Goal: Task Accomplishment & Management: Use online tool/utility

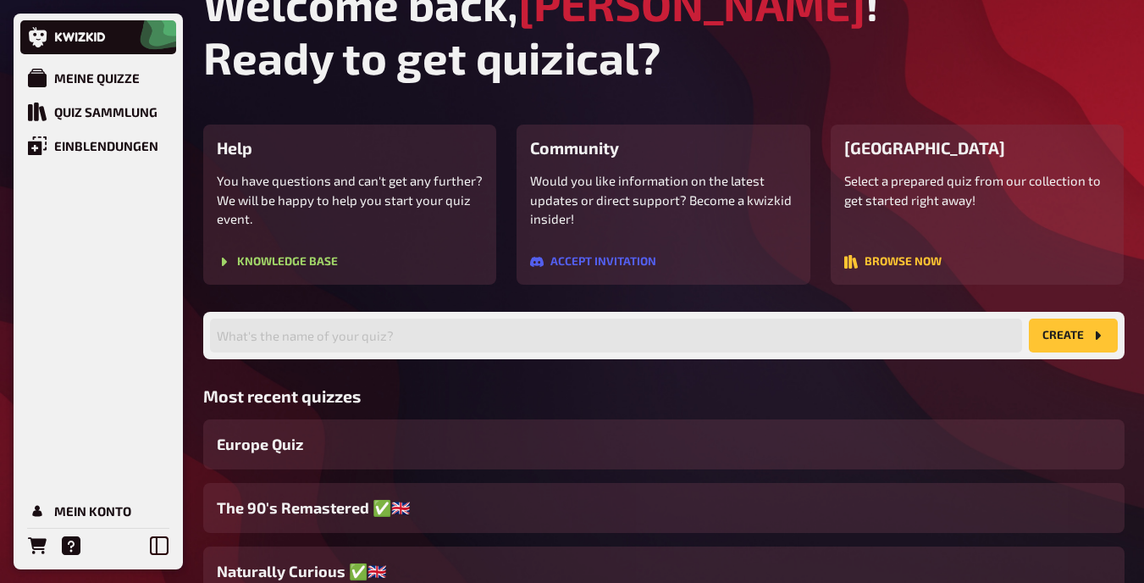
scroll to position [37, 0]
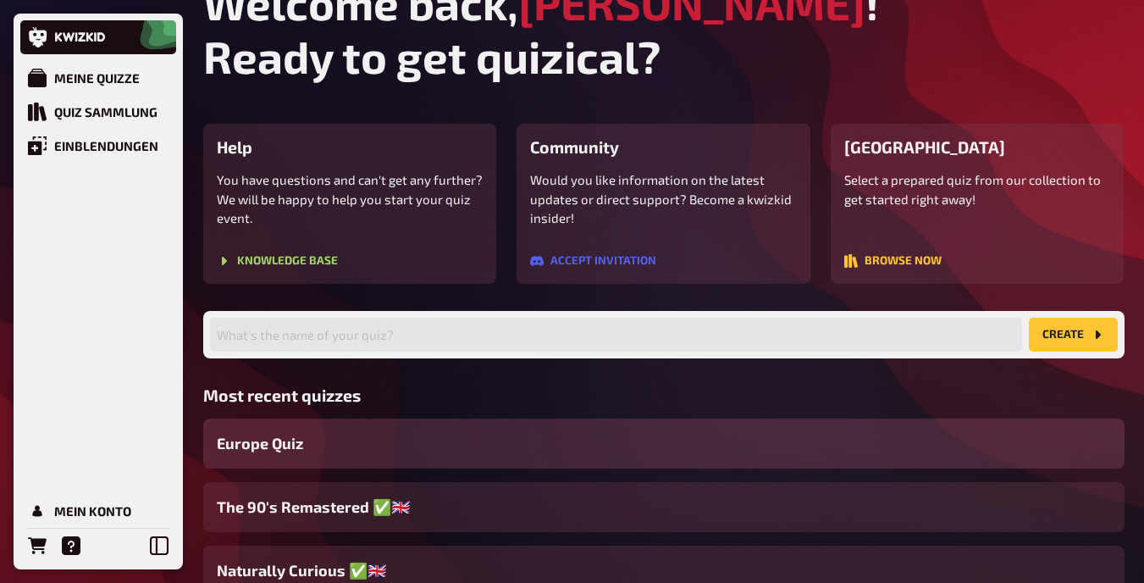
click at [475, 446] on div "Europe Quiz" at bounding box center [664, 443] width 922 height 50
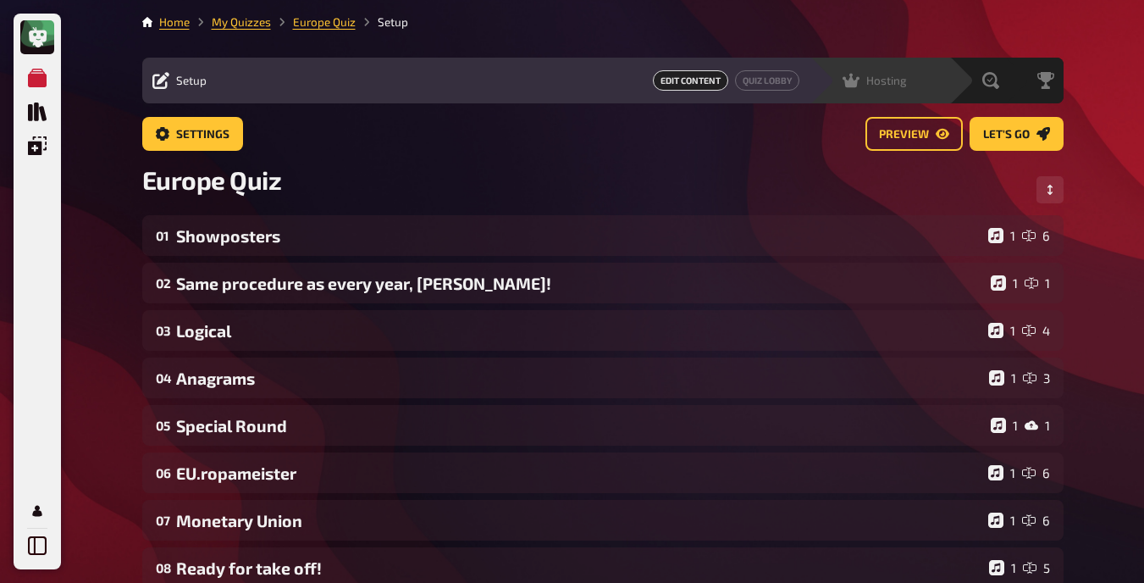
click at [873, 69] on div "Hosting undefined" at bounding box center [880, 81] width 140 height 46
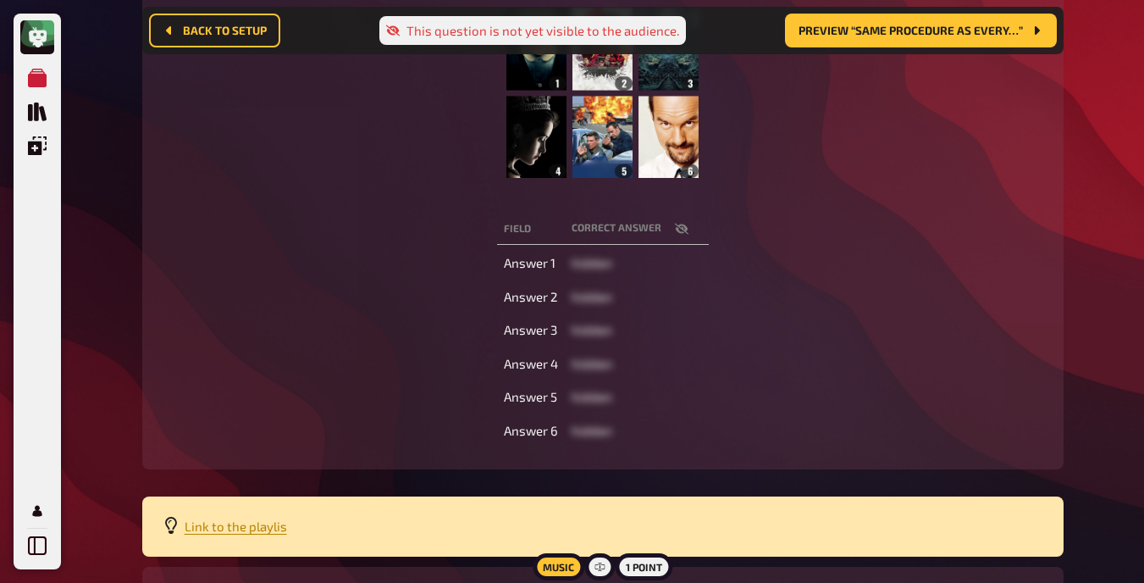
scroll to position [348, 0]
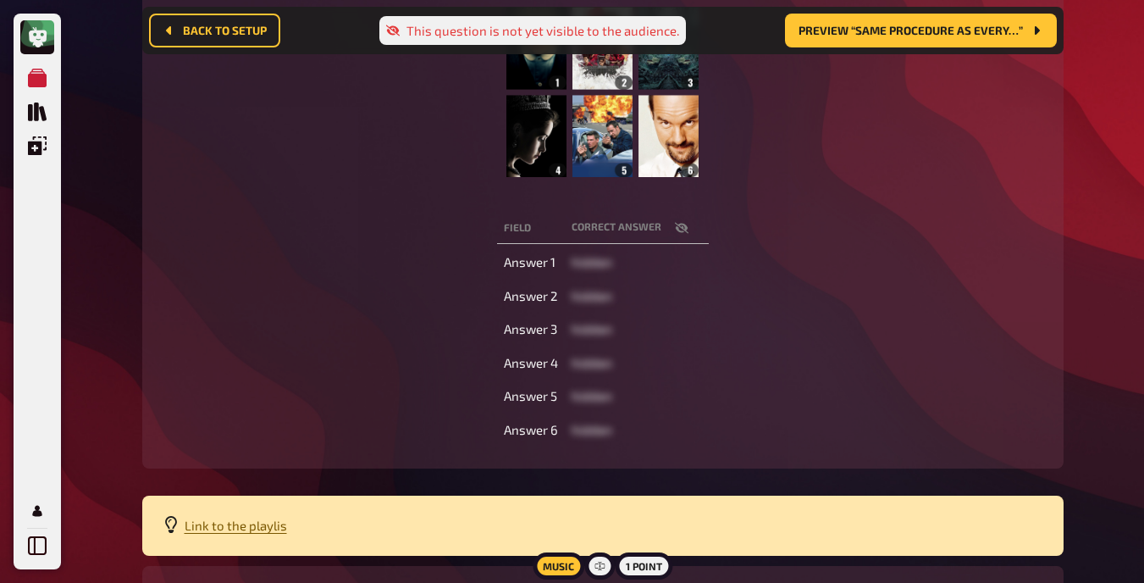
click at [215, 525] on span "Link to the playlis" at bounding box center [236, 525] width 102 height 15
click at [350, 230] on div "Field correct answer Answer 1 hidden Answer 2 hidden Answer 3 hidden Answer 4 h…" at bounding box center [603, 328] width 881 height 239
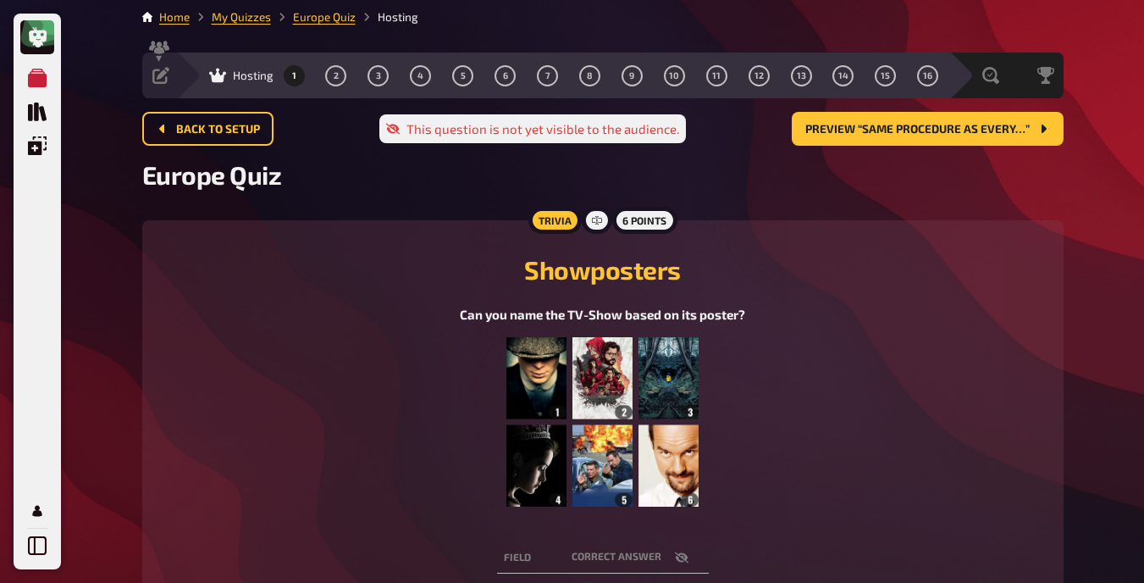
scroll to position [3, 0]
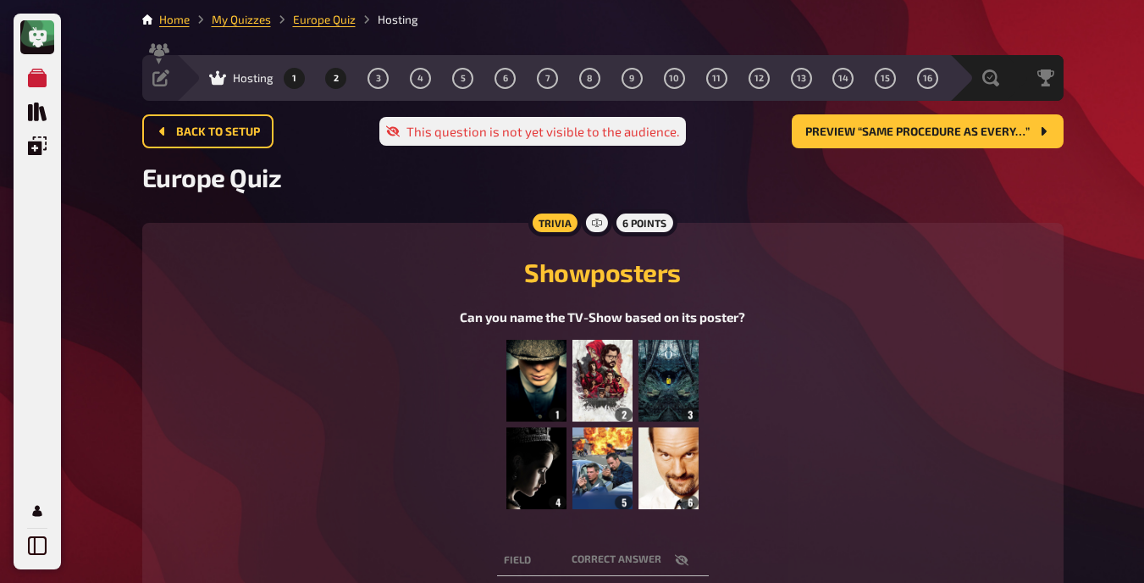
click at [332, 85] on button "2" at bounding box center [336, 77] width 27 height 27
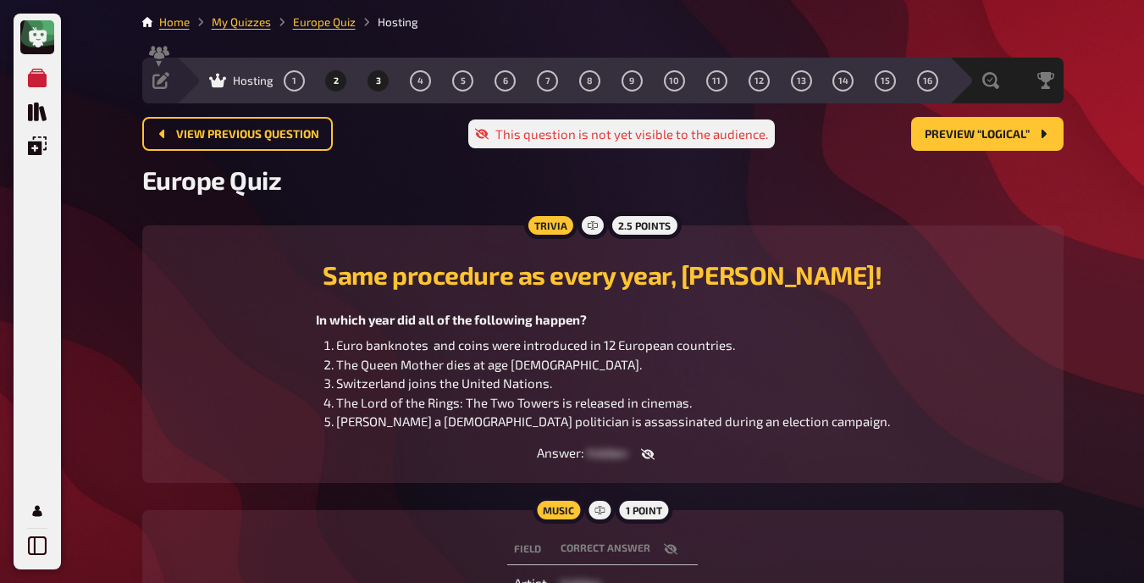
click at [374, 77] on button "3" at bounding box center [378, 80] width 27 height 27
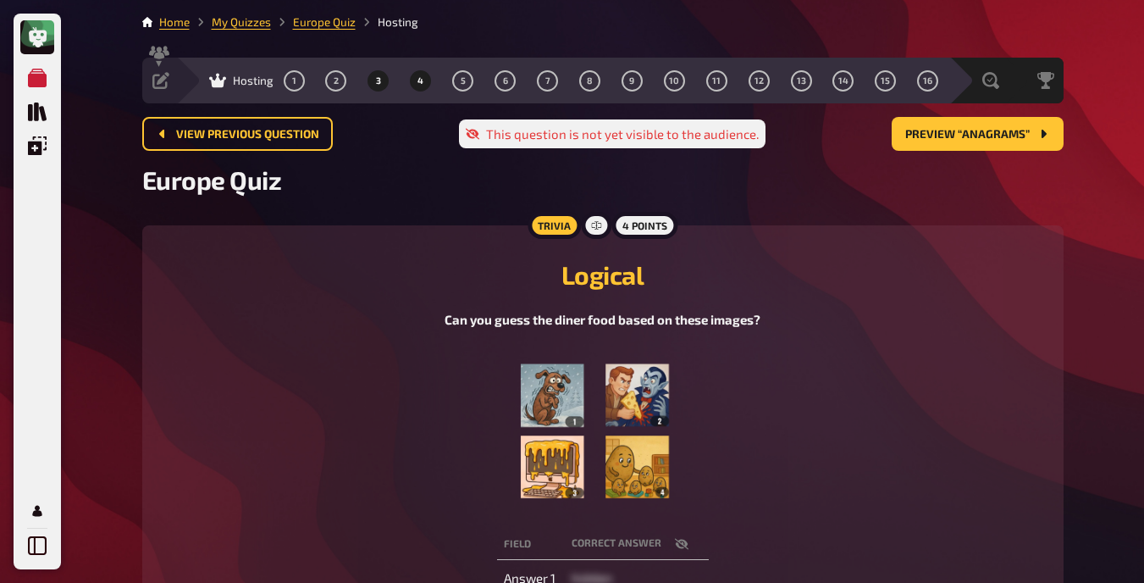
click at [420, 87] on button "4" at bounding box center [420, 80] width 27 height 27
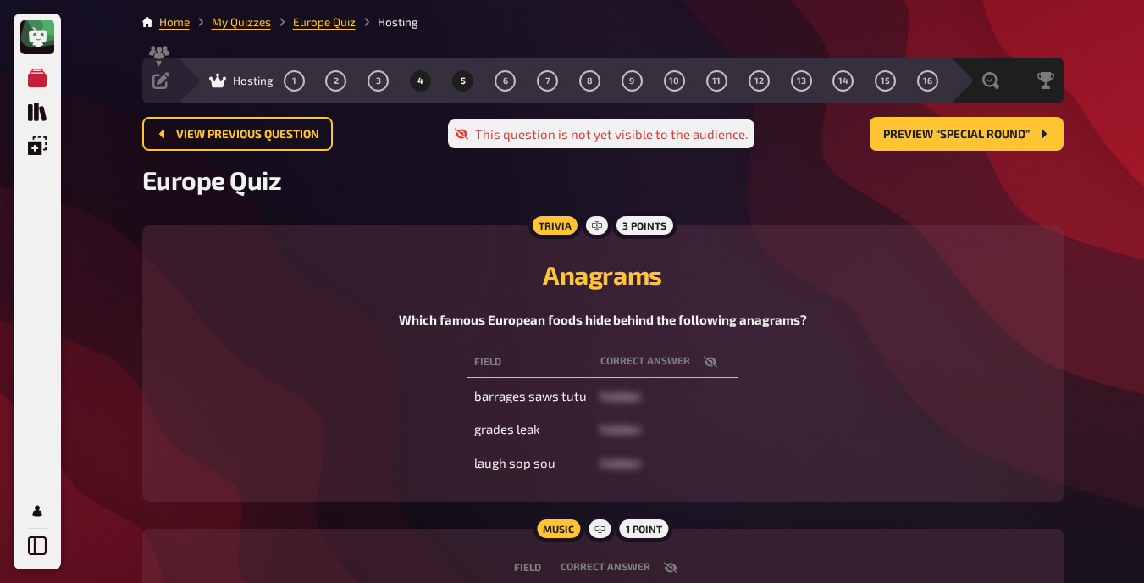
click at [461, 76] on span "5" at bounding box center [463, 80] width 5 height 9
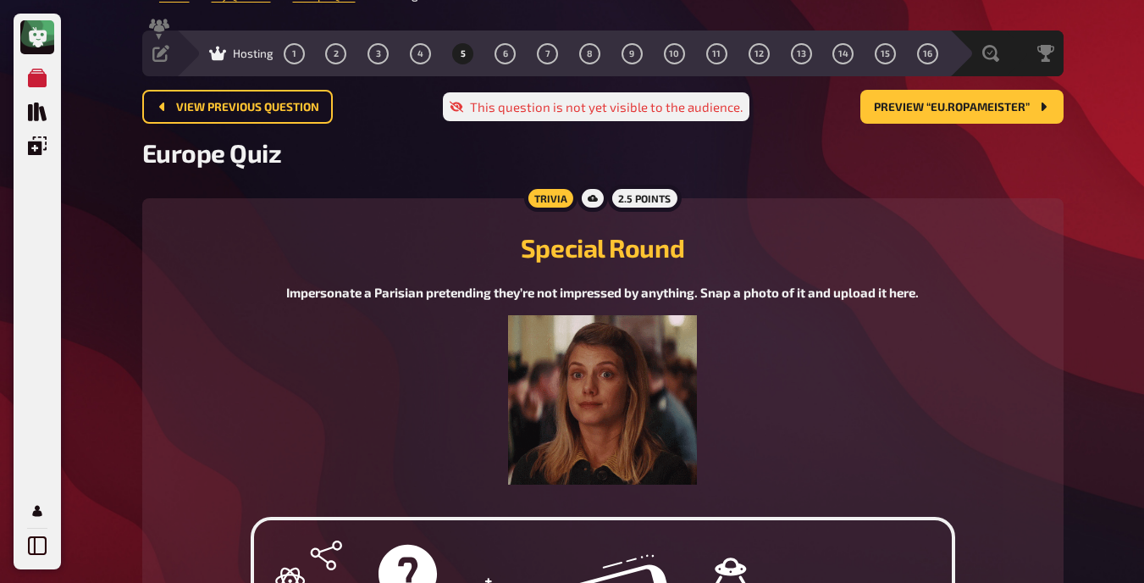
scroll to position [26, 0]
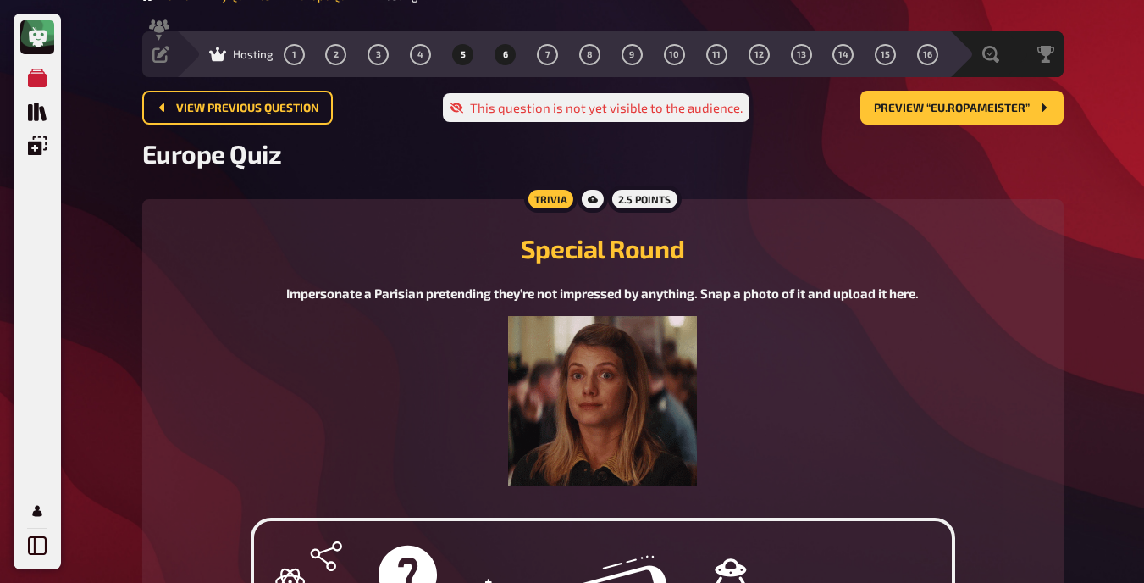
click at [505, 51] on span "6" at bounding box center [505, 54] width 5 height 9
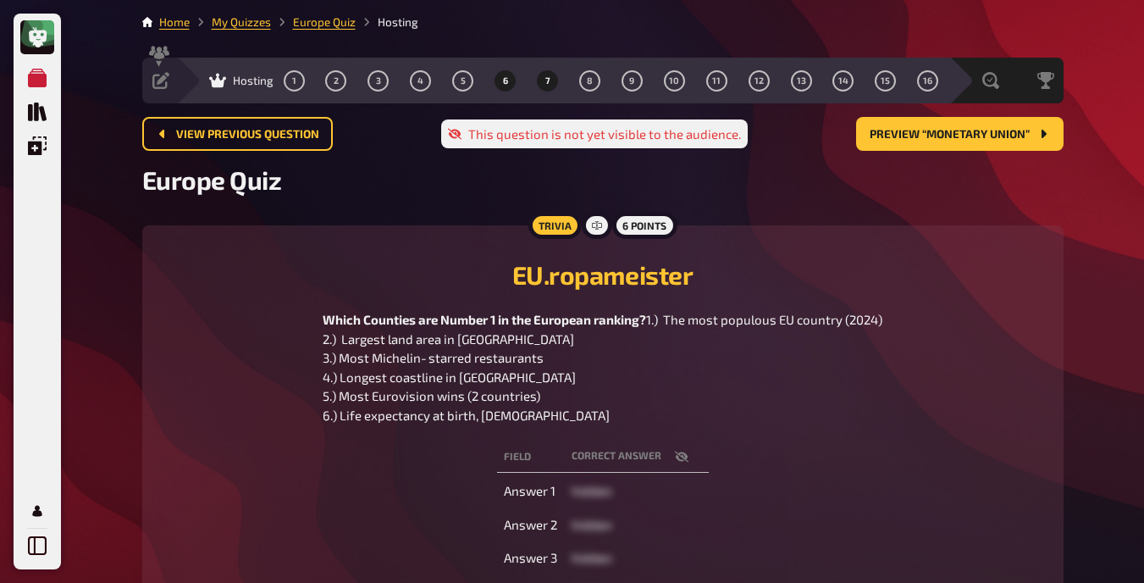
click at [546, 69] on button "7" at bounding box center [547, 80] width 27 height 27
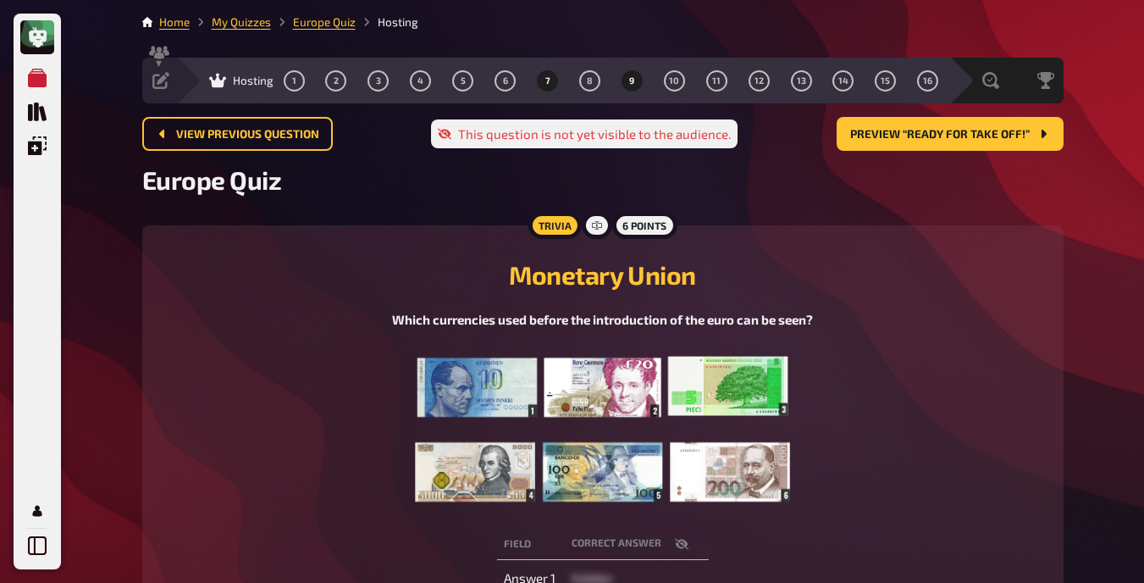
click at [636, 81] on button "9" at bounding box center [631, 80] width 27 height 27
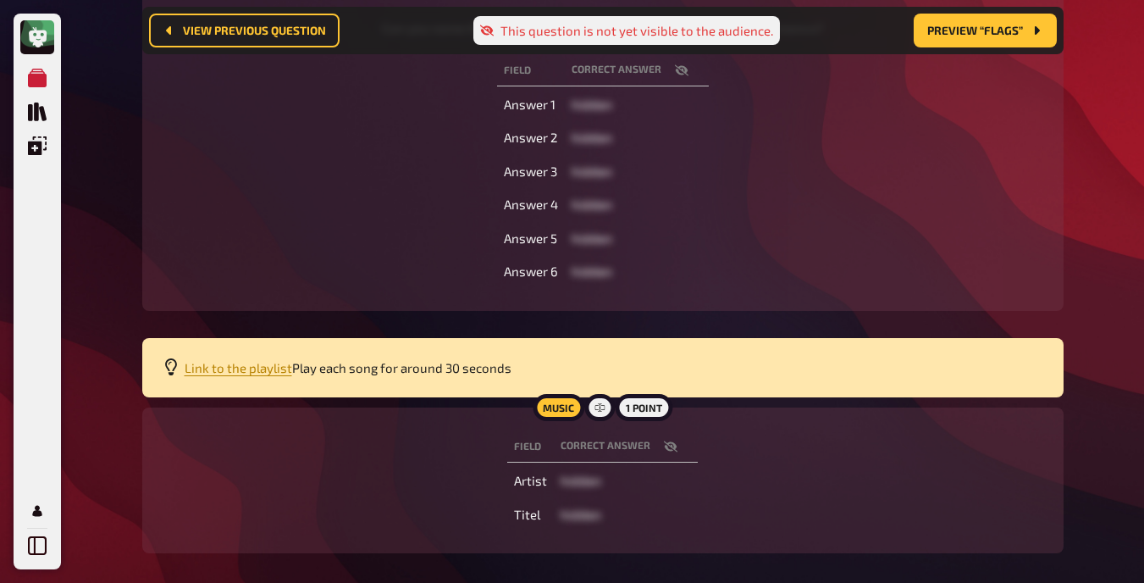
scroll to position [330, 0]
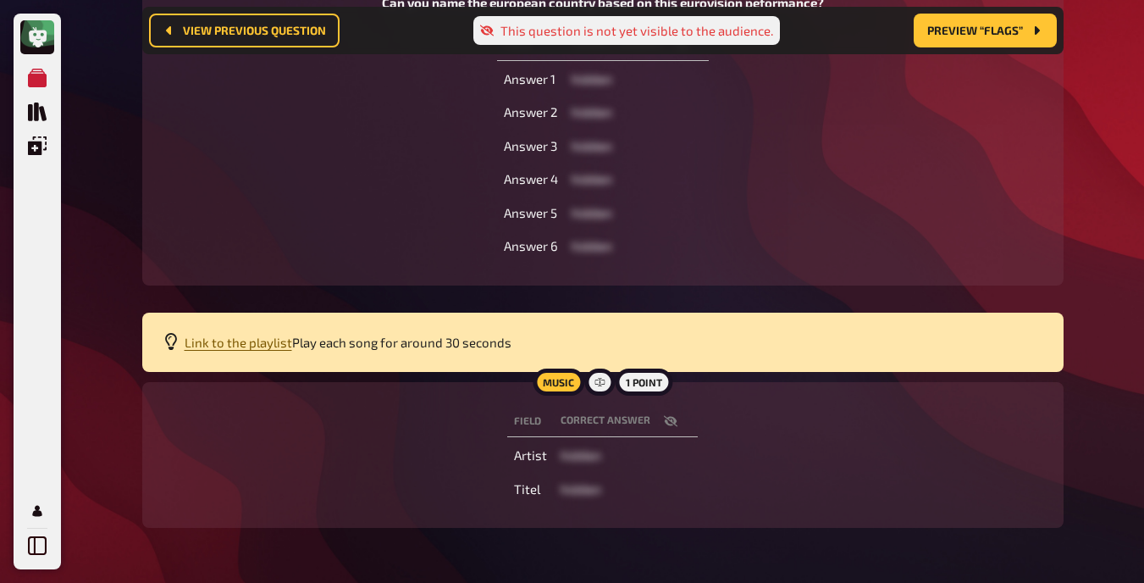
click at [271, 346] on span "Link to the playlist" at bounding box center [239, 342] width 108 height 15
click at [283, 204] on div "Field correct answer Answer 1 hidden Answer 2 hidden Answer 3 hidden Answer 4 h…" at bounding box center [603, 145] width 881 height 239
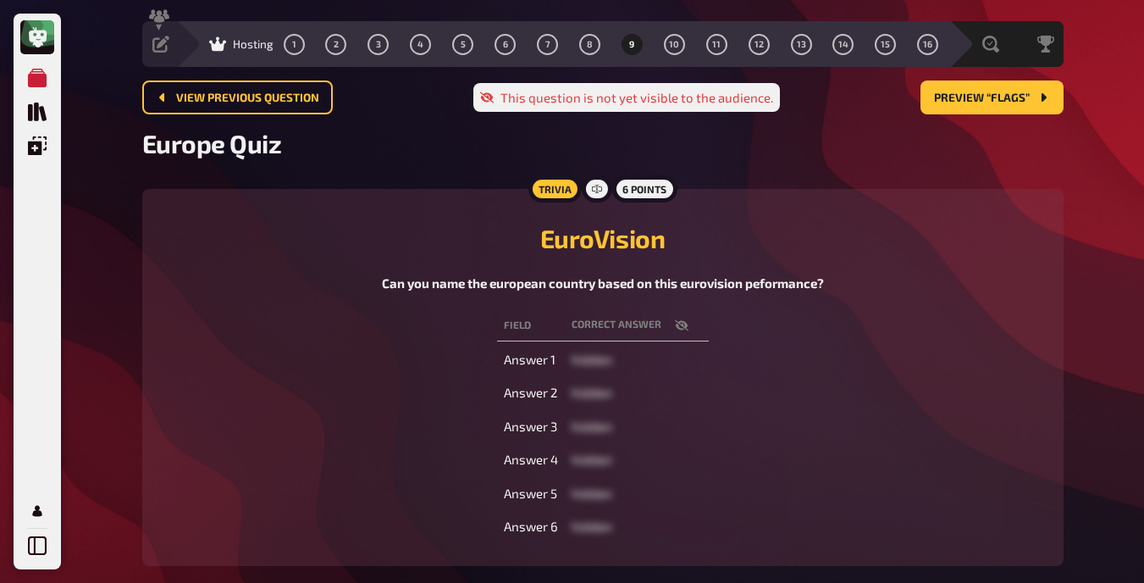
scroll to position [13, 0]
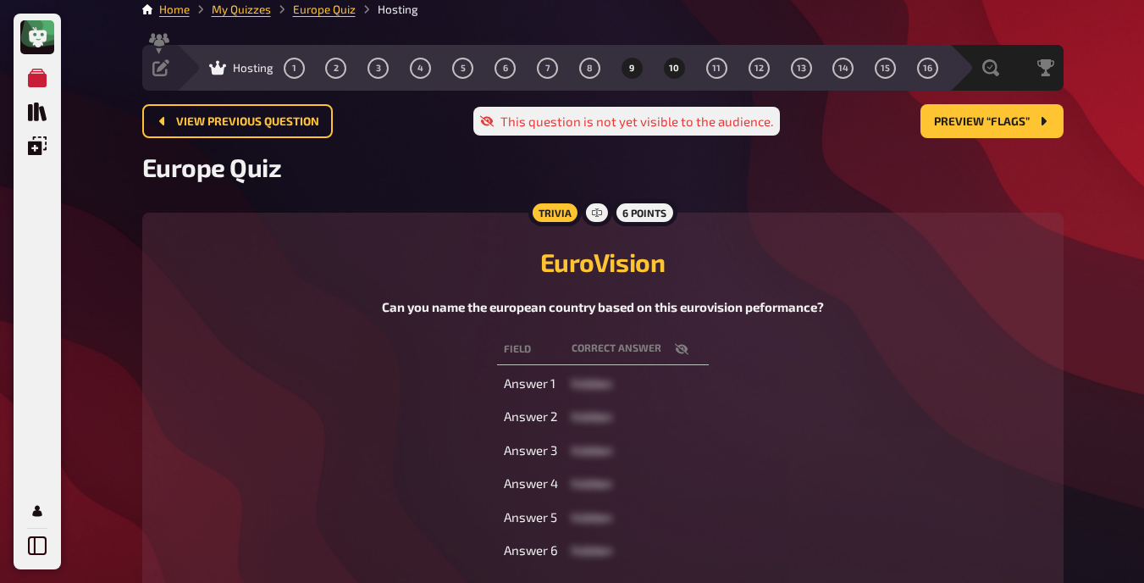
click at [673, 60] on button "10" at bounding box center [674, 67] width 27 height 27
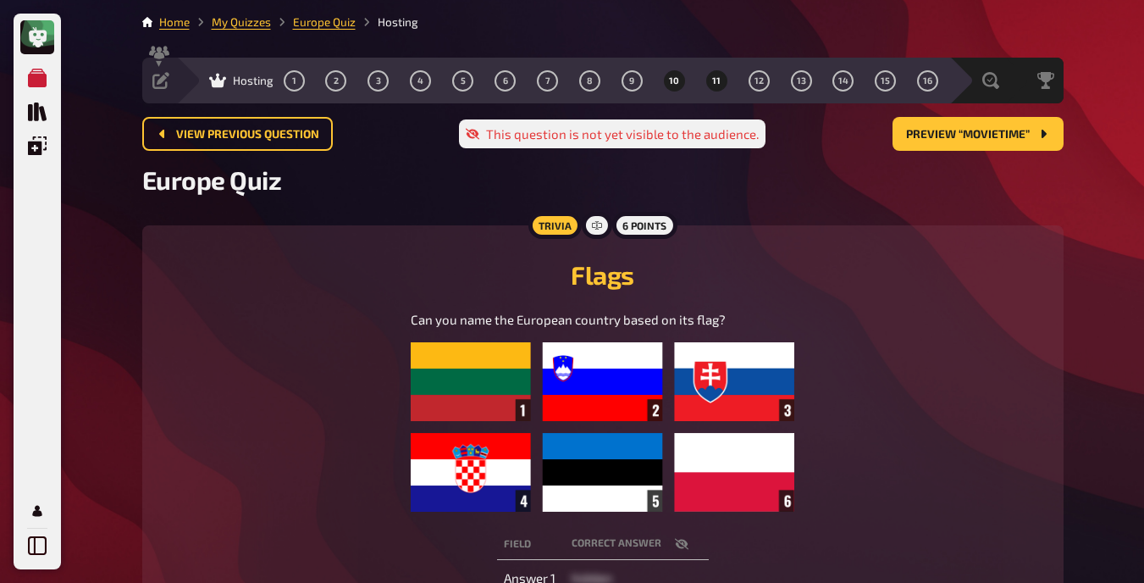
click at [721, 86] on button "11" at bounding box center [716, 80] width 27 height 27
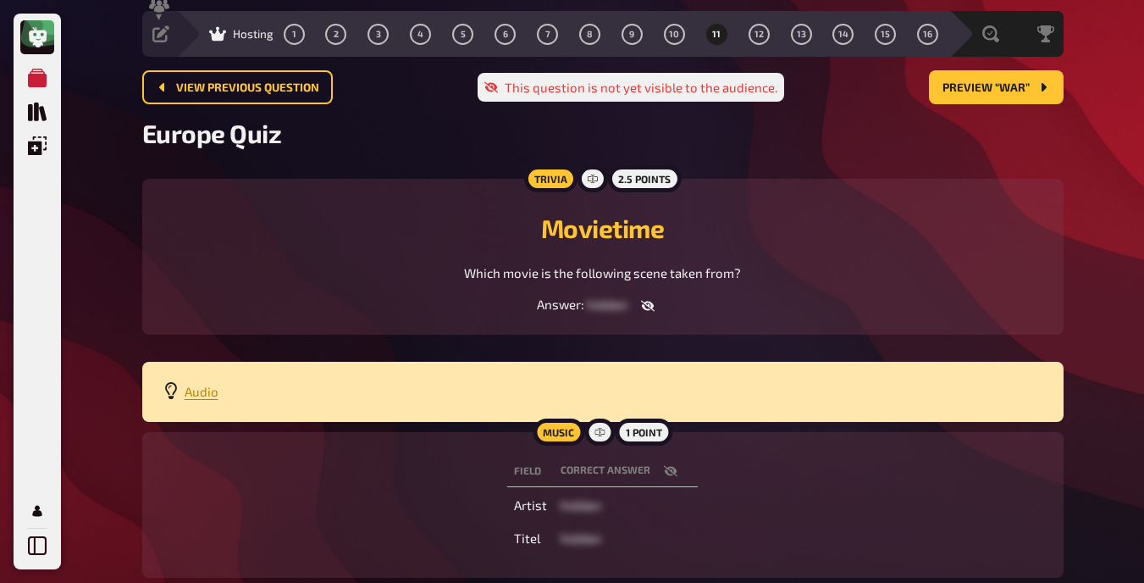
scroll to position [47, 0]
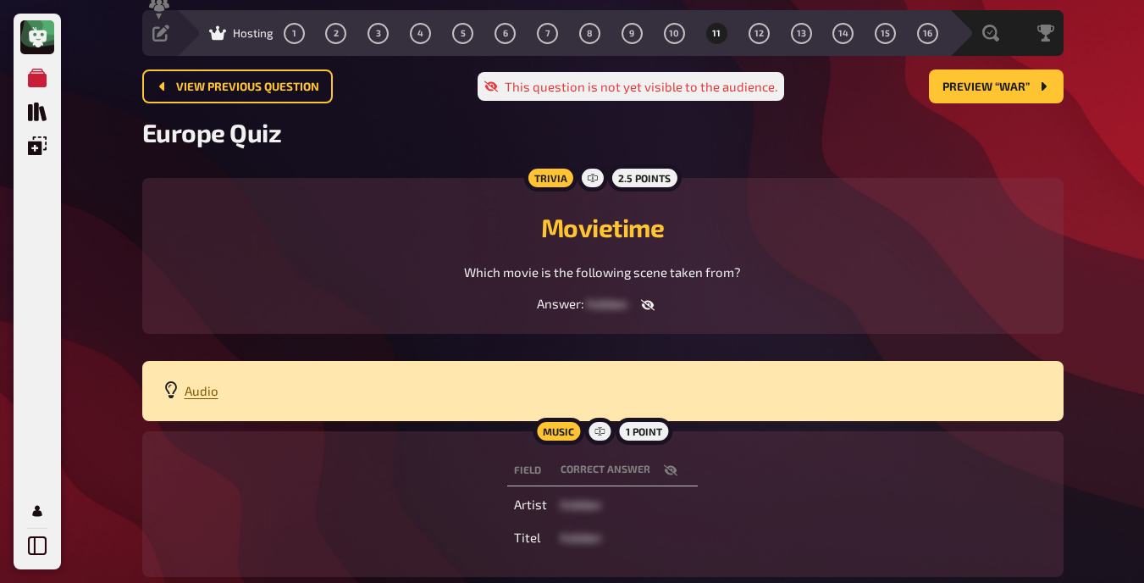
click at [209, 392] on span "Audio" at bounding box center [202, 390] width 34 height 15
click at [798, 158] on div "Europe Quiz" at bounding box center [603, 142] width 922 height 51
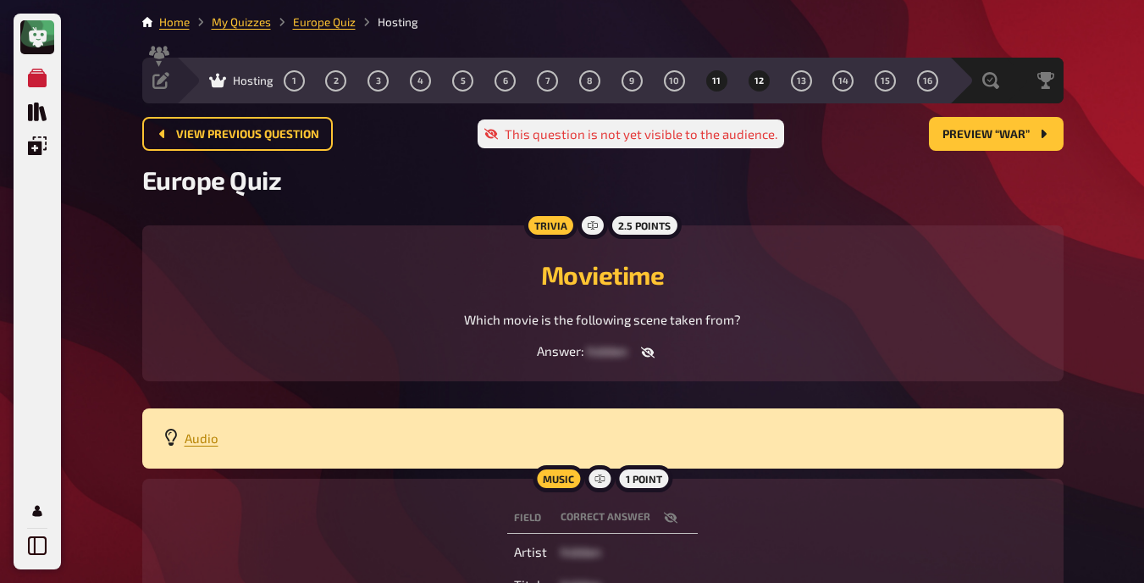
click at [760, 77] on span "12" at bounding box center [759, 80] width 9 height 9
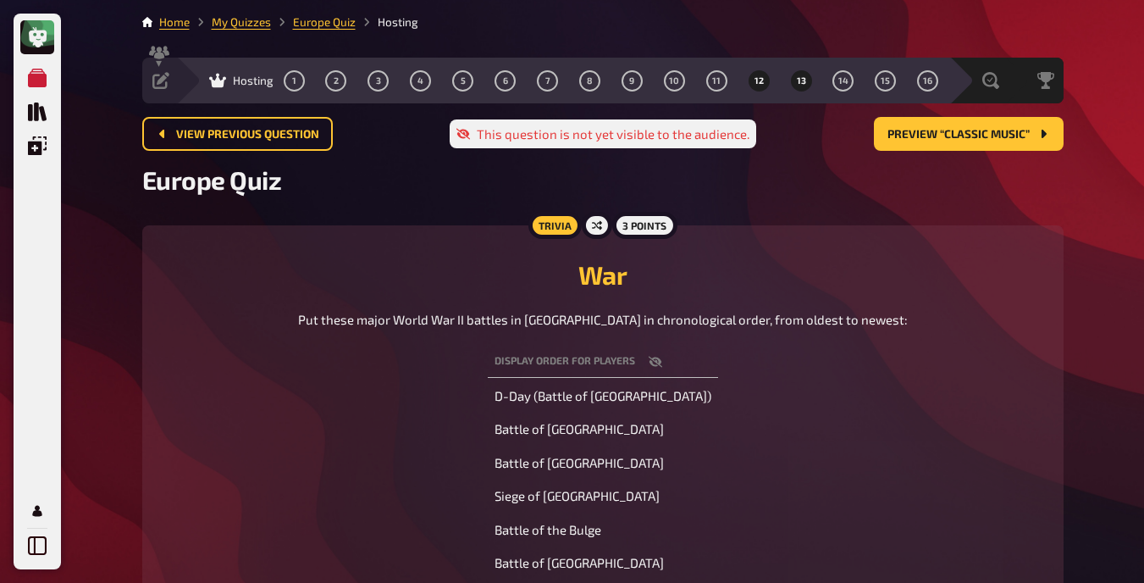
click at [806, 85] on button "13" at bounding box center [801, 80] width 27 height 27
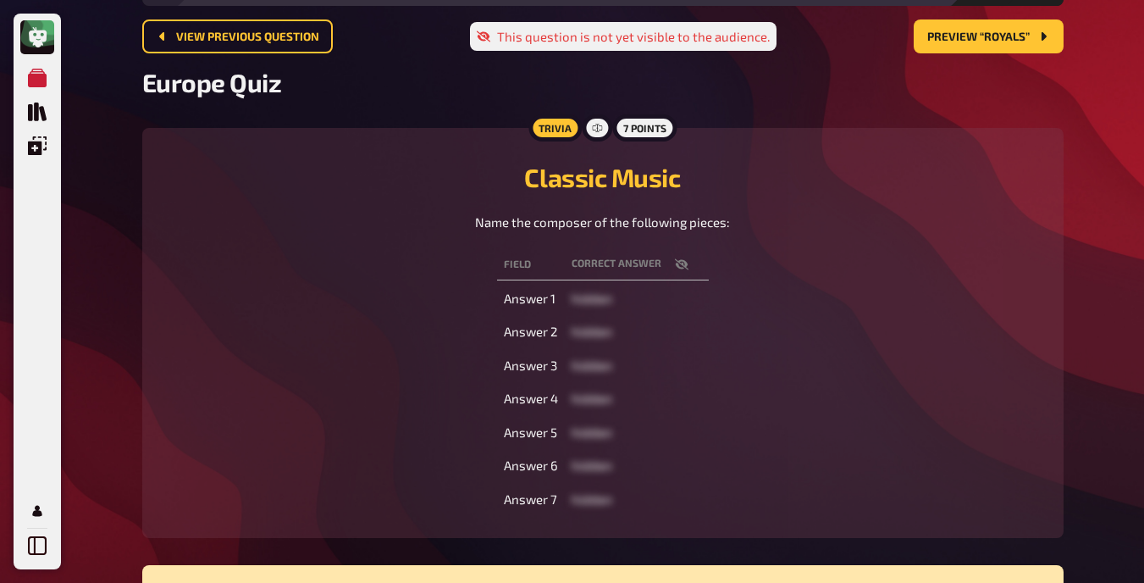
scroll to position [100, 0]
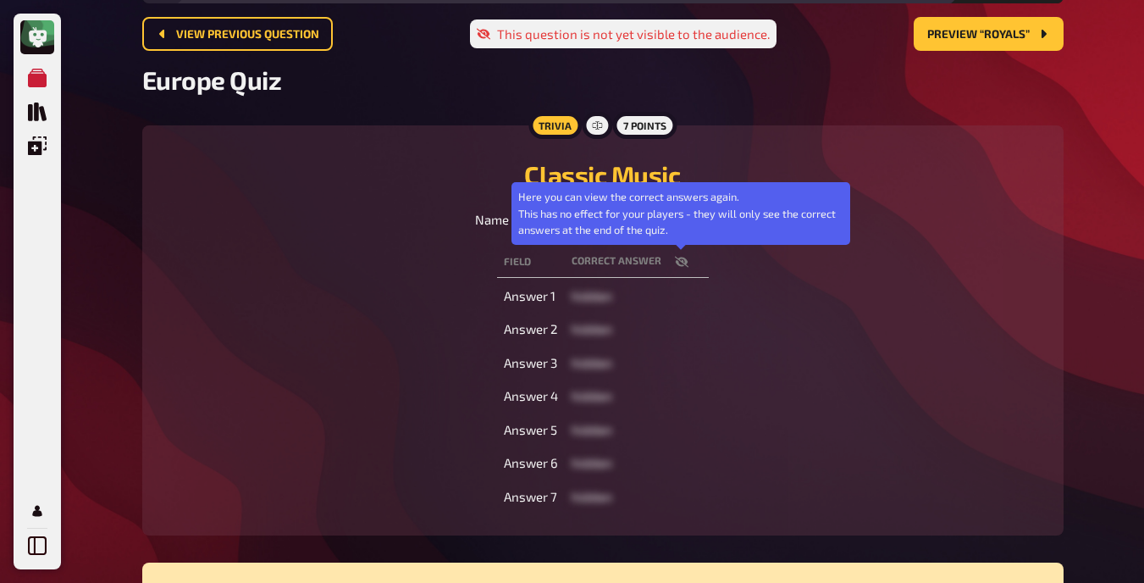
click at [671, 258] on button "button" at bounding box center [682, 261] width 41 height 17
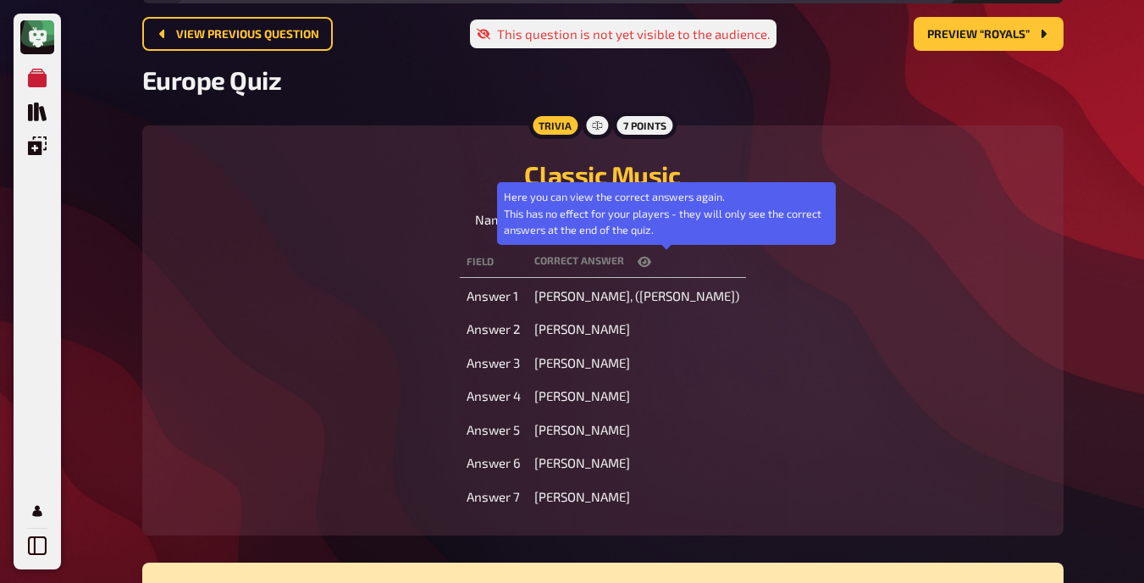
click at [651, 260] on icon "button" at bounding box center [645, 262] width 14 height 10
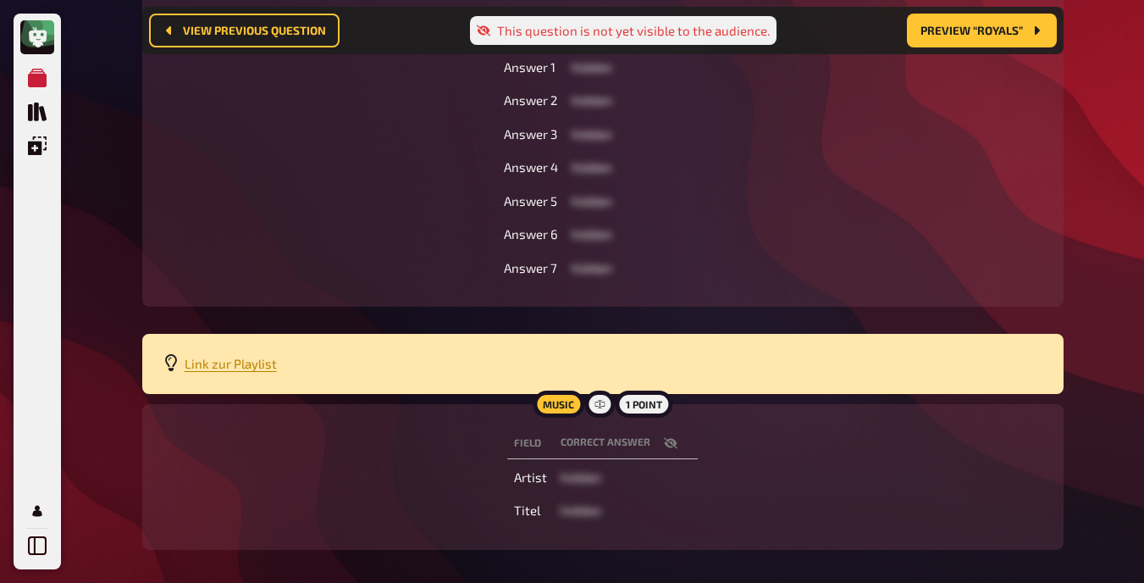
scroll to position [343, 0]
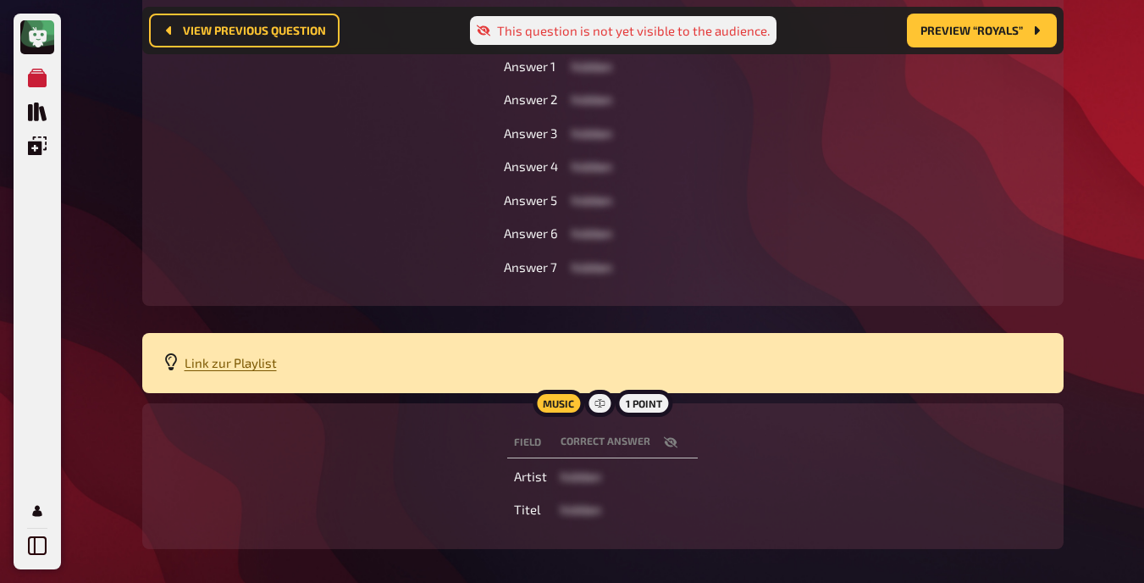
click at [257, 362] on span "Link zur Playlist" at bounding box center [231, 362] width 92 height 15
click at [307, 118] on div "Field correct answer Answer 1 hidden Answer 2 hidden Answer 3 hidden Answer 4 h…" at bounding box center [603, 150] width 881 height 273
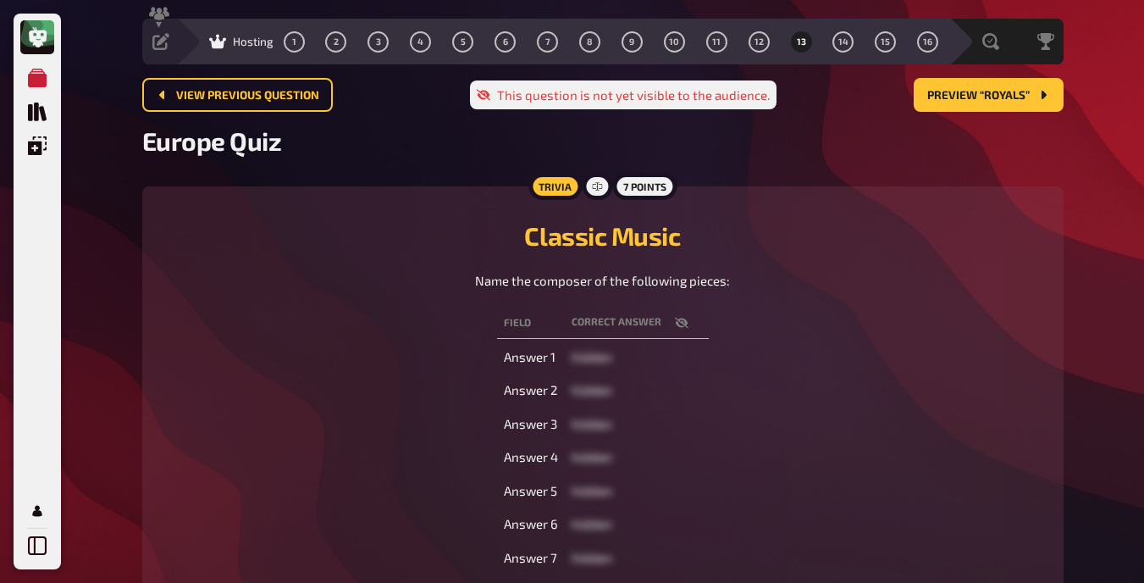
scroll to position [37, 0]
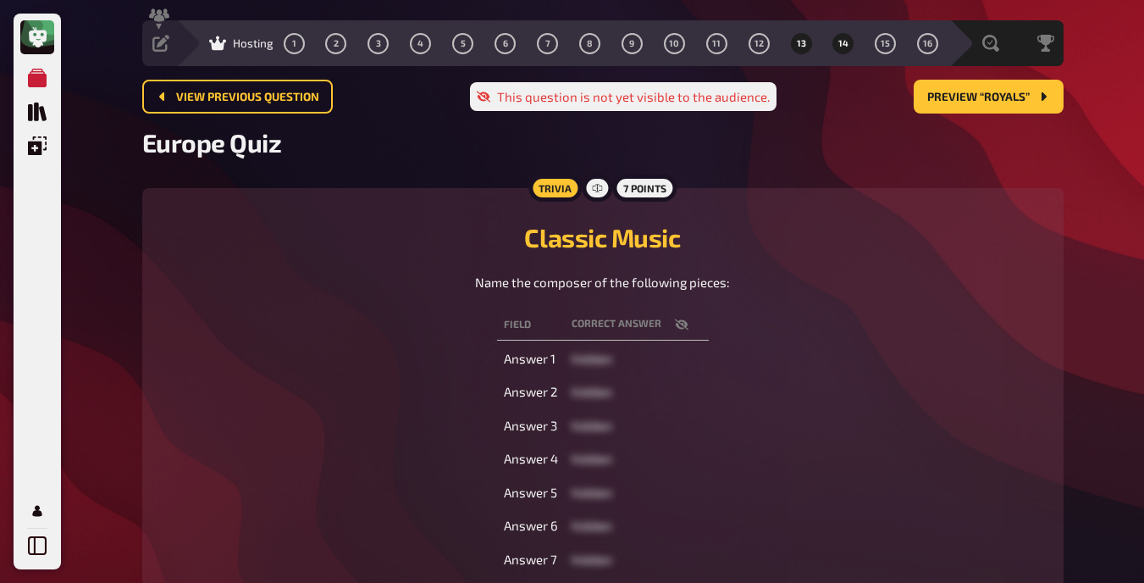
click at [845, 41] on span "14" at bounding box center [844, 43] width 10 height 9
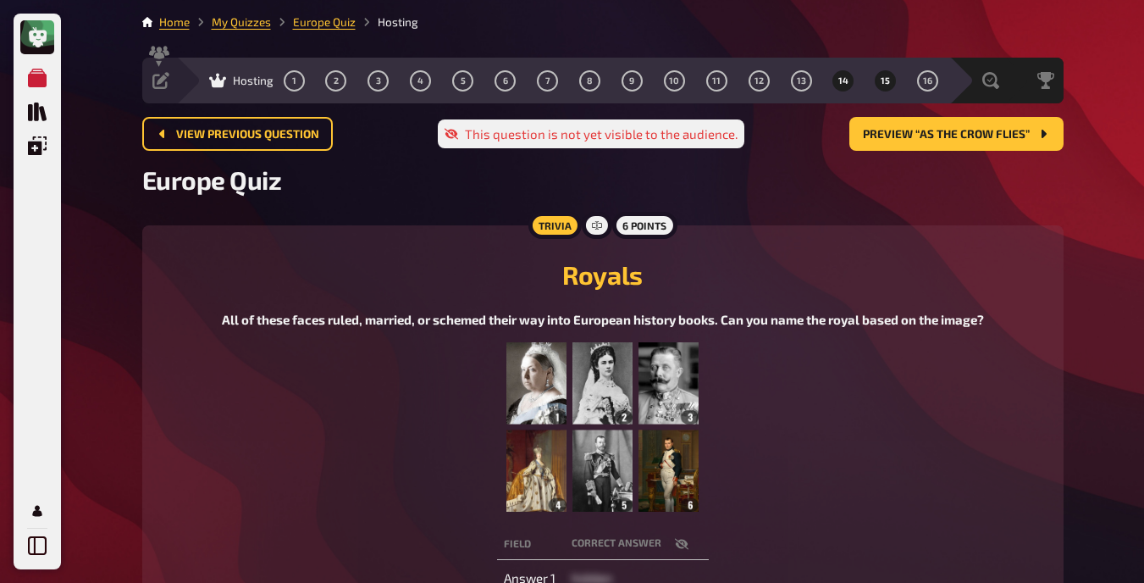
click at [893, 69] on button "15" at bounding box center [885, 80] width 27 height 27
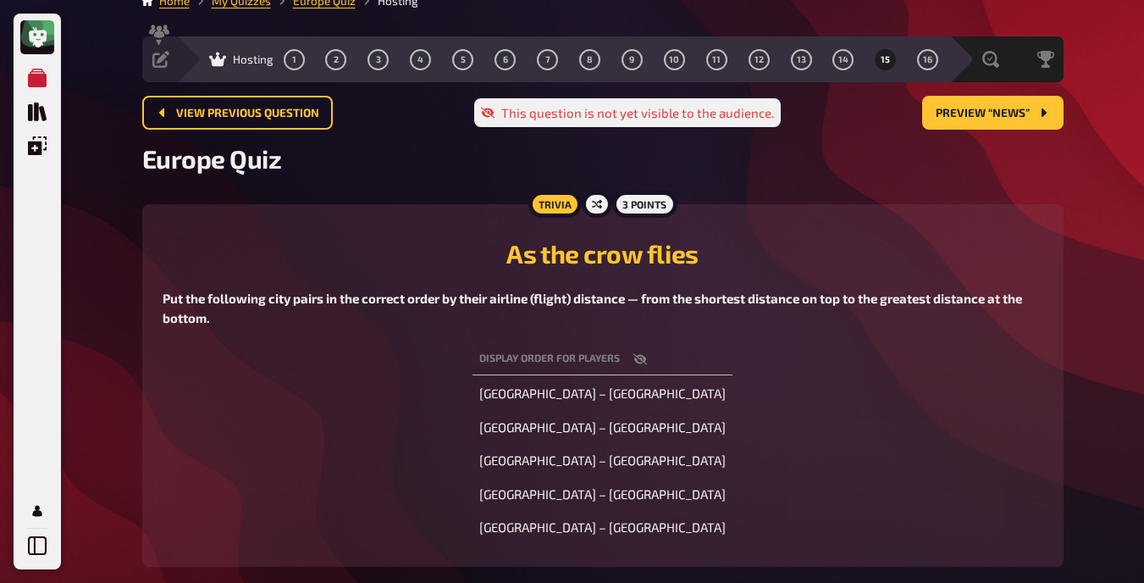
scroll to position [20, 0]
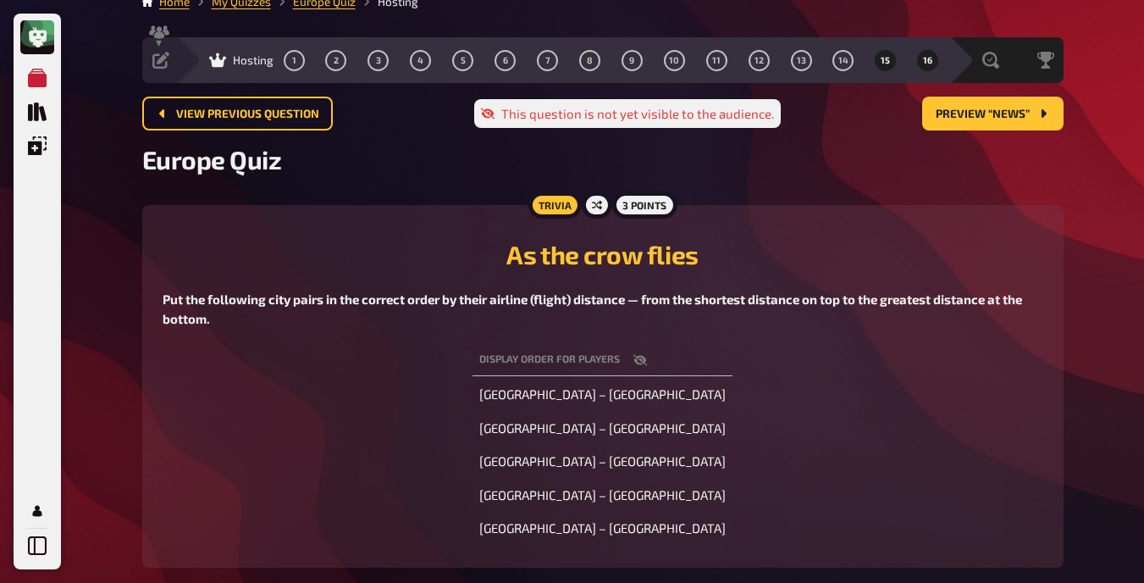
click at [921, 59] on button "16" at bounding box center [928, 60] width 27 height 27
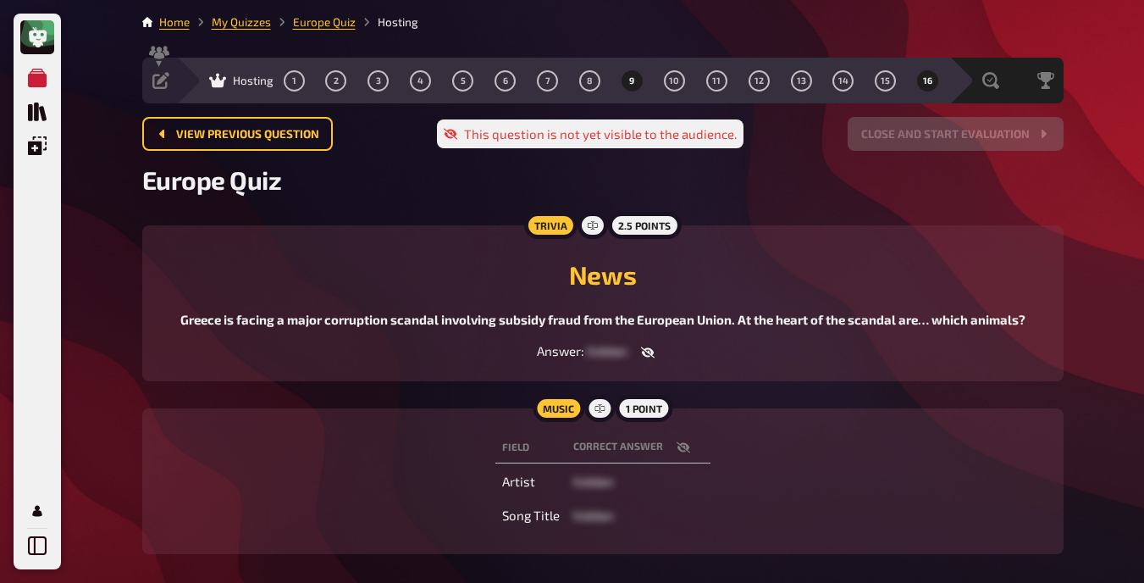
click at [632, 72] on button "9" at bounding box center [631, 80] width 27 height 27
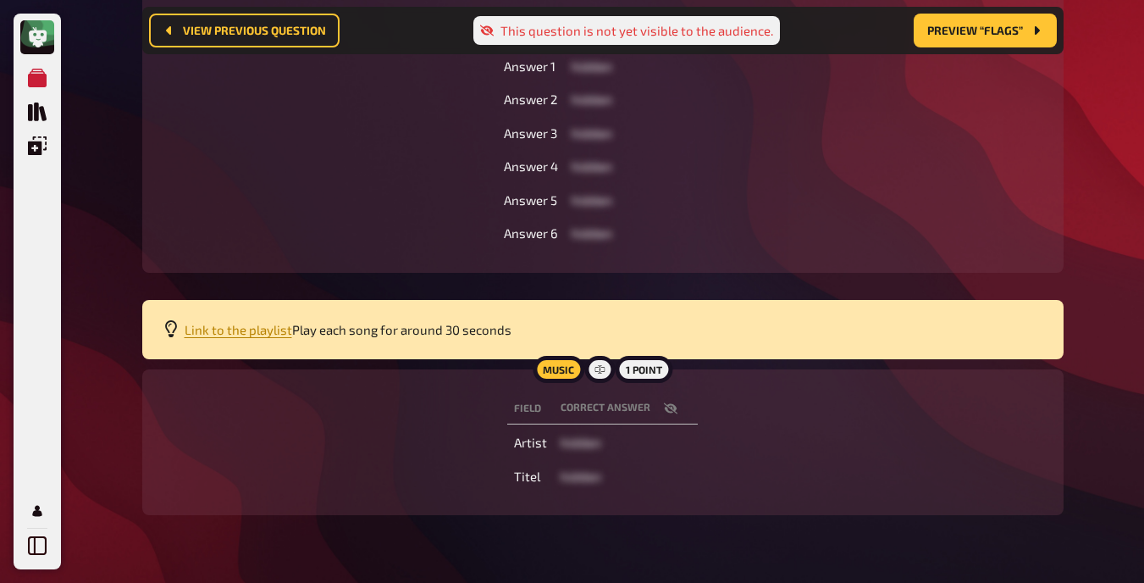
scroll to position [352, 0]
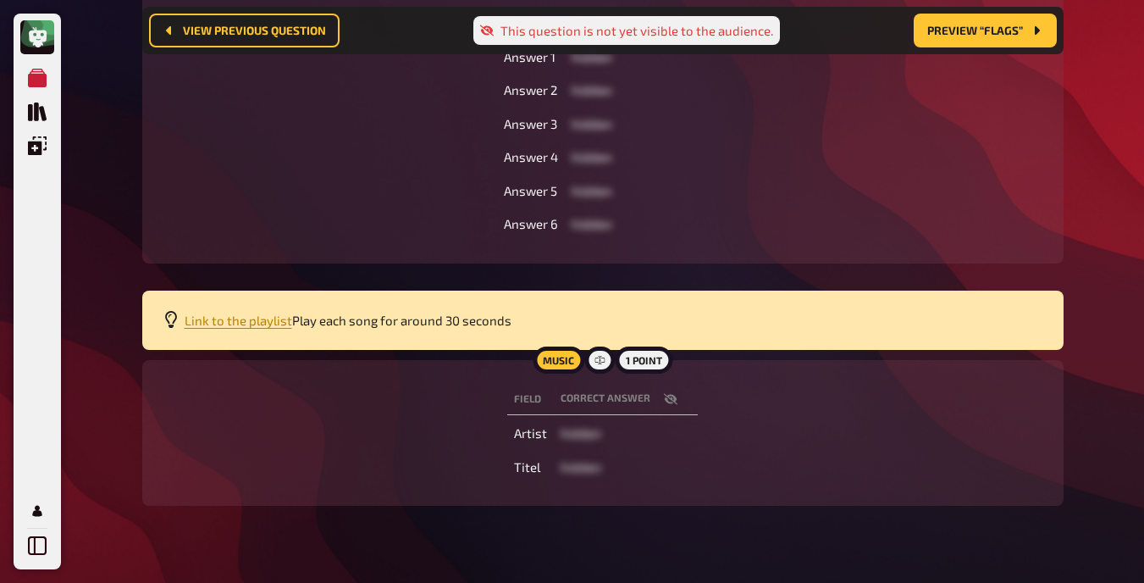
click at [265, 328] on p "Link to the playlist Play each song for around 30 seconds" at bounding box center [614, 320] width 859 height 19
click at [256, 322] on span "Link to the playlist" at bounding box center [239, 320] width 108 height 15
click at [308, 130] on div "Field correct answer Answer 1 hidden Answer 2 hidden Answer 3 hidden Answer 4 h…" at bounding box center [603, 123] width 881 height 239
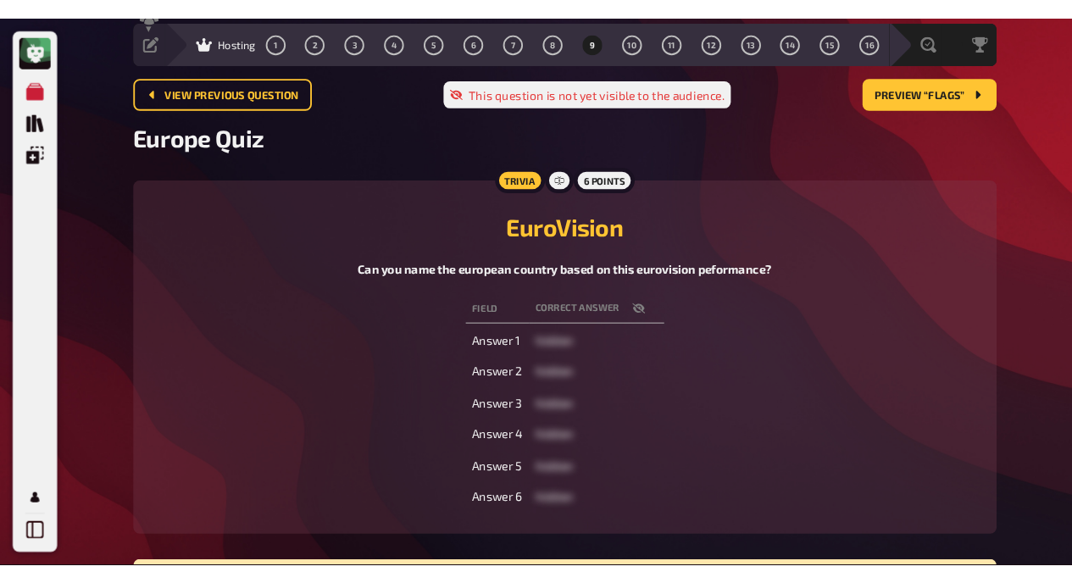
scroll to position [0, 0]
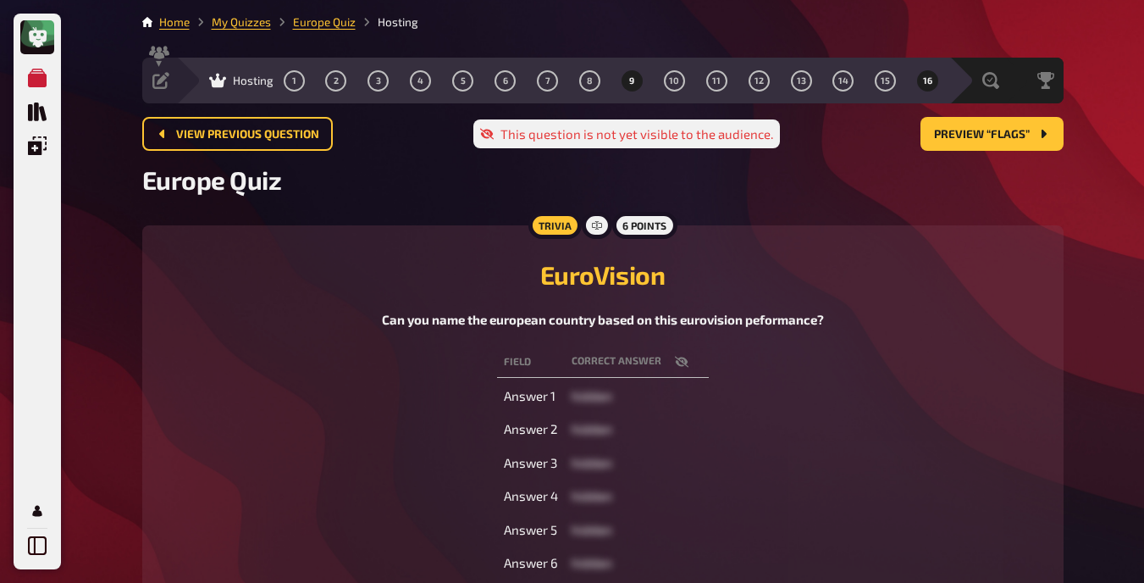
click at [922, 78] on button "16" at bounding box center [928, 80] width 27 height 27
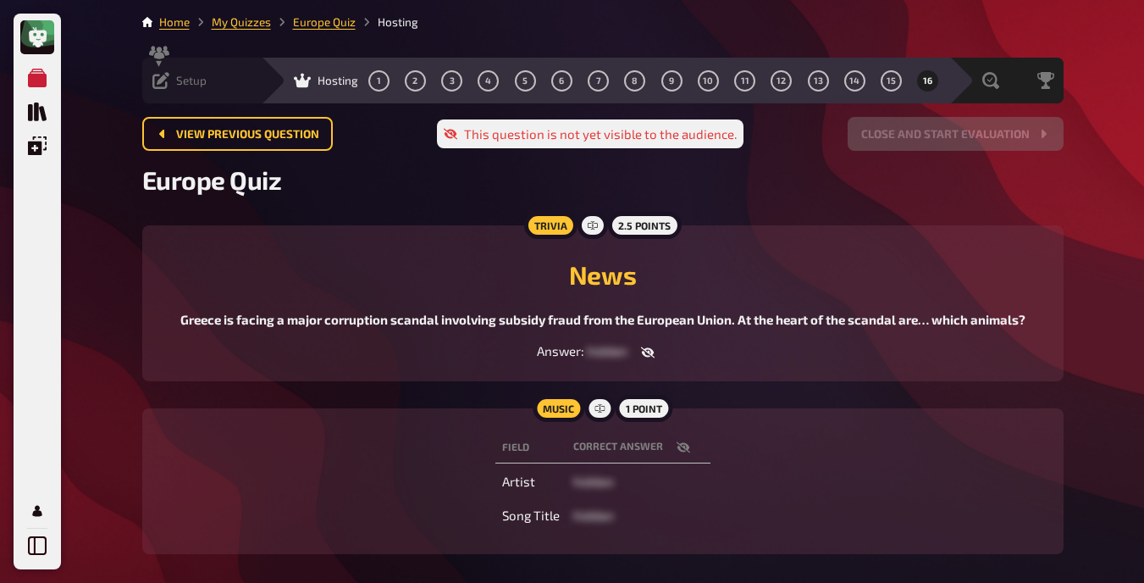
click at [169, 76] on icon at bounding box center [160, 80] width 17 height 17
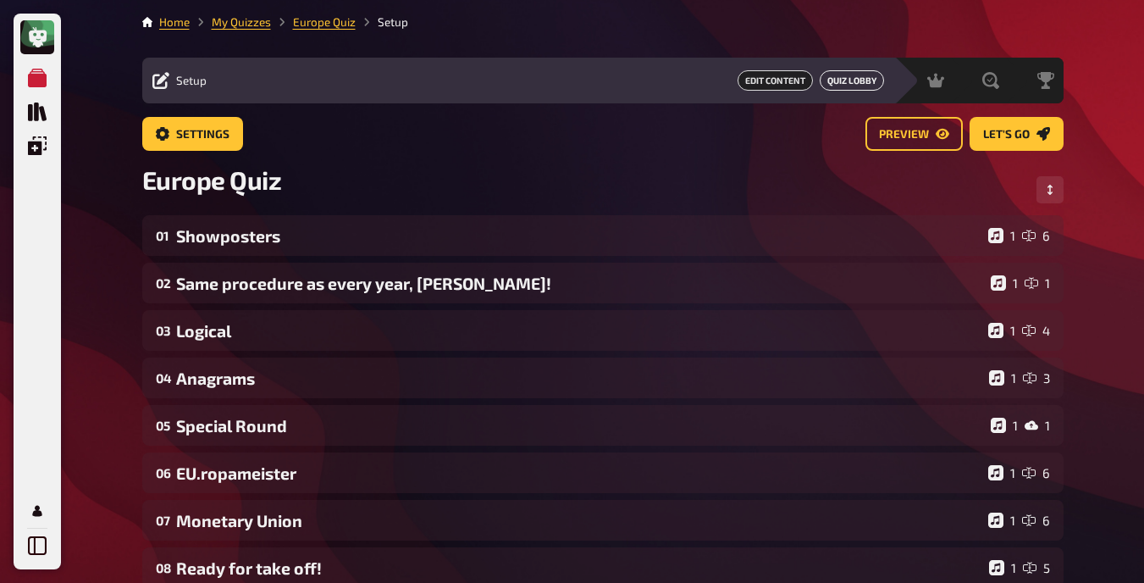
click at [847, 80] on button "Quiz Lobby" at bounding box center [852, 80] width 64 height 20
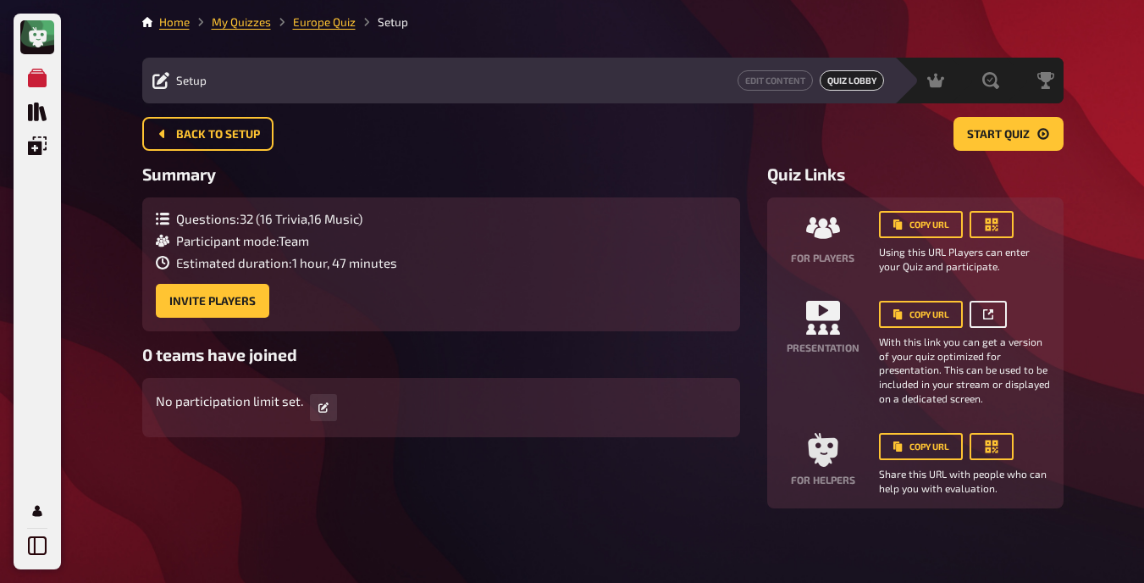
click at [989, 313] on icon "button" at bounding box center [990, 311] width 5 height 5
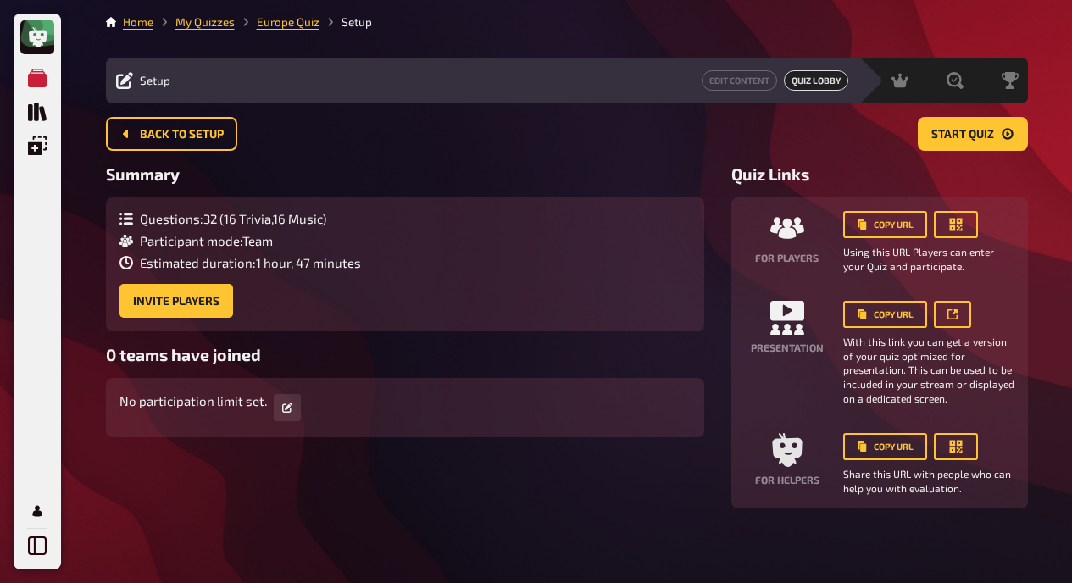
click at [794, 26] on nav "Home My Quizzes Europe Quiz Setup" at bounding box center [567, 22] width 922 height 17
click at [847, 80] on span "Hosting" at bounding box center [850, 81] width 41 height 14
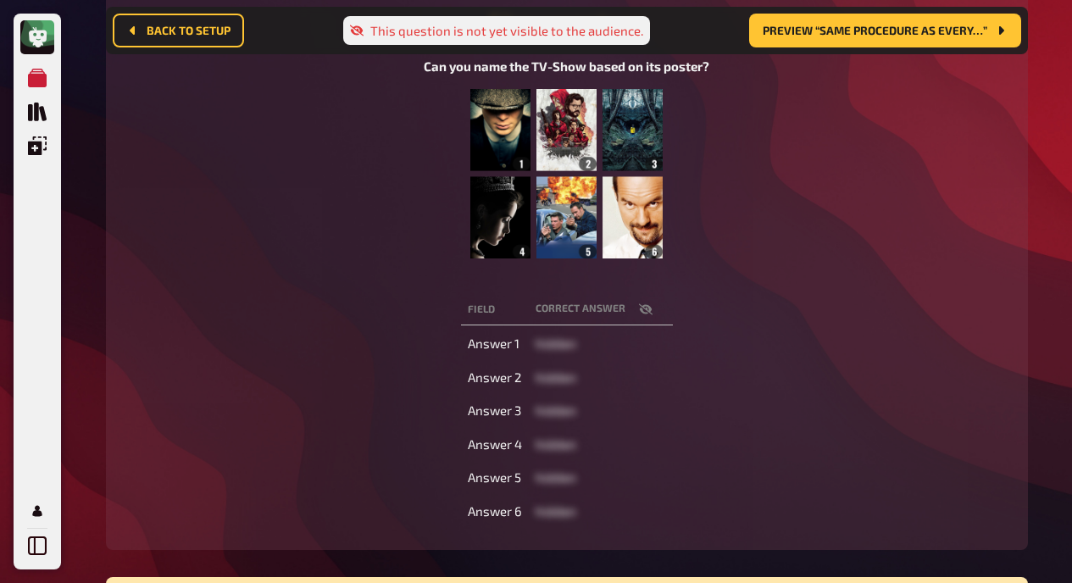
scroll to position [271, 0]
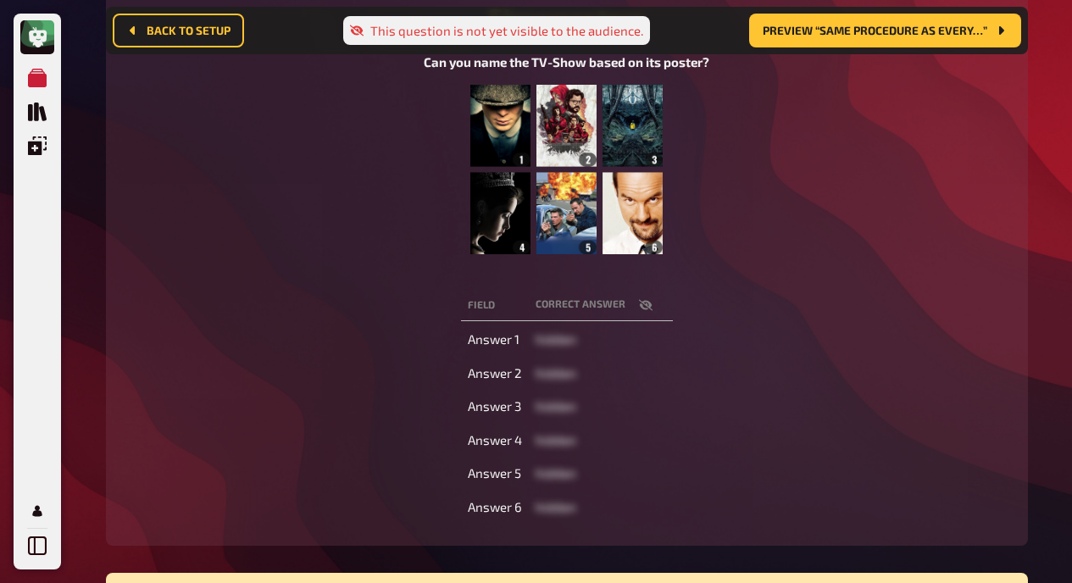
click at [639, 302] on icon "button" at bounding box center [646, 305] width 14 height 14
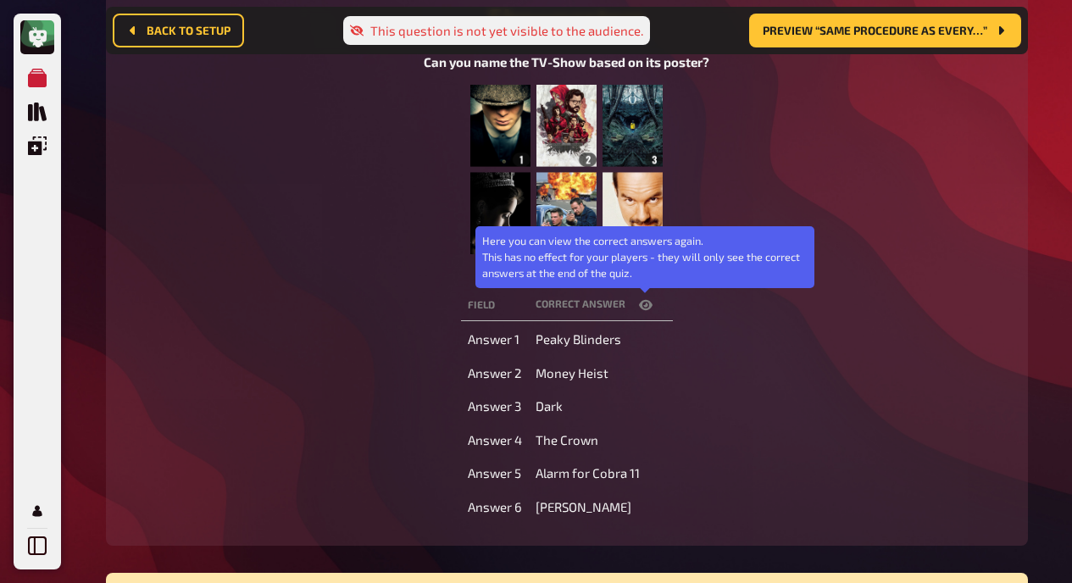
click at [644, 300] on icon "button" at bounding box center [646, 305] width 14 height 14
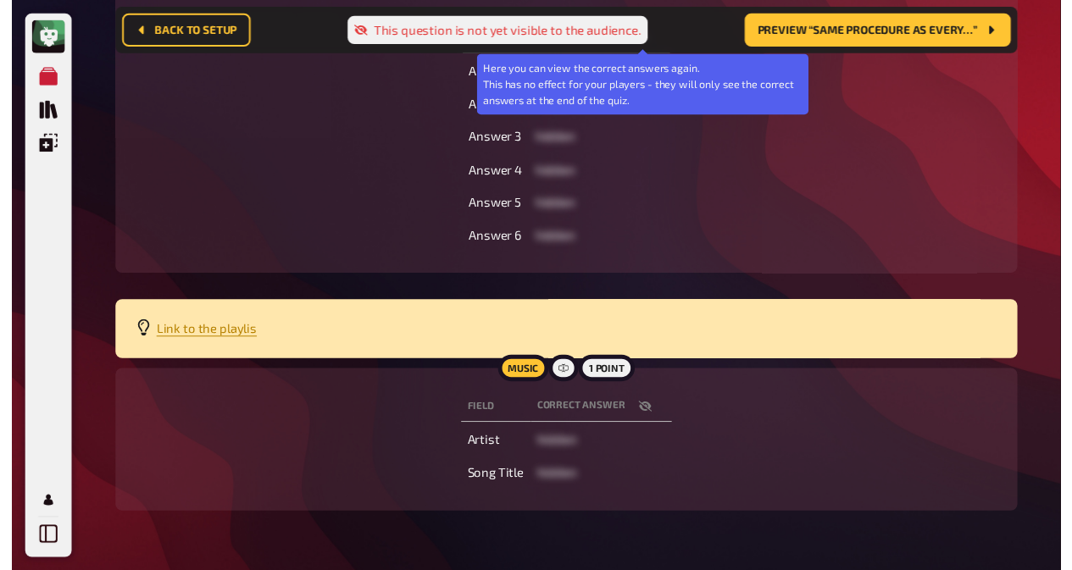
scroll to position [540, 0]
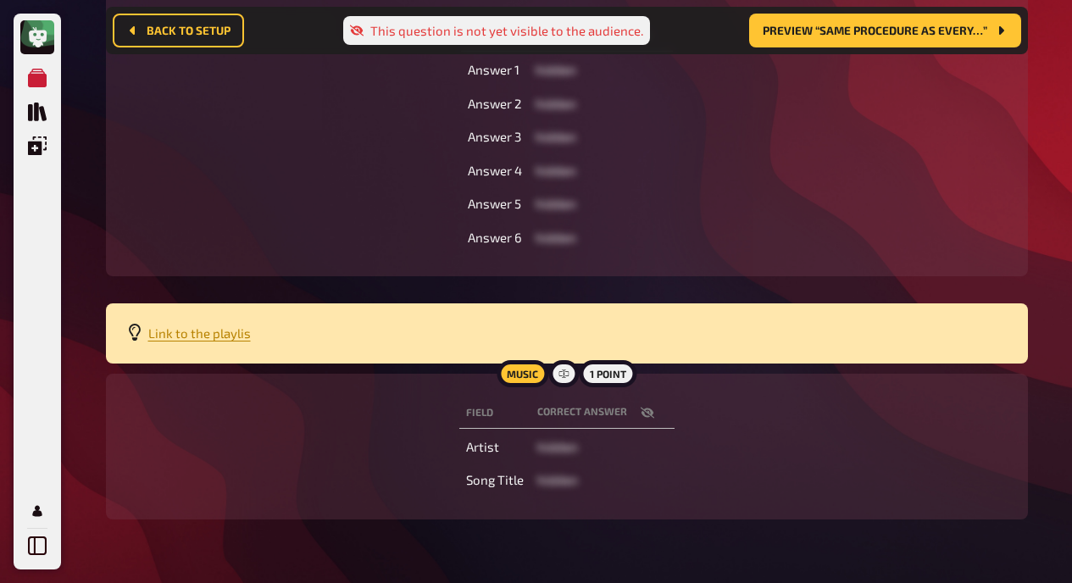
click at [644, 414] on icon "button" at bounding box center [647, 413] width 14 height 14
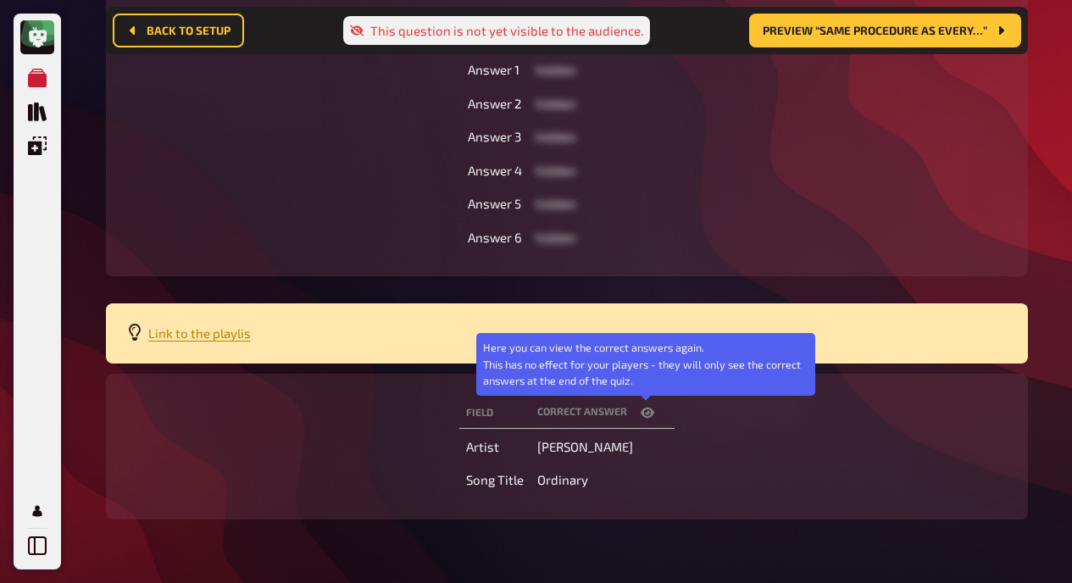
click at [644, 414] on icon "button" at bounding box center [647, 413] width 14 height 14
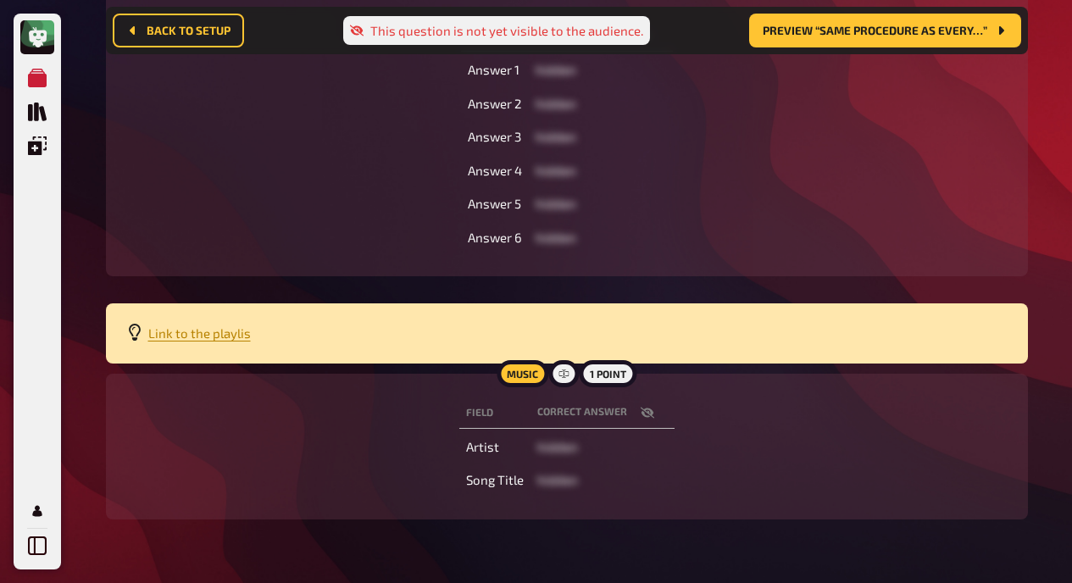
click at [883, 160] on div "Field correct answer Answer 1 hidden Answer 2 hidden Answer 3 hidden Answer 4 h…" at bounding box center [566, 136] width 881 height 239
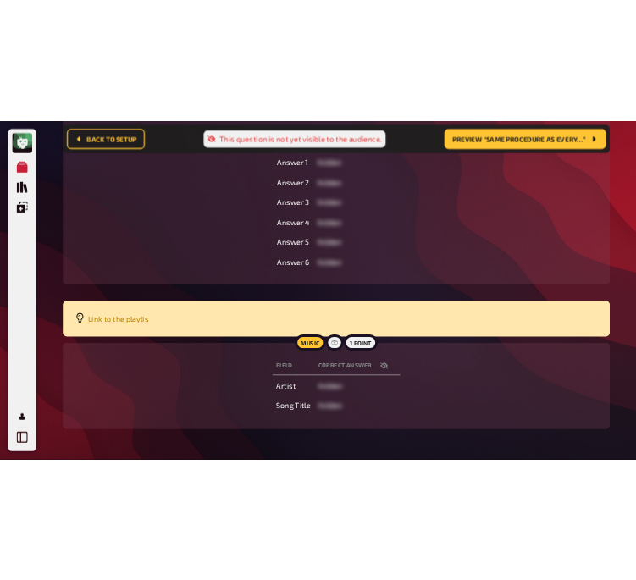
scroll to position [530, 0]
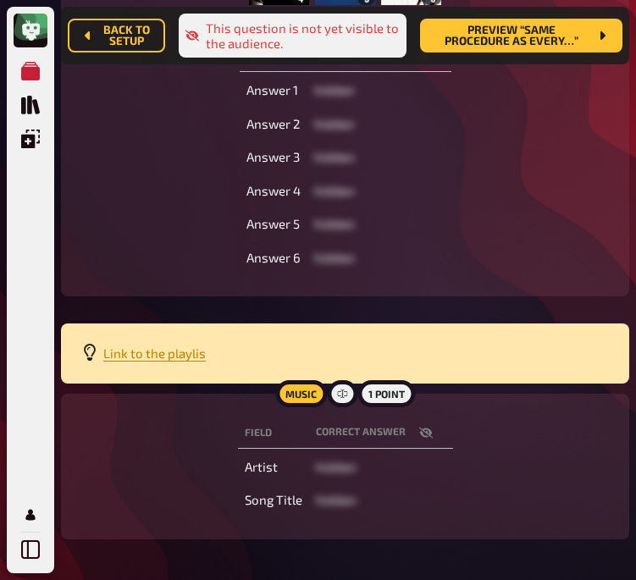
click at [156, 252] on div "Field correct answer Answer 1 hidden Answer 2 hidden Answer 3 hidden Answer 4 h…" at bounding box center [345, 156] width 528 height 239
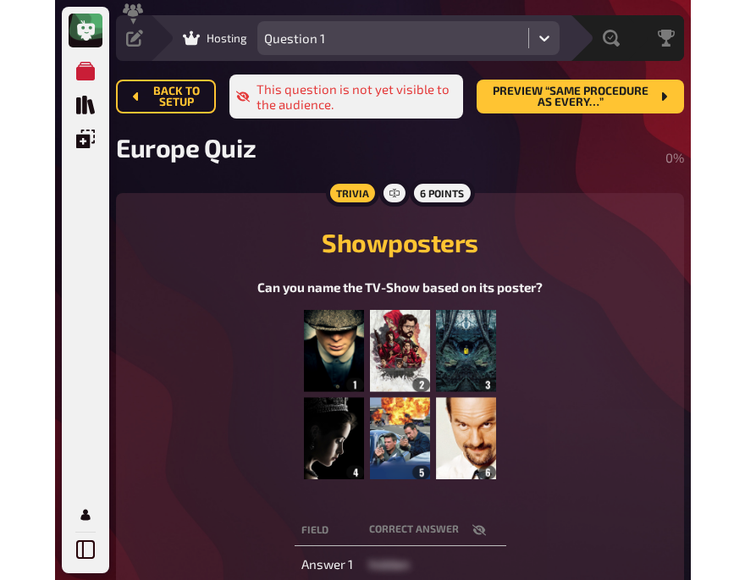
scroll to position [0, 0]
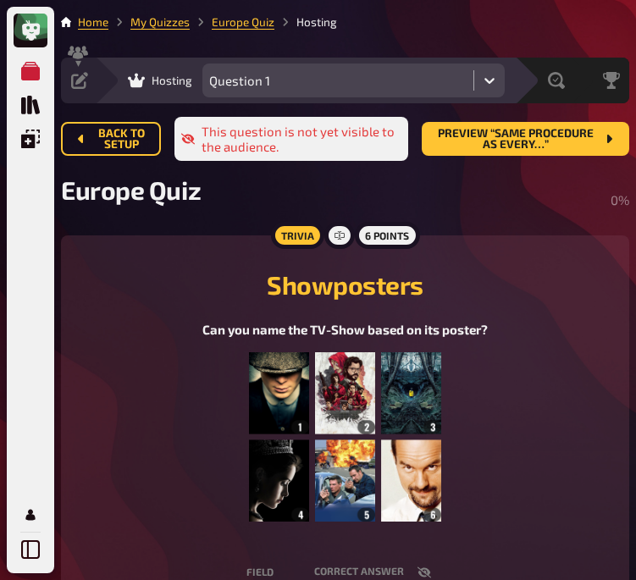
drag, startPoint x: 557, startPoint y: 30, endPoint x: 547, endPoint y: 15, distance: 17.9
click at [547, 15] on nav "Home My Quizzes Europe Quiz Hosting" at bounding box center [345, 22] width 568 height 17
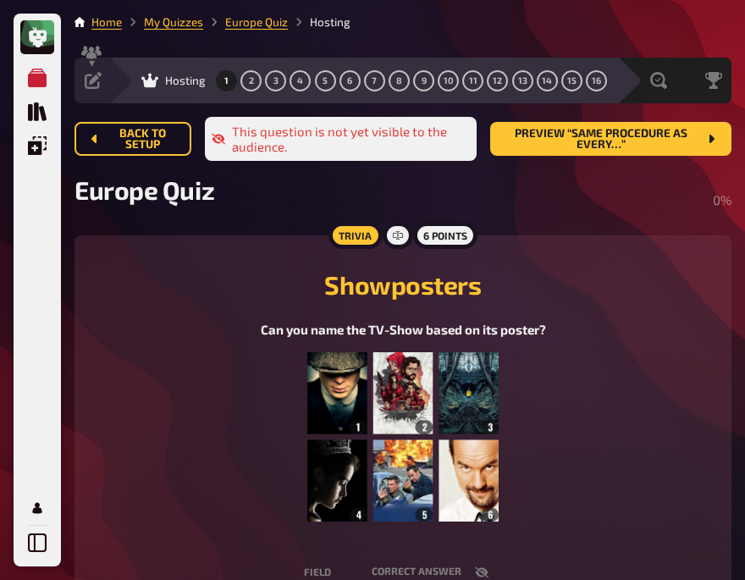
click at [611, 17] on nav "Home My Quizzes Europe Quiz Hosting" at bounding box center [403, 22] width 657 height 17
click at [638, 295] on h2 "Showposters" at bounding box center [403, 284] width 617 height 30
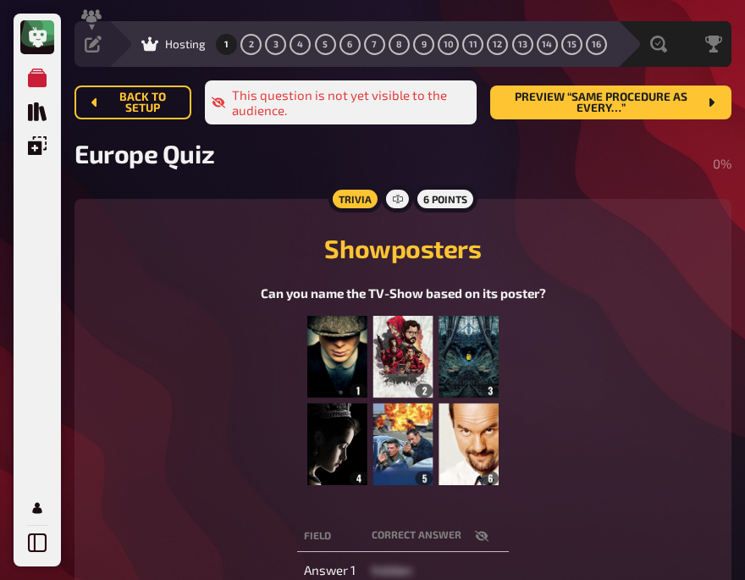
scroll to position [36, 0]
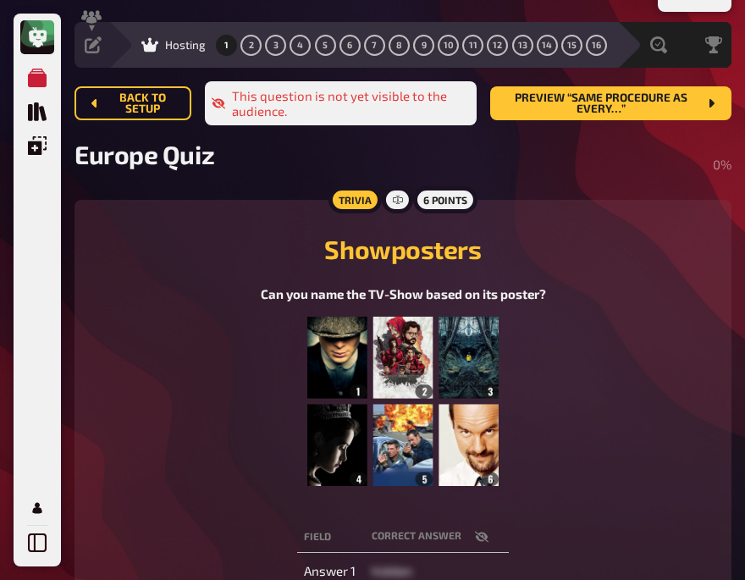
click at [184, 318] on div "Can you name the TV-Show based on its poster? ﻿" at bounding box center [403, 395] width 617 height 220
click at [649, 224] on div "Showposters Can you name the TV-Show based on its poster? ﻿" at bounding box center [403, 362] width 617 height 285
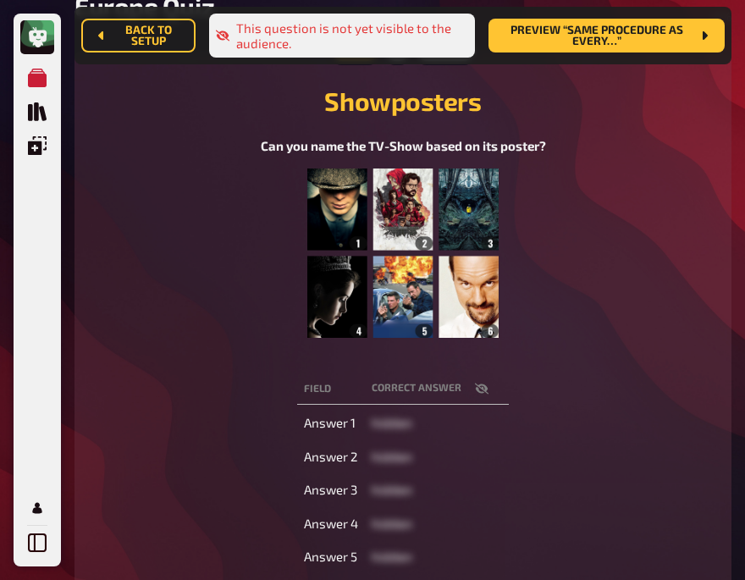
scroll to position [0, 0]
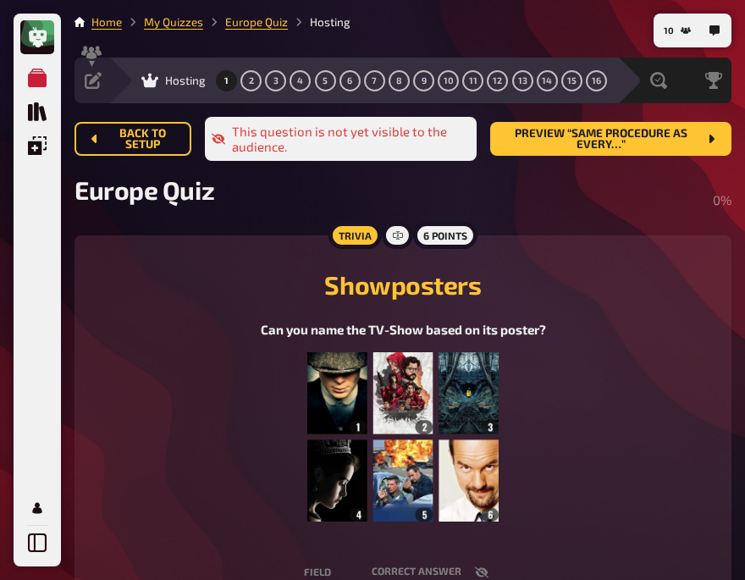
click at [574, 258] on div "Showposters Can you name the TV-Show based on its poster? ﻿" at bounding box center [403, 398] width 617 height 285
click at [616, 242] on div "Trivia 6 points Showposters Can you name the TV-Show based on its poster? ﻿ Fie…" at bounding box center [403, 524] width 657 height 578
click at [596, 275] on h2 "Showposters" at bounding box center [403, 284] width 617 height 30
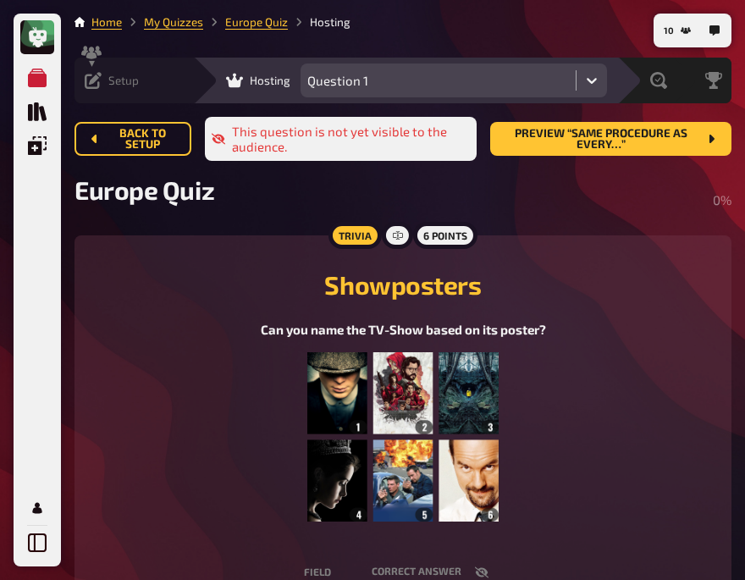
click at [96, 80] on icon at bounding box center [93, 80] width 17 height 17
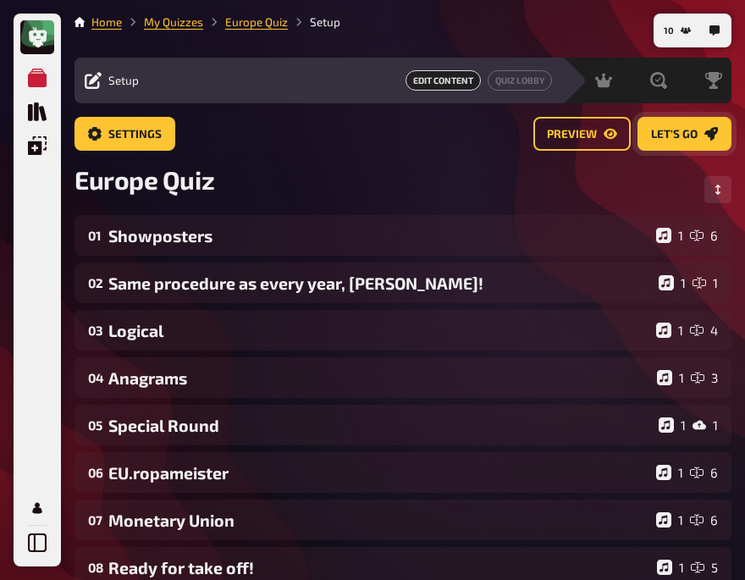
click at [668, 136] on span "Let's go" at bounding box center [674, 135] width 47 height 12
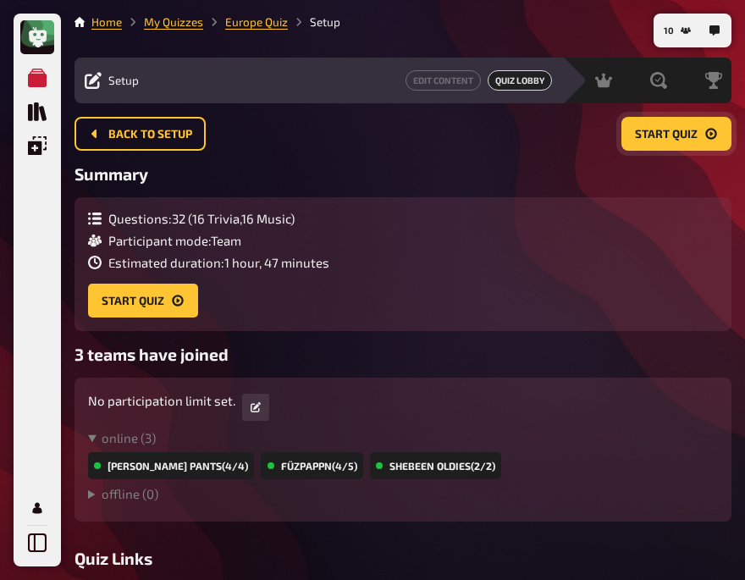
click at [655, 133] on span "Start Quiz" at bounding box center [666, 135] width 63 height 12
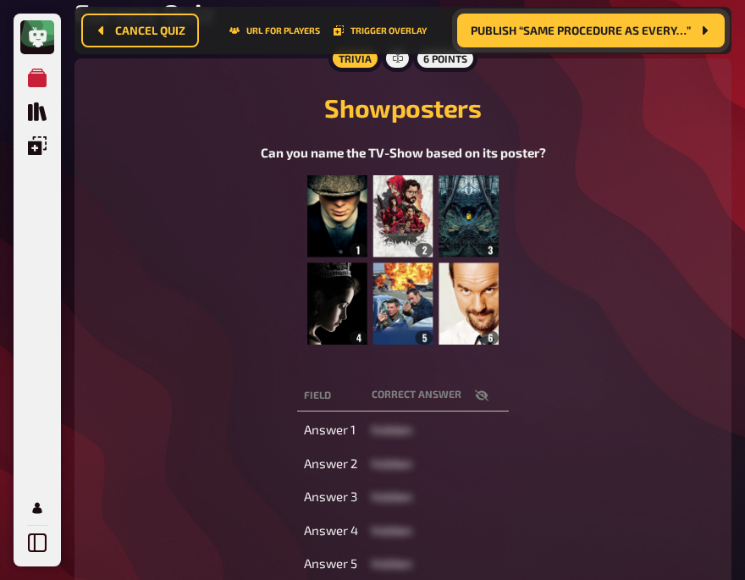
scroll to position [181, 0]
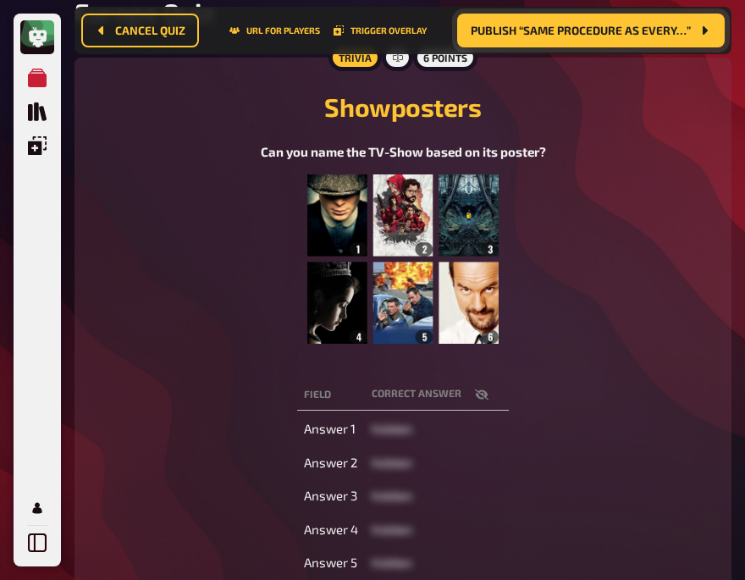
drag, startPoint x: 165, startPoint y: 164, endPoint x: 157, endPoint y: 118, distance: 47.4
click at [157, 118] on h2 "Showposters" at bounding box center [403, 106] width 617 height 30
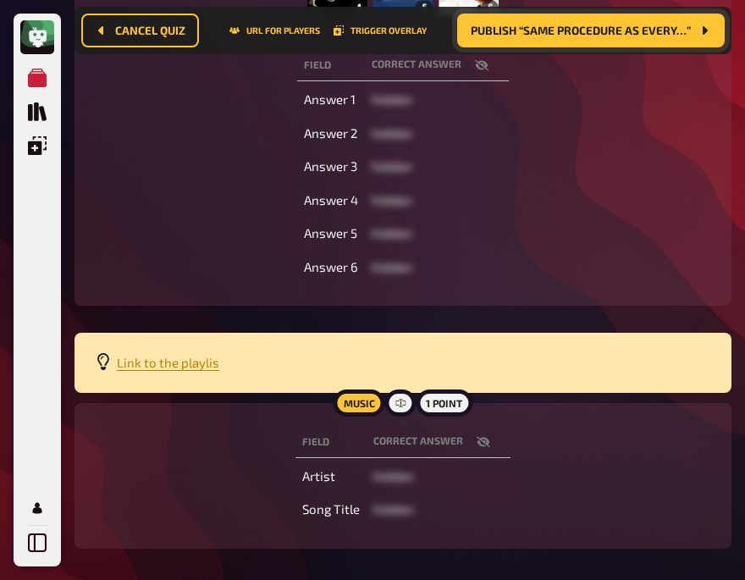
scroll to position [518, 0]
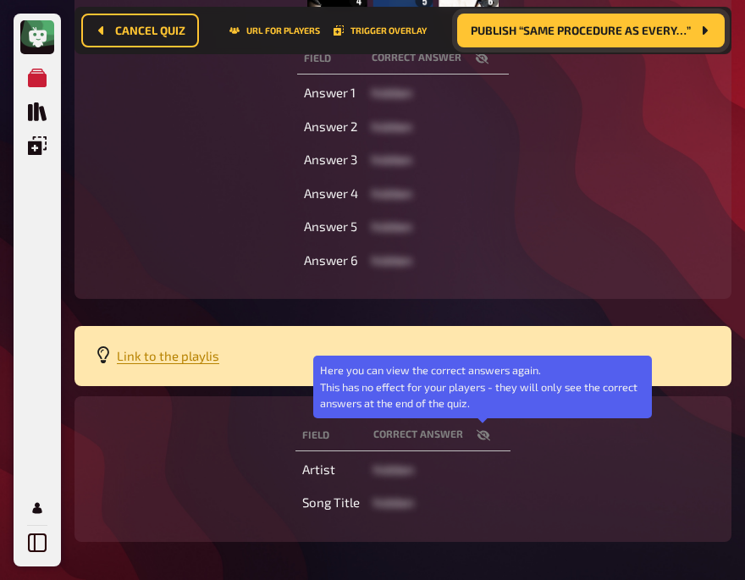
click at [482, 431] on icon "button" at bounding box center [484, 434] width 14 height 11
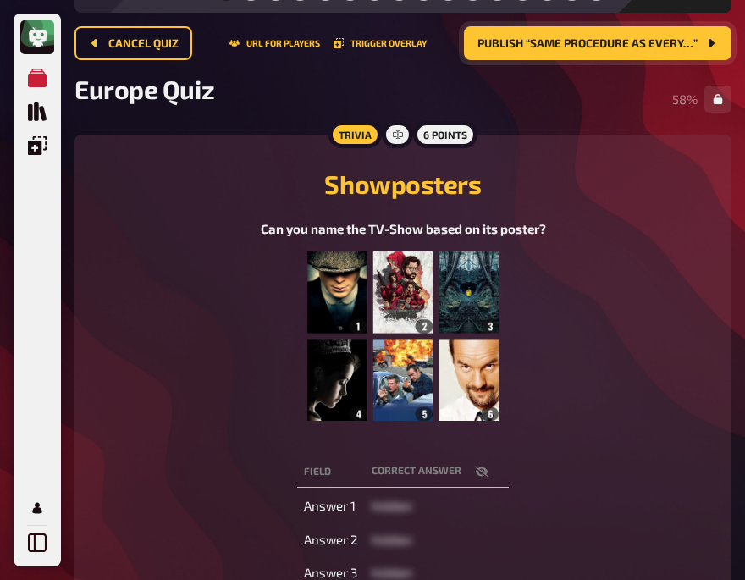
scroll to position [0, 0]
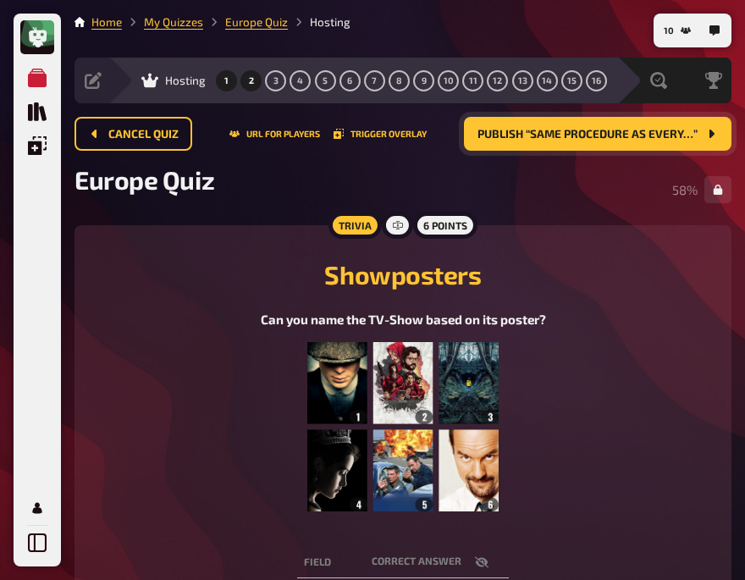
click at [249, 74] on button "2" at bounding box center [251, 80] width 27 height 27
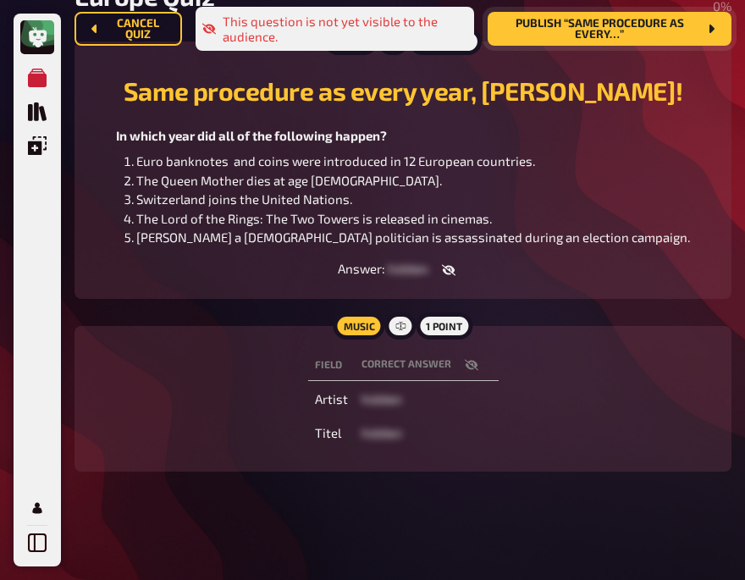
scroll to position [208, 0]
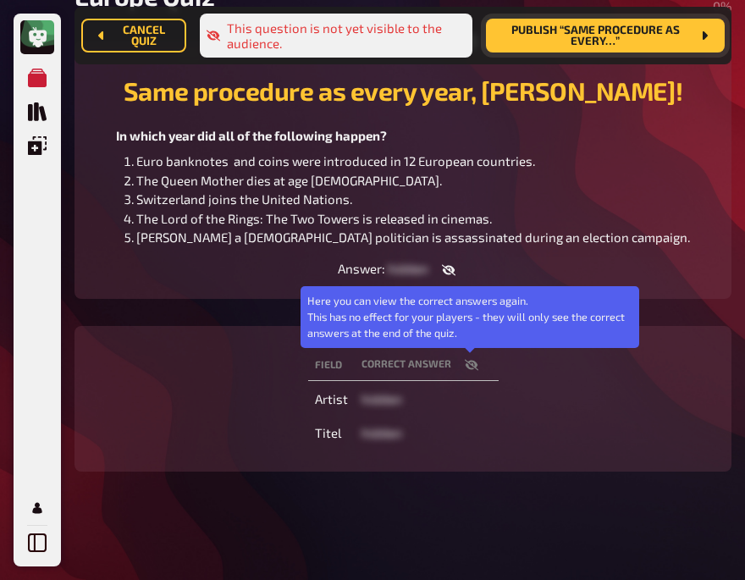
click at [471, 357] on button "button" at bounding box center [471, 365] width 41 height 17
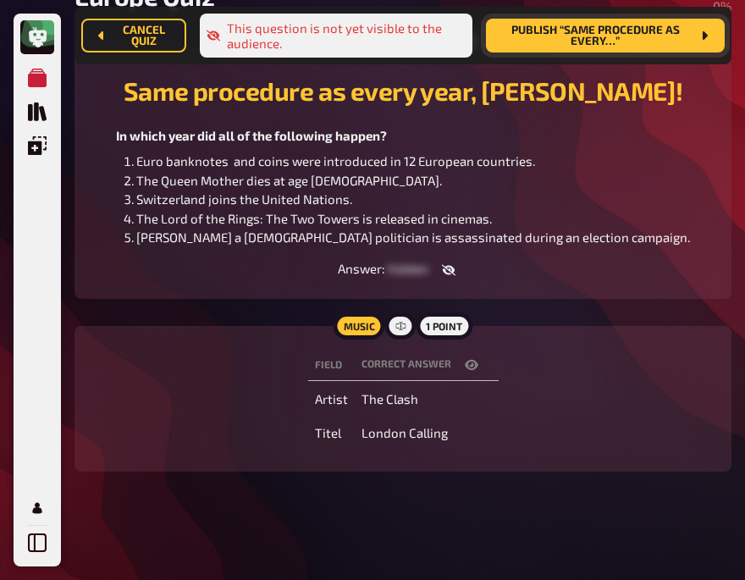
click at [471, 368] on icon "button" at bounding box center [472, 365] width 14 height 10
click at [442, 268] on icon "button" at bounding box center [449, 270] width 14 height 14
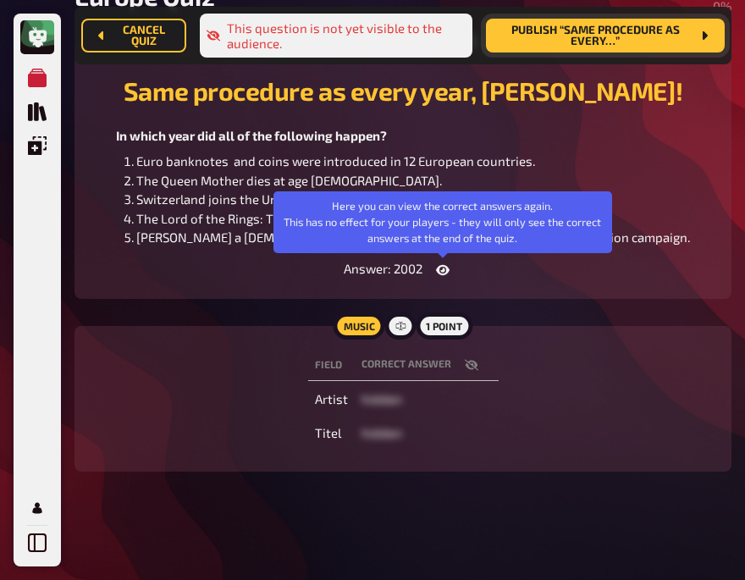
click at [442, 268] on icon "button" at bounding box center [443, 270] width 14 height 14
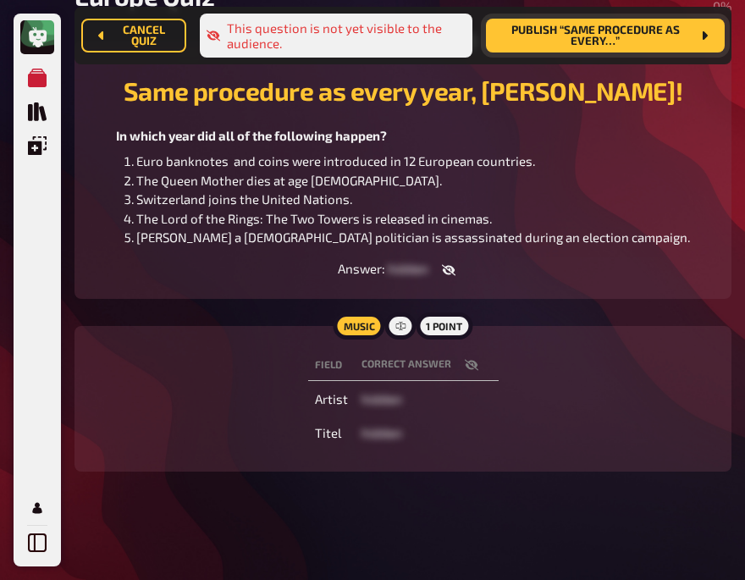
click at [232, 335] on div "Music 1 point Field correct answer Artist hidden Titel hidden" at bounding box center [403, 399] width 657 height 146
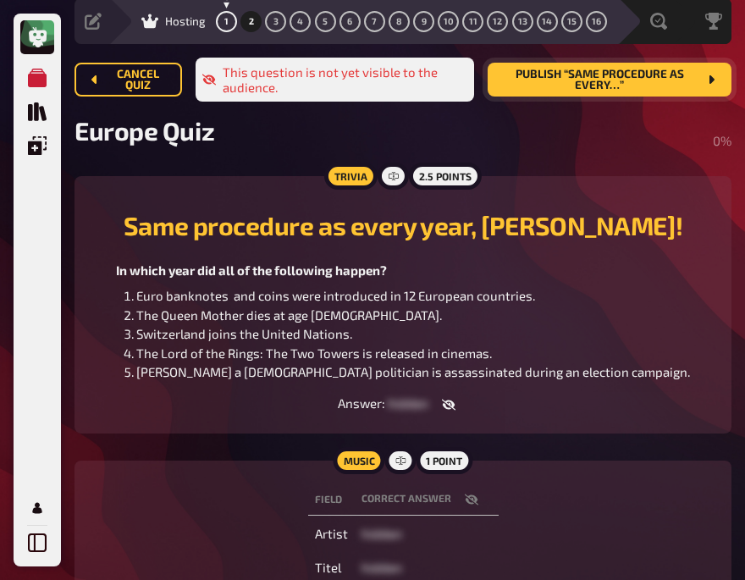
scroll to position [56, 0]
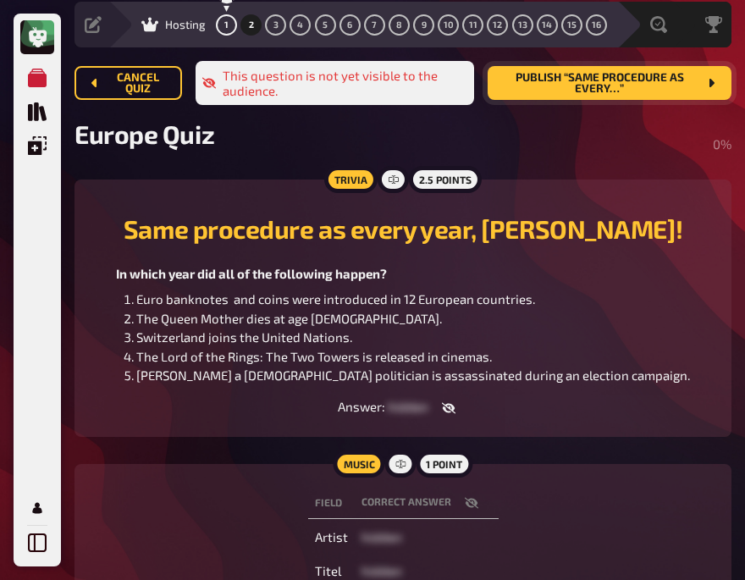
click at [588, 87] on span "Publish “Same procedure as every…”" at bounding box center [599, 83] width 197 height 23
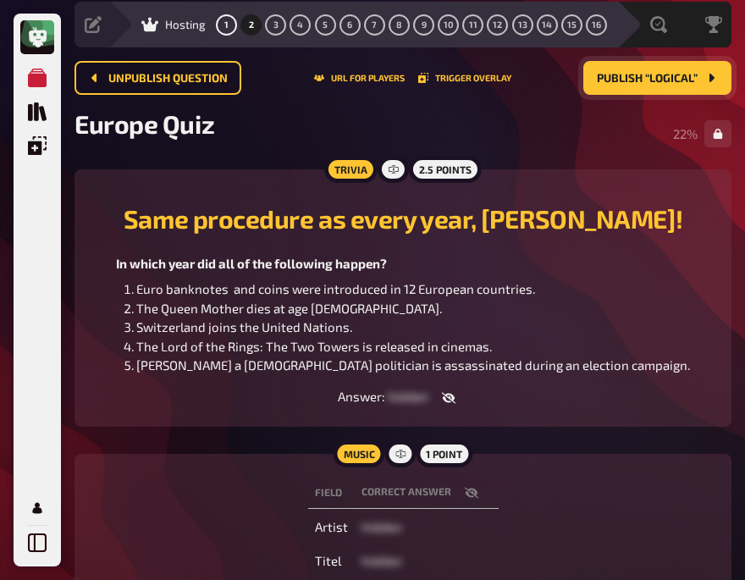
click at [100, 277] on div "In which year did all of the following happen? Euro banknotes and coins were in…" at bounding box center [403, 314] width 617 height 121
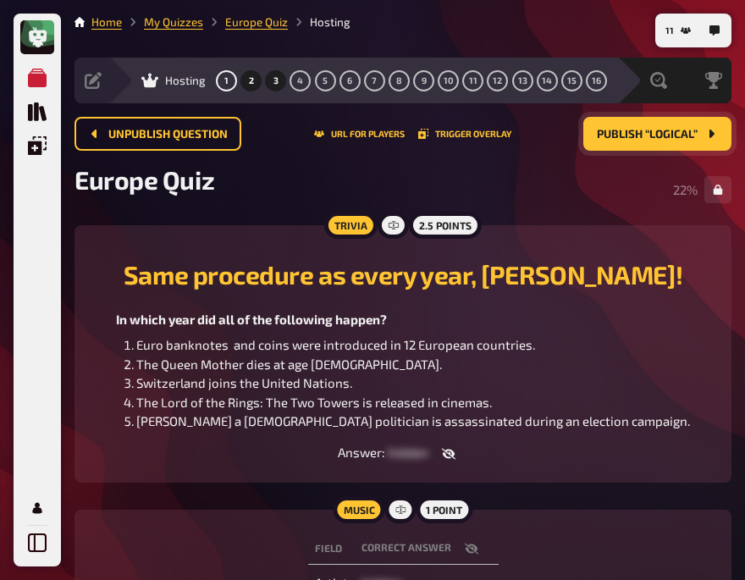
click at [272, 80] on button "3" at bounding box center [276, 80] width 27 height 27
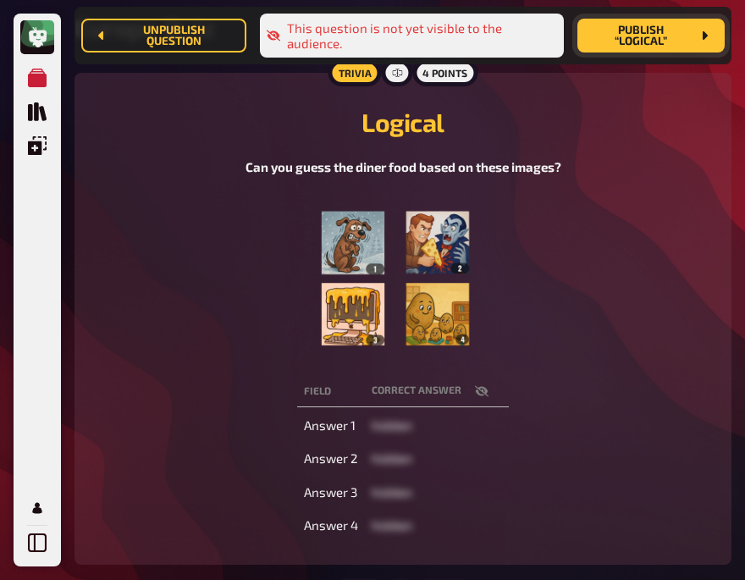
scroll to position [177, 0]
click at [475, 389] on icon "button" at bounding box center [482, 391] width 14 height 14
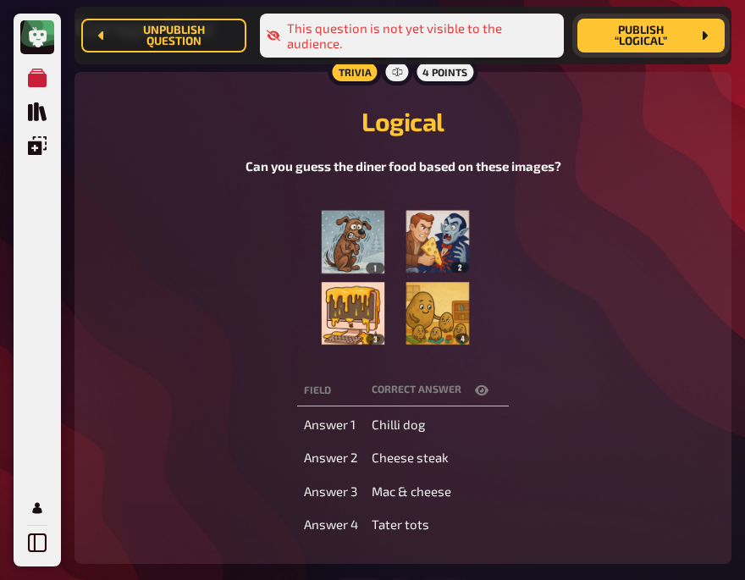
click at [475, 389] on icon "button" at bounding box center [482, 391] width 14 height 14
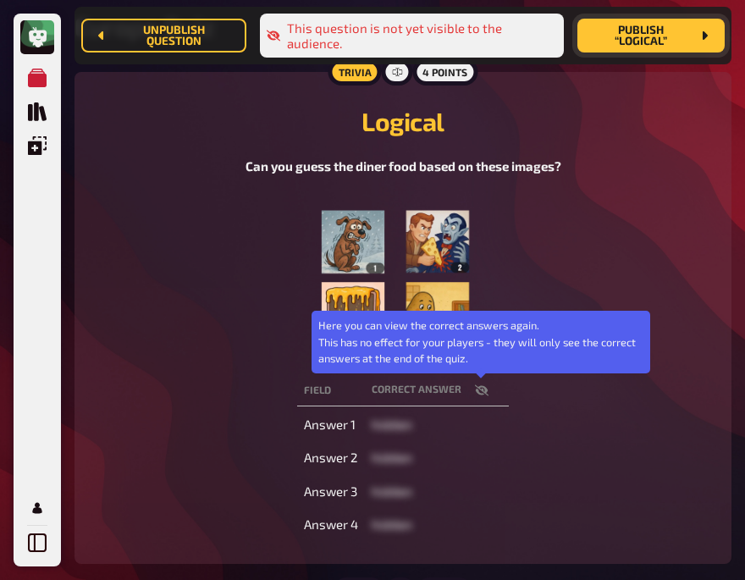
click at [475, 389] on icon "button" at bounding box center [482, 391] width 14 height 14
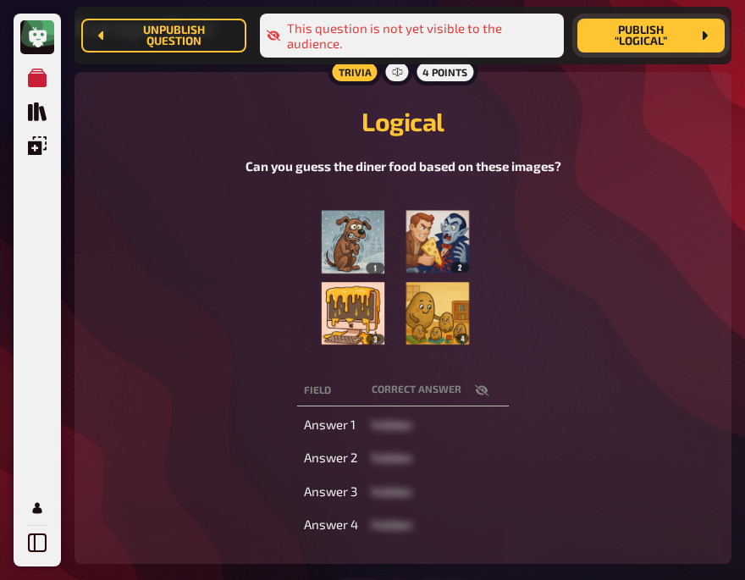
click at [469, 412] on td "hidden" at bounding box center [437, 425] width 144 height 30
click at [157, 201] on div "Can you guess the diner food based on these images?" at bounding box center [403, 258] width 617 height 202
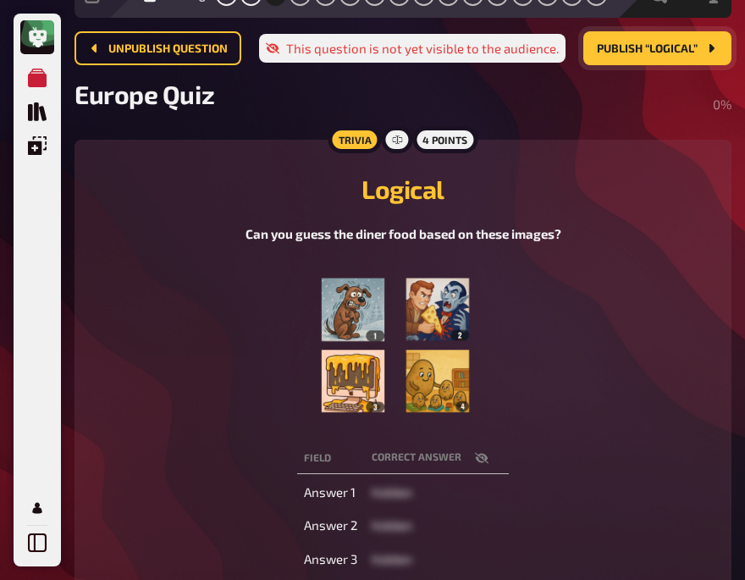
scroll to position [82, 0]
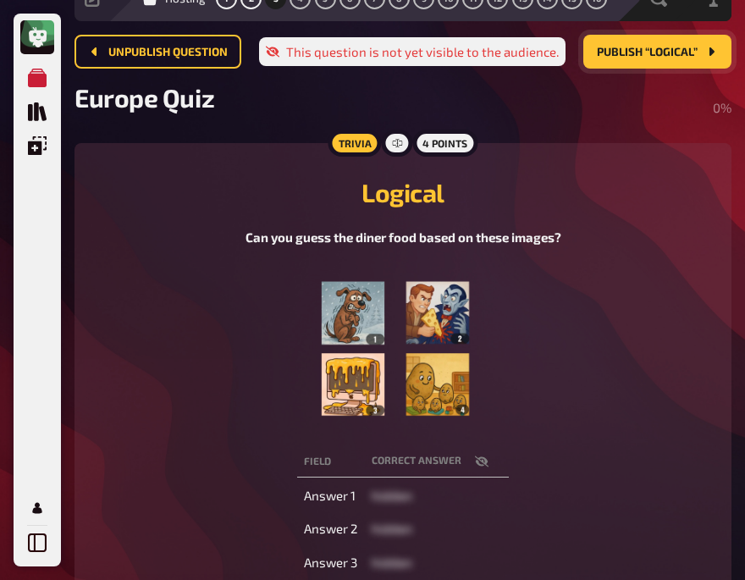
click at [641, 53] on span "Publish “Logical”" at bounding box center [647, 53] width 101 height 12
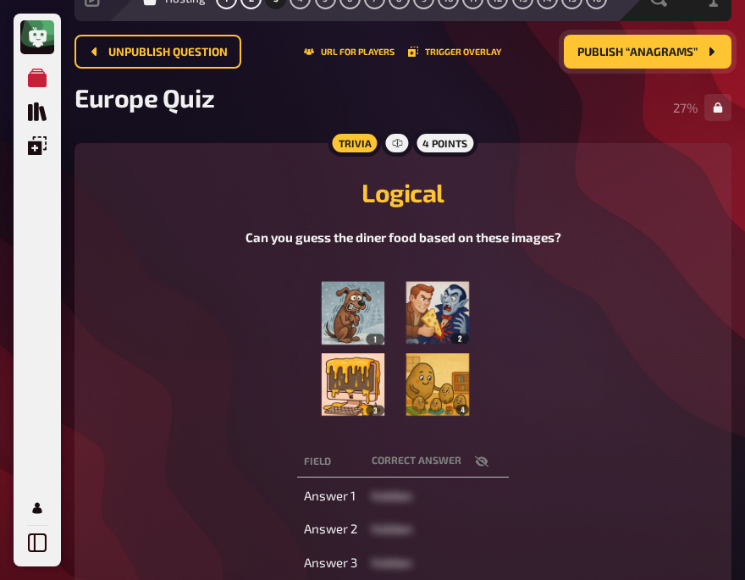
click at [157, 224] on div "Logical Can you guess the diner food based on these images?" at bounding box center [403, 296] width 617 height 266
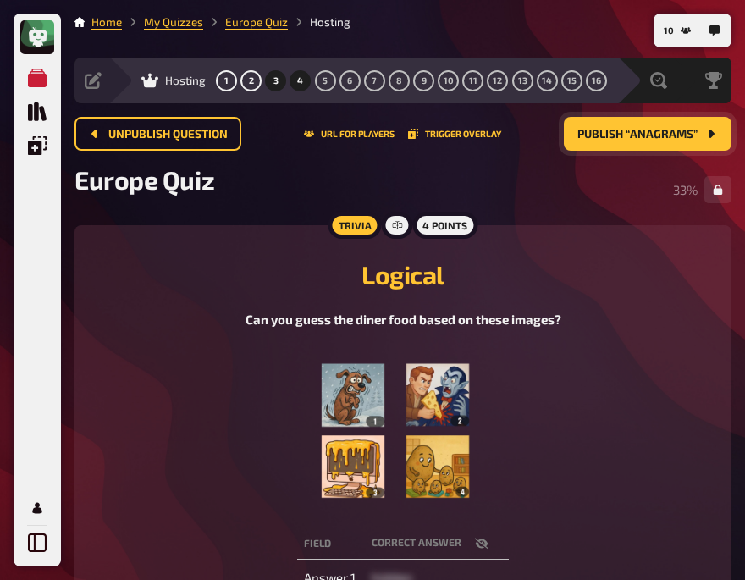
click at [301, 82] on span "4" at bounding box center [300, 80] width 6 height 9
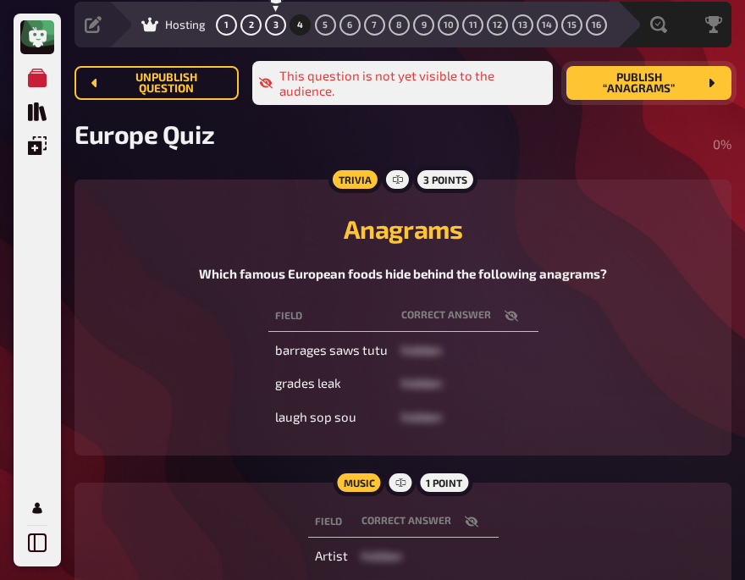
scroll to position [57, 0]
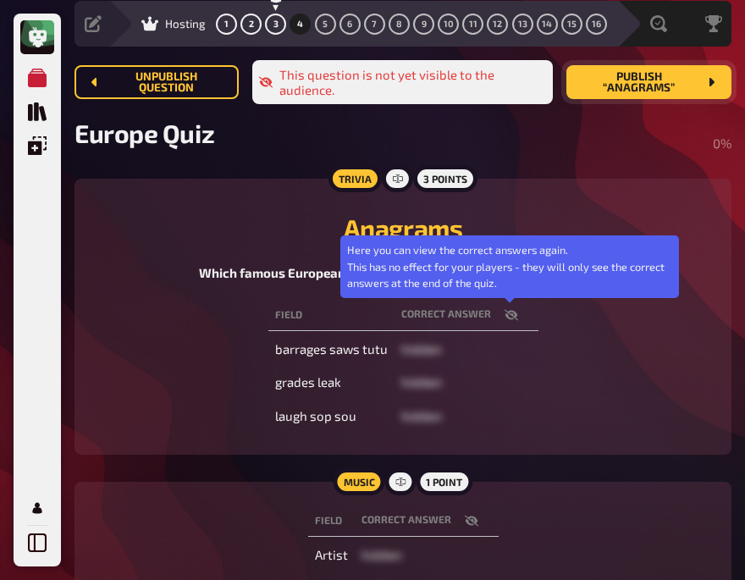
click at [506, 319] on icon "button" at bounding box center [512, 315] width 14 height 14
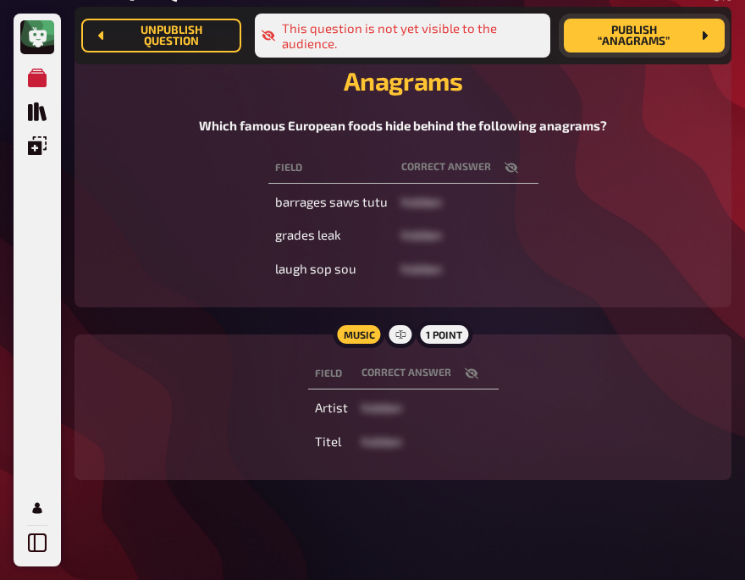
scroll to position [226, 0]
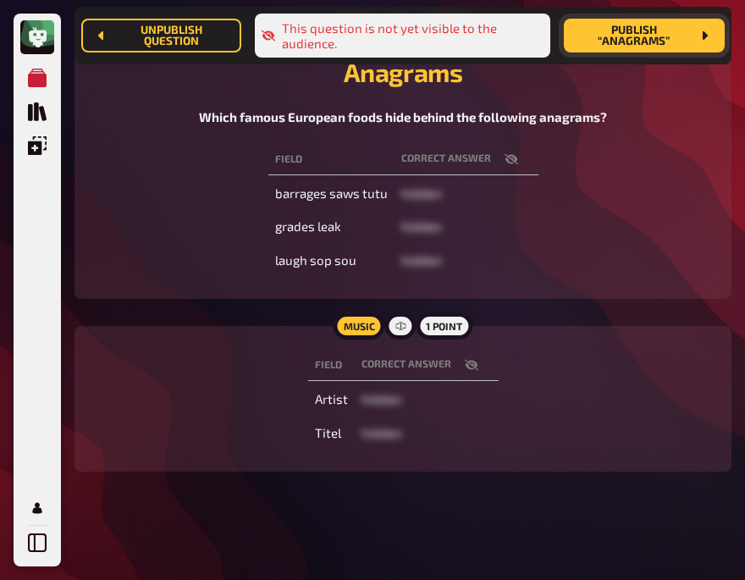
click at [458, 362] on button "button" at bounding box center [471, 365] width 41 height 17
click at [475, 366] on icon "button" at bounding box center [472, 365] width 14 height 10
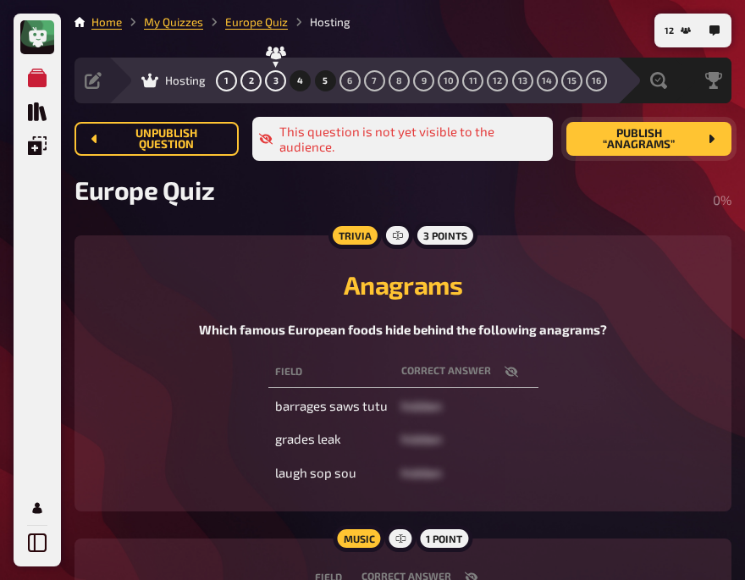
click at [327, 76] on span "5" at bounding box center [325, 80] width 5 height 9
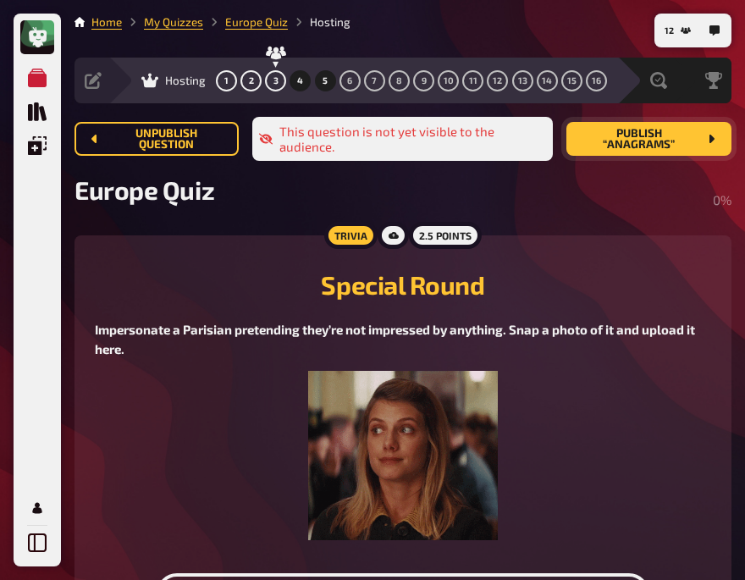
click at [302, 81] on span "4" at bounding box center [300, 80] width 6 height 9
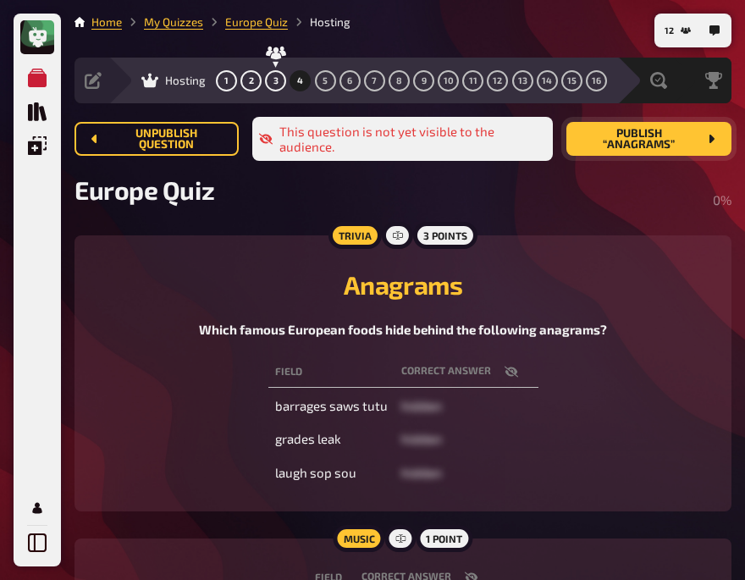
click at [302, 81] on span "4" at bounding box center [300, 80] width 6 height 9
click at [145, 282] on h2 "Anagrams" at bounding box center [403, 284] width 617 height 30
click at [629, 147] on span "Publish “Anagrams”" at bounding box center [639, 139] width 118 height 23
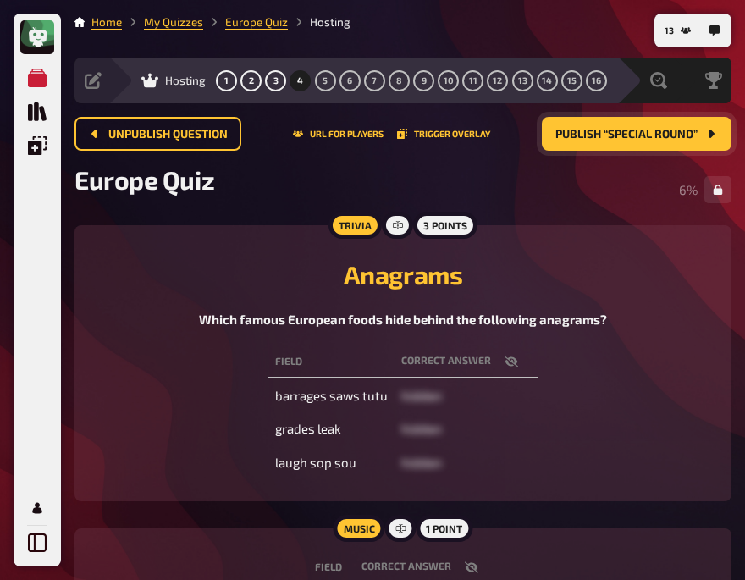
click at [168, 266] on h2 "Anagrams" at bounding box center [403, 274] width 617 height 30
click at [323, 85] on span "5" at bounding box center [325, 80] width 5 height 9
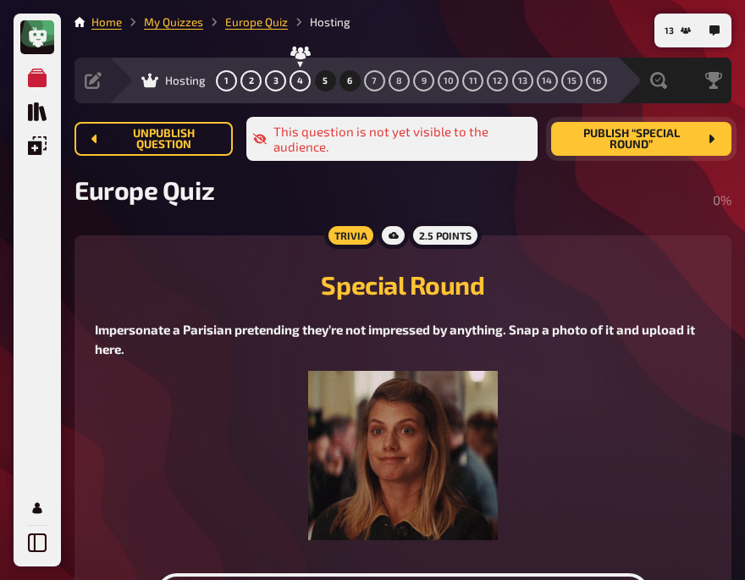
click at [345, 82] on button "6" at bounding box center [349, 80] width 27 height 27
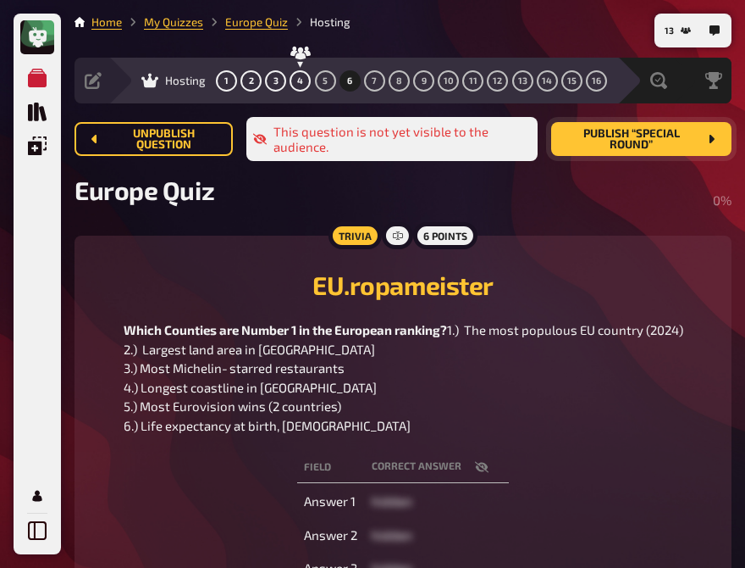
click at [241, 291] on div "EU.ropameister Which Counties are Number 1 in the European ranking? 1.) The mos…" at bounding box center [403, 345] width 617 height 179
click at [328, 81] on span "5" at bounding box center [325, 80] width 5 height 9
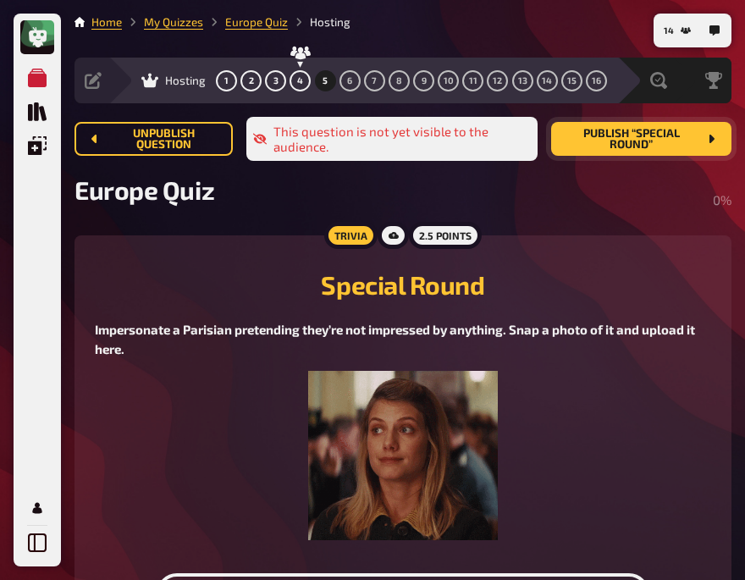
click at [195, 389] on figure at bounding box center [403, 455] width 617 height 169
click at [612, 131] on span "Publish “Special Round”" at bounding box center [631, 139] width 133 height 23
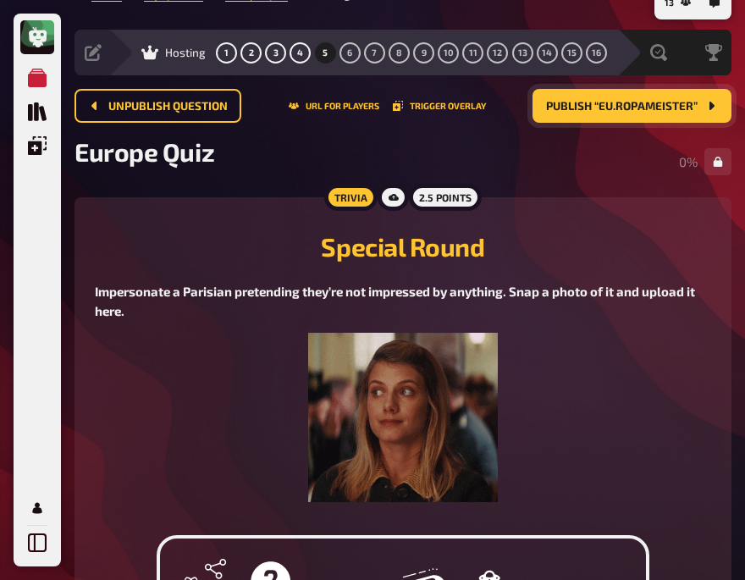
scroll to position [9, 0]
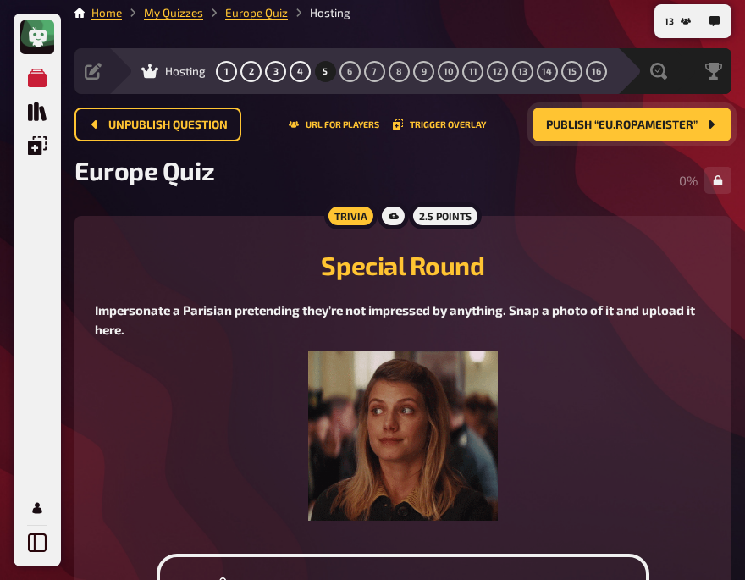
click at [152, 424] on figure at bounding box center [403, 436] width 617 height 169
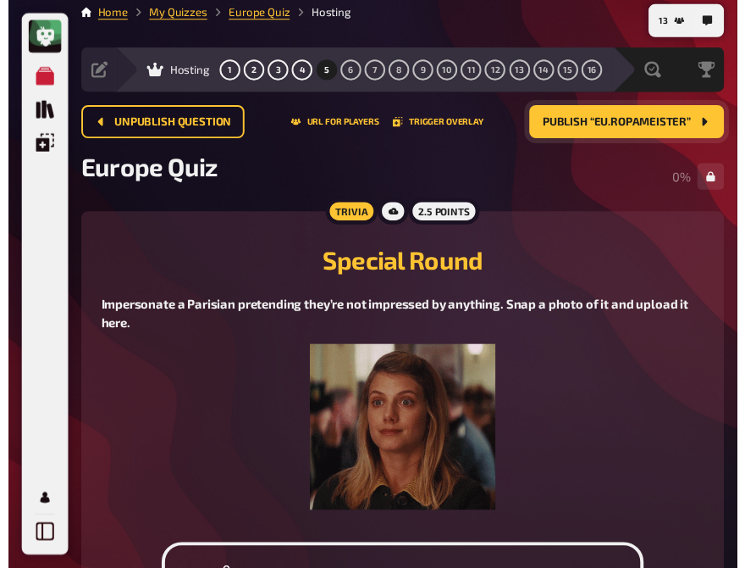
scroll to position [0, 0]
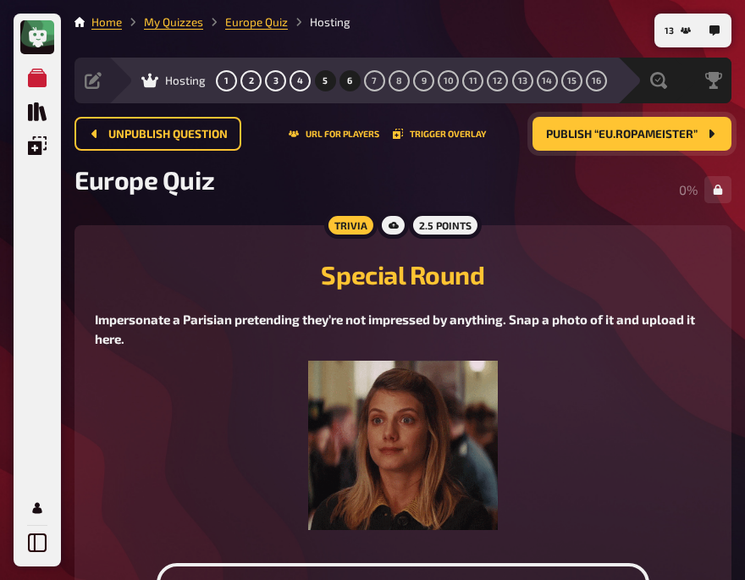
click at [349, 81] on span "6" at bounding box center [349, 80] width 5 height 9
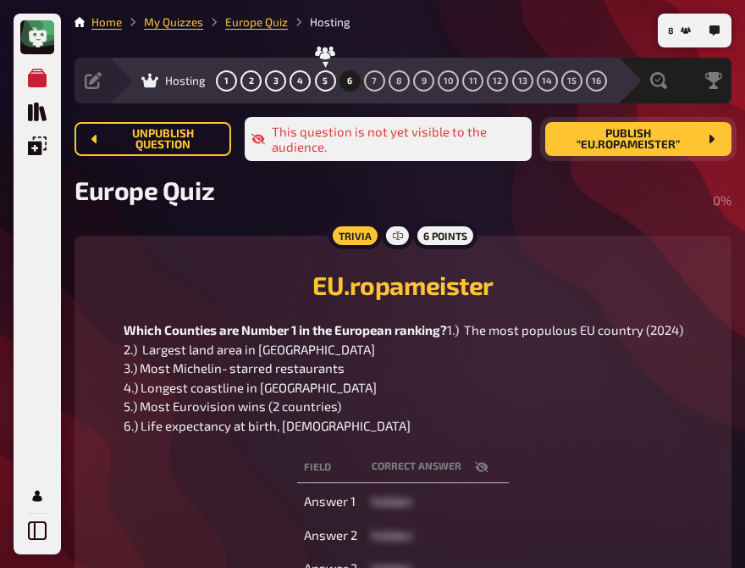
click at [207, 258] on div "EU.ropameister Which Counties are Number 1 in the European ranking? 1.) The mos…" at bounding box center [403, 345] width 617 height 179
click at [635, 137] on span "Publish “EU.ropameister”" at bounding box center [628, 139] width 139 height 23
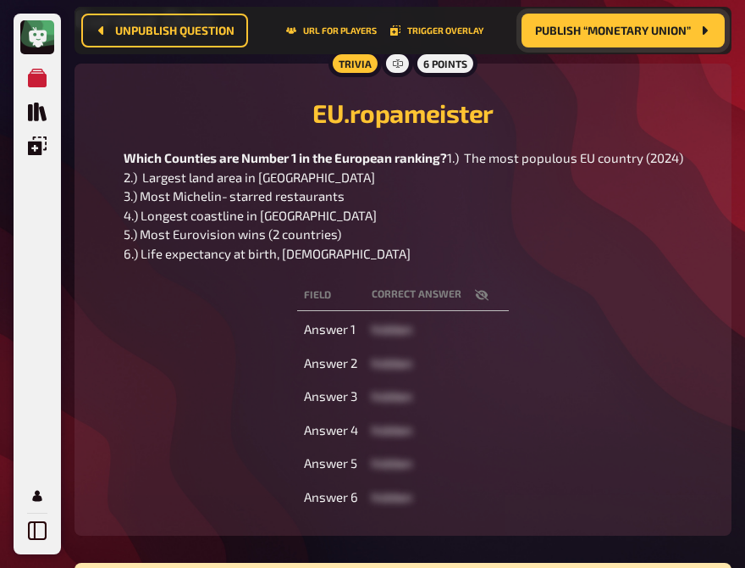
scroll to position [176, 0]
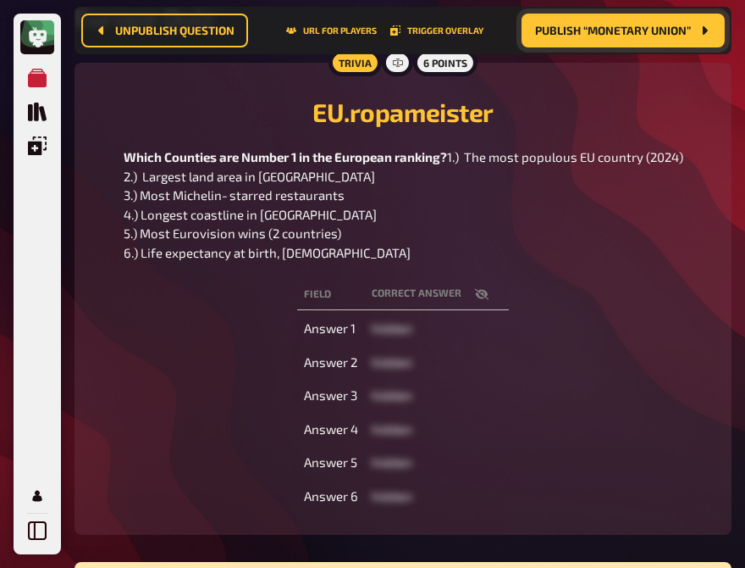
click at [489, 300] on icon "button" at bounding box center [482, 294] width 14 height 11
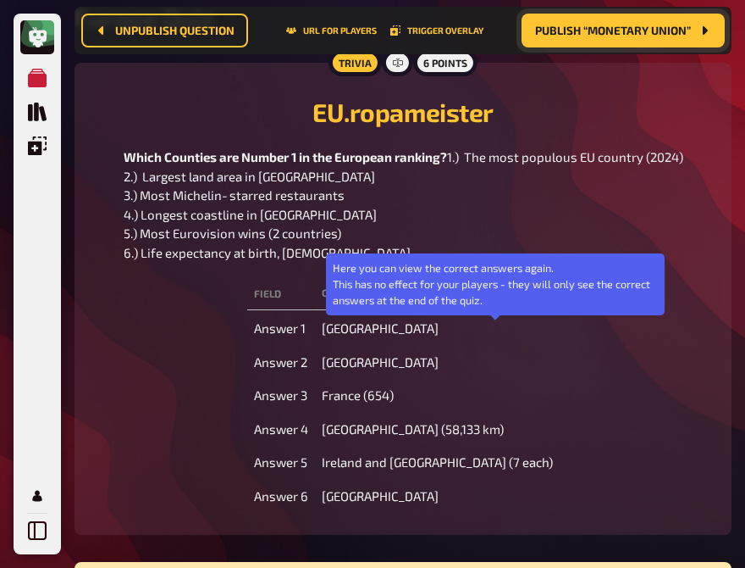
click at [439, 299] on icon "button" at bounding box center [432, 294] width 14 height 10
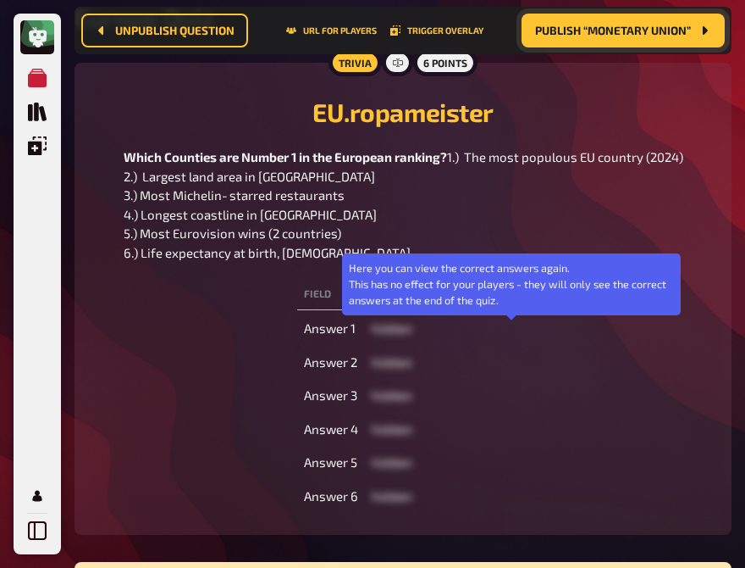
click at [489, 301] on icon "button" at bounding box center [482, 294] width 14 height 14
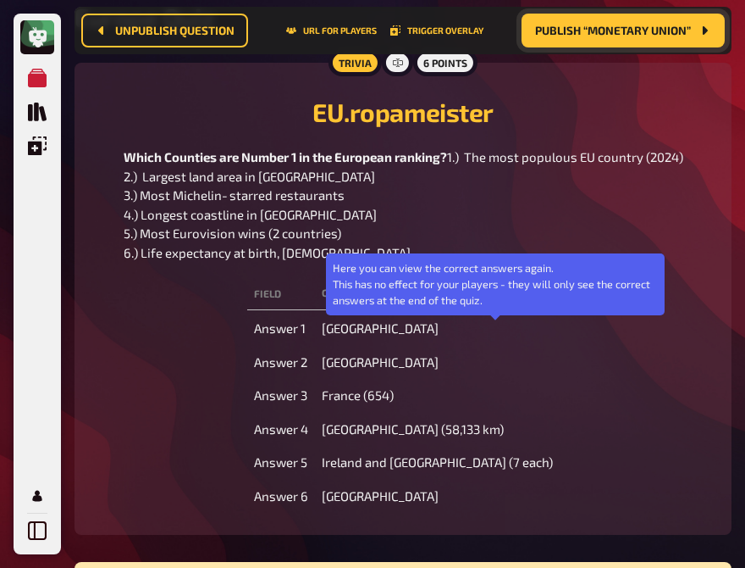
click at [452, 302] on button "button" at bounding box center [432, 293] width 41 height 17
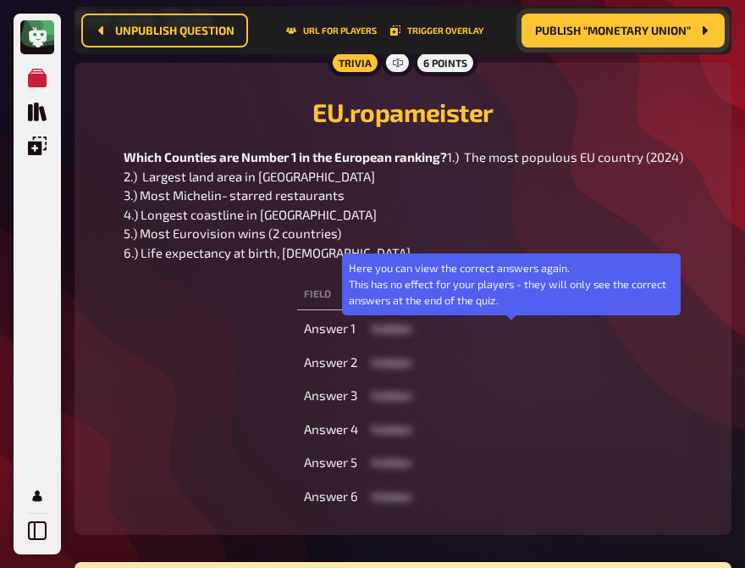
scroll to position [0, 0]
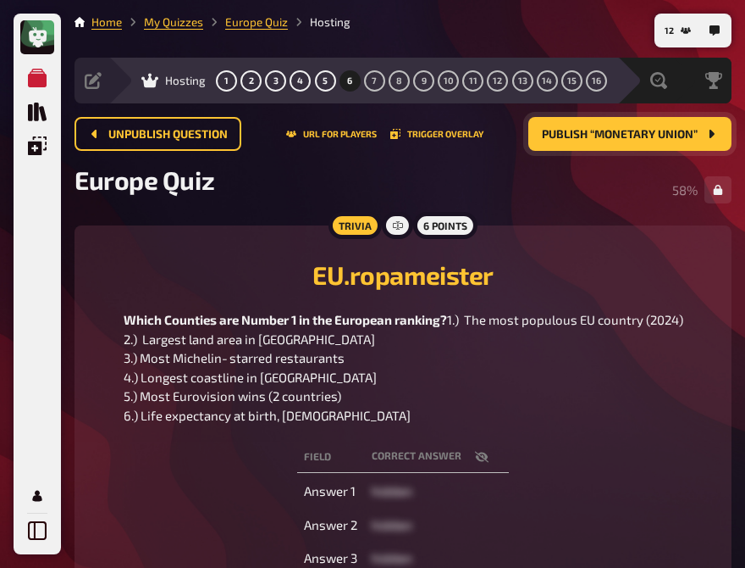
click at [170, 302] on div "EU.ropameister Which Counties are Number 1 in the European ranking? 1.) The mos…" at bounding box center [403, 335] width 617 height 179
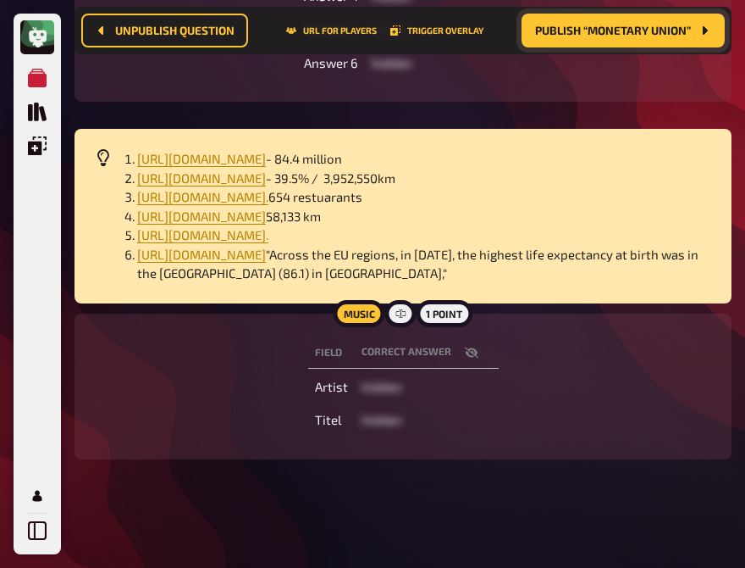
scroll to position [723, 0]
click at [479, 353] on icon "button" at bounding box center [472, 353] width 14 height 14
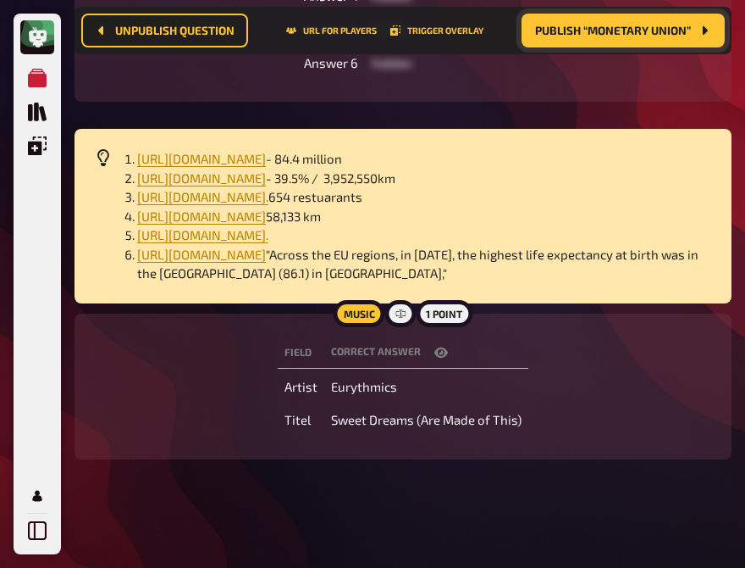
click at [462, 344] on button "button" at bounding box center [441, 352] width 41 height 17
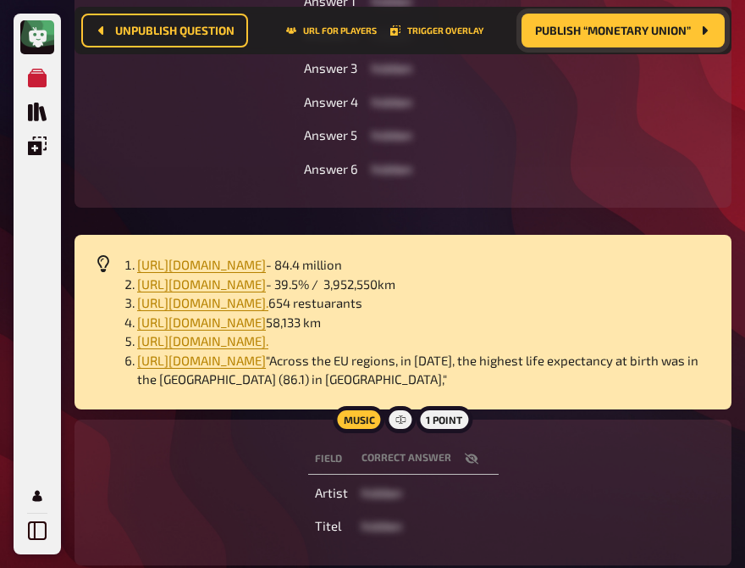
scroll to position [502, 0]
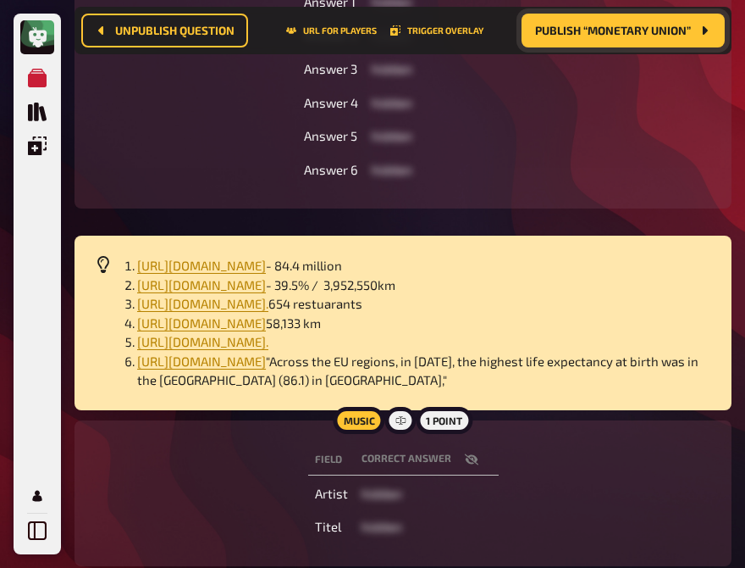
click at [557, 154] on div "Field correct answer Answer 1 hidden Answer 2 hidden Answer 3 hidden Answer 4 h…" at bounding box center [403, 68] width 617 height 239
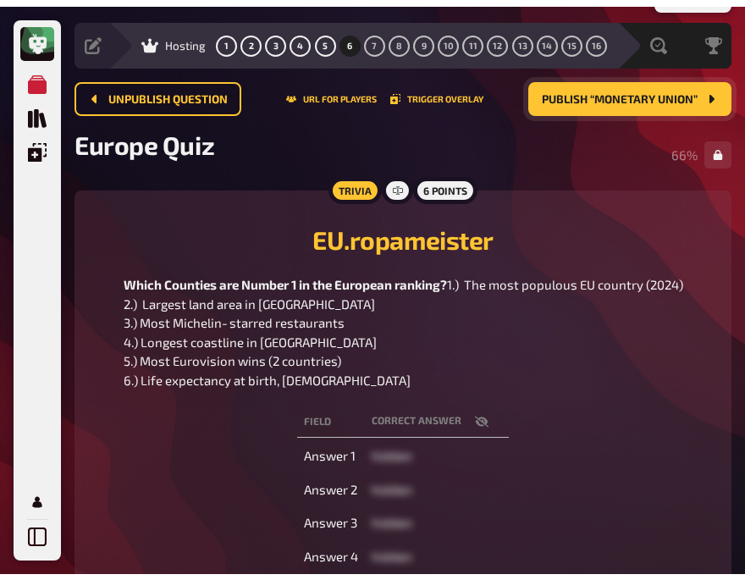
scroll to position [41, 0]
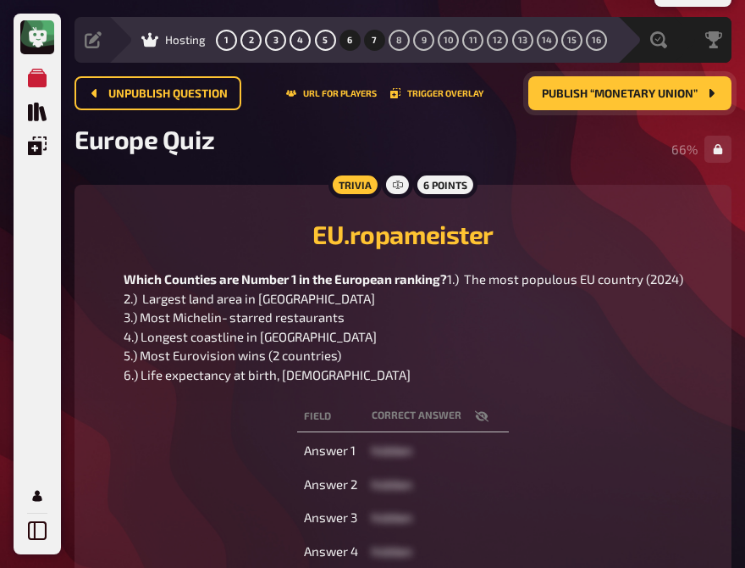
click at [377, 41] on span "7" at bounding box center [374, 40] width 5 height 9
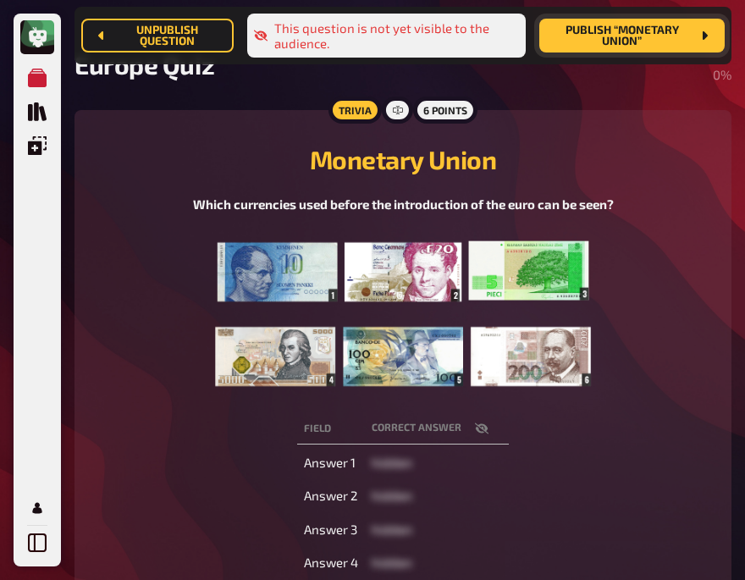
scroll to position [141, 0]
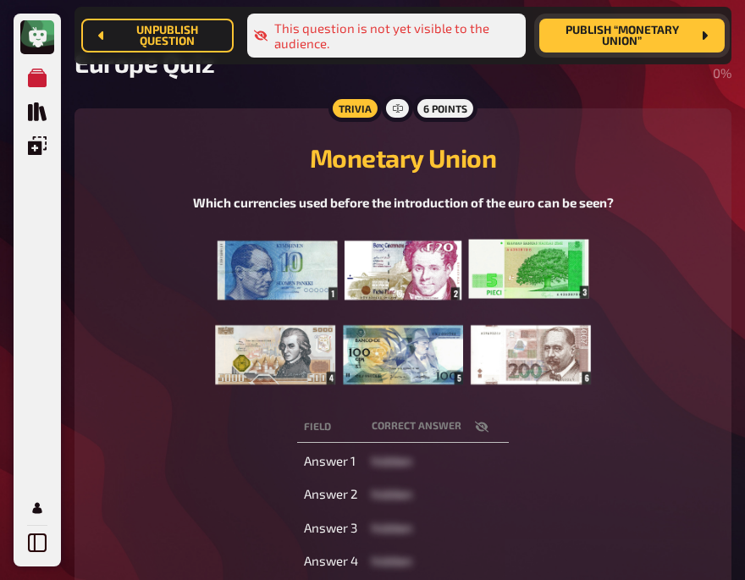
click at [479, 425] on icon "button" at bounding box center [482, 426] width 14 height 11
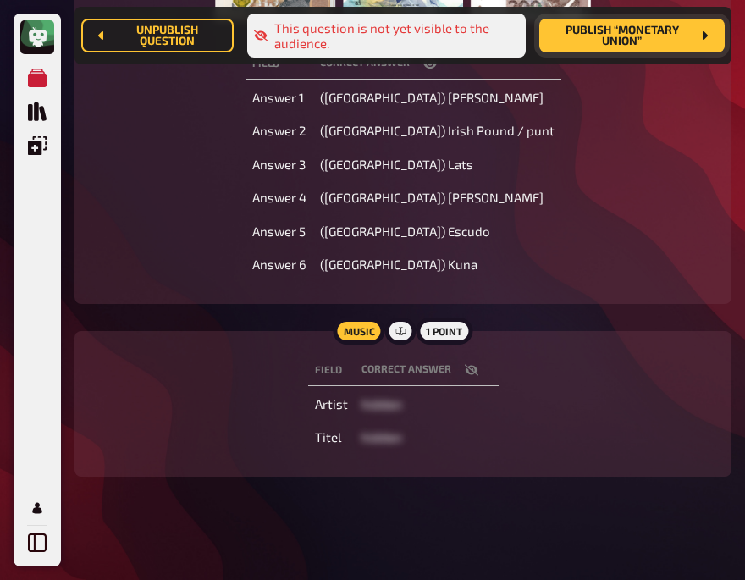
scroll to position [505, 0]
click at [465, 363] on icon "button" at bounding box center [472, 370] width 14 height 14
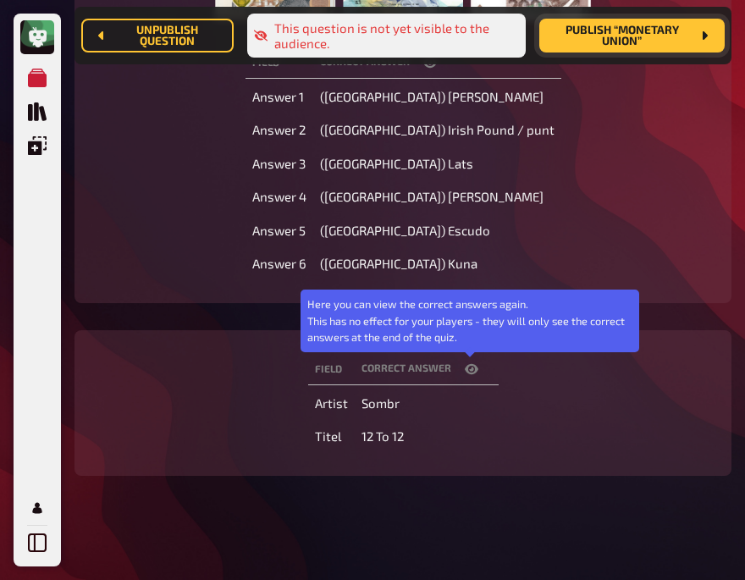
click at [465, 363] on icon "button" at bounding box center [472, 370] width 14 height 14
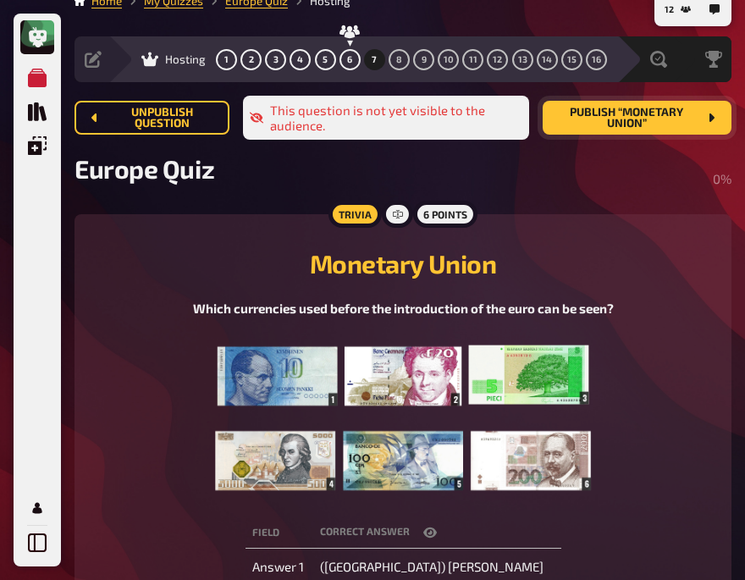
scroll to position [19, 0]
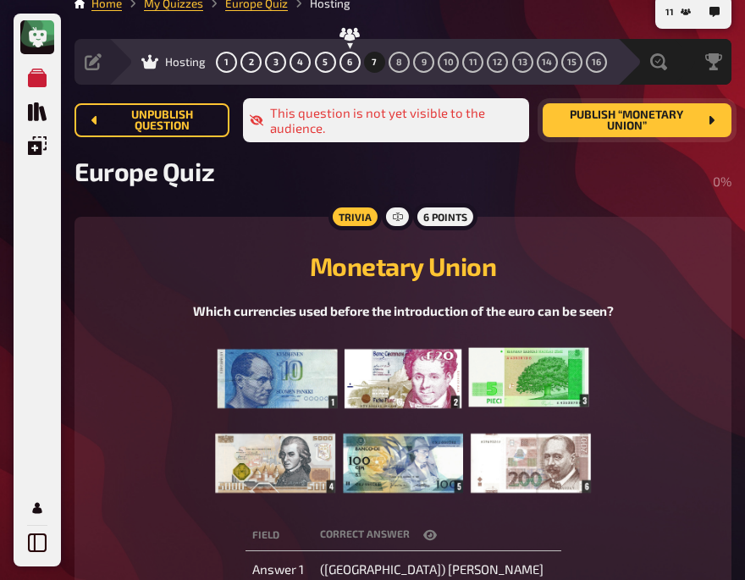
click at [143, 330] on div "Which currencies used before the introduction of the euro can be seen?" at bounding box center [403, 403] width 617 height 202
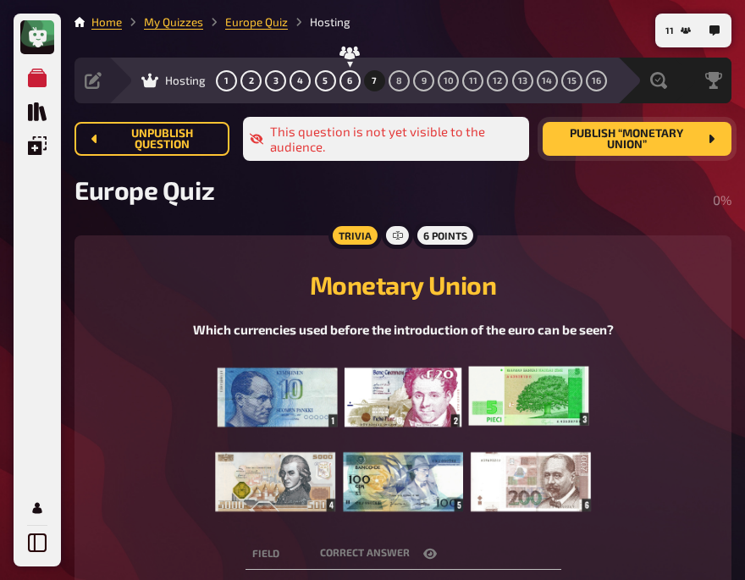
click at [637, 139] on span "Publish “Monetary Union”" at bounding box center [627, 139] width 141 height 23
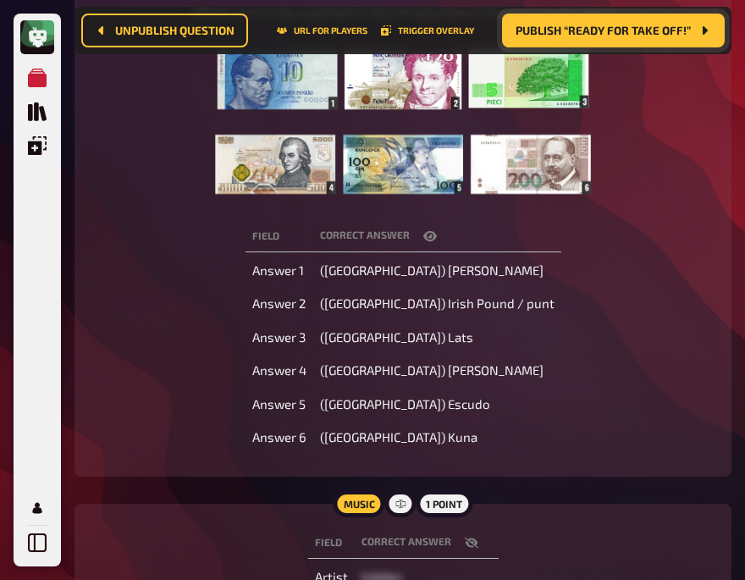
scroll to position [403, 0]
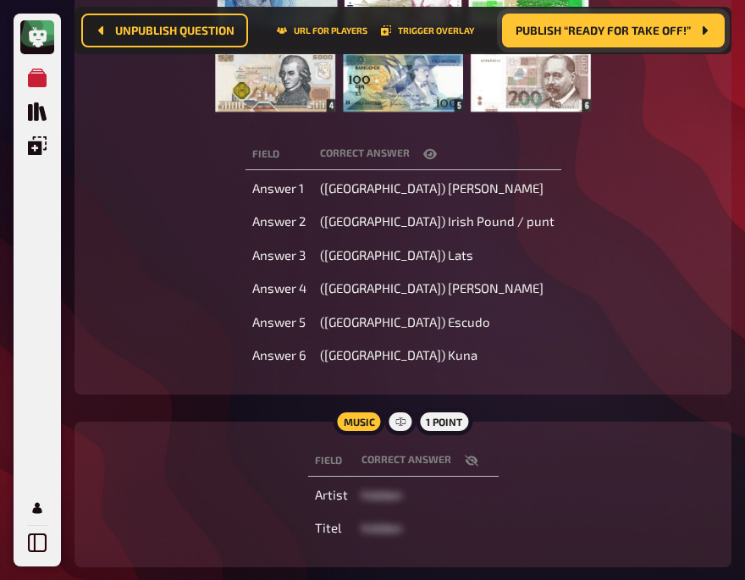
click at [229, 232] on div "Field correct answer Answer 1 (Finland) Markka Answer 2 (Ireland) Irish Pound /…" at bounding box center [403, 255] width 617 height 239
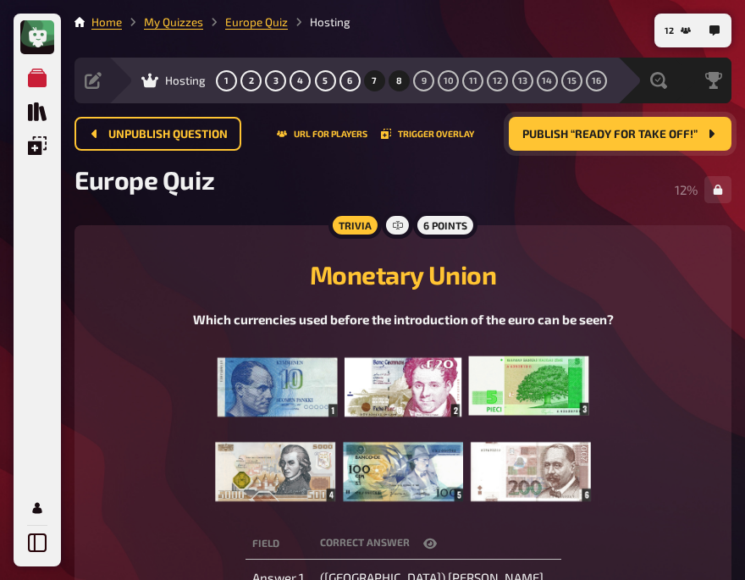
click at [398, 76] on span "8" at bounding box center [399, 80] width 6 height 9
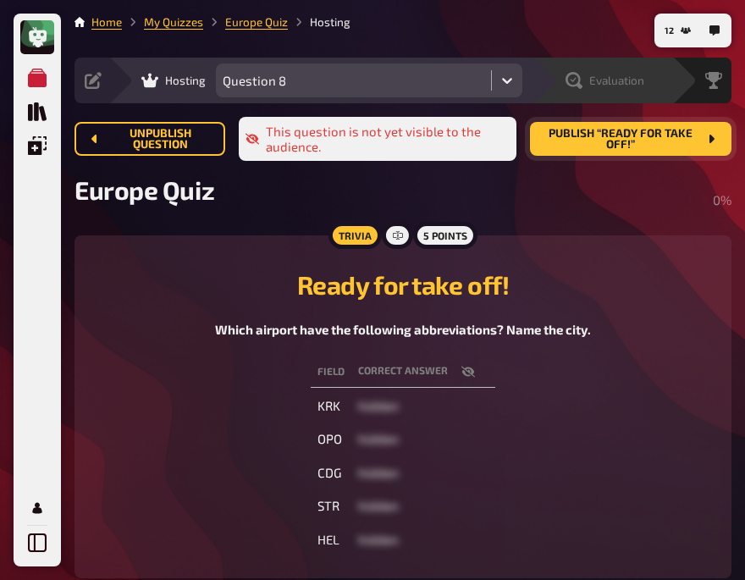
click at [592, 83] on span "Evaluation" at bounding box center [617, 81] width 55 height 14
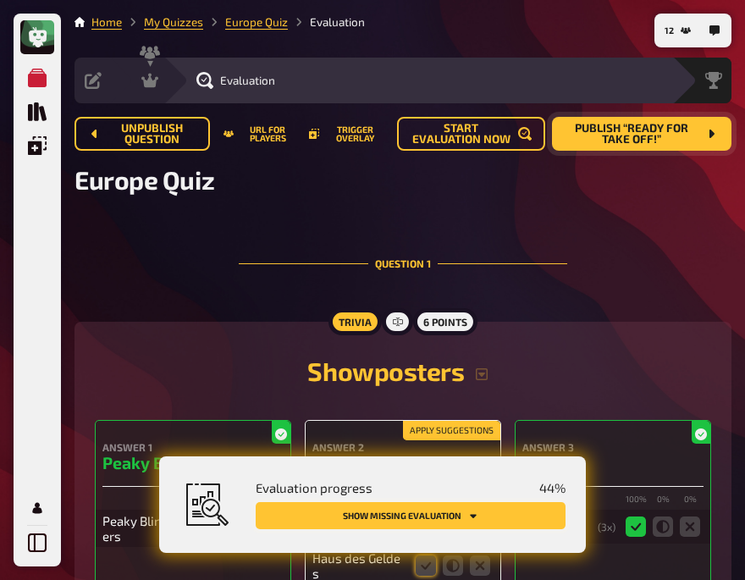
click at [505, 518] on button "Show missing evaluation" at bounding box center [411, 515] width 310 height 27
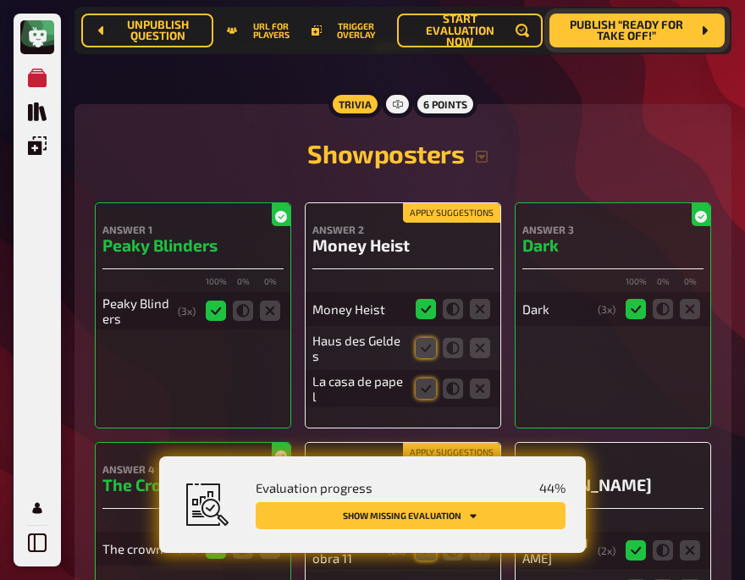
scroll to position [252, 0]
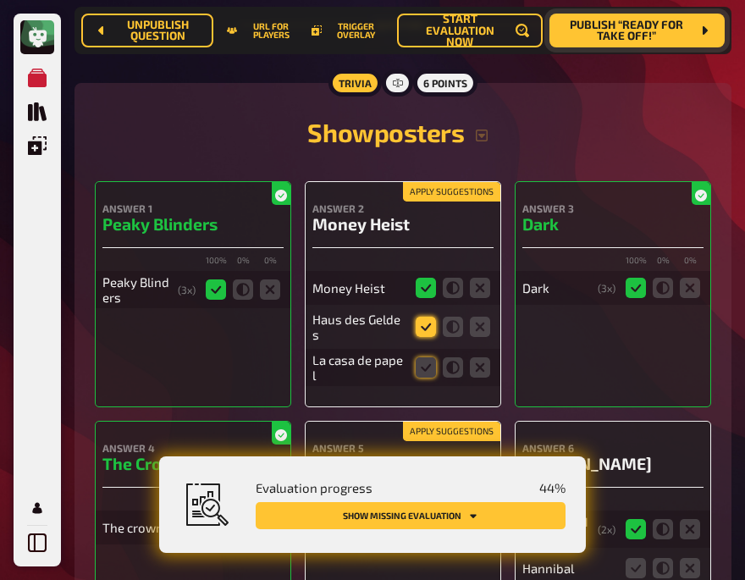
click at [419, 326] on icon at bounding box center [426, 327] width 20 height 20
click at [0, 0] on input "radio" at bounding box center [0, 0] width 0 height 0
click at [421, 366] on icon at bounding box center [426, 367] width 20 height 20
click at [0, 0] on input "radio" at bounding box center [0, 0] width 0 height 0
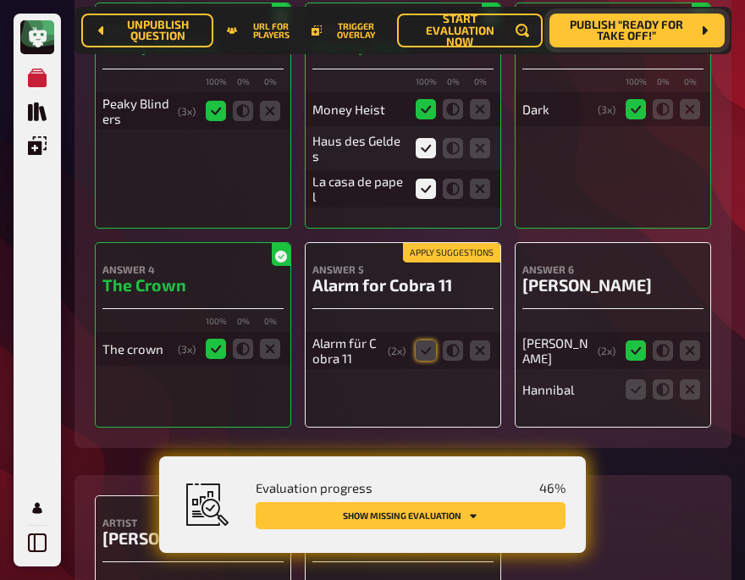
scroll to position [438, 0]
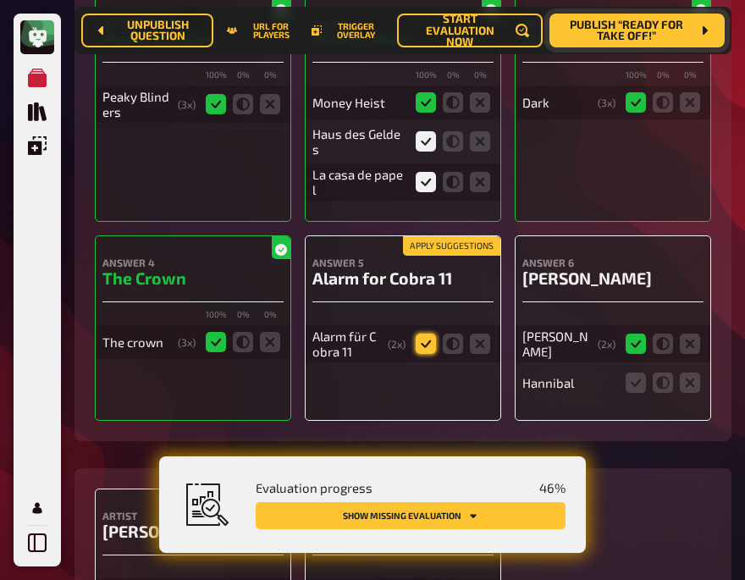
click at [420, 346] on icon at bounding box center [426, 344] width 20 height 20
click at [0, 0] on input "radio" at bounding box center [0, 0] width 0 height 0
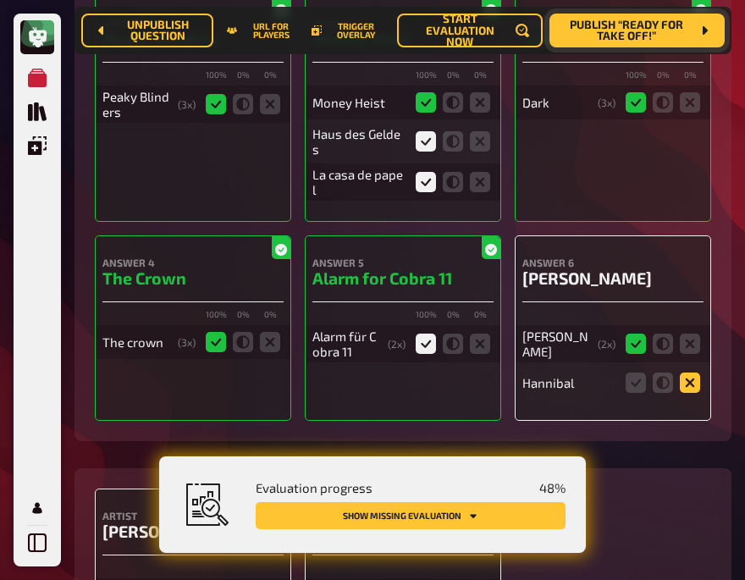
click at [695, 377] on icon at bounding box center [690, 383] width 20 height 20
click at [0, 0] on input "radio" at bounding box center [0, 0] width 0 height 0
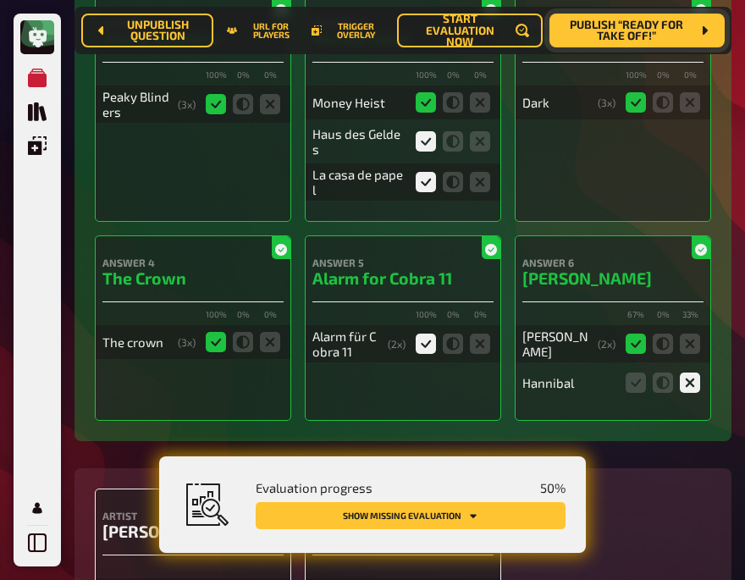
click at [409, 512] on button "Show missing evaluation" at bounding box center [411, 515] width 310 height 27
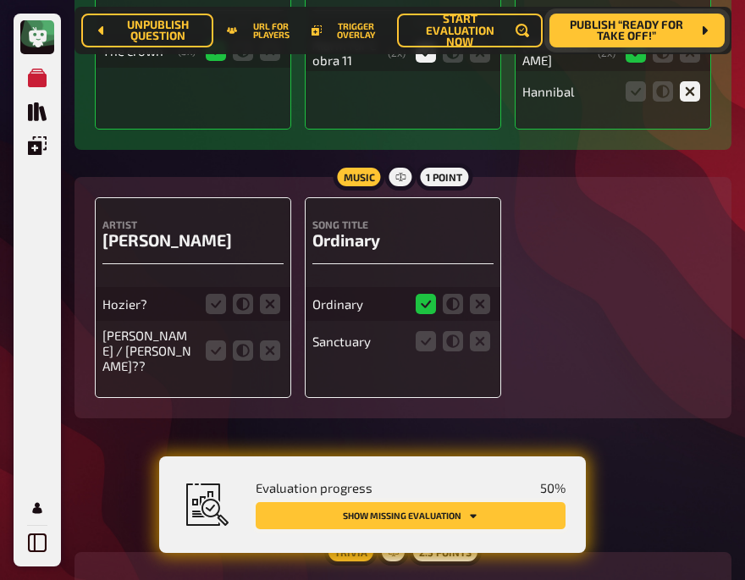
scroll to position [827, 0]
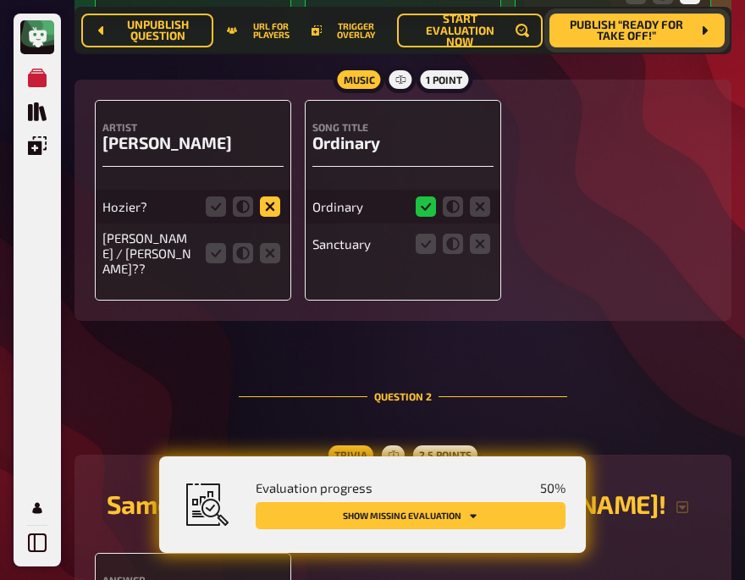
click at [270, 206] on icon at bounding box center [270, 207] width 20 height 20
click at [0, 0] on input "radio" at bounding box center [0, 0] width 0 height 0
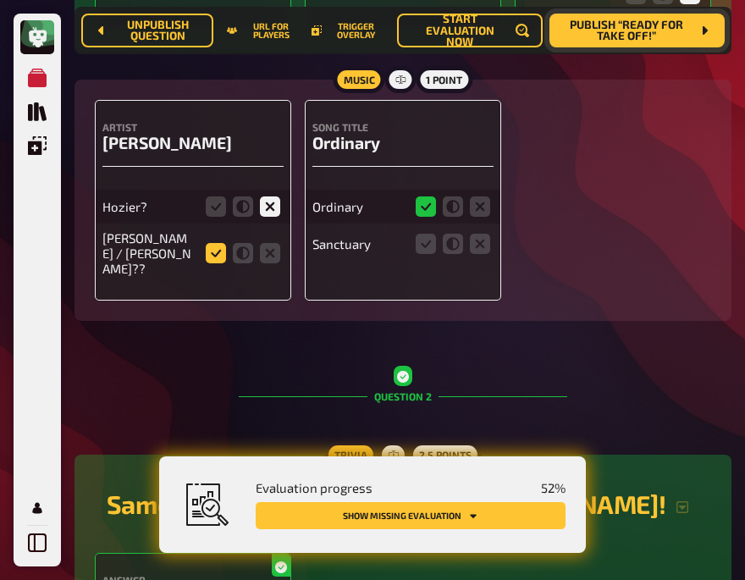
click at [213, 244] on icon at bounding box center [216, 253] width 20 height 20
click at [0, 0] on input "radio" at bounding box center [0, 0] width 0 height 0
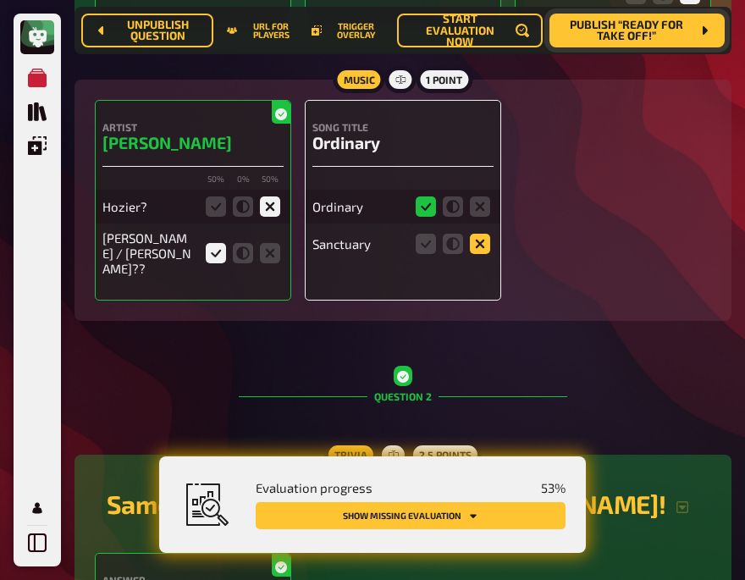
click at [485, 240] on icon at bounding box center [480, 244] width 20 height 20
click at [0, 0] on input "radio" at bounding box center [0, 0] width 0 height 0
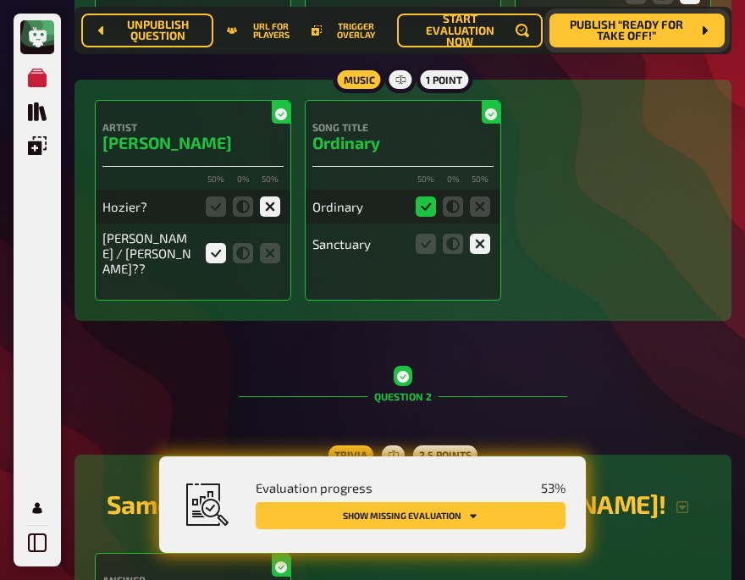
click at [440, 513] on button "Show missing evaluation" at bounding box center [411, 515] width 310 height 27
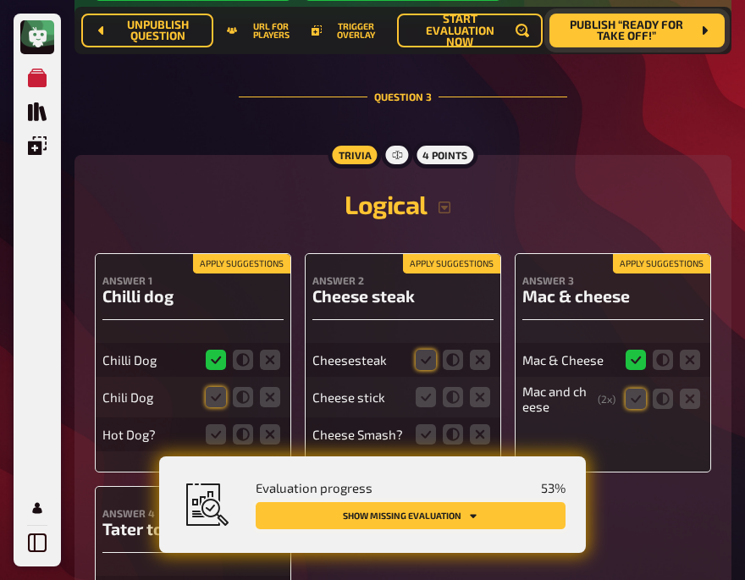
scroll to position [1800, 0]
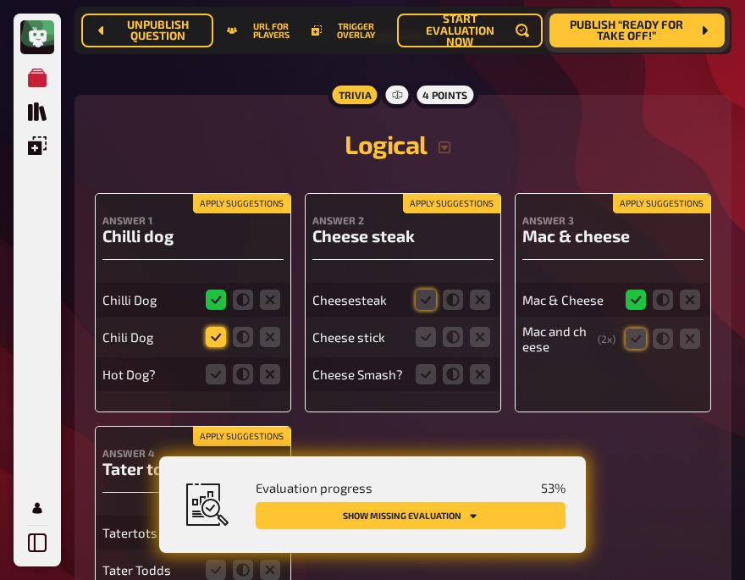
click at [213, 327] on icon at bounding box center [216, 337] width 20 height 20
click at [0, 0] on input "radio" at bounding box center [0, 0] width 0 height 0
click at [246, 364] on icon at bounding box center [243, 374] width 20 height 20
click at [0, 0] on input "radio" at bounding box center [0, 0] width 0 height 0
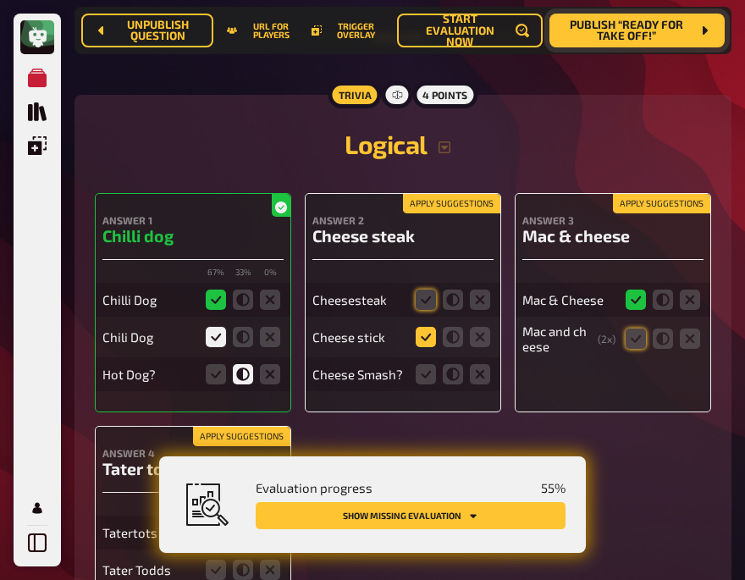
click at [424, 327] on icon at bounding box center [426, 337] width 20 height 20
click at [0, 0] on input "radio" at bounding box center [0, 0] width 0 height 0
click at [422, 290] on icon at bounding box center [426, 300] width 20 height 20
click at [0, 0] on input "radio" at bounding box center [0, 0] width 0 height 0
click at [474, 364] on icon at bounding box center [480, 374] width 20 height 20
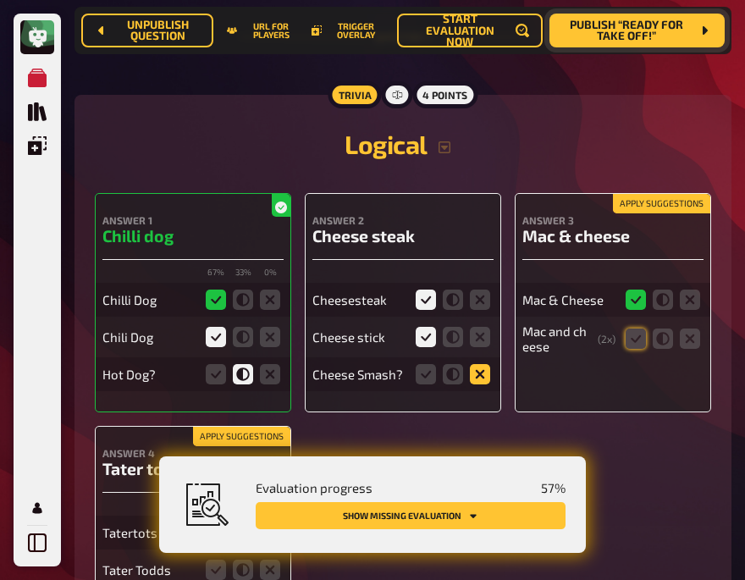
click at [0, 0] on input "radio" at bounding box center [0, 0] width 0 height 0
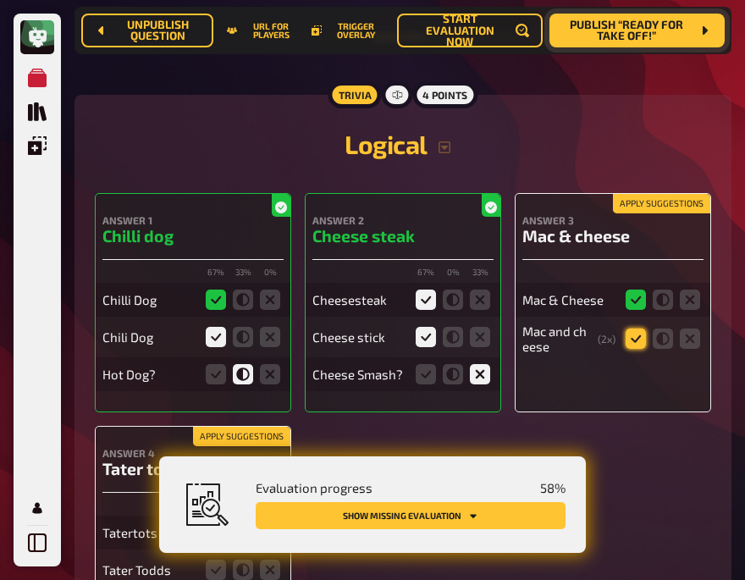
click at [629, 329] on icon at bounding box center [636, 339] width 20 height 20
click at [0, 0] on input "radio" at bounding box center [0, 0] width 0 height 0
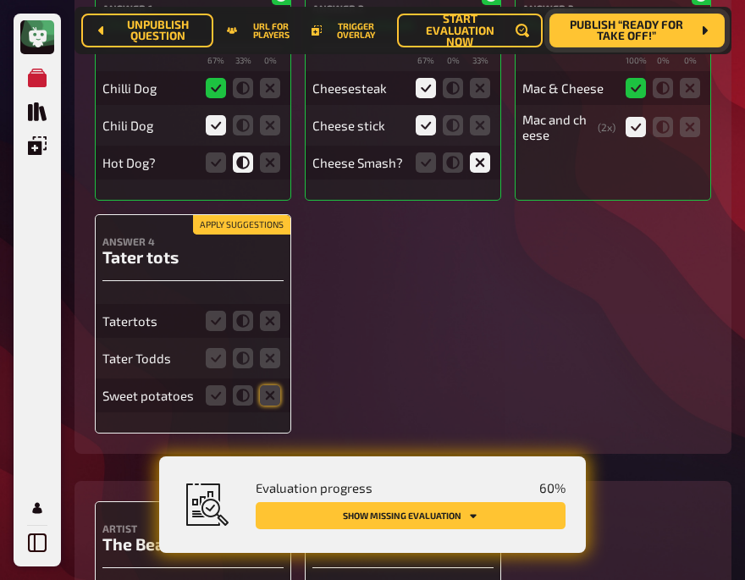
scroll to position [2022, 0]
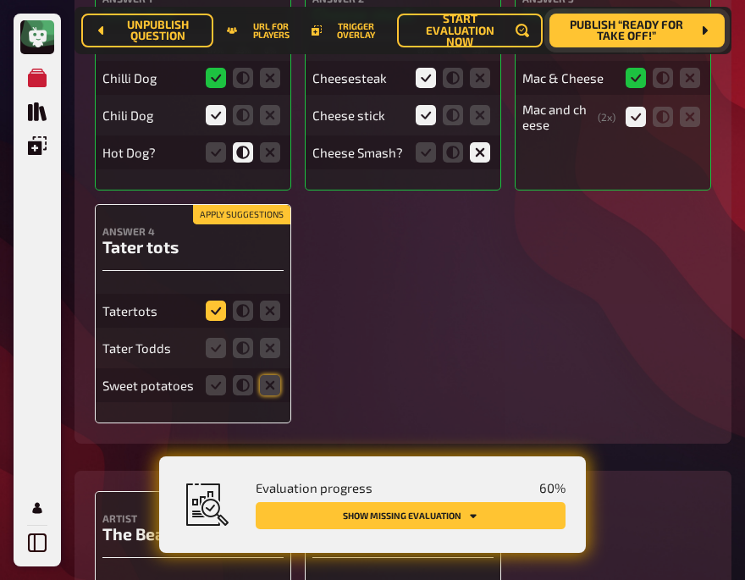
click at [213, 301] on icon at bounding box center [216, 311] width 20 height 20
click at [0, 0] on input "radio" at bounding box center [0, 0] width 0 height 0
click at [453, 105] on icon at bounding box center [453, 115] width 20 height 20
click at [0, 0] on input "radio" at bounding box center [0, 0] width 0 height 0
click at [208, 338] on icon at bounding box center [216, 348] width 20 height 20
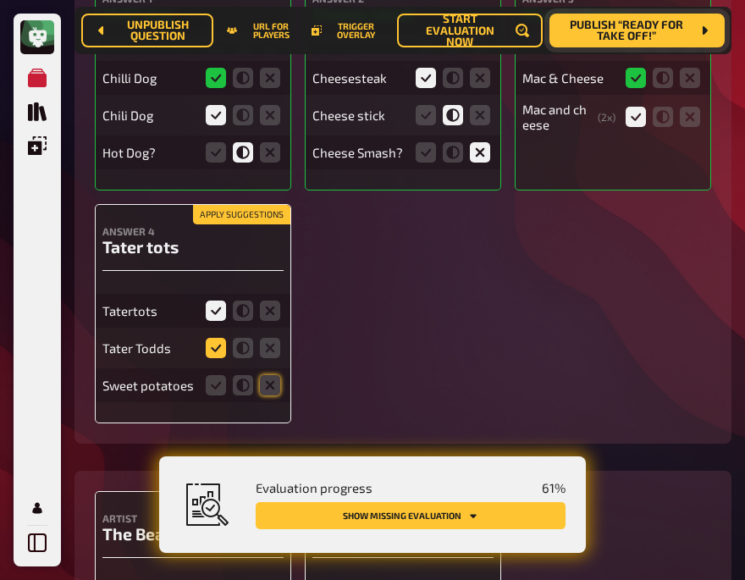
click at [0, 0] on input "radio" at bounding box center [0, 0] width 0 height 0
click at [264, 375] on icon at bounding box center [270, 385] width 20 height 20
click at [0, 0] on input "radio" at bounding box center [0, 0] width 0 height 0
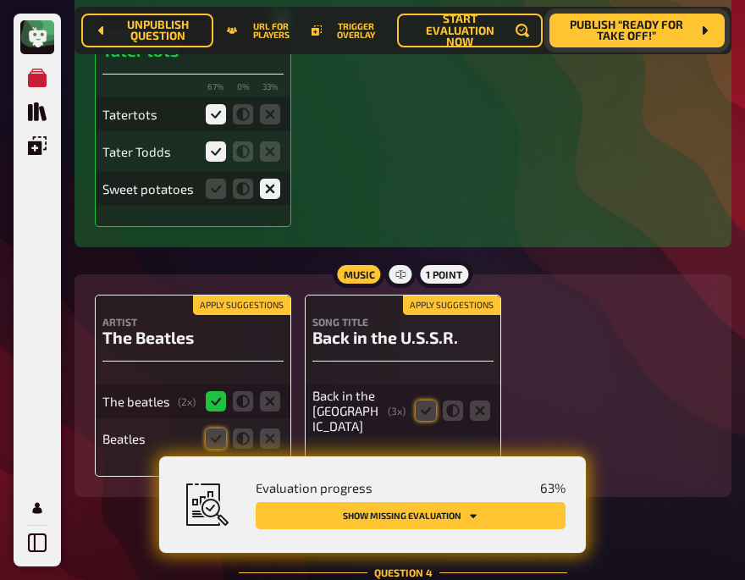
scroll to position [2217, 0]
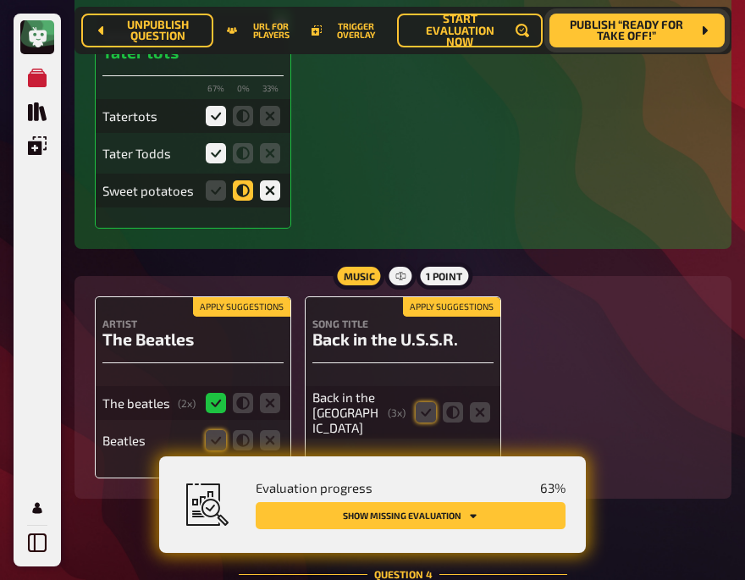
click at [241, 180] on icon at bounding box center [243, 190] width 20 height 20
click at [0, 0] on input "radio" at bounding box center [0, 0] width 0 height 0
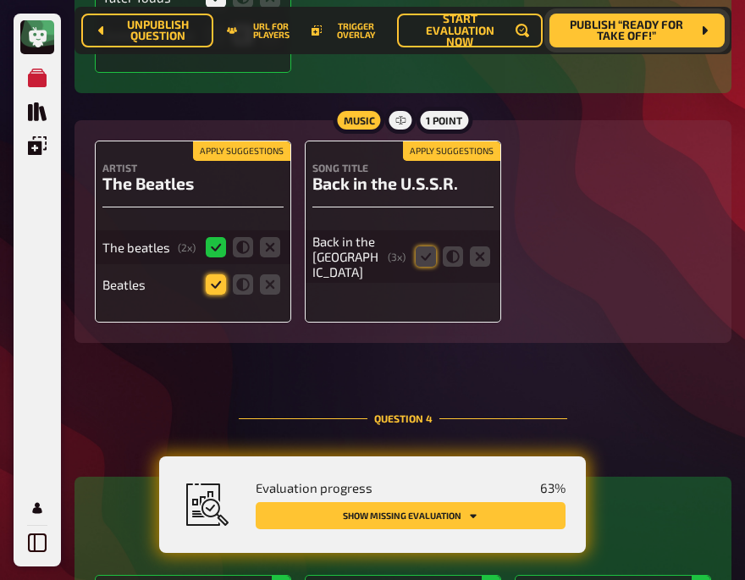
click at [213, 274] on icon at bounding box center [216, 284] width 20 height 20
click at [0, 0] on input "radio" at bounding box center [0, 0] width 0 height 0
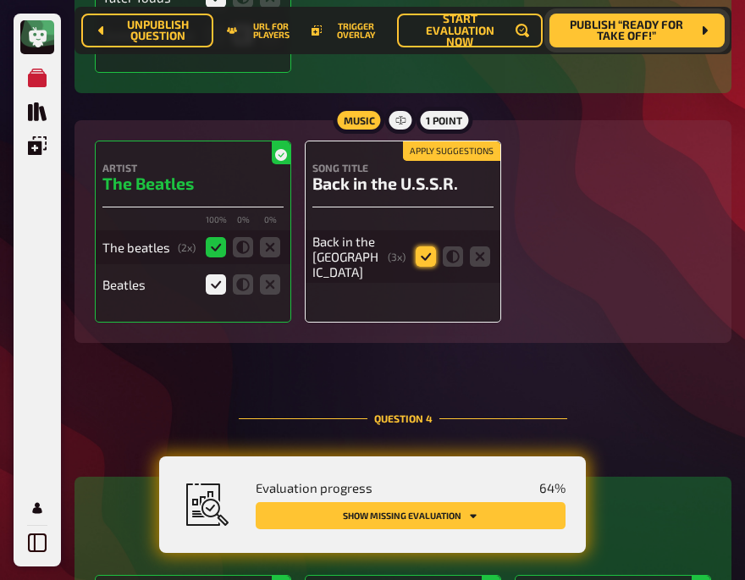
click at [424, 246] on icon at bounding box center [426, 256] width 20 height 20
click at [0, 0] on input "radio" at bounding box center [0, 0] width 0 height 0
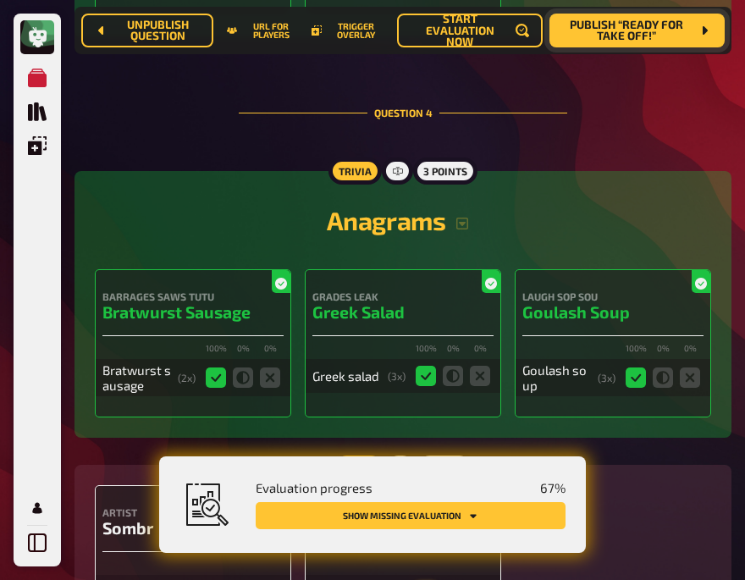
scroll to position [2683, 0]
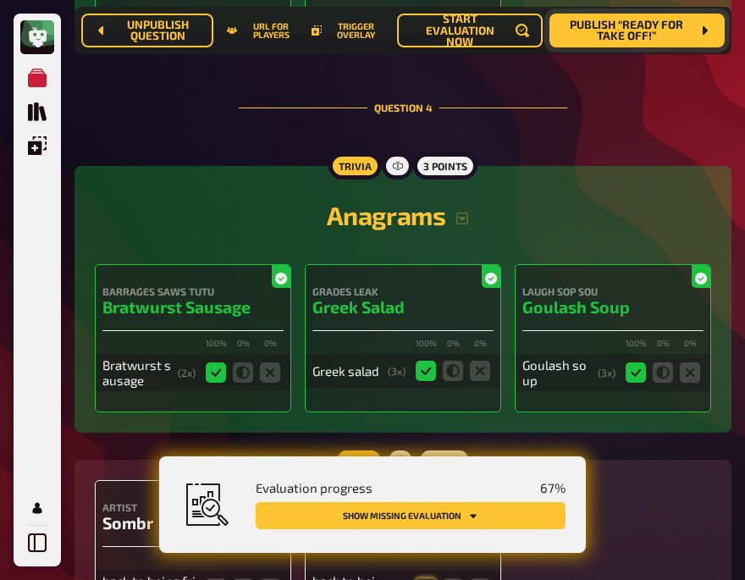
click at [409, 517] on button "Show missing evaluation" at bounding box center [411, 515] width 310 height 27
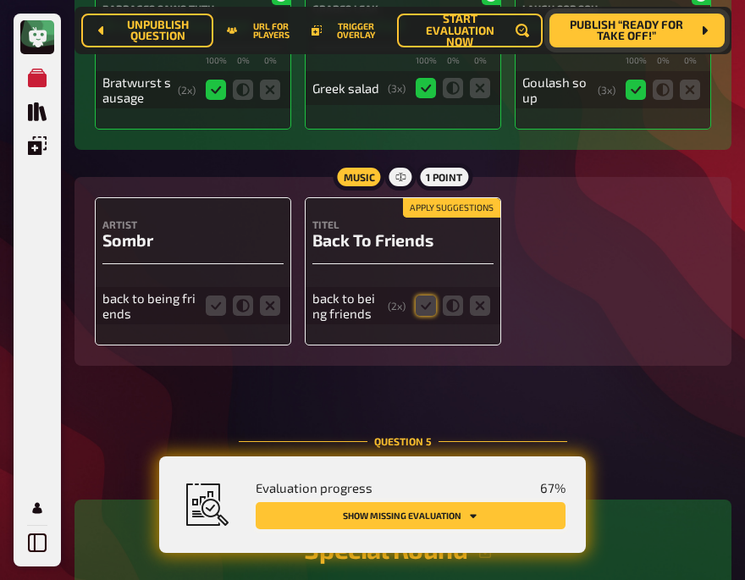
scroll to position [3049, 0]
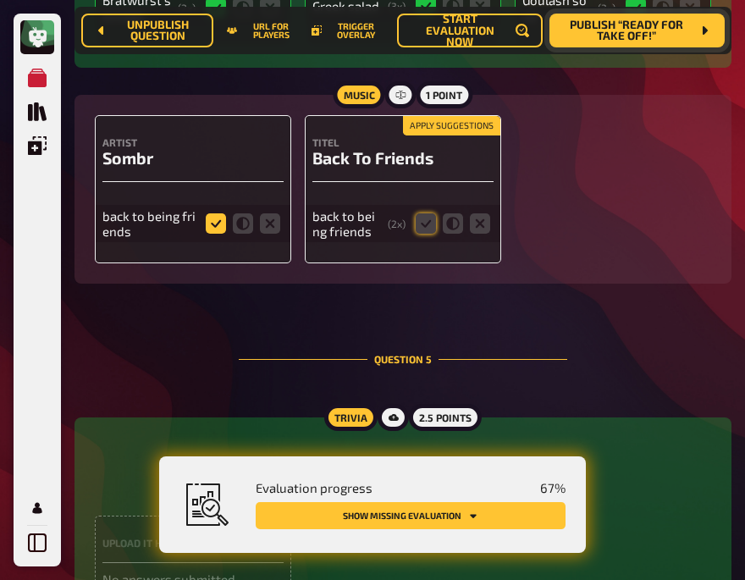
click at [214, 213] on icon at bounding box center [216, 223] width 20 height 20
click at [0, 0] on input "radio" at bounding box center [0, 0] width 0 height 0
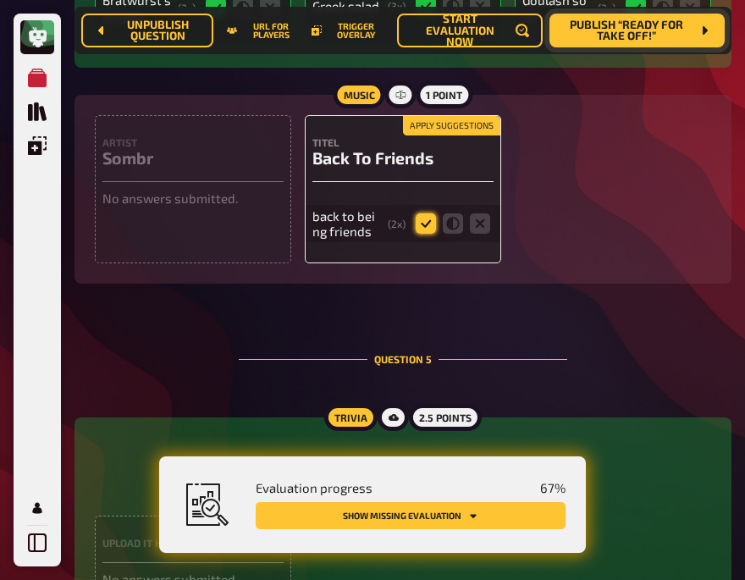
click at [431, 213] on icon at bounding box center [426, 223] width 20 height 20
click at [0, 0] on input "radio" at bounding box center [0, 0] width 0 height 0
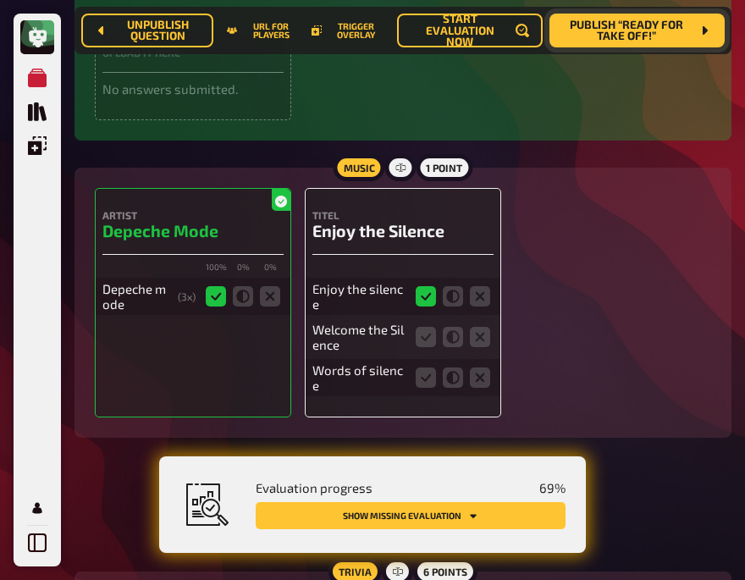
scroll to position [3538, 0]
click at [454, 328] on icon at bounding box center [453, 338] width 20 height 20
click at [0, 0] on input "radio" at bounding box center [0, 0] width 0 height 0
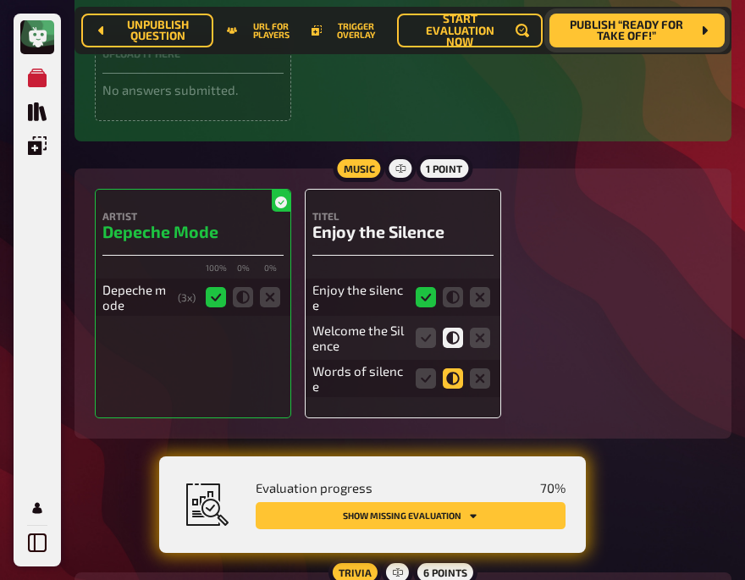
click at [454, 368] on icon at bounding box center [453, 378] width 20 height 20
click at [0, 0] on input "radio" at bounding box center [0, 0] width 0 height 0
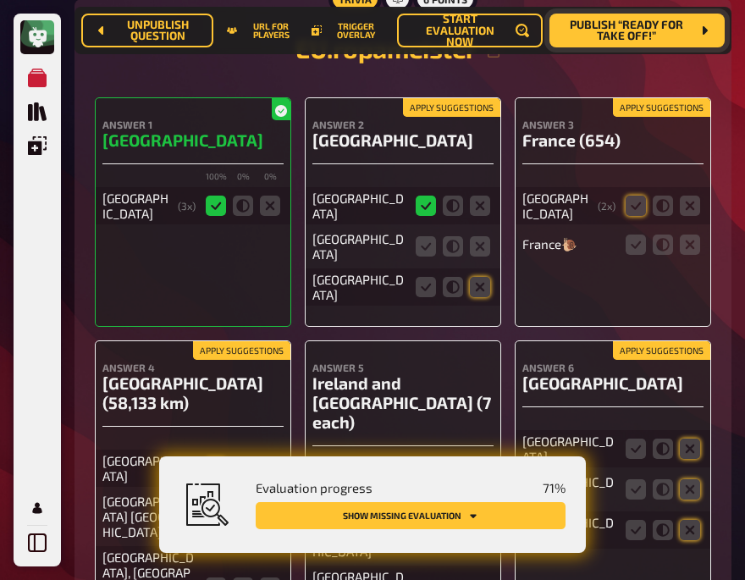
scroll to position [4118, 0]
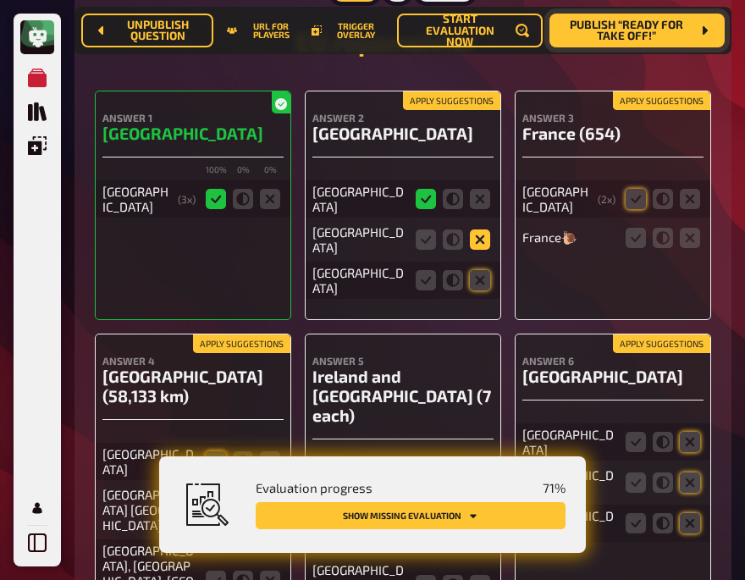
click at [476, 230] on icon at bounding box center [480, 240] width 20 height 20
click at [0, 0] on input "radio" at bounding box center [0, 0] width 0 height 0
click at [476, 270] on icon at bounding box center [480, 280] width 20 height 20
click at [0, 0] on input "radio" at bounding box center [0, 0] width 0 height 0
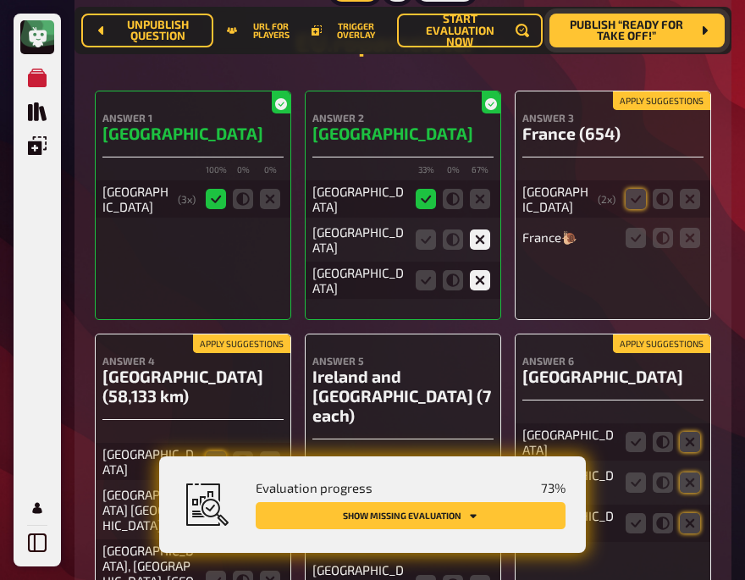
click at [635, 224] on fieldset at bounding box center [663, 237] width 81 height 27
click at [634, 228] on icon at bounding box center [636, 238] width 20 height 20
click at [0, 0] on input "radio" at bounding box center [0, 0] width 0 height 0
click at [634, 189] on icon at bounding box center [636, 199] width 20 height 20
click at [0, 0] on input "radio" at bounding box center [0, 0] width 0 height 0
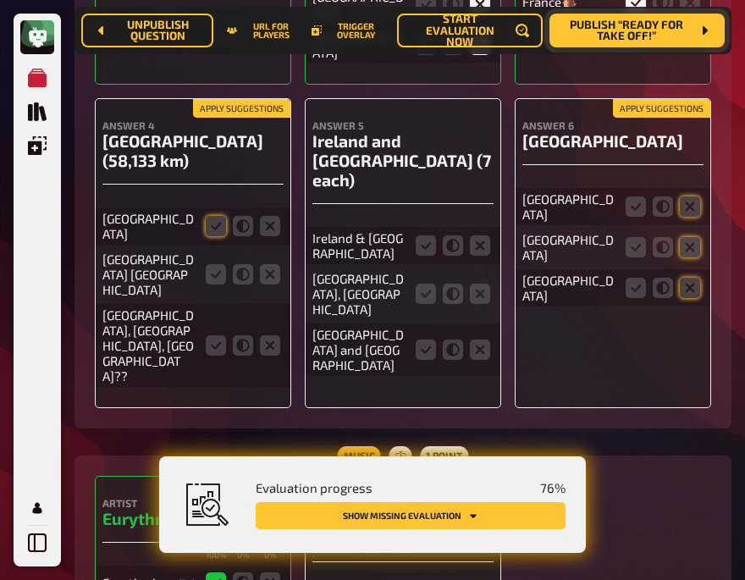
scroll to position [4355, 0]
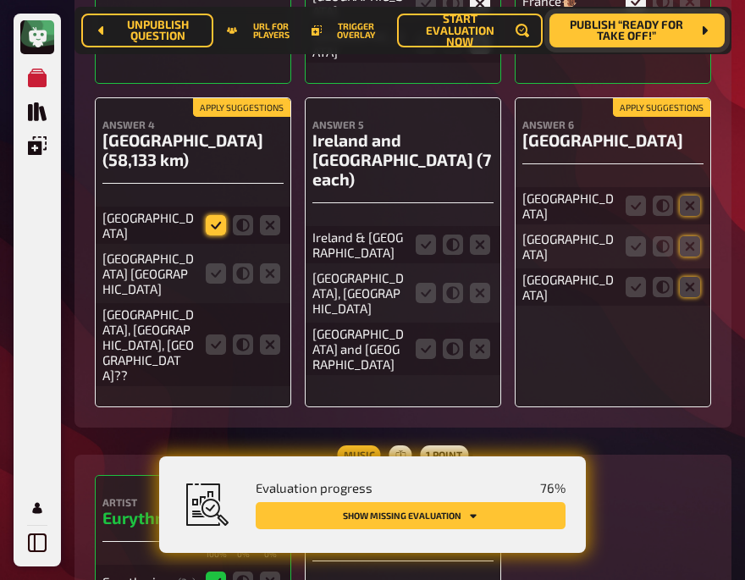
click at [217, 215] on icon at bounding box center [216, 225] width 20 height 20
click at [0, 0] on input "radio" at bounding box center [0, 0] width 0 height 0
click at [214, 263] on icon at bounding box center [216, 273] width 20 height 20
click at [0, 0] on input "radio" at bounding box center [0, 0] width 0 height 0
click at [262, 335] on icon at bounding box center [270, 345] width 20 height 20
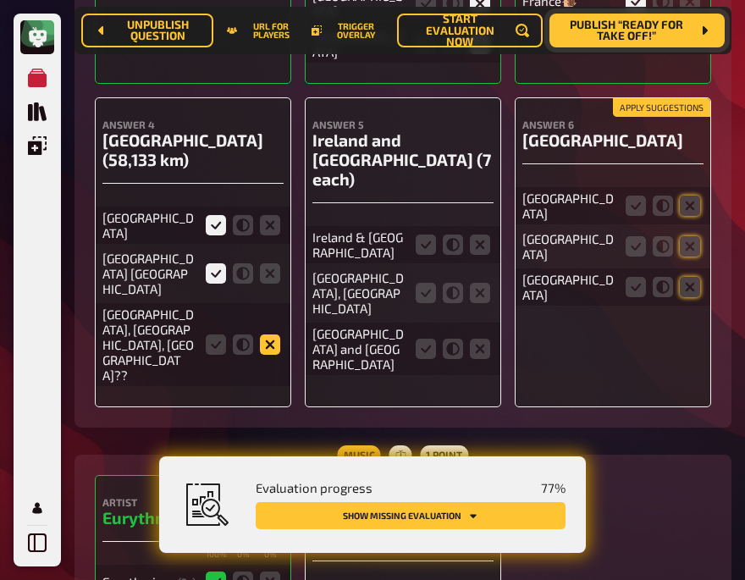
click at [0, 0] on input "radio" at bounding box center [0, 0] width 0 height 0
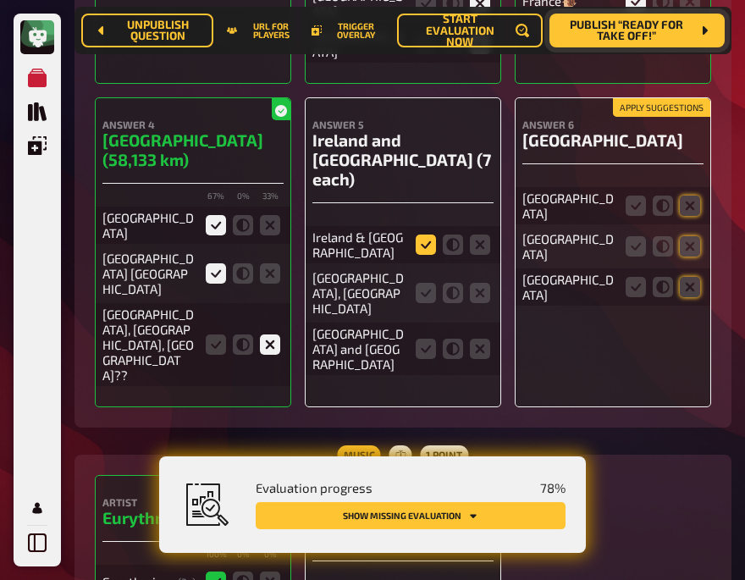
click at [429, 235] on icon at bounding box center [426, 245] width 20 height 20
click at [0, 0] on input "radio" at bounding box center [0, 0] width 0 height 0
click at [453, 283] on icon at bounding box center [453, 293] width 20 height 20
click at [0, 0] on input "radio" at bounding box center [0, 0] width 0 height 0
click at [424, 339] on icon at bounding box center [426, 349] width 20 height 20
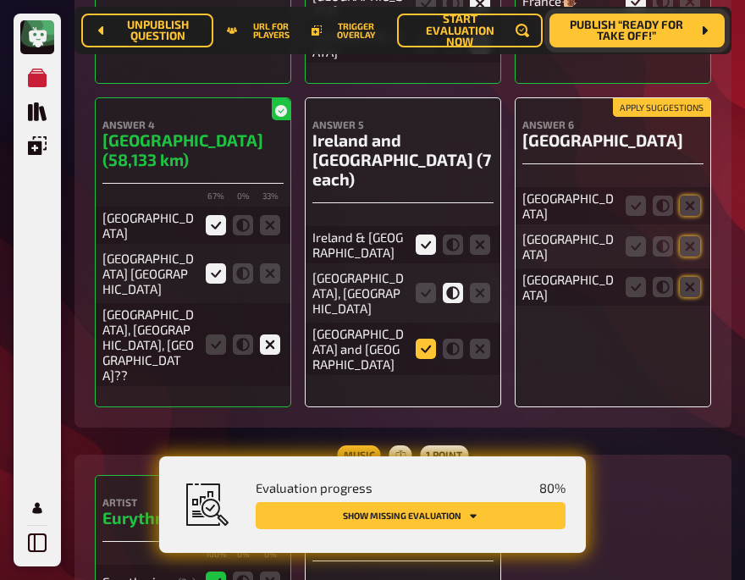
click at [0, 0] on input "radio" at bounding box center [0, 0] width 0 height 0
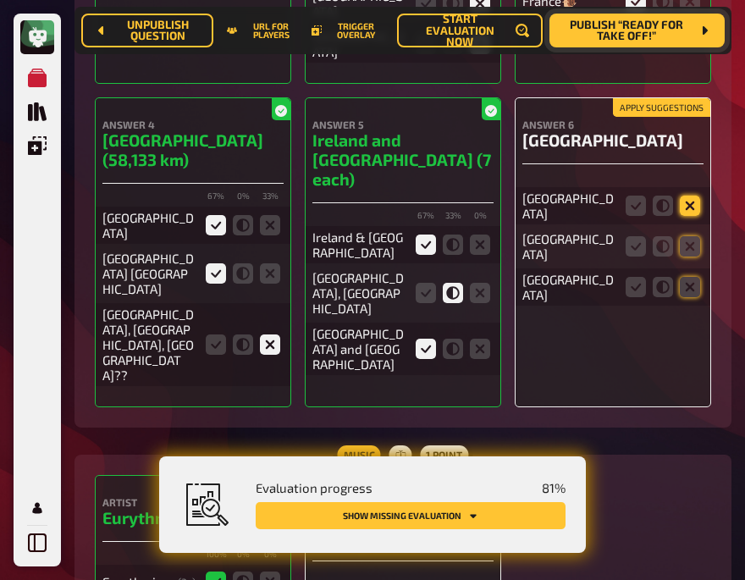
click at [691, 196] on icon at bounding box center [690, 206] width 20 height 20
click at [0, 0] on input "radio" at bounding box center [0, 0] width 0 height 0
click at [691, 236] on icon at bounding box center [690, 246] width 20 height 20
click at [0, 0] on input "radio" at bounding box center [0, 0] width 0 height 0
click at [687, 277] on icon at bounding box center [690, 287] width 20 height 20
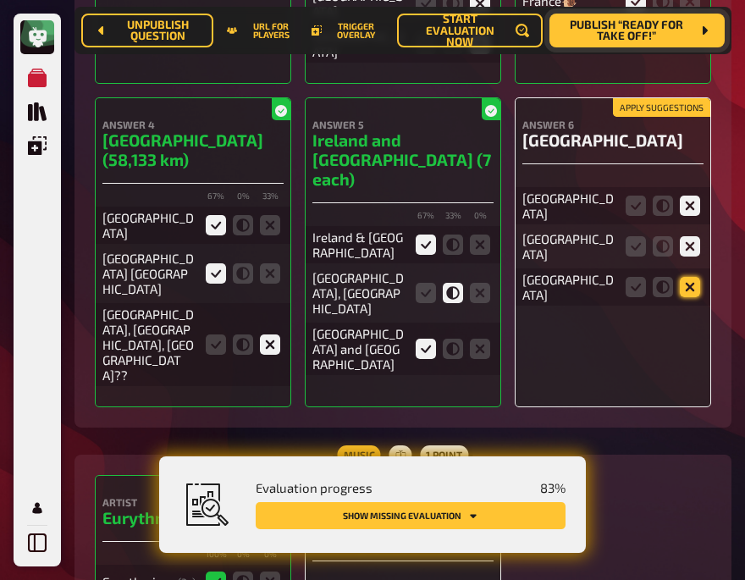
click at [0, 0] on input "radio" at bounding box center [0, 0] width 0 height 0
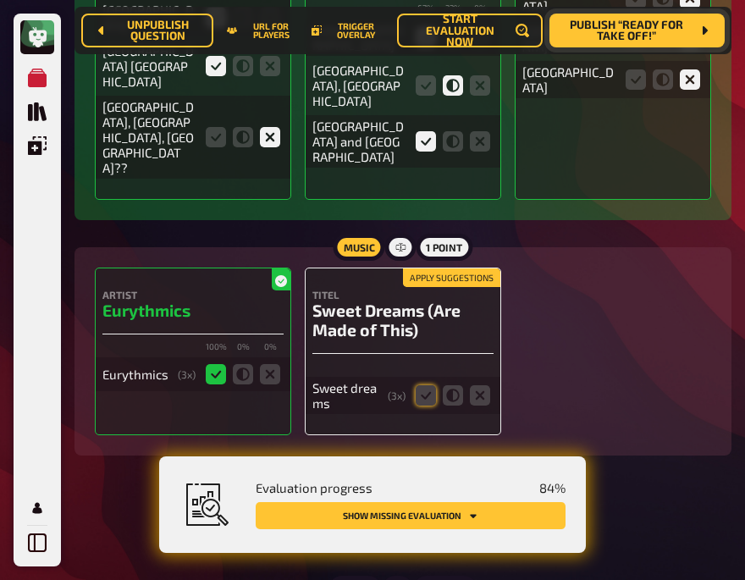
scroll to position [4563, 0]
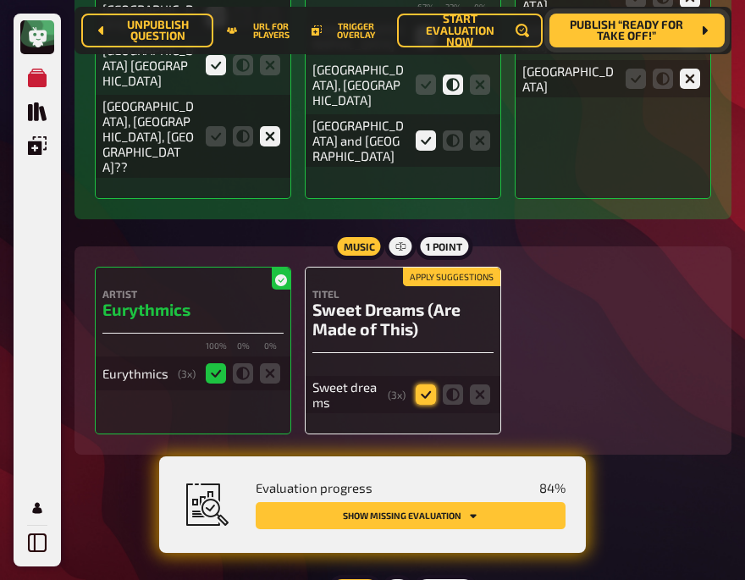
click at [428, 385] on icon at bounding box center [426, 395] width 20 height 20
click at [0, 0] on input "radio" at bounding box center [0, 0] width 0 height 0
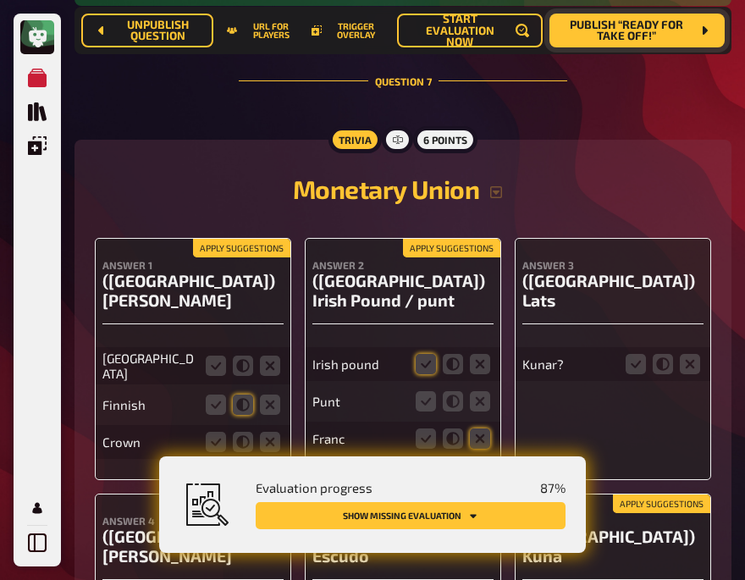
scroll to position [5015, 0]
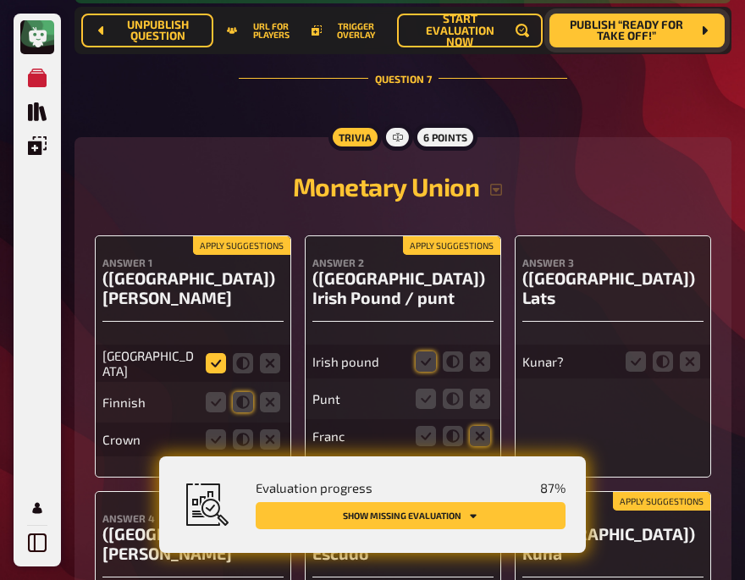
click at [215, 353] on icon at bounding box center [216, 363] width 20 height 20
click at [0, 0] on input "radio" at bounding box center [0, 0] width 0 height 0
click at [219, 392] on icon at bounding box center [216, 402] width 20 height 20
click at [0, 0] on input "radio" at bounding box center [0, 0] width 0 height 0
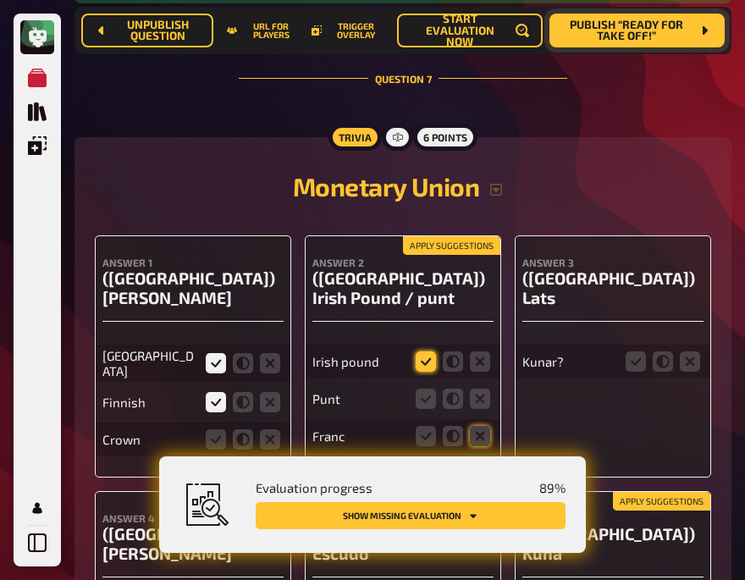
click at [427, 352] on icon at bounding box center [426, 362] width 20 height 20
click at [0, 0] on input "radio" at bounding box center [0, 0] width 0 height 0
click at [241, 392] on icon at bounding box center [243, 402] width 20 height 20
click at [0, 0] on input "radio" at bounding box center [0, 0] width 0 height 0
click at [244, 353] on icon at bounding box center [243, 363] width 20 height 20
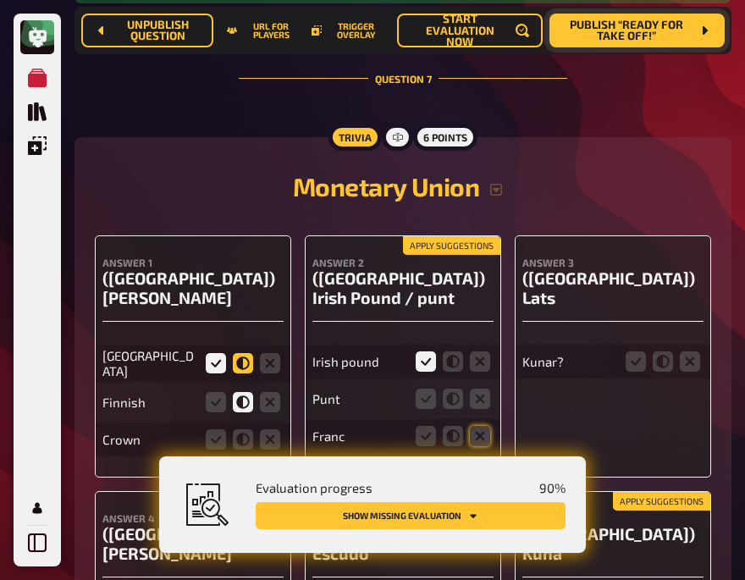
click at [0, 0] on input "radio" at bounding box center [0, 0] width 0 height 0
click at [269, 429] on icon at bounding box center [270, 439] width 20 height 20
click at [0, 0] on input "radio" at bounding box center [0, 0] width 0 height 0
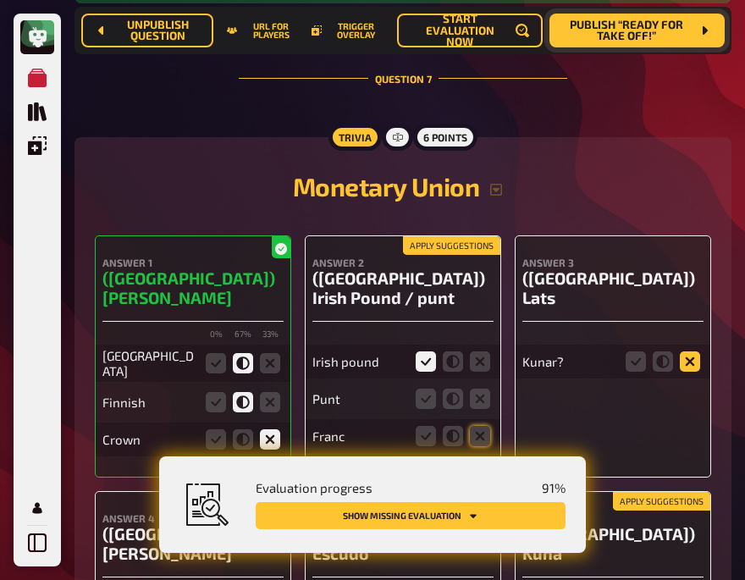
click at [690, 352] on icon at bounding box center [690, 362] width 20 height 20
click at [0, 0] on input "radio" at bounding box center [0, 0] width 0 height 0
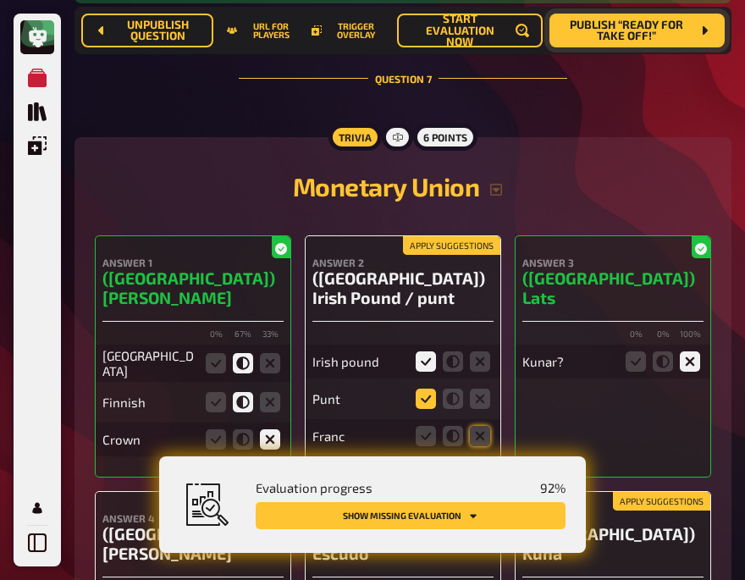
click at [422, 389] on icon at bounding box center [426, 399] width 20 height 20
click at [0, 0] on input "radio" at bounding box center [0, 0] width 0 height 0
click at [482, 426] on icon at bounding box center [480, 436] width 20 height 20
click at [0, 0] on input "radio" at bounding box center [0, 0] width 0 height 0
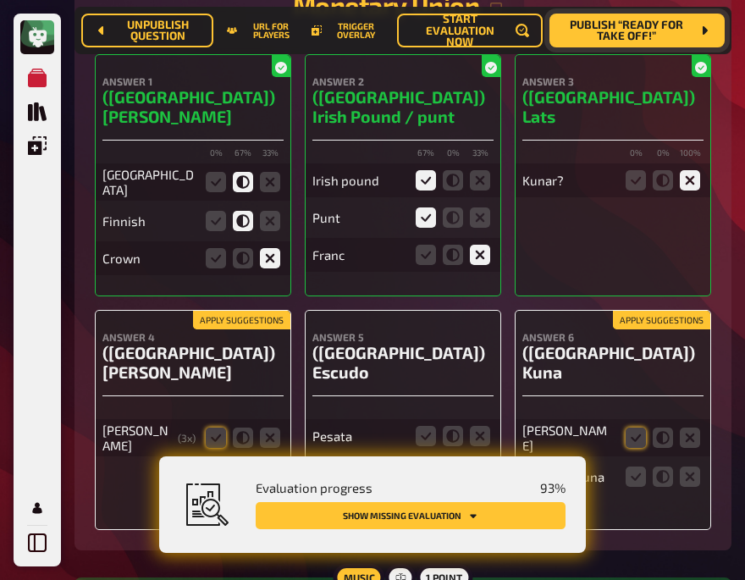
scroll to position [5197, 0]
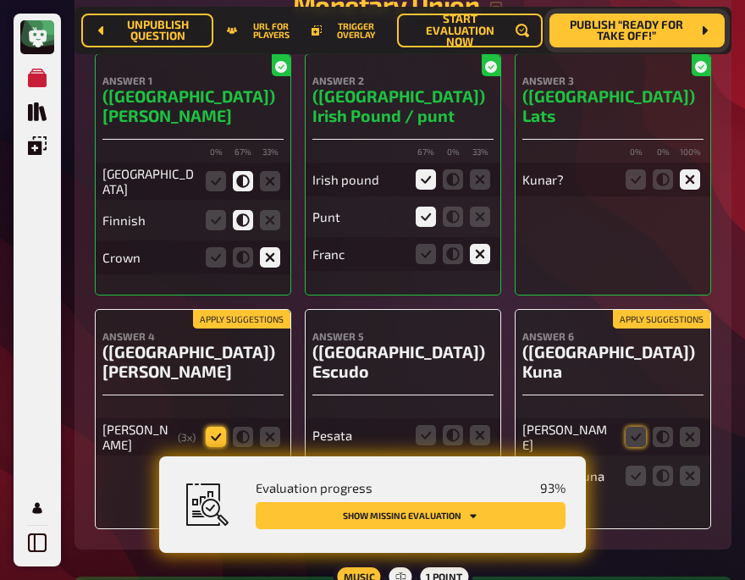
click at [218, 427] on icon at bounding box center [216, 437] width 20 height 20
click at [0, 0] on input "radio" at bounding box center [0, 0] width 0 height 0
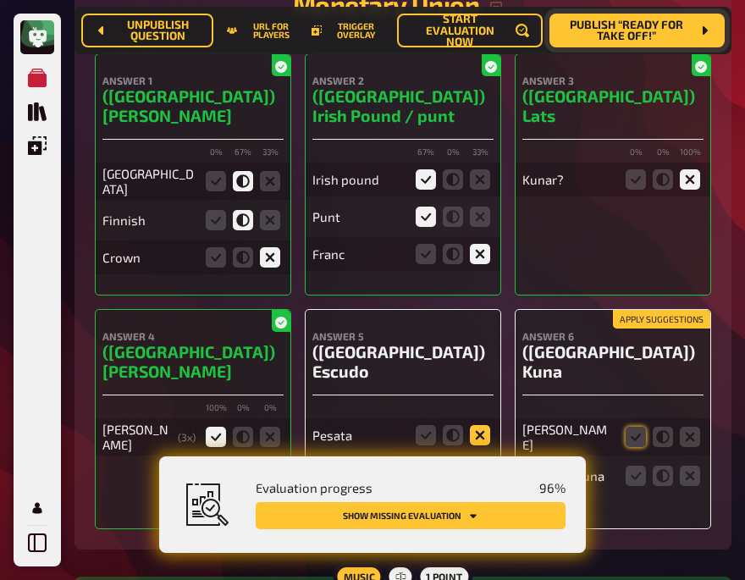
click at [478, 425] on icon at bounding box center [480, 435] width 20 height 20
click at [0, 0] on input "radio" at bounding box center [0, 0] width 0 height 0
click at [456, 472] on icon at bounding box center [453, 482] width 20 height 20
click at [0, 0] on input "radio" at bounding box center [0, 0] width 0 height 0
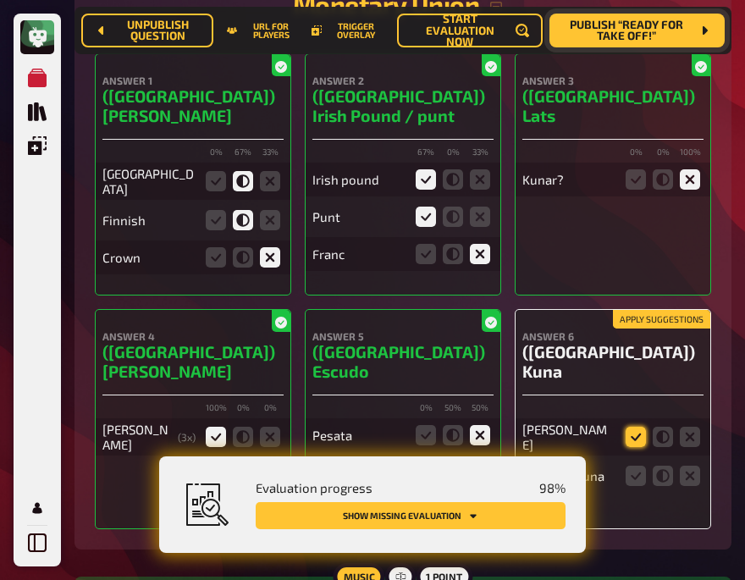
click at [638, 427] on icon at bounding box center [636, 437] width 20 height 20
click at [0, 0] on input "radio" at bounding box center [0, 0] width 0 height 0
click at [636, 466] on icon at bounding box center [636, 476] width 20 height 20
click at [0, 0] on input "radio" at bounding box center [0, 0] width 0 height 0
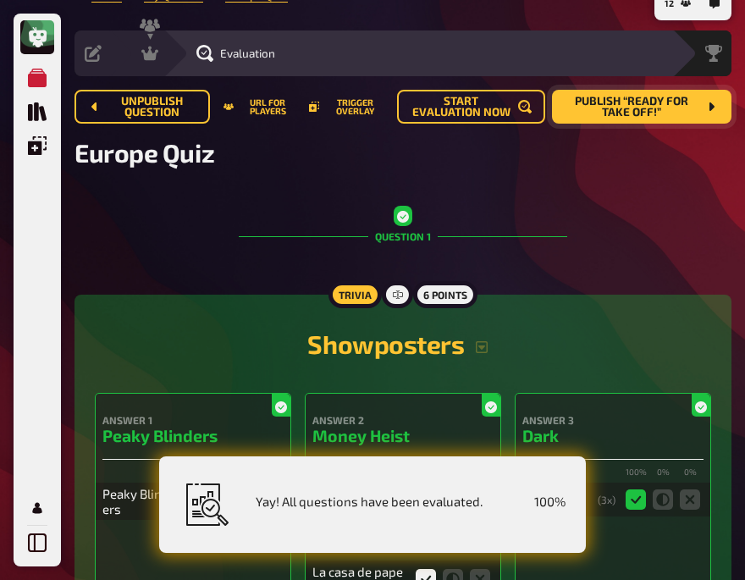
scroll to position [0, 0]
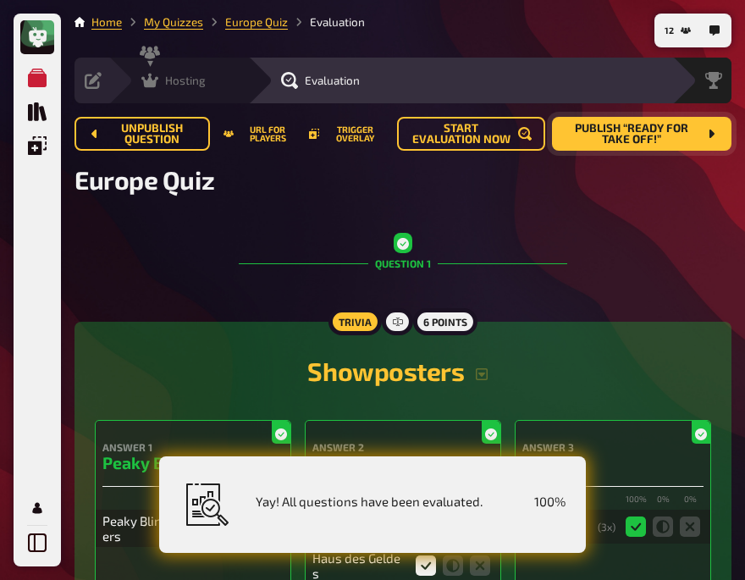
click at [150, 79] on icon at bounding box center [149, 81] width 17 height 14
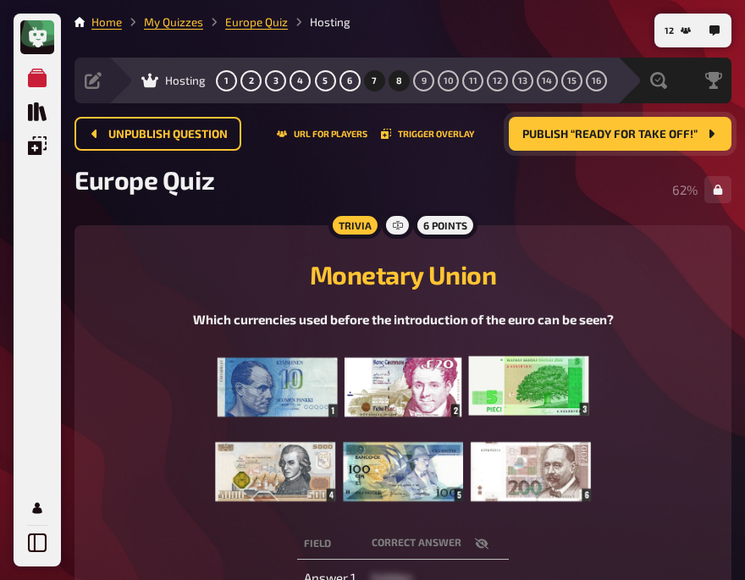
click at [396, 77] on span "8" at bounding box center [399, 80] width 6 height 9
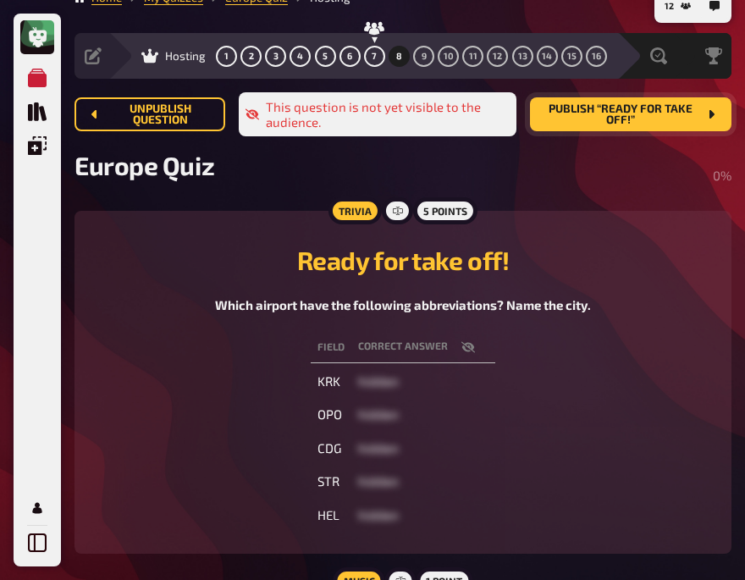
scroll to position [24, 0]
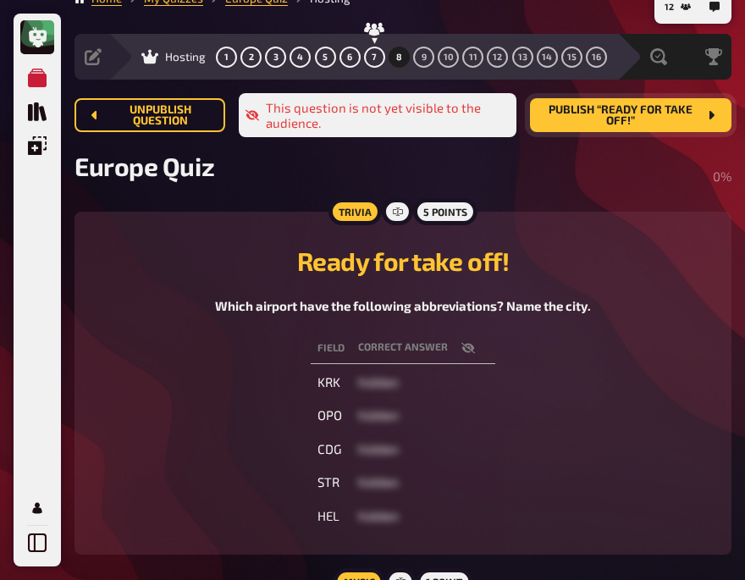
click at [112, 263] on h2 "Ready for take off!" at bounding box center [403, 261] width 617 height 30
click at [590, 107] on span "Publish “Ready for take off!”" at bounding box center [621, 115] width 154 height 23
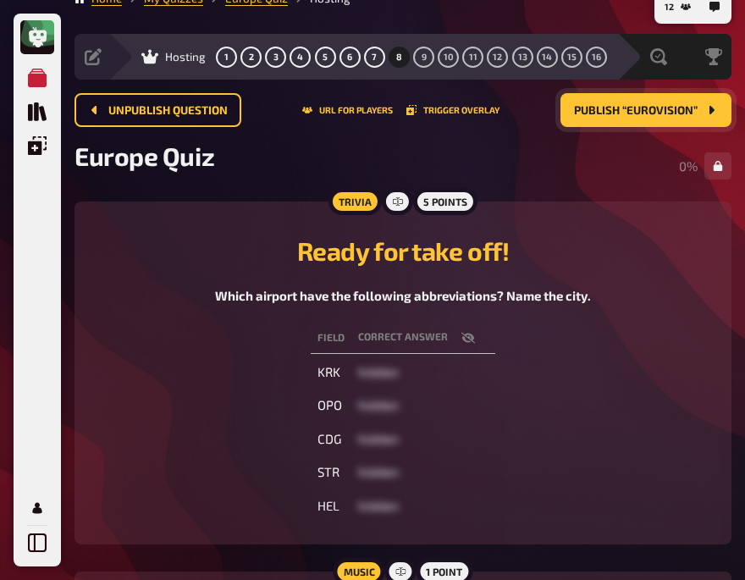
click at [459, 333] on button "button" at bounding box center [468, 338] width 41 height 17
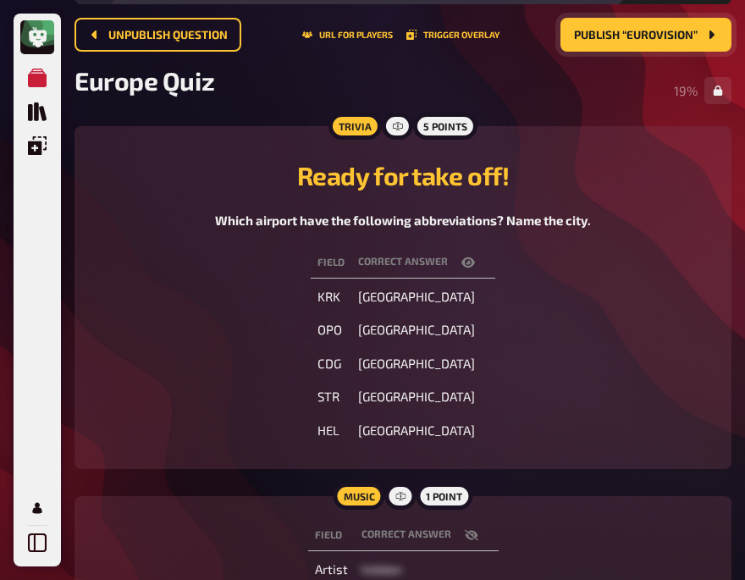
scroll to position [93, 0]
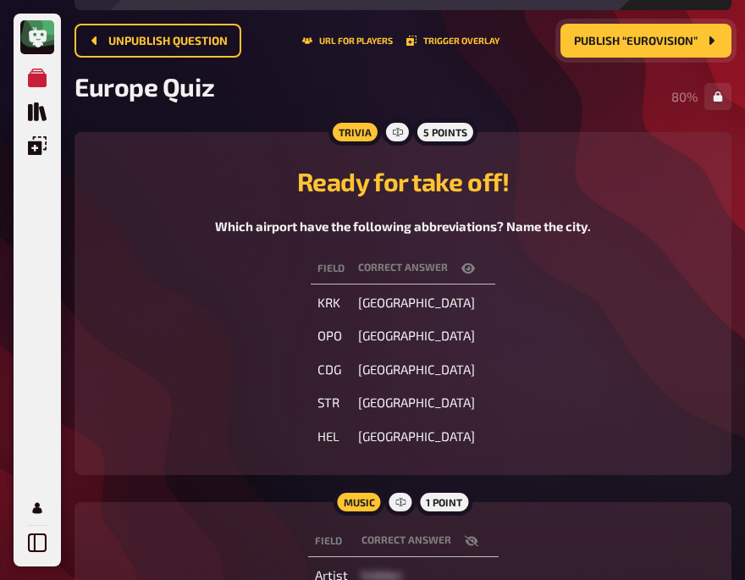
click at [137, 313] on div "Field correct answer KRK Kraków OPO Porto CDG Paris STR Stuttgart HEL Helsinki" at bounding box center [403, 353] width 617 height 206
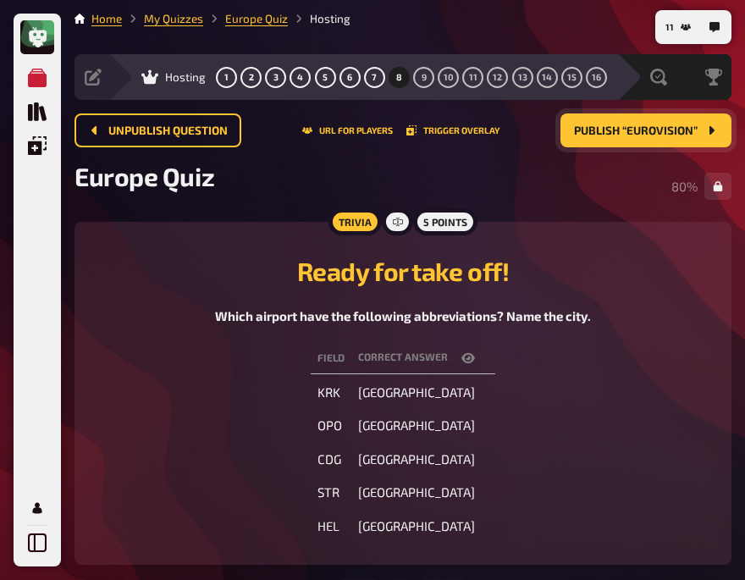
scroll to position [0, 0]
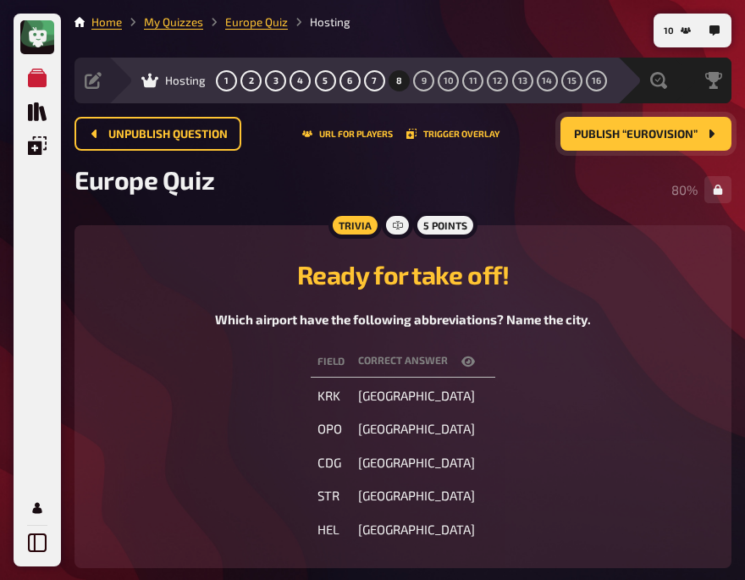
click at [465, 357] on icon "button" at bounding box center [469, 362] width 14 height 10
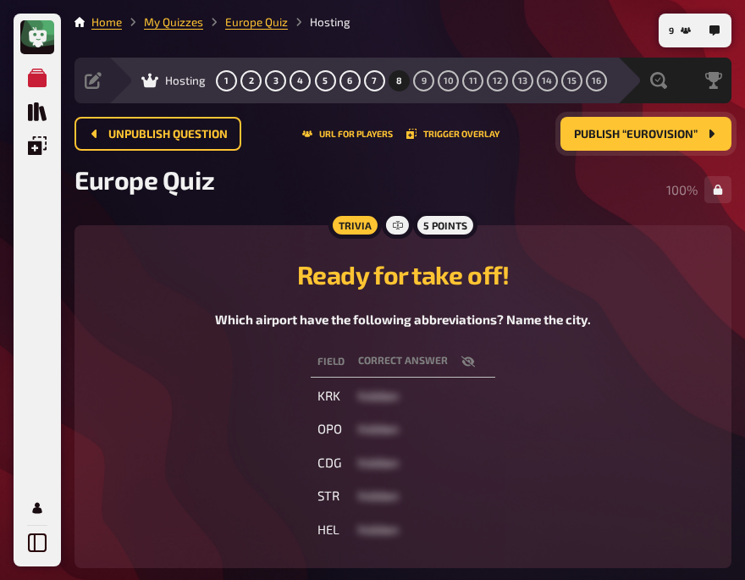
click at [126, 280] on h2 "Ready for take off!" at bounding box center [403, 274] width 617 height 30
click at [136, 295] on div "Ready for take off! Which airport have the following abbreviations? Name the ci…" at bounding box center [403, 288] width 617 height 84
click at [204, 274] on h2 "Ready for take off!" at bounding box center [403, 274] width 617 height 30
click at [627, 284] on h2 "Ready for take off!" at bounding box center [403, 274] width 617 height 30
click at [607, 136] on span "Publish “EuroVision”" at bounding box center [636, 135] width 124 height 12
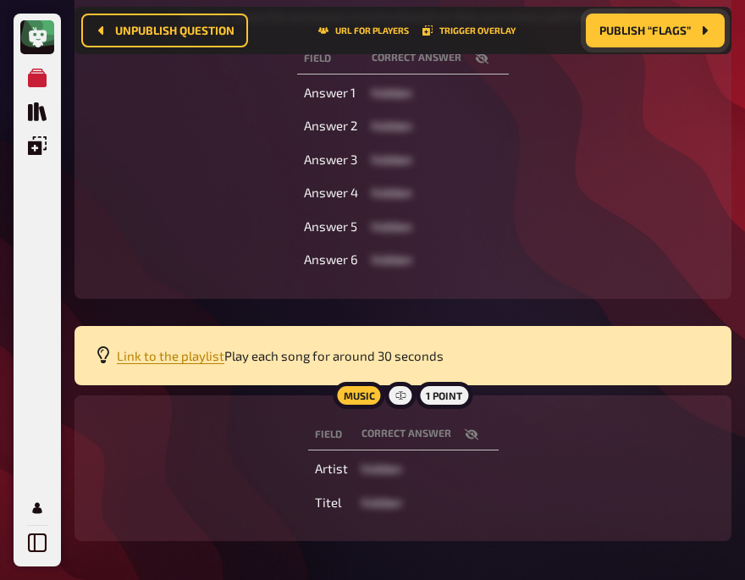
scroll to position [330, 0]
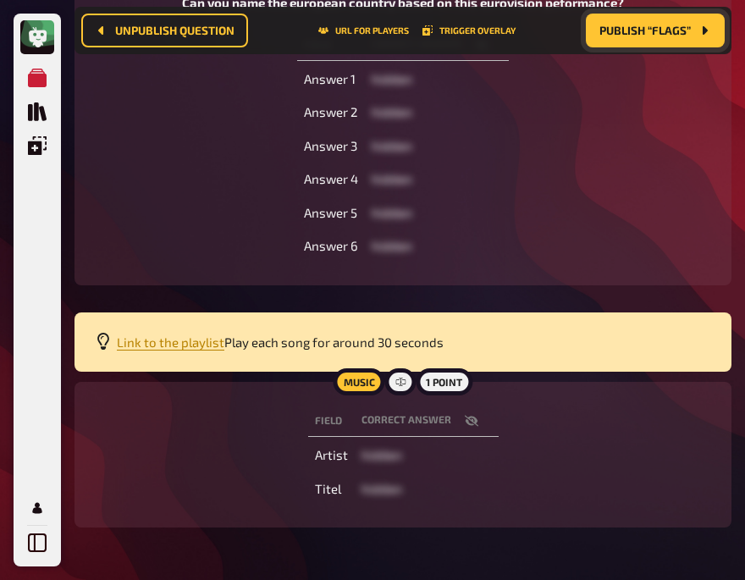
click at [226, 485] on div "Field correct answer Artist hidden Titel hidden" at bounding box center [403, 454] width 617 height 105
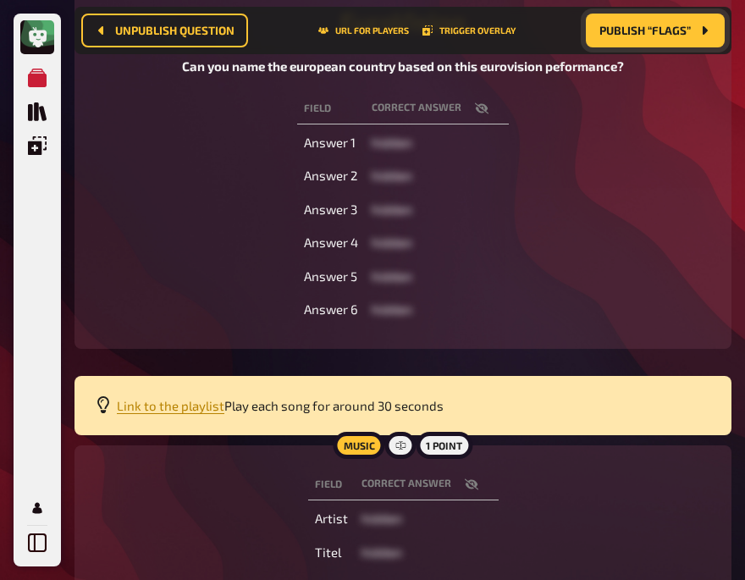
scroll to position [266, 0]
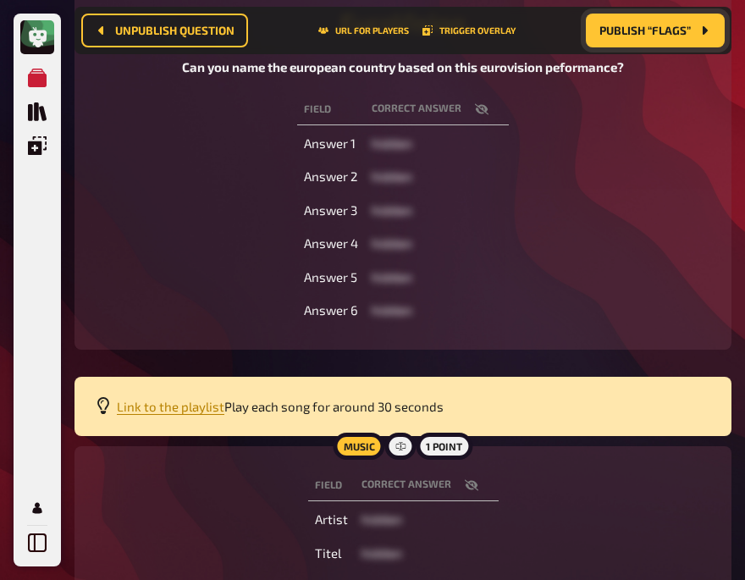
click at [483, 113] on icon "button" at bounding box center [482, 108] width 14 height 11
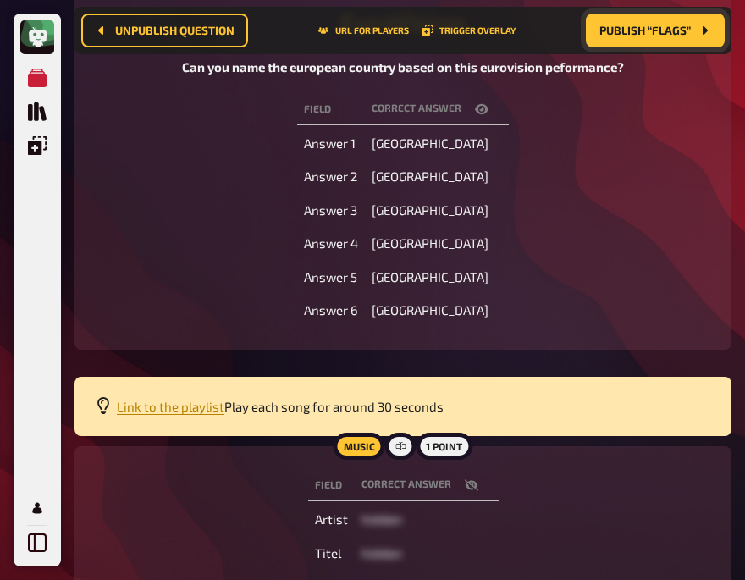
click at [478, 109] on icon "button" at bounding box center [482, 109] width 14 height 10
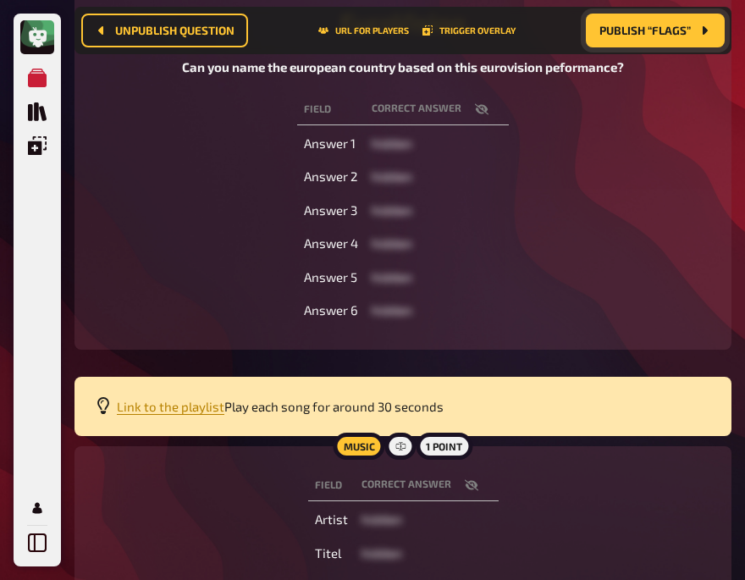
click at [185, 269] on div "Field correct answer Answer 1 hidden Answer 2 hidden Answer 3 hidden Answer 4 h…" at bounding box center [403, 210] width 617 height 239
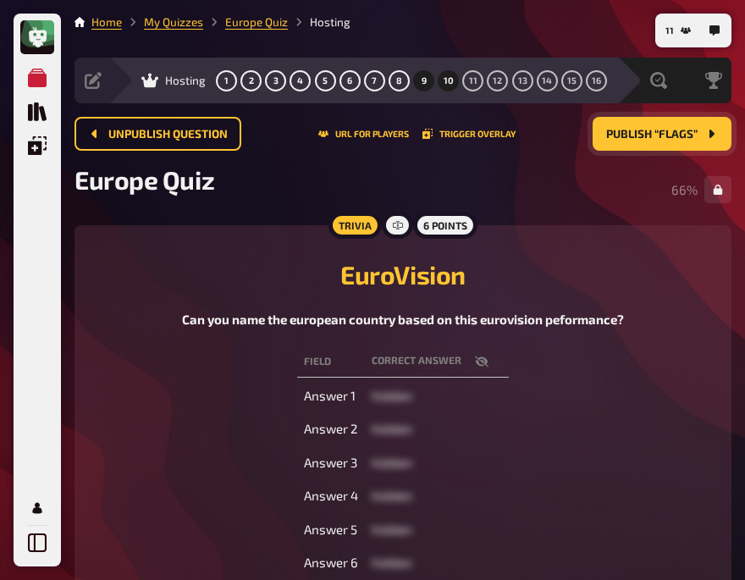
click at [446, 82] on span "10" at bounding box center [449, 80] width 10 height 9
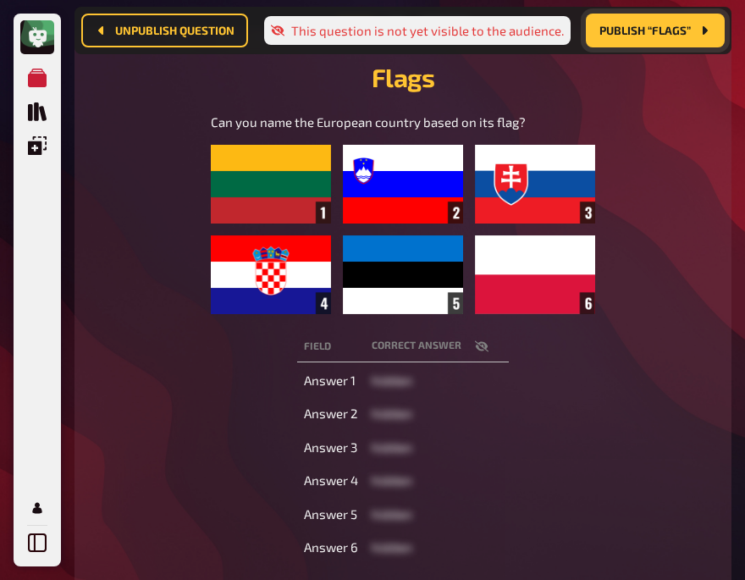
scroll to position [230, 0]
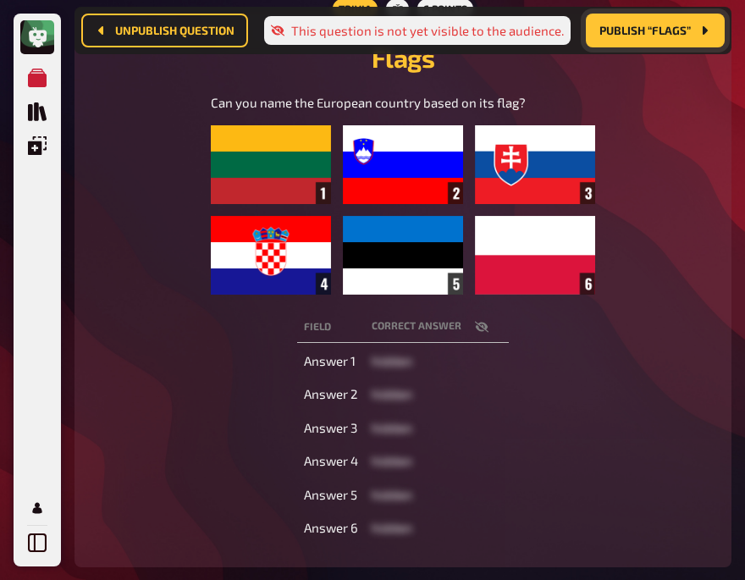
click at [479, 323] on icon "button" at bounding box center [482, 326] width 14 height 11
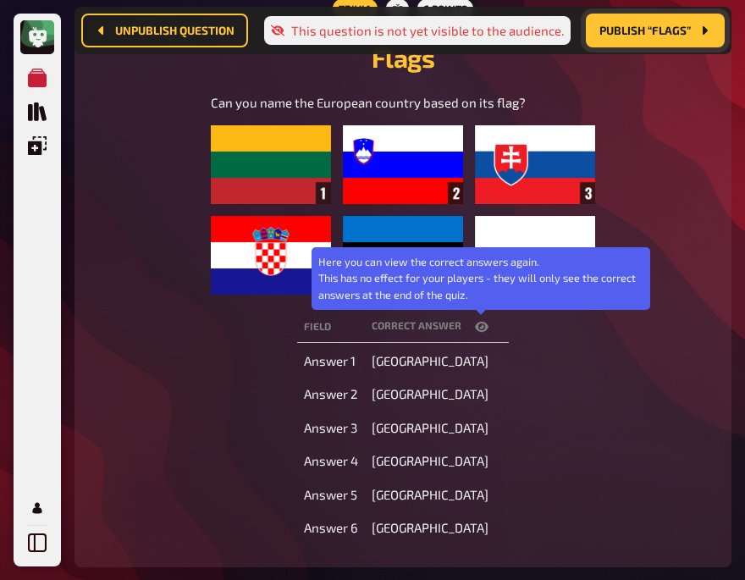
click at [479, 323] on icon "button" at bounding box center [482, 327] width 14 height 10
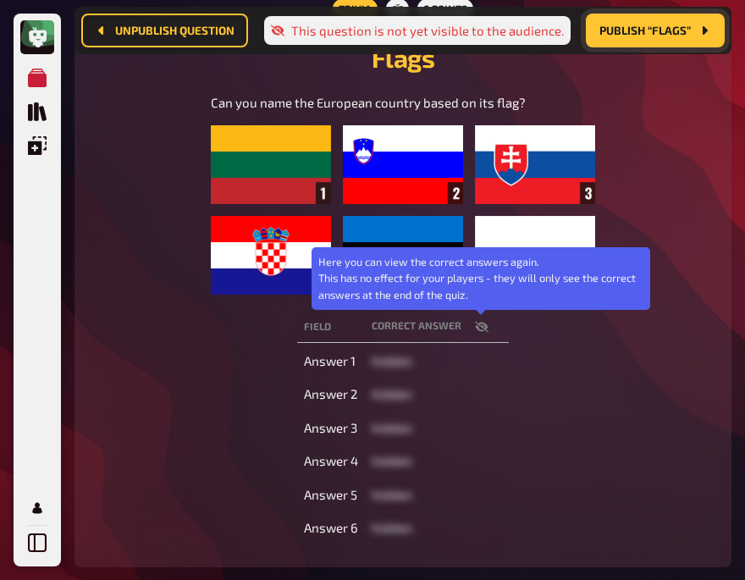
scroll to position [499, 0]
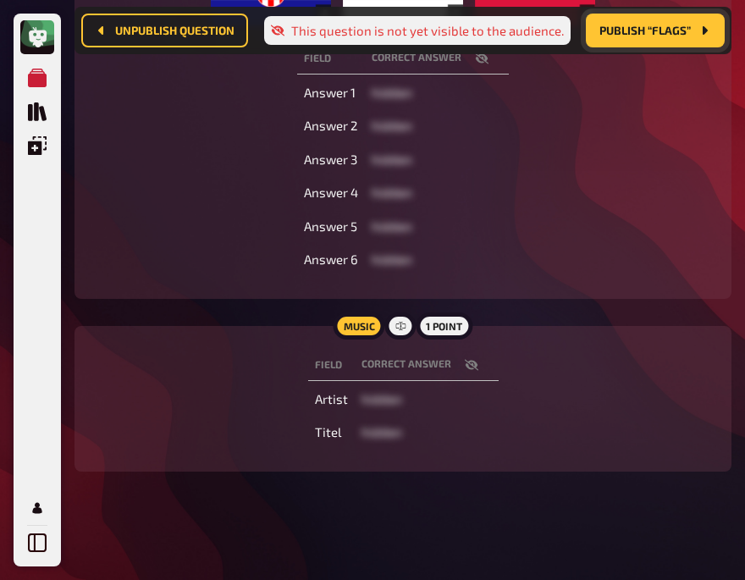
click at [470, 361] on icon "button" at bounding box center [471, 364] width 14 height 11
click at [540, 444] on div "Field correct answer Artist Wizthemc , Bees & Honey Titel Show Me Love" at bounding box center [403, 398] width 617 height 105
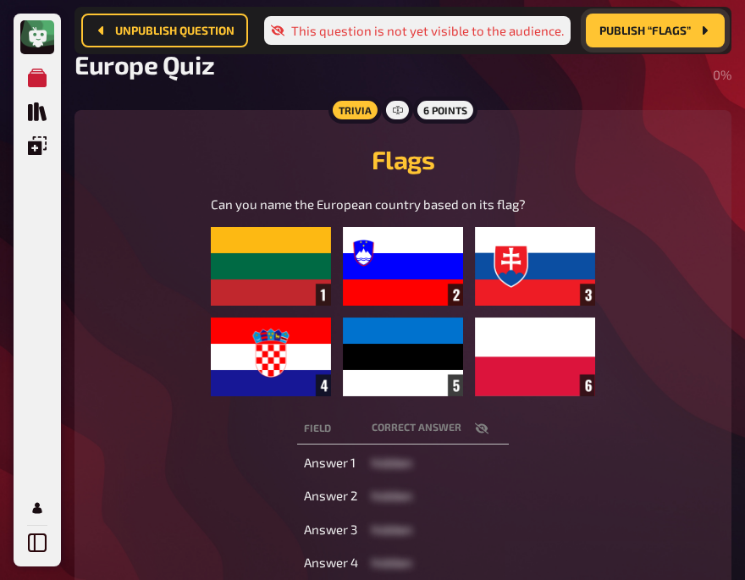
scroll to position [128, 0]
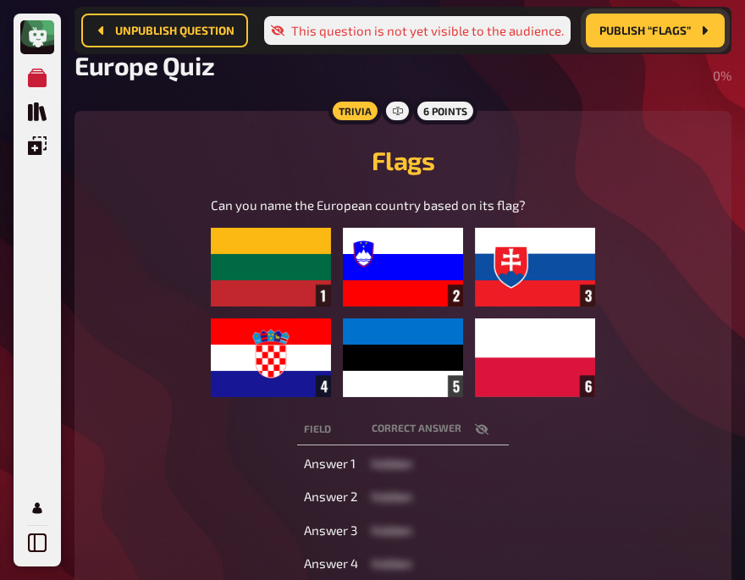
click at [149, 158] on h2 "Flags" at bounding box center [403, 160] width 617 height 30
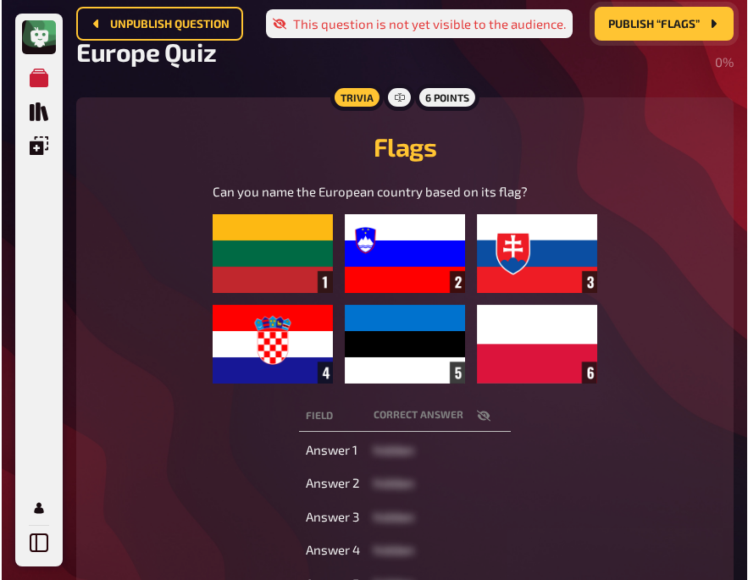
scroll to position [0, 0]
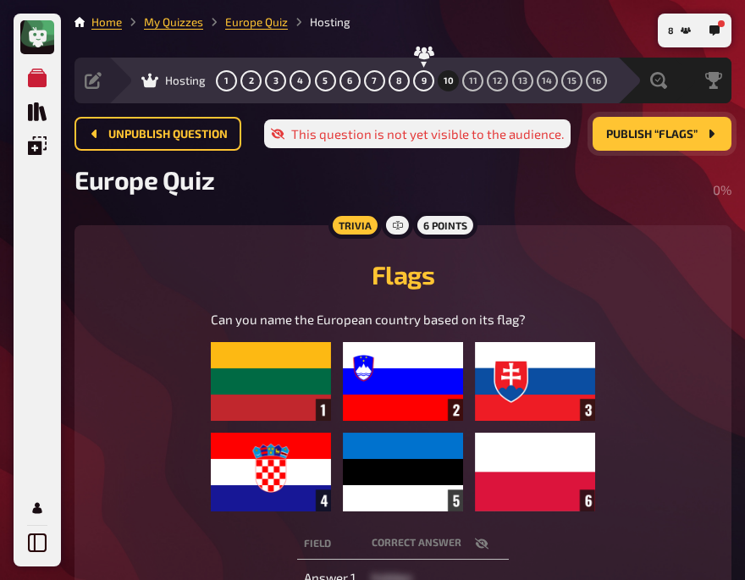
click at [641, 145] on button "Publish “Flags”" at bounding box center [662, 134] width 139 height 34
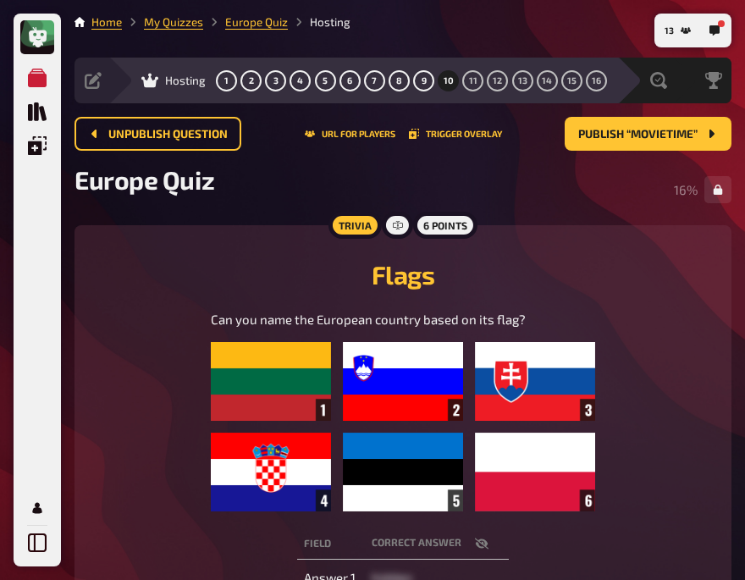
click at [128, 296] on div "Flags Can you name the European country based on its flag?" at bounding box center [403, 378] width 617 height 265
click at [150, 274] on h2 "Flags" at bounding box center [403, 274] width 617 height 30
click at [615, 134] on span "Publish “Movietime”" at bounding box center [638, 135] width 119 height 12
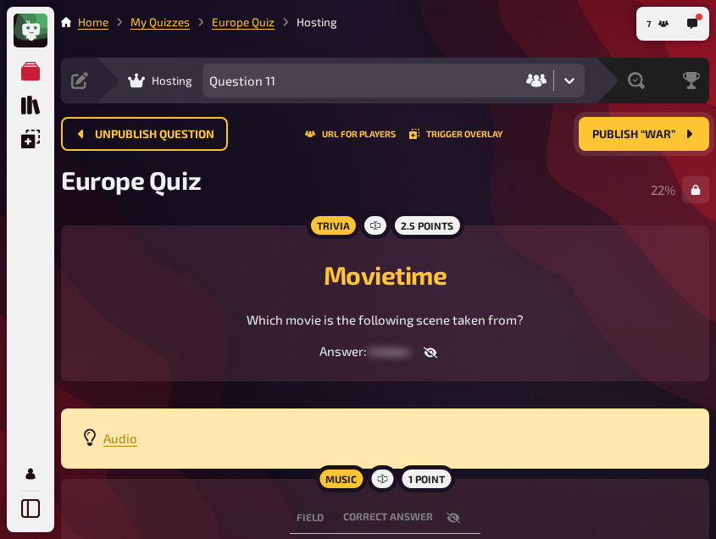
click at [593, 232] on div "Trivia 2.5 points Movietime Which movie is the following scene taken from? Answ…" at bounding box center [385, 303] width 648 height 156
click at [83, 280] on h2 "Movietime" at bounding box center [384, 274] width 607 height 30
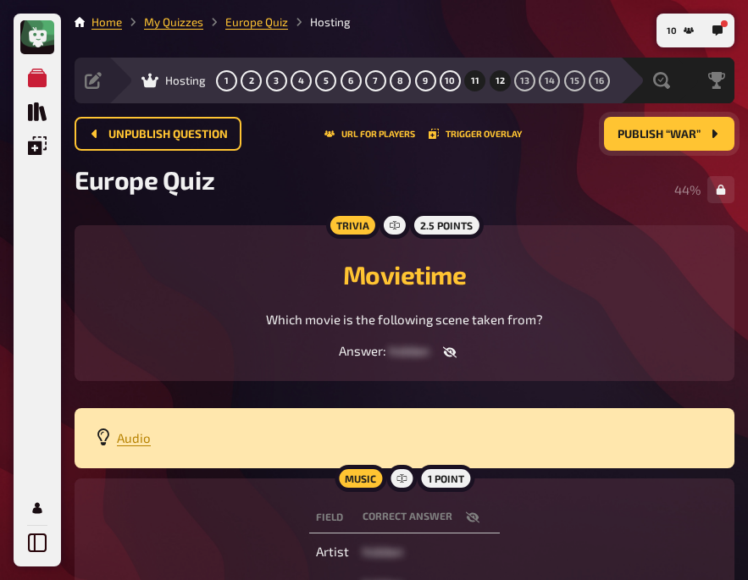
click at [495, 87] on button "12" at bounding box center [499, 80] width 27 height 27
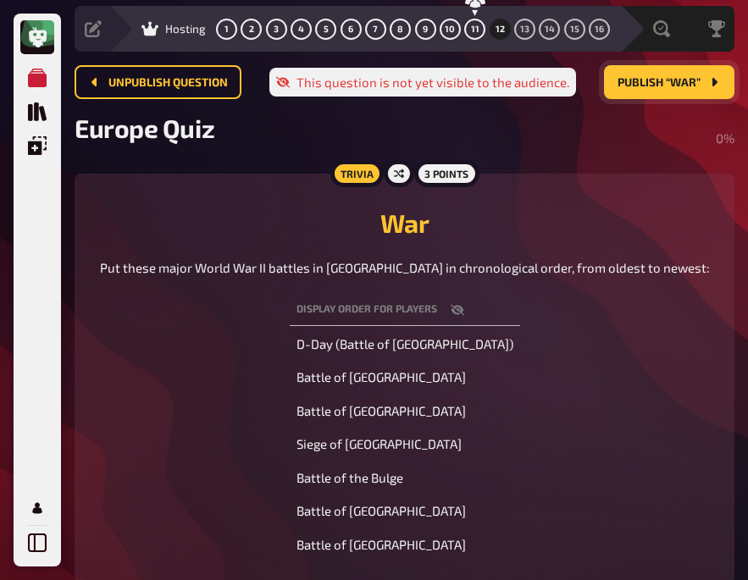
scroll to position [53, 0]
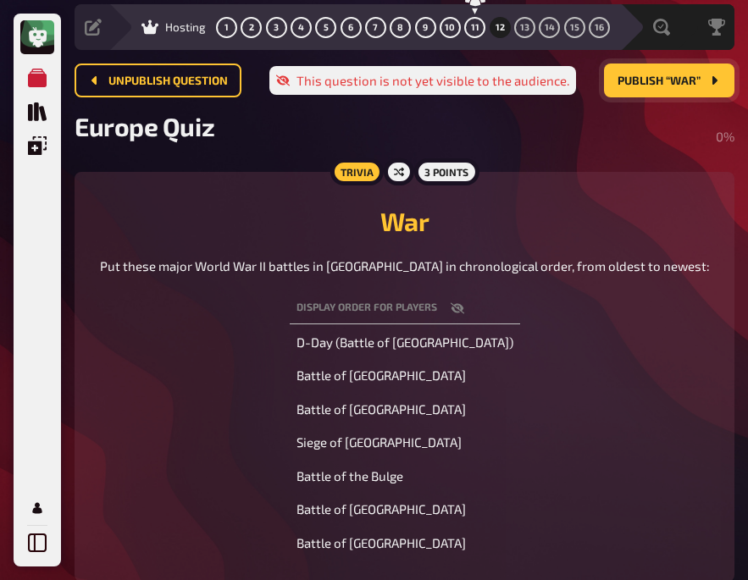
click at [241, 368] on div "Display order for players D-Day (Battle of Normandy) Battle of Berlin Battle of…" at bounding box center [404, 426] width 619 height 273
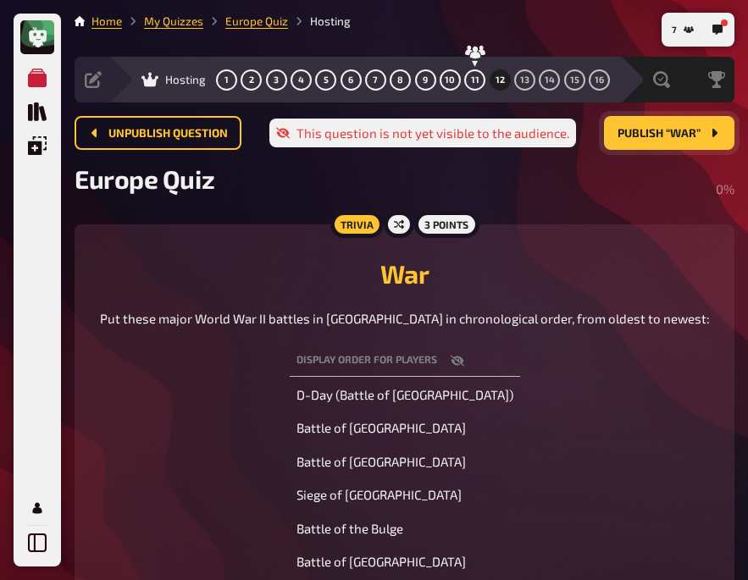
scroll to position [0, 0]
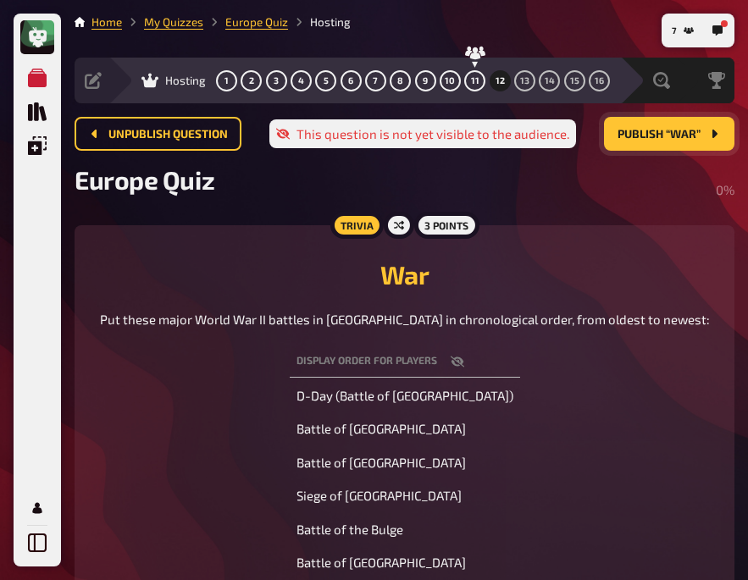
click at [649, 134] on span "Publish “War”" at bounding box center [659, 135] width 83 height 12
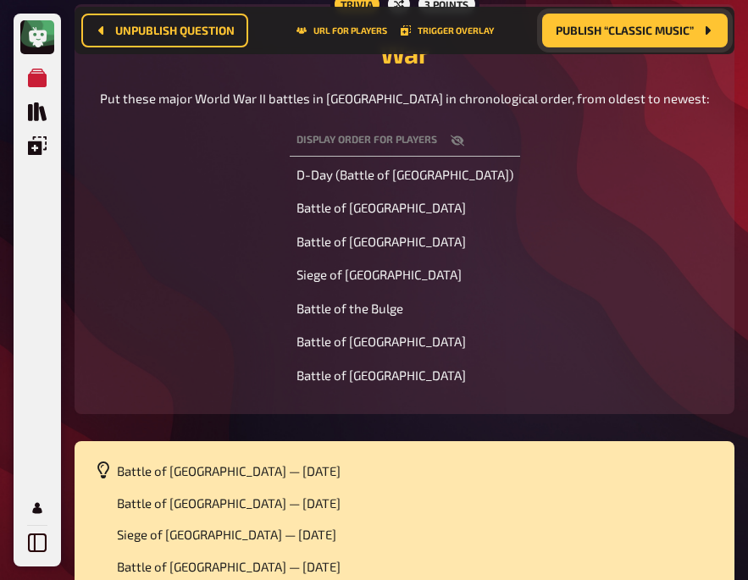
scroll to position [232, 0]
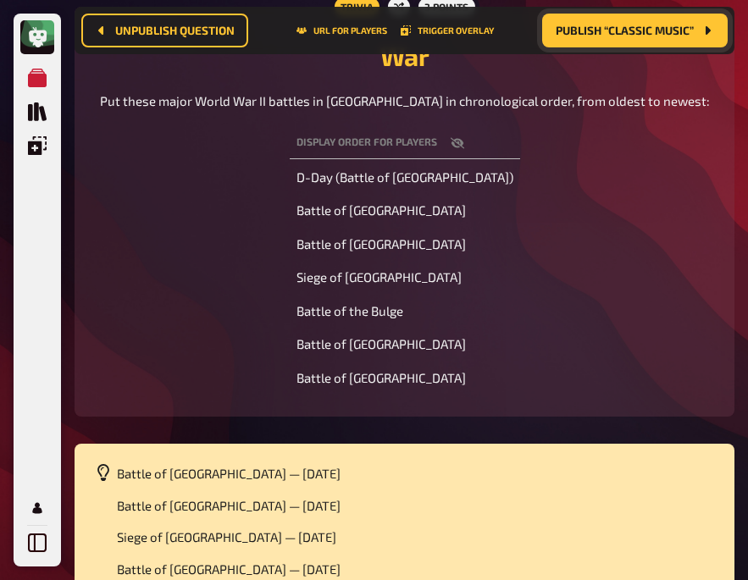
click at [182, 297] on div "Display order for players D-Day (Battle of Normandy) Battle of Berlin Battle of…" at bounding box center [404, 261] width 619 height 273
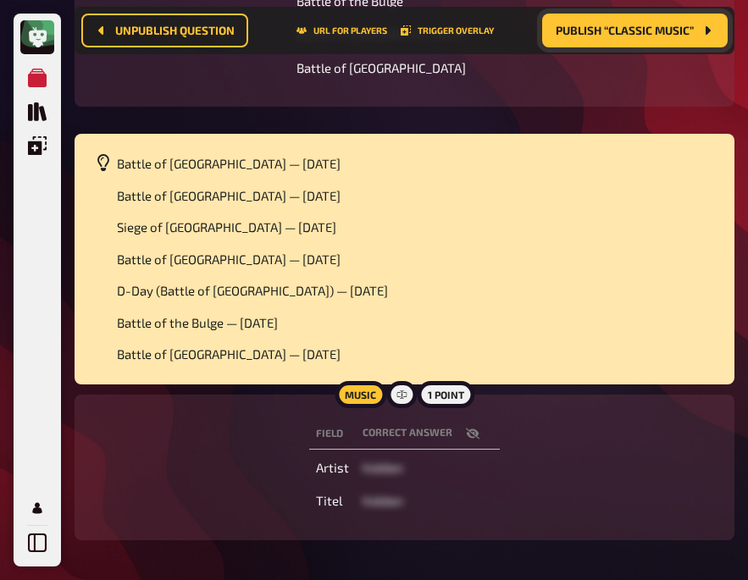
scroll to position [543, 0]
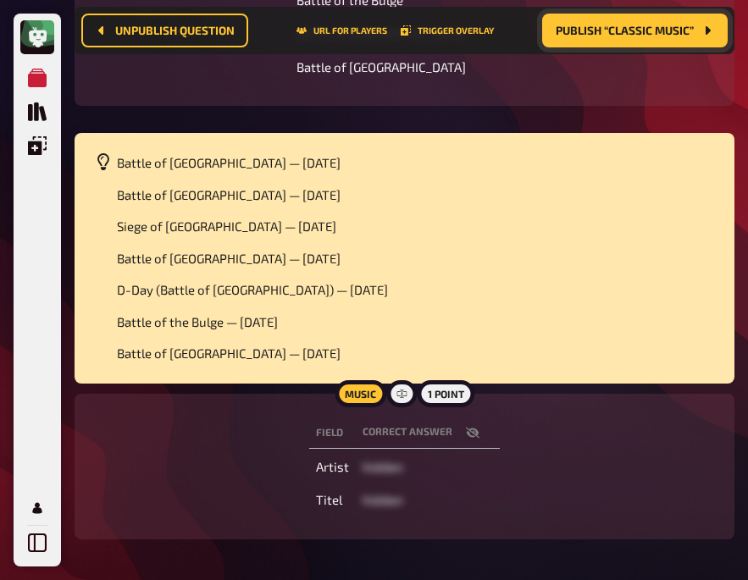
click at [473, 432] on icon "button" at bounding box center [473, 432] width 14 height 11
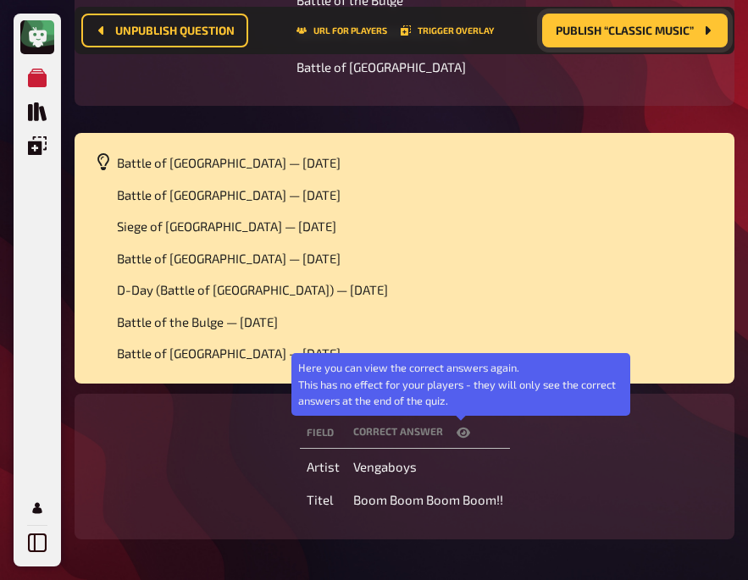
click at [462, 431] on icon "button" at bounding box center [464, 433] width 14 height 10
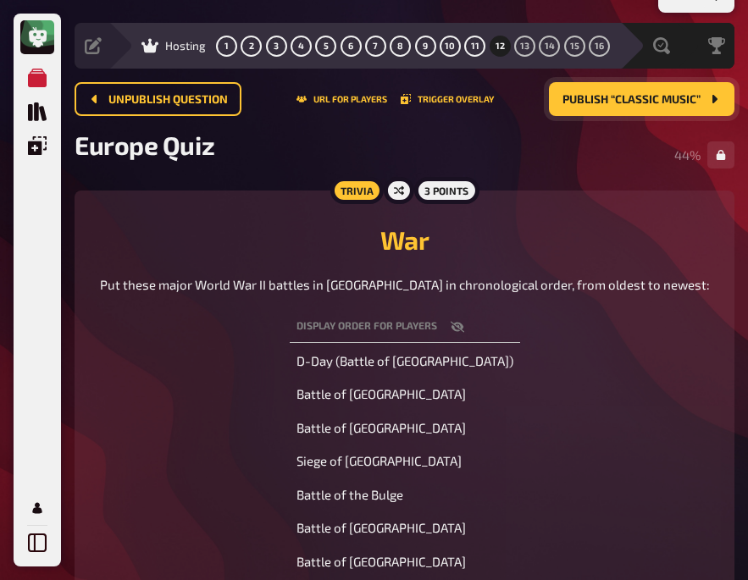
scroll to position [32, 0]
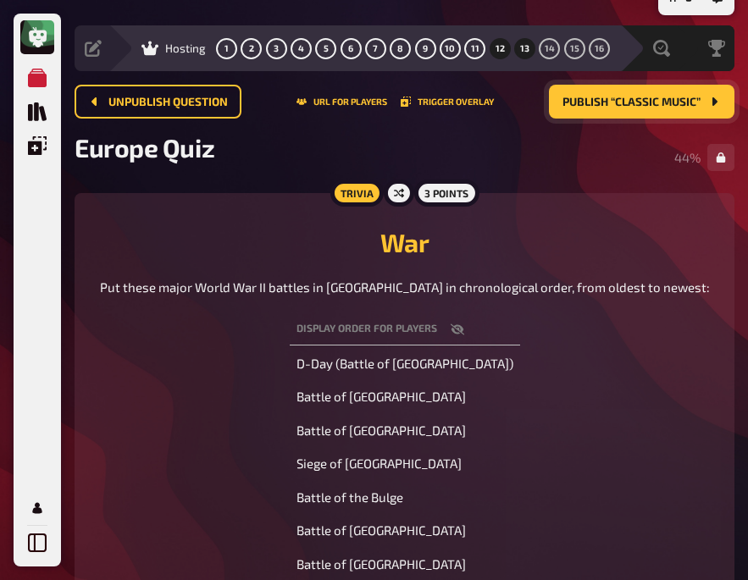
click at [524, 58] on button "13" at bounding box center [524, 48] width 27 height 27
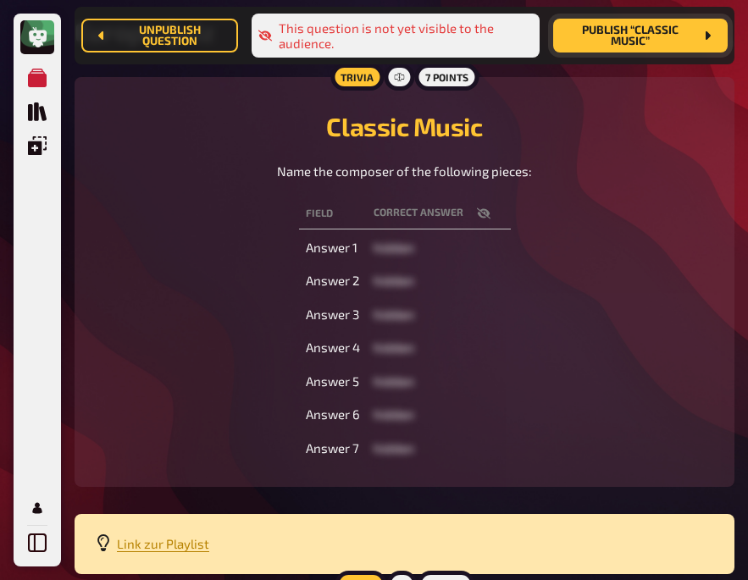
scroll to position [183, 0]
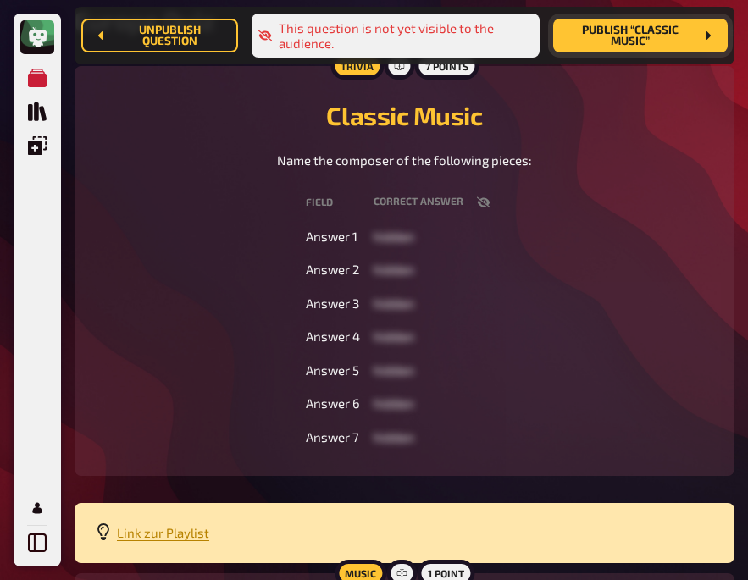
click at [477, 207] on icon "button" at bounding box center [484, 203] width 14 height 14
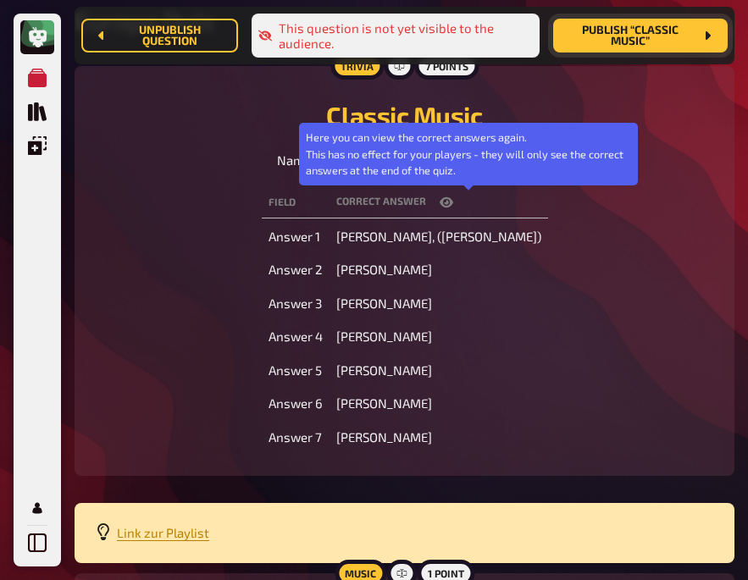
click at [453, 207] on icon "button" at bounding box center [447, 202] width 14 height 10
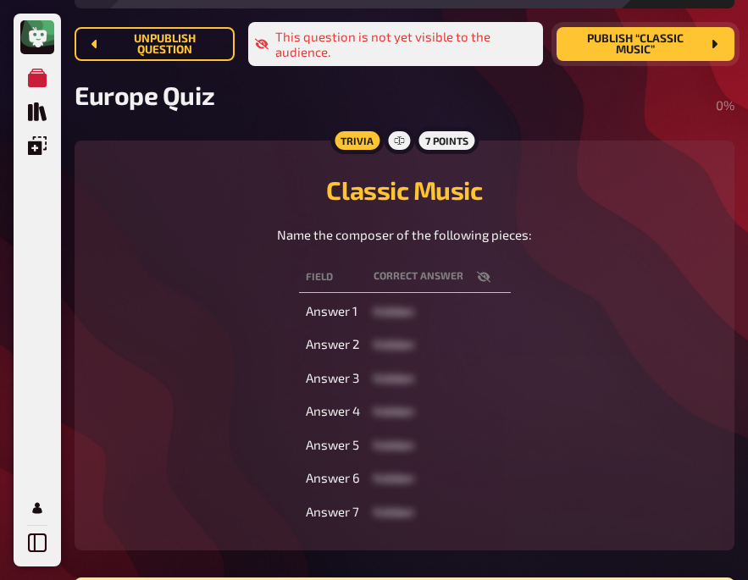
scroll to position [0, 0]
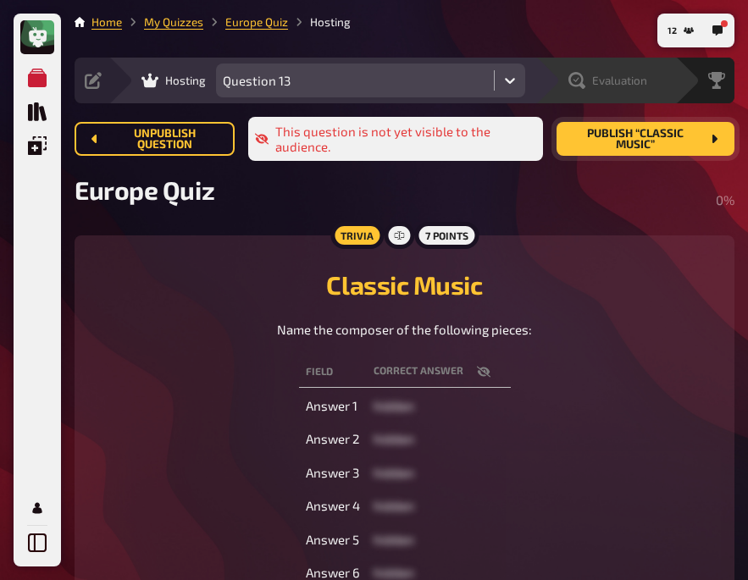
click at [625, 79] on span "Evaluation" at bounding box center [619, 81] width 55 height 14
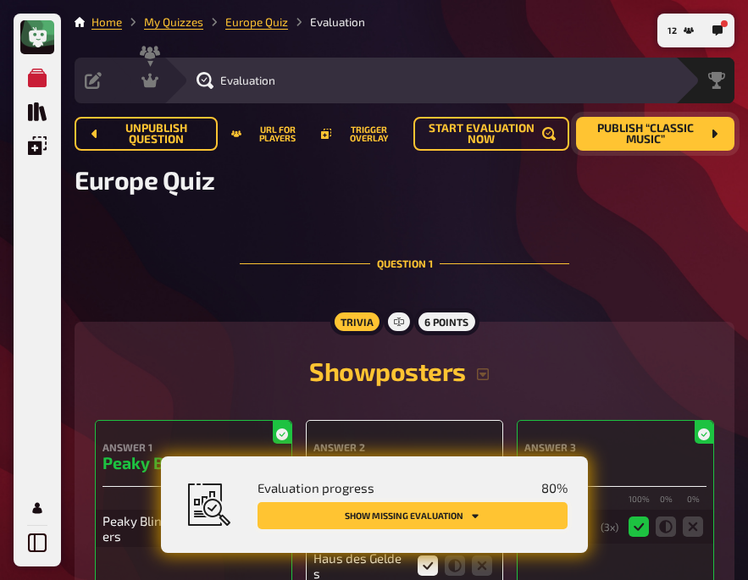
click at [399, 514] on button "Show missing evaluation" at bounding box center [413, 515] width 310 height 27
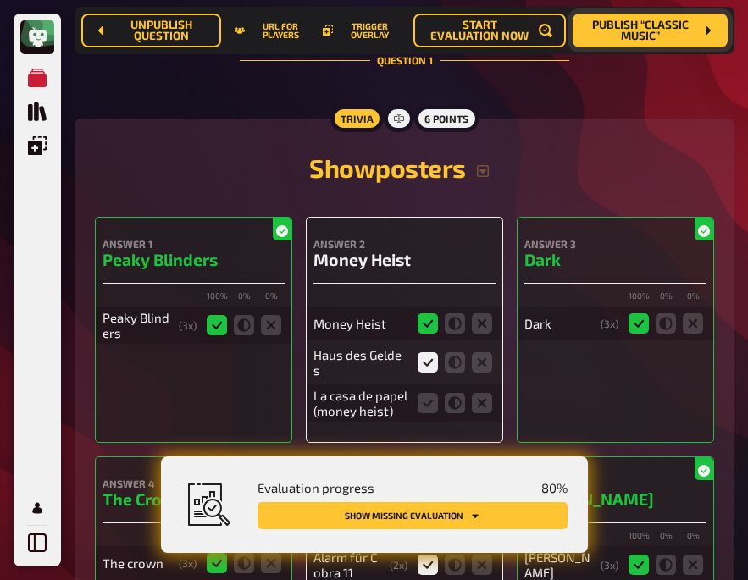
scroll to position [258, 0]
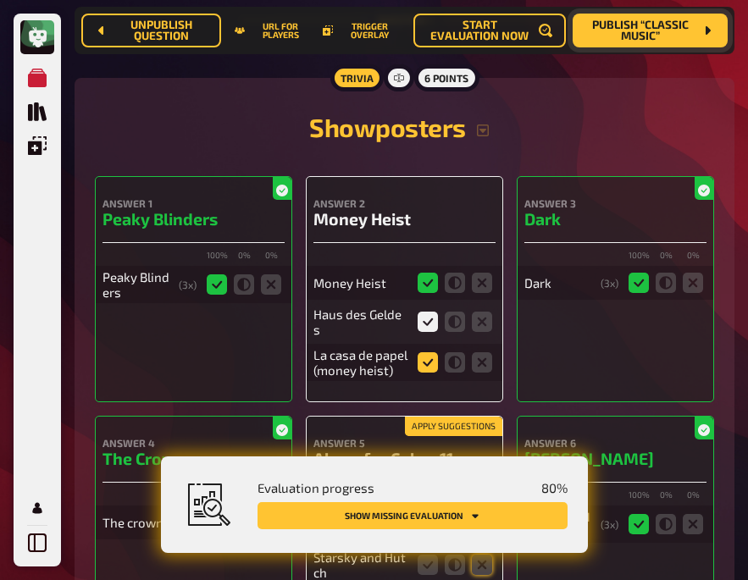
click at [420, 363] on icon at bounding box center [428, 362] width 20 height 20
click at [0, 0] on input "radio" at bounding box center [0, 0] width 0 height 0
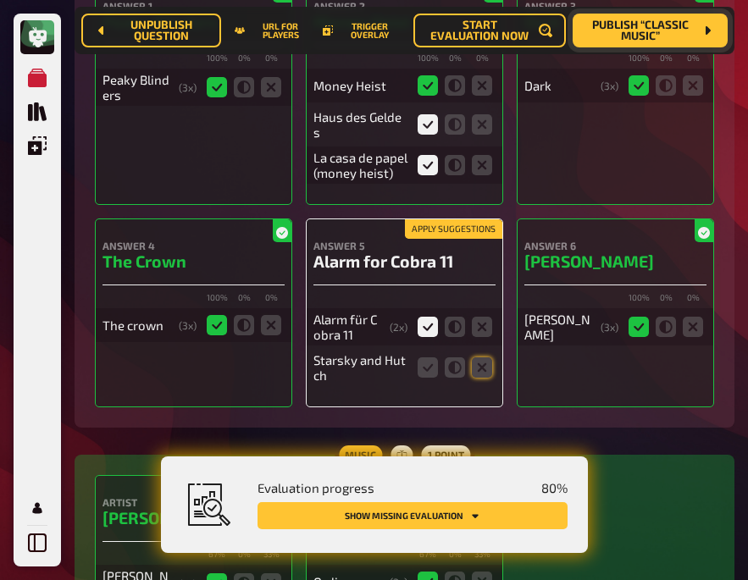
scroll to position [456, 0]
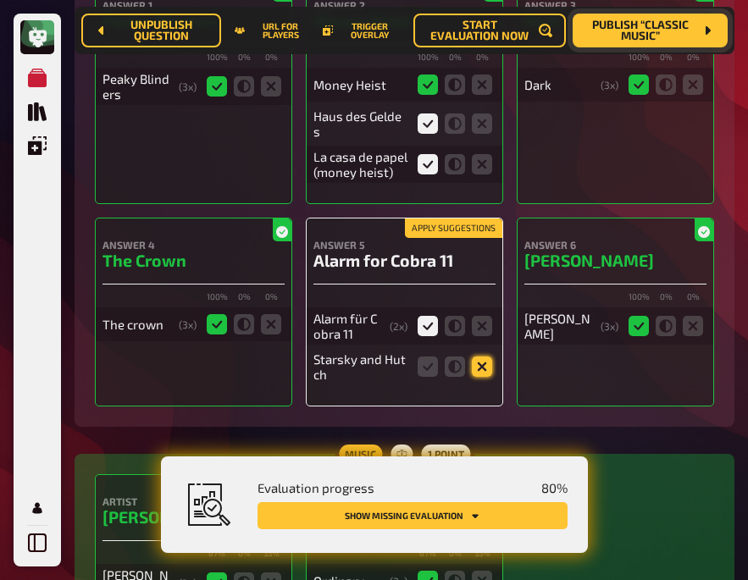
click at [485, 369] on icon at bounding box center [482, 367] width 20 height 20
click at [0, 0] on input "radio" at bounding box center [0, 0] width 0 height 0
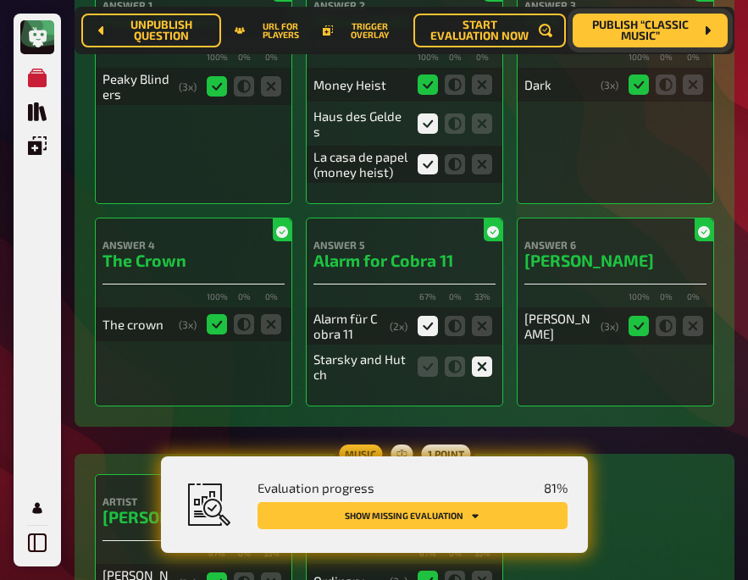
click at [449, 510] on button "Show missing evaluation" at bounding box center [413, 515] width 310 height 27
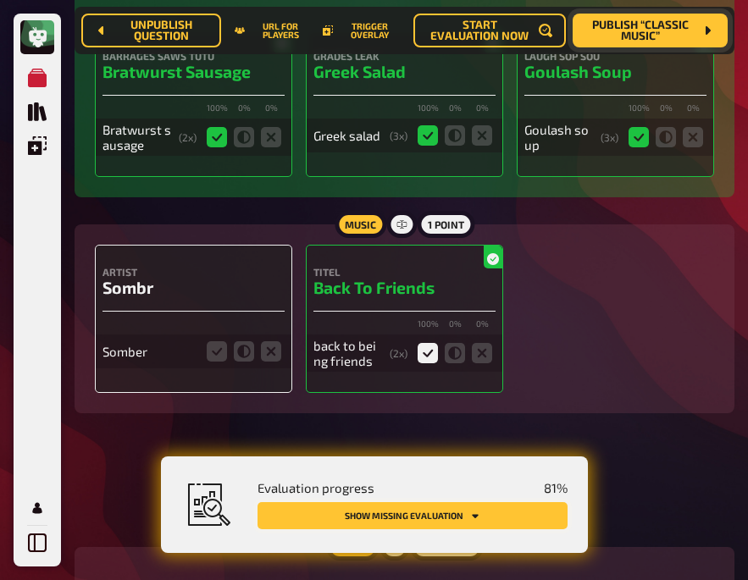
scroll to position [3055, 0]
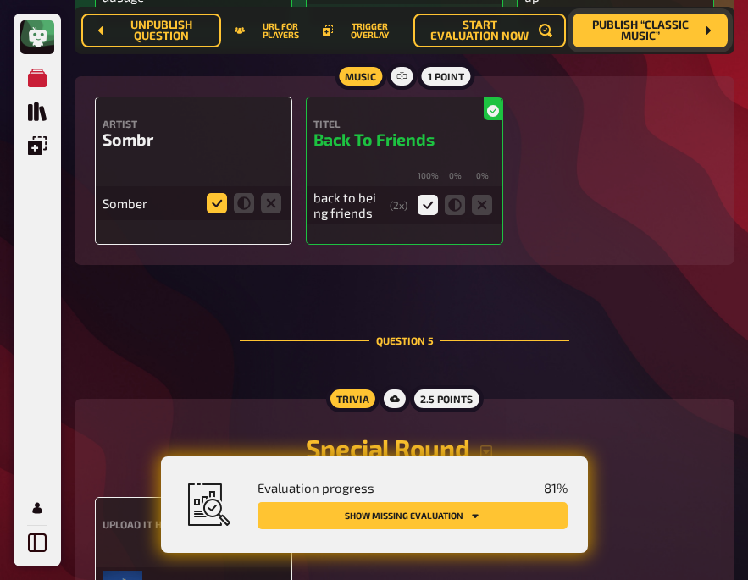
click at [213, 203] on icon at bounding box center [217, 203] width 20 height 20
click at [0, 0] on input "radio" at bounding box center [0, 0] width 0 height 0
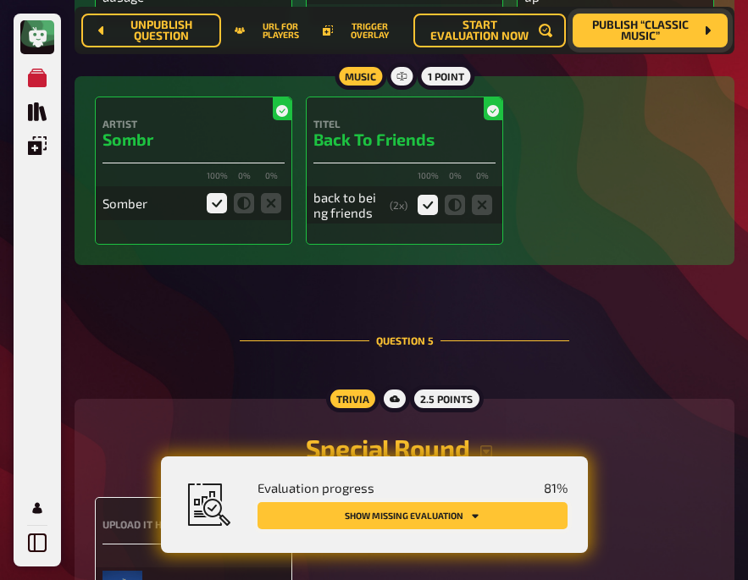
click at [396, 516] on button "Show missing evaluation" at bounding box center [413, 515] width 310 height 27
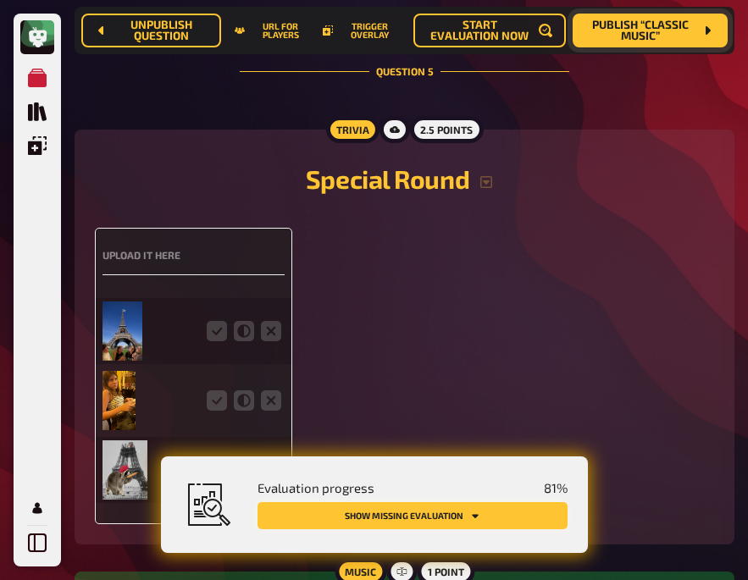
scroll to position [3378, 0]
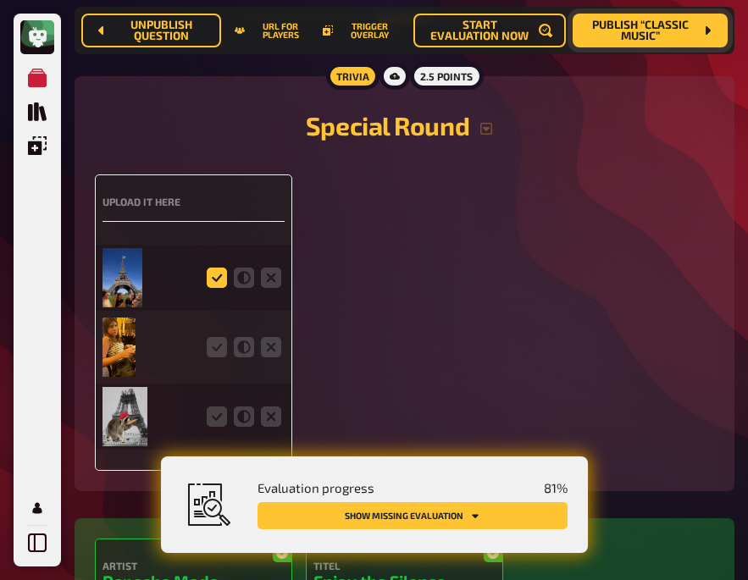
click at [208, 282] on icon at bounding box center [217, 278] width 20 height 20
click at [0, 0] on input "radio" at bounding box center [0, 0] width 0 height 0
click at [213, 338] on icon at bounding box center [217, 347] width 20 height 20
click at [0, 0] on input "radio" at bounding box center [0, 0] width 0 height 0
click at [218, 409] on icon at bounding box center [217, 417] width 20 height 20
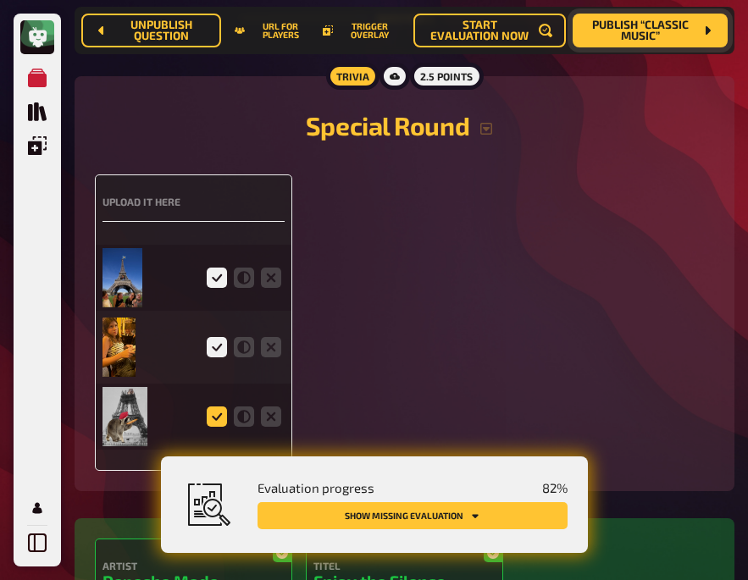
click at [0, 0] on input "radio" at bounding box center [0, 0] width 0 height 0
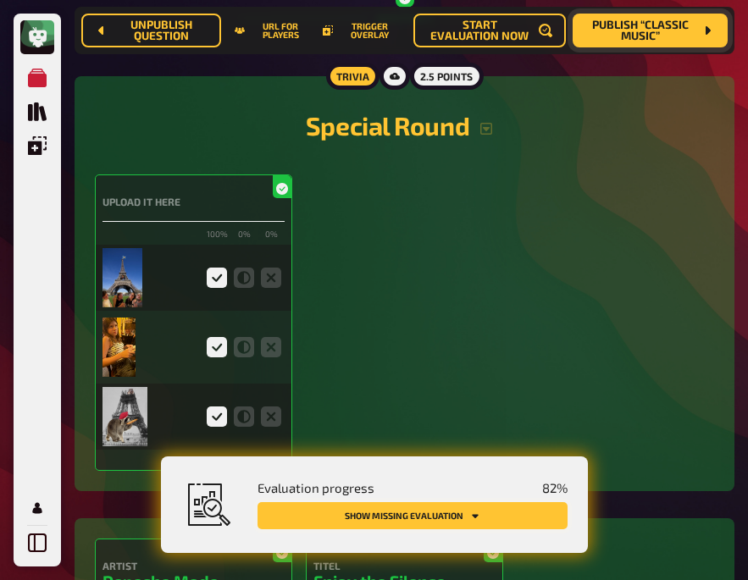
click at [363, 529] on button "Show missing evaluation" at bounding box center [413, 515] width 310 height 27
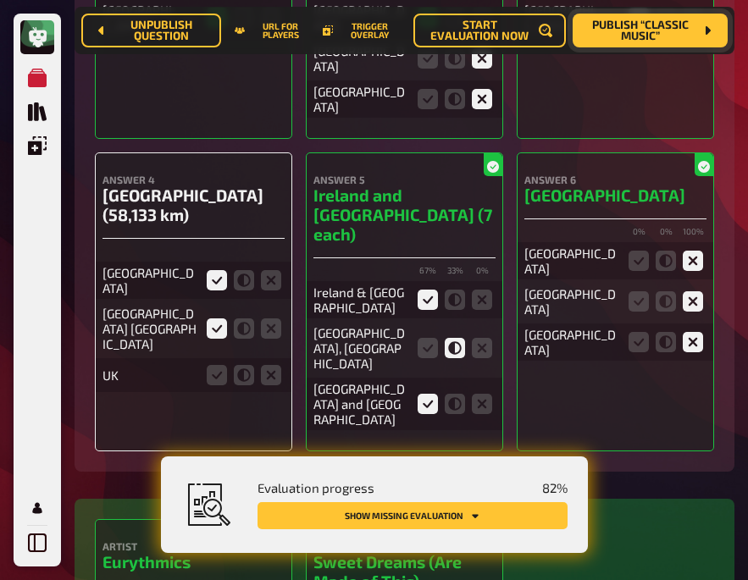
scroll to position [4452, 0]
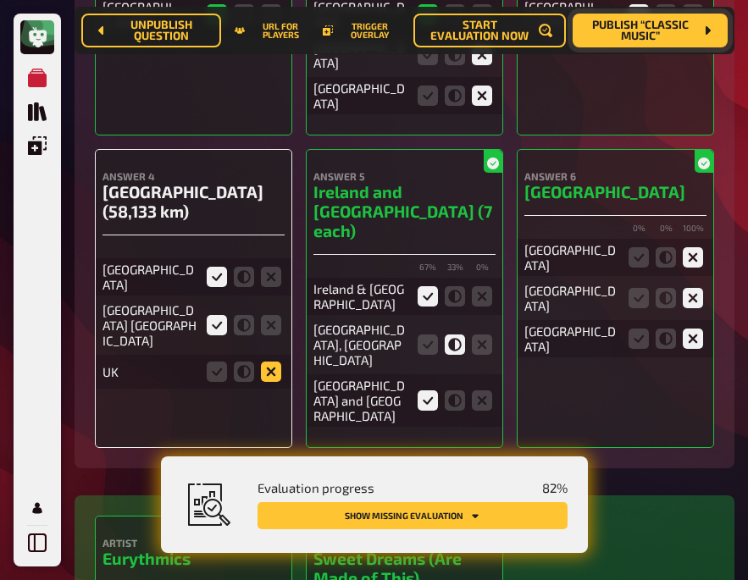
click at [274, 362] on icon at bounding box center [271, 372] width 20 height 20
click at [0, 0] on input "radio" at bounding box center [0, 0] width 0 height 0
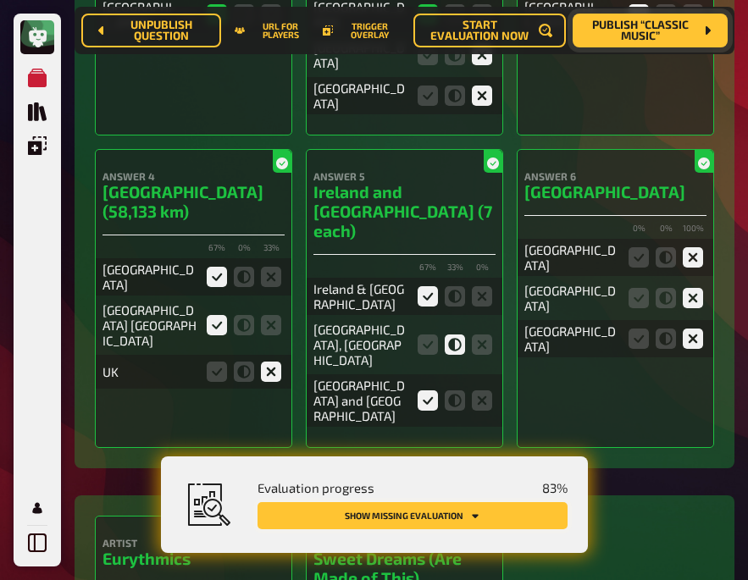
click at [348, 507] on button "Show missing evaluation" at bounding box center [413, 515] width 310 height 27
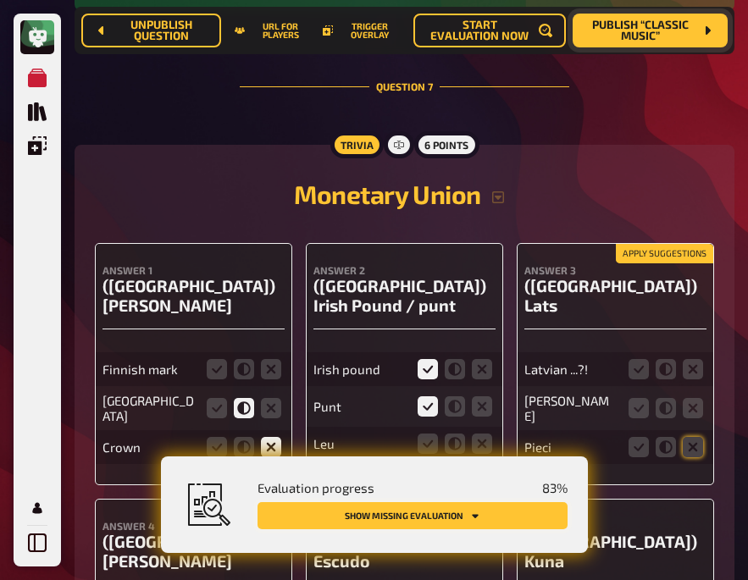
scroll to position [5150, 0]
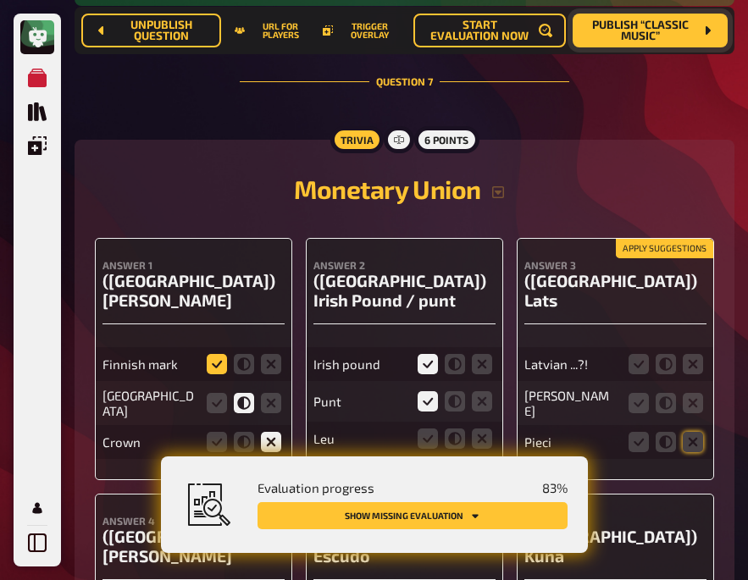
click at [217, 354] on icon at bounding box center [217, 364] width 20 height 20
click at [0, 0] on input "radio" at bounding box center [0, 0] width 0 height 0
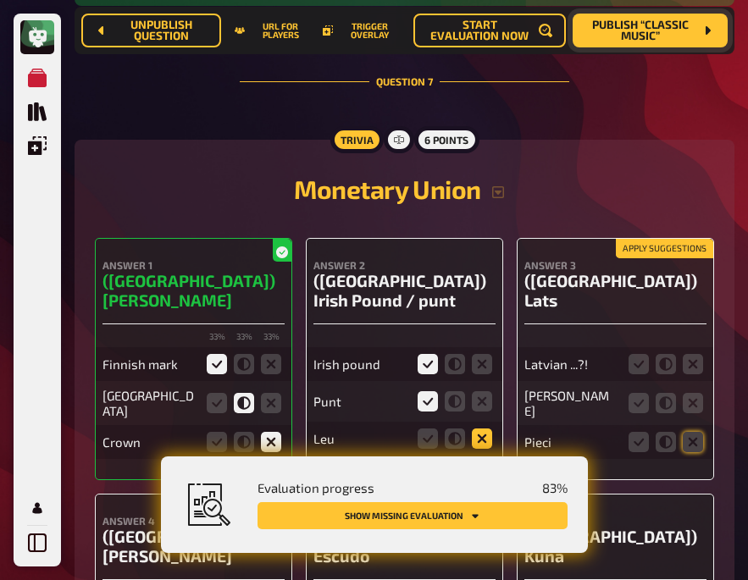
click at [478, 429] on icon at bounding box center [482, 439] width 20 height 20
click at [0, 0] on input "radio" at bounding box center [0, 0] width 0 height 0
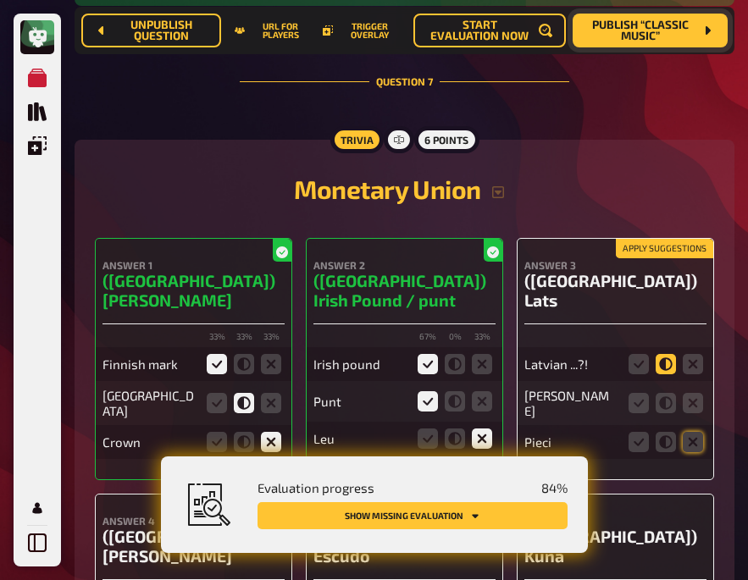
click at [669, 354] on icon at bounding box center [666, 364] width 20 height 20
click at [0, 0] on input "radio" at bounding box center [0, 0] width 0 height 0
click at [690, 393] on icon at bounding box center [693, 403] width 20 height 20
click at [0, 0] on input "radio" at bounding box center [0, 0] width 0 height 0
click at [690, 432] on icon at bounding box center [693, 442] width 20 height 20
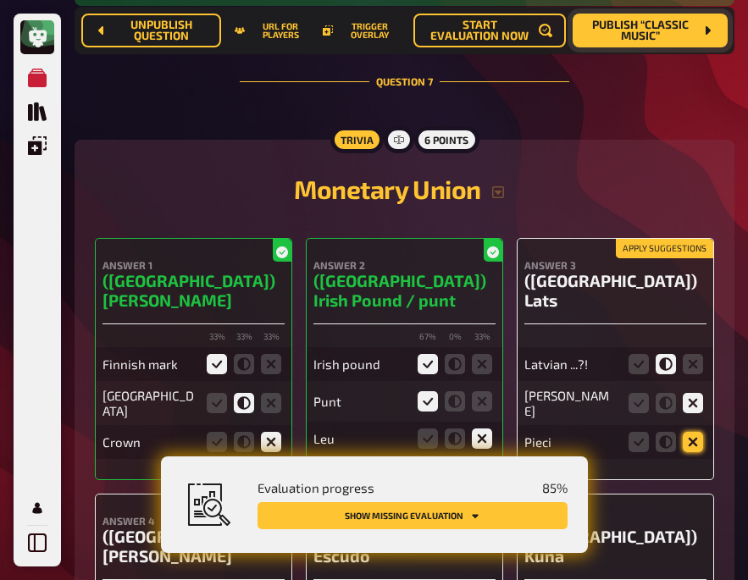
click at [0, 0] on input "radio" at bounding box center [0, 0] width 0 height 0
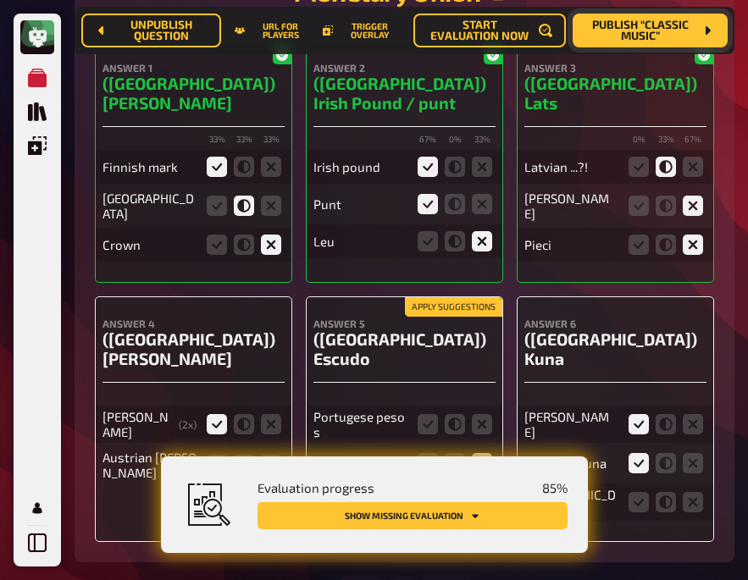
scroll to position [5348, 0]
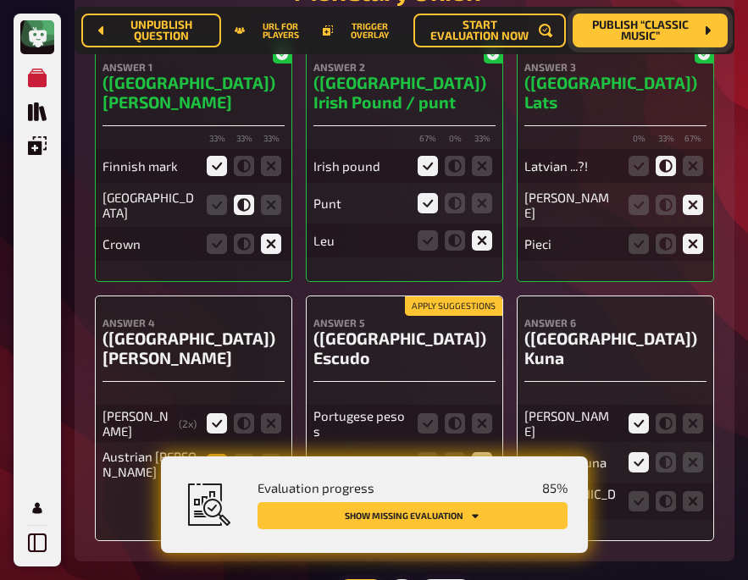
click at [218, 454] on icon at bounding box center [217, 464] width 20 height 20
click at [0, 0] on input "radio" at bounding box center [0, 0] width 0 height 0
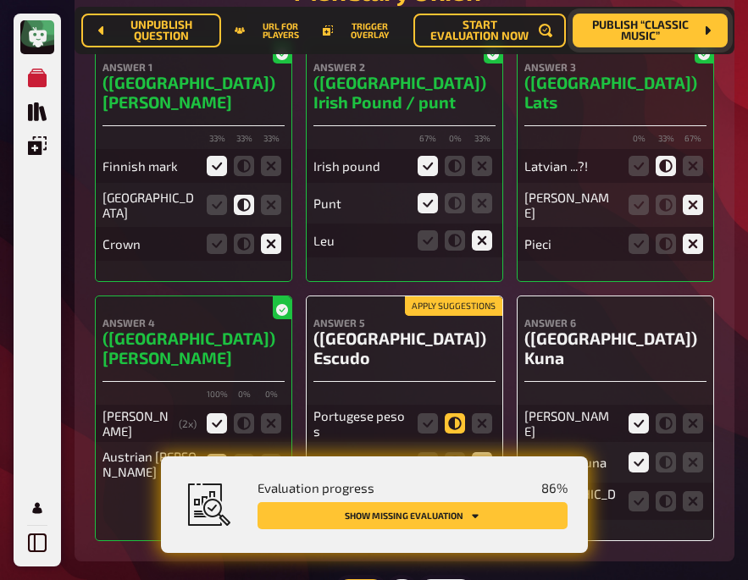
click at [451, 413] on icon at bounding box center [455, 423] width 20 height 20
click at [0, 0] on input "radio" at bounding box center [0, 0] width 0 height 0
click at [474, 490] on icon at bounding box center [482, 500] width 20 height 20
click at [0, 0] on input "radio" at bounding box center [0, 0] width 0 height 0
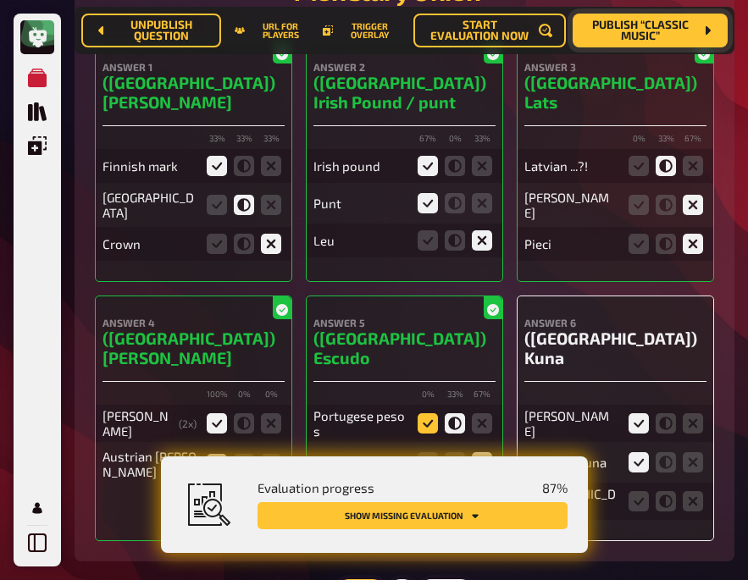
click at [425, 413] on icon at bounding box center [428, 423] width 20 height 20
click at [0, 0] on input "radio" at bounding box center [0, 0] width 0 height 0
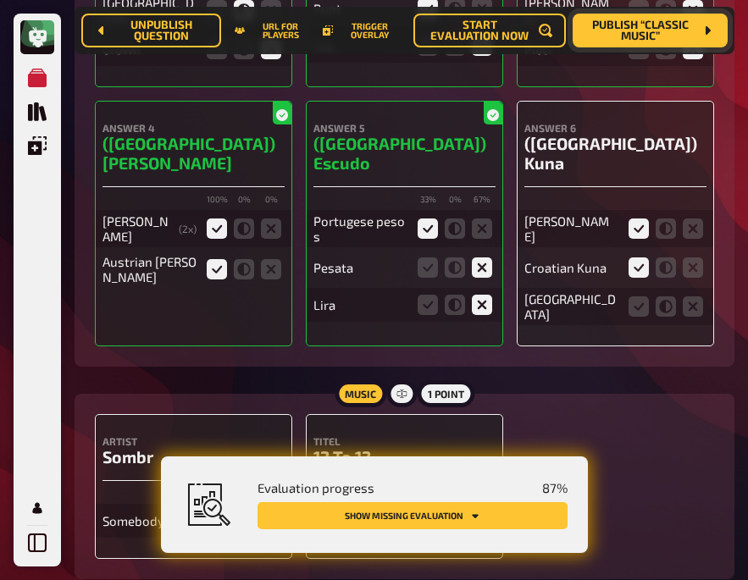
scroll to position [5540, 0]
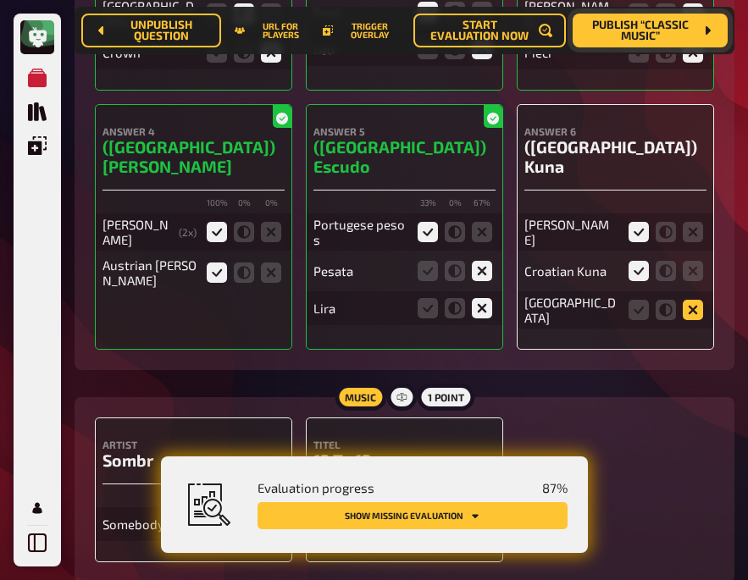
click at [694, 300] on icon at bounding box center [693, 310] width 20 height 20
click at [0, 0] on input "radio" at bounding box center [0, 0] width 0 height 0
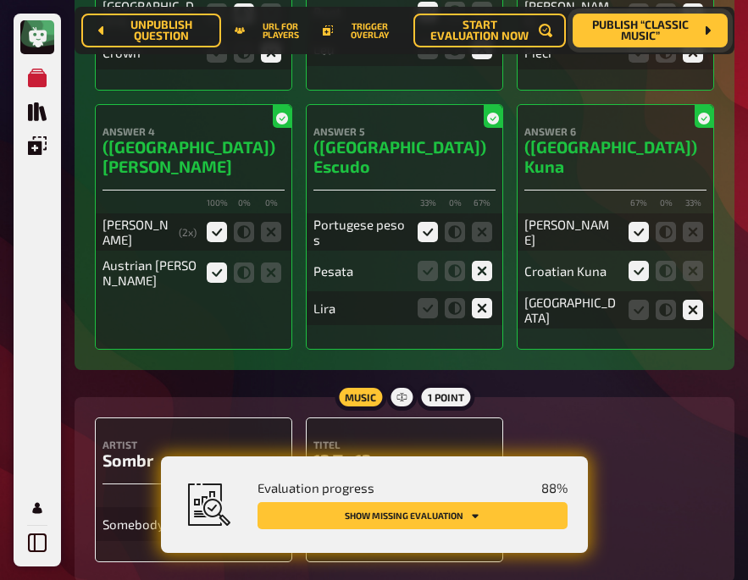
scroll to position [5761, 0]
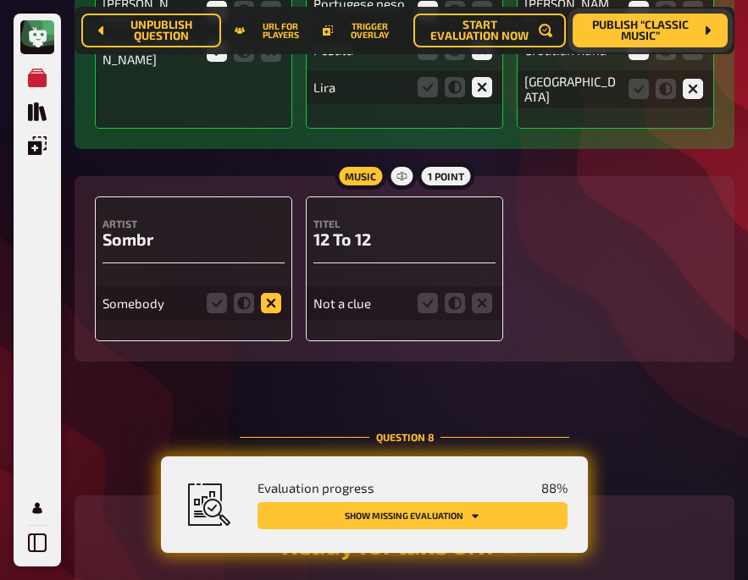
click at [264, 293] on icon at bounding box center [271, 303] width 20 height 20
click at [0, 0] on input "radio" at bounding box center [0, 0] width 0 height 0
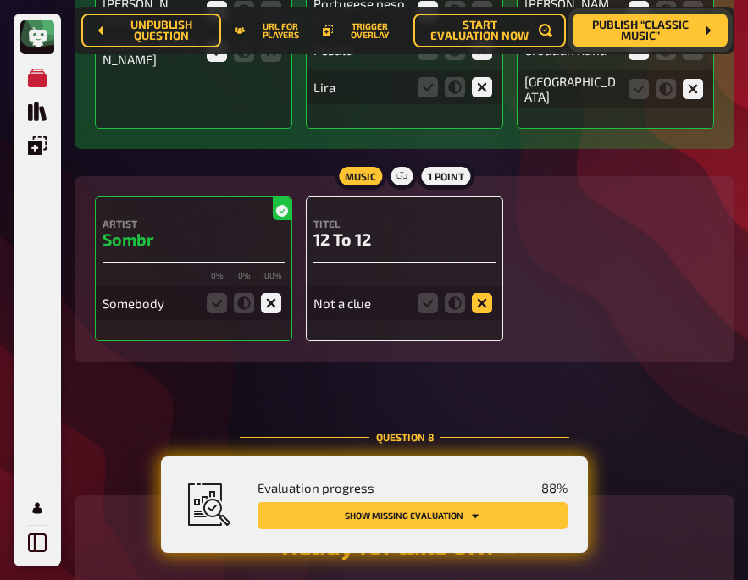
click at [485, 293] on icon at bounding box center [482, 303] width 20 height 20
click at [0, 0] on input "radio" at bounding box center [0, 0] width 0 height 0
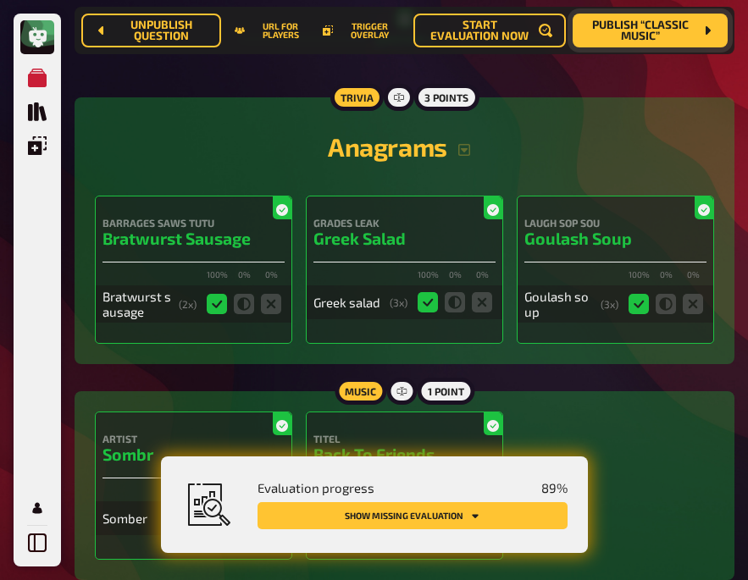
scroll to position [2739, 0]
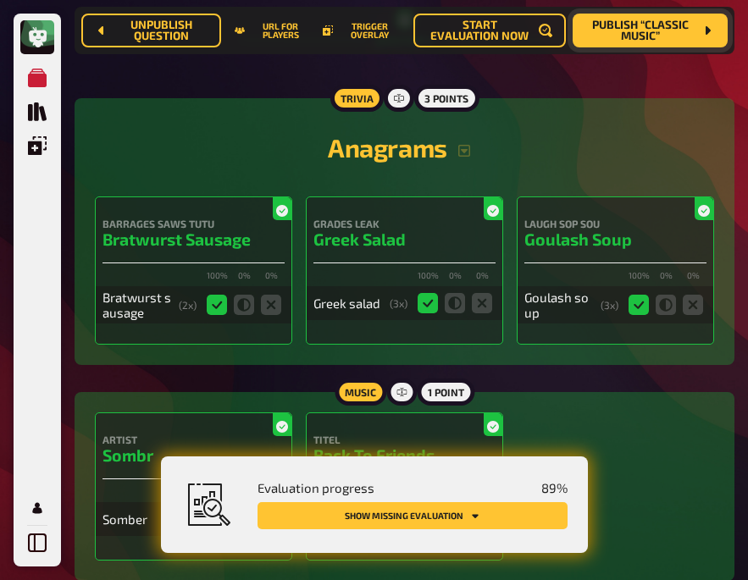
click at [645, 28] on span "Publish “Classic Music”" at bounding box center [640, 30] width 108 height 23
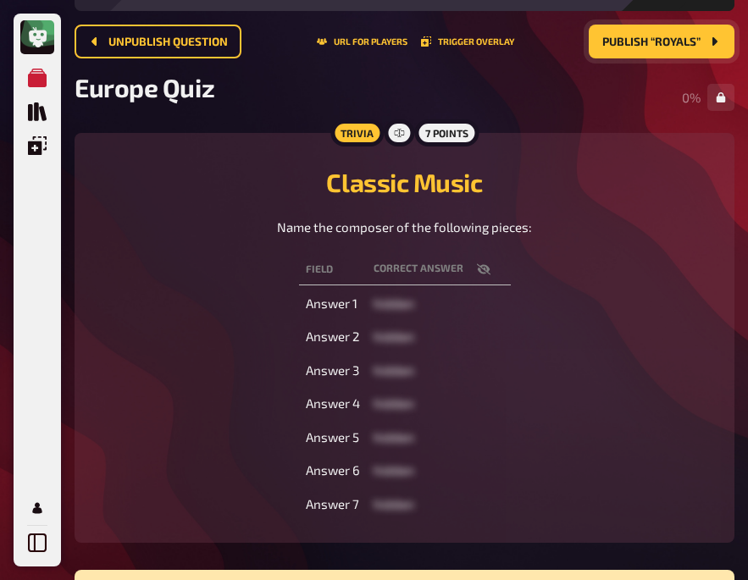
scroll to position [93, 0]
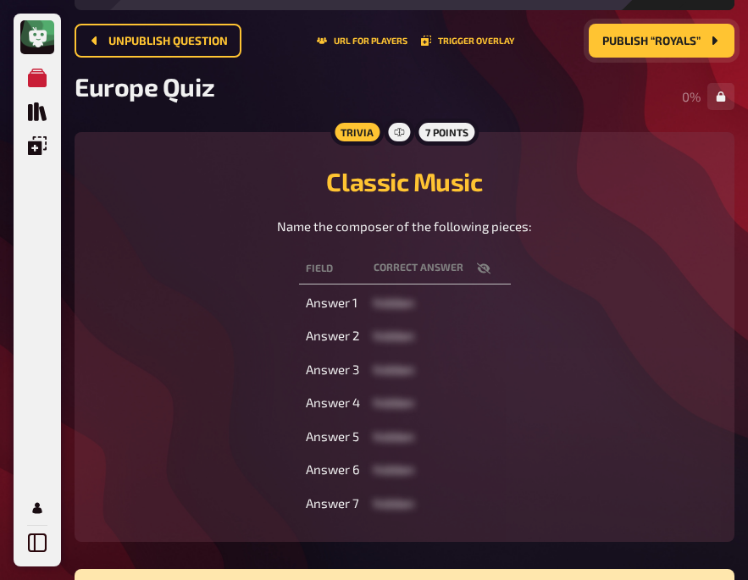
click at [212, 295] on div "Field correct answer Answer 1 hidden Answer 2 hidden Answer 3 hidden Answer 4 h…" at bounding box center [404, 386] width 619 height 273
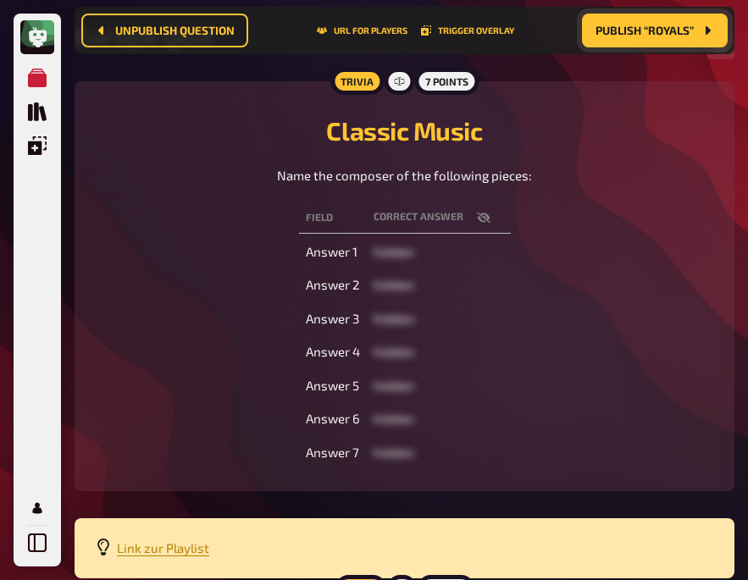
scroll to position [157, 0]
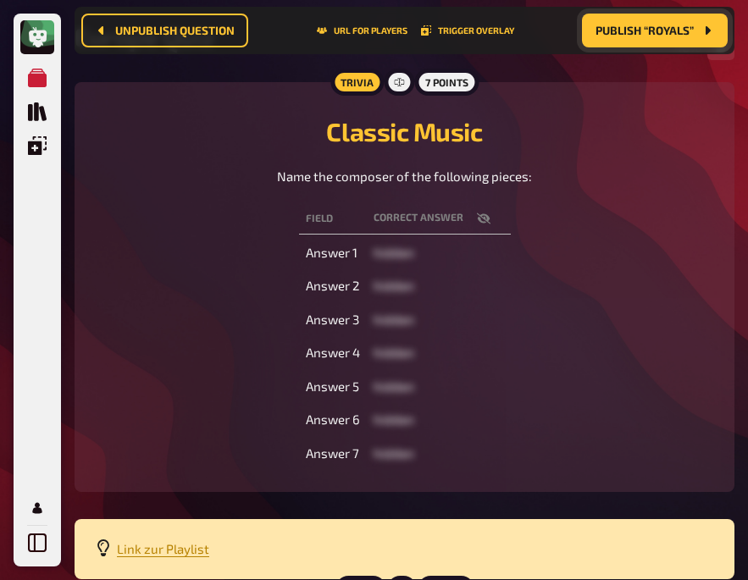
click at [249, 401] on div "Field correct answer Answer 1 hidden Answer 2 hidden Answer 3 hidden Answer 4 h…" at bounding box center [404, 336] width 619 height 273
click at [484, 223] on icon "button" at bounding box center [483, 218] width 14 height 11
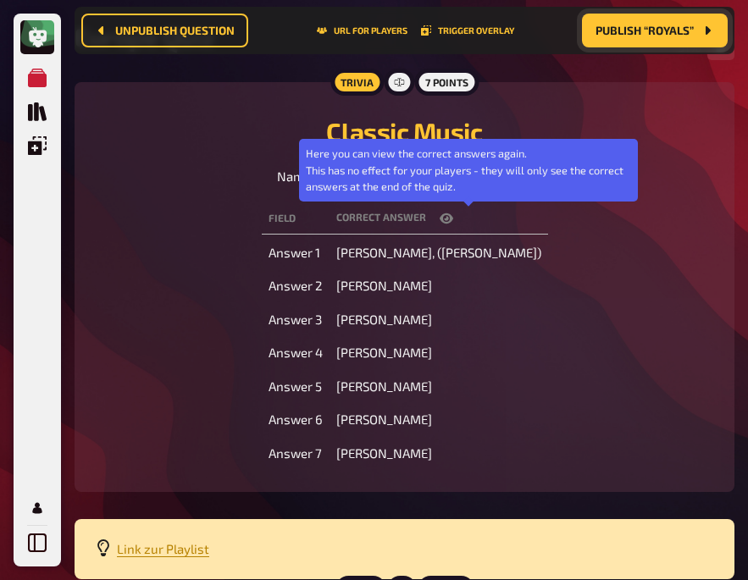
click at [453, 222] on icon "button" at bounding box center [447, 218] width 14 height 10
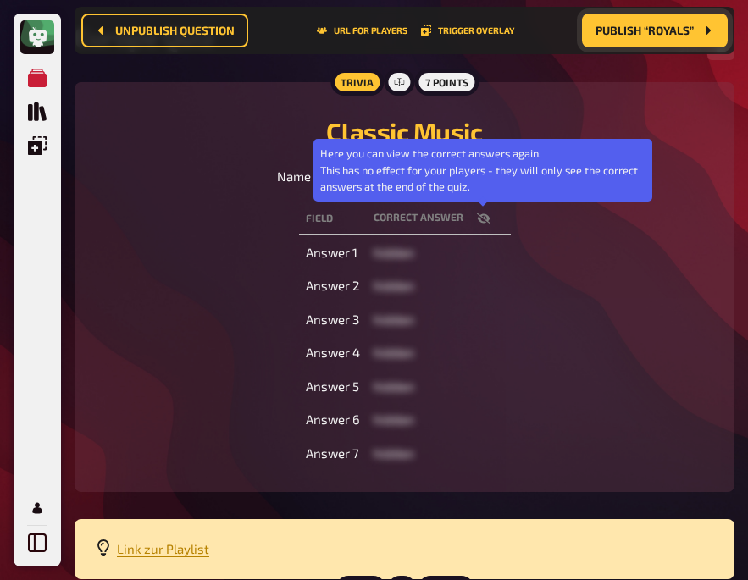
click at [466, 222] on button "button" at bounding box center [483, 218] width 41 height 17
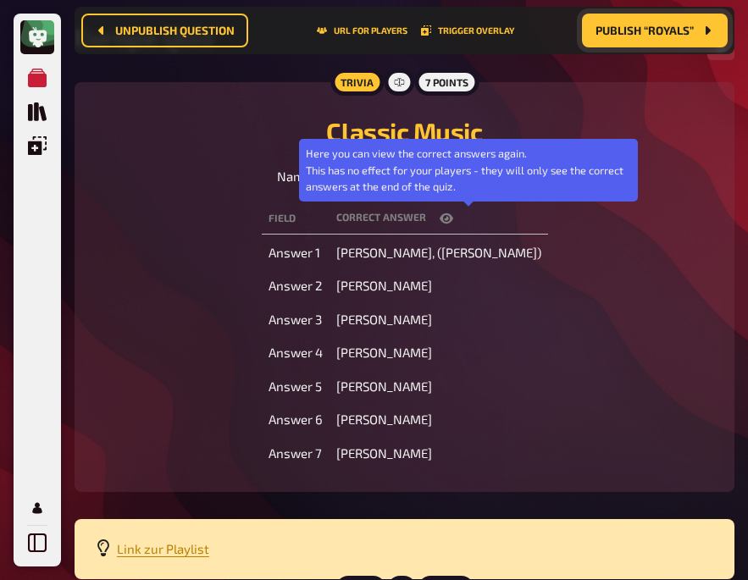
click at [453, 222] on icon "button" at bounding box center [447, 218] width 14 height 10
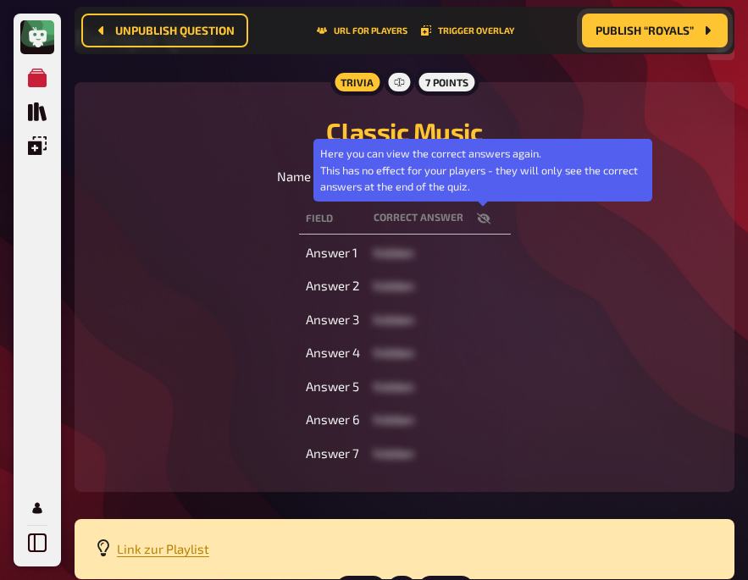
click at [466, 222] on button "button" at bounding box center [483, 218] width 41 height 17
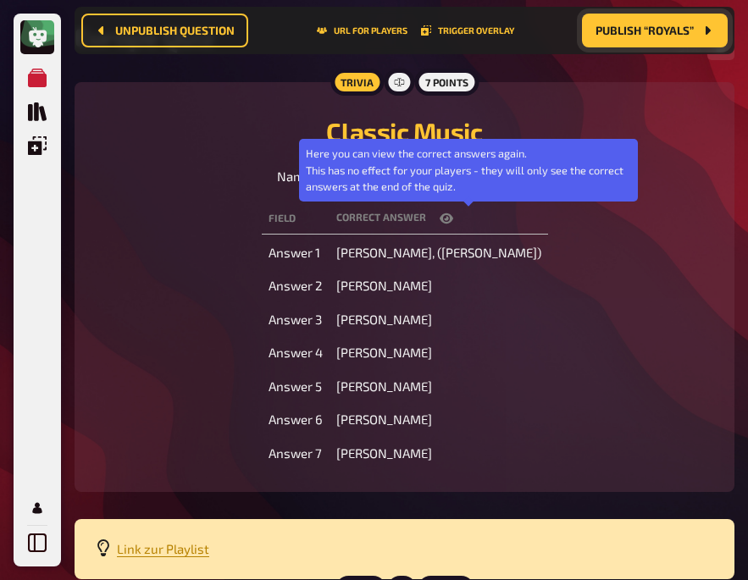
click at [453, 222] on icon "button" at bounding box center [447, 218] width 14 height 10
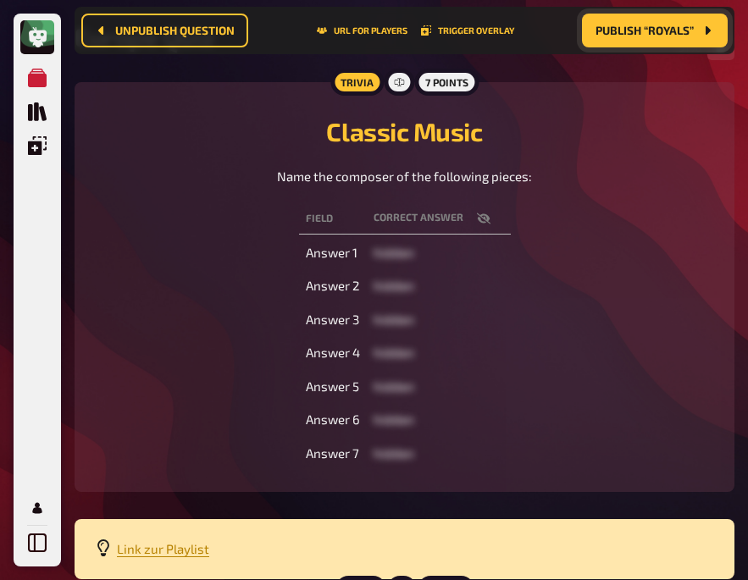
click at [162, 288] on div "Field correct answer Answer 1 hidden Answer 2 hidden Answer 3 hidden Answer 4 h…" at bounding box center [404, 336] width 619 height 273
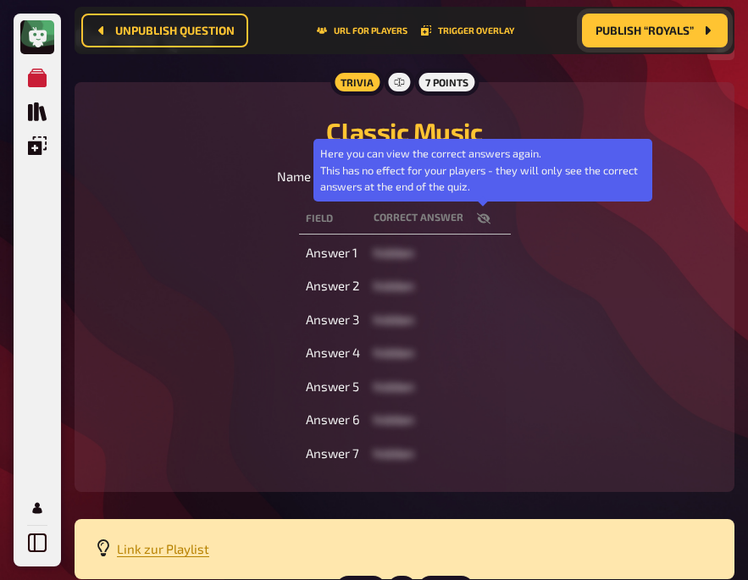
click at [478, 216] on icon "button" at bounding box center [484, 219] width 14 height 14
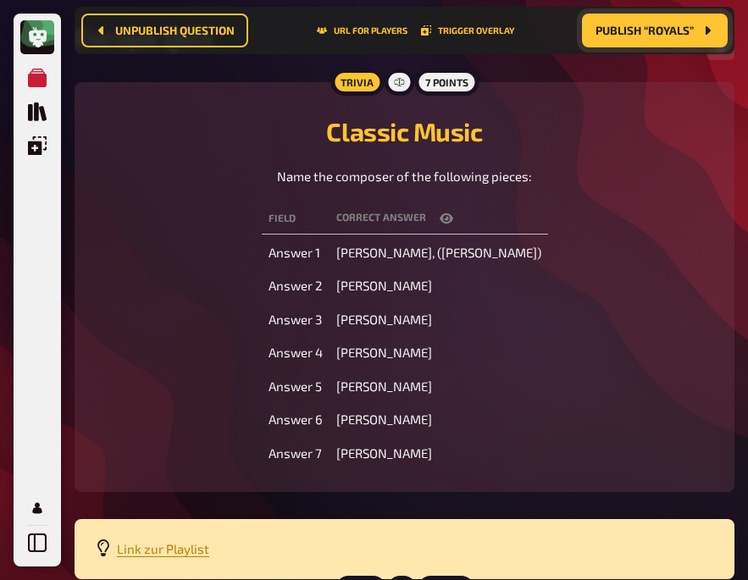
click at [246, 252] on div "Field correct answer Answer 1 Johann Strauss II, (Sohn) Answer 2 Ludwig van Bee…" at bounding box center [404, 336] width 619 height 273
click at [128, 270] on div "Field correct answer Answer 1 Johann Strauss II, (Sohn) Answer 2 Ludwig van Bee…" at bounding box center [404, 336] width 619 height 273
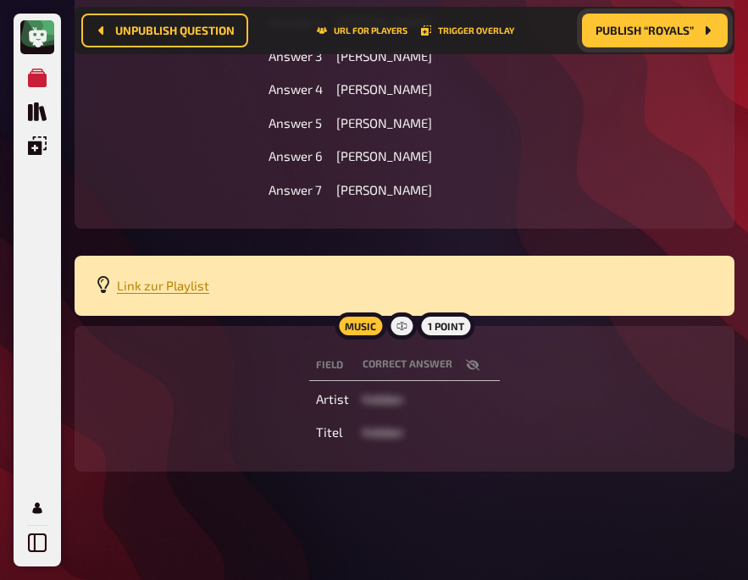
click at [474, 363] on icon "button" at bounding box center [473, 364] width 14 height 11
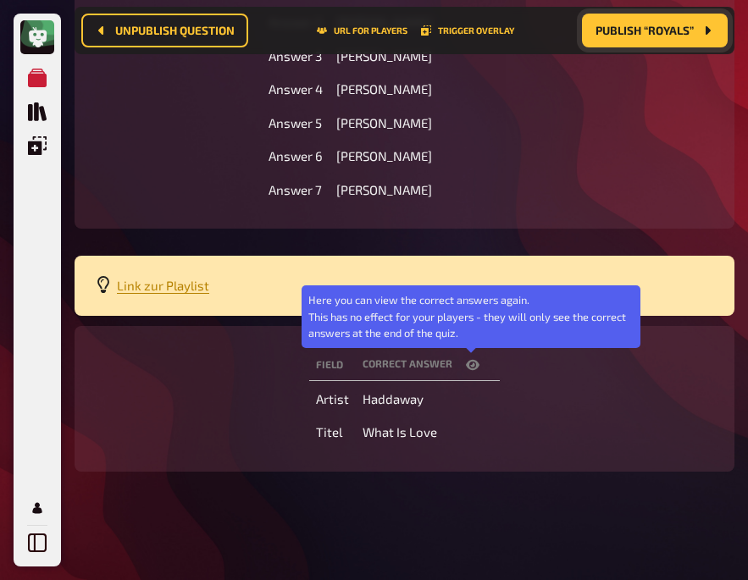
click at [474, 363] on icon "button" at bounding box center [473, 365] width 14 height 14
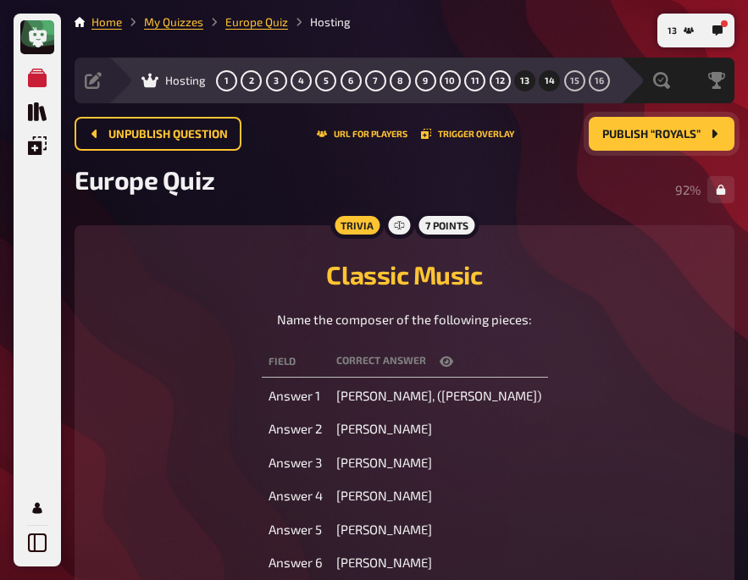
click at [548, 76] on span "14" at bounding box center [550, 80] width 10 height 9
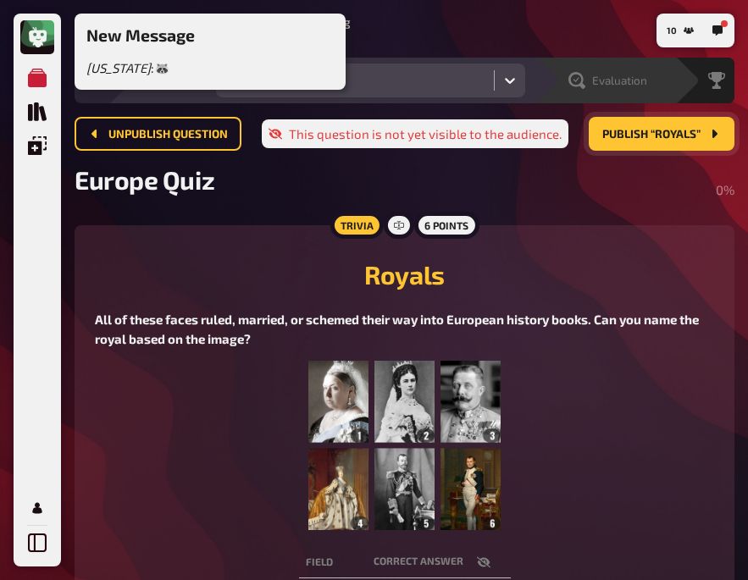
click at [585, 87] on div "Evaluation" at bounding box center [607, 80] width 79 height 17
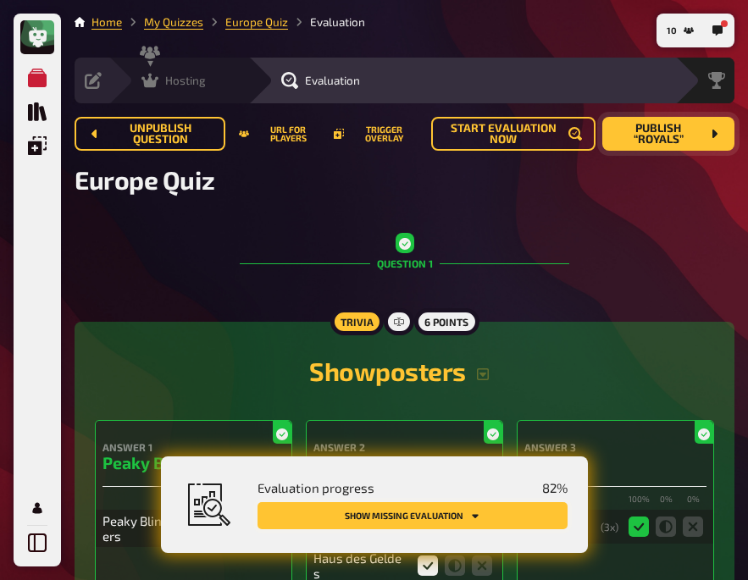
click at [439, 522] on button "Show missing evaluation" at bounding box center [413, 515] width 310 height 27
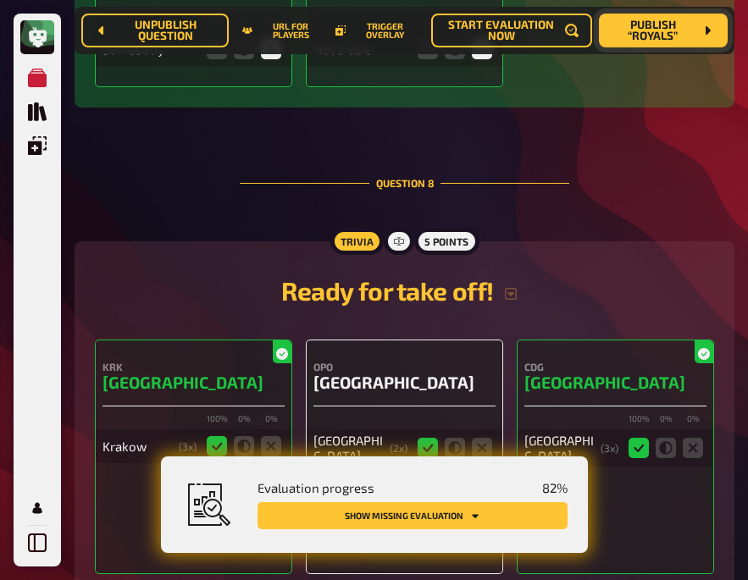
scroll to position [6077, 0]
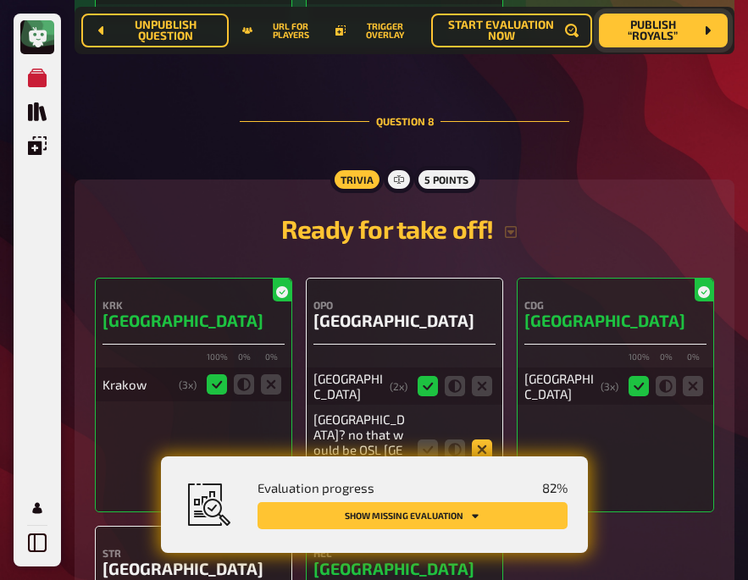
click at [483, 440] on icon at bounding box center [482, 450] width 20 height 20
click at [0, 0] on input "radio" at bounding box center [0, 0] width 0 height 0
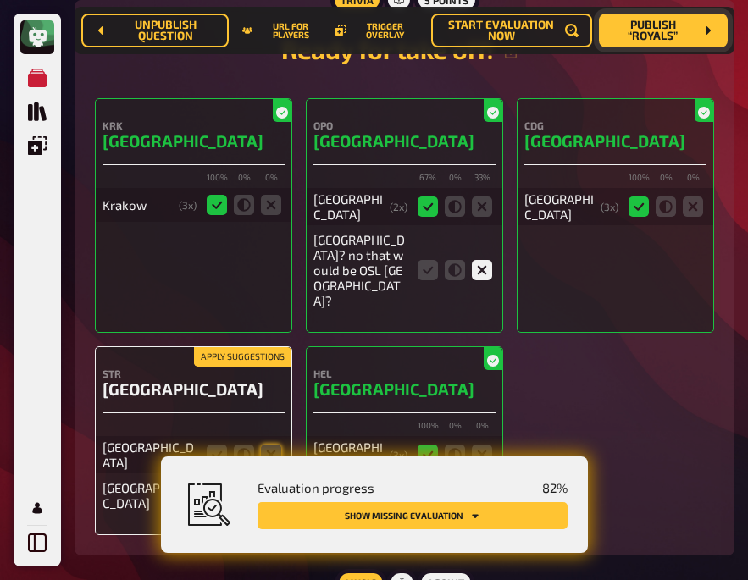
scroll to position [6255, 0]
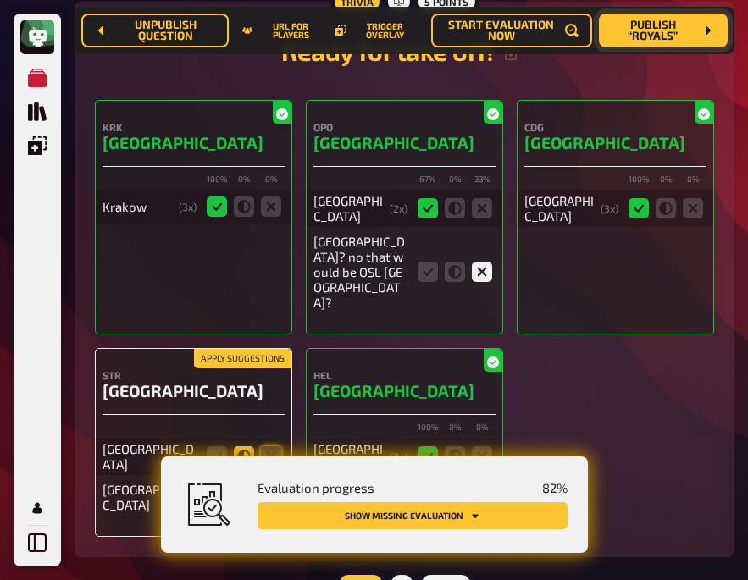
click at [253, 446] on icon at bounding box center [244, 456] width 20 height 20
click at [0, 0] on input "radio" at bounding box center [0, 0] width 0 height 0
click at [275, 487] on icon at bounding box center [271, 497] width 20 height 20
click at [0, 0] on input "radio" at bounding box center [0, 0] width 0 height 0
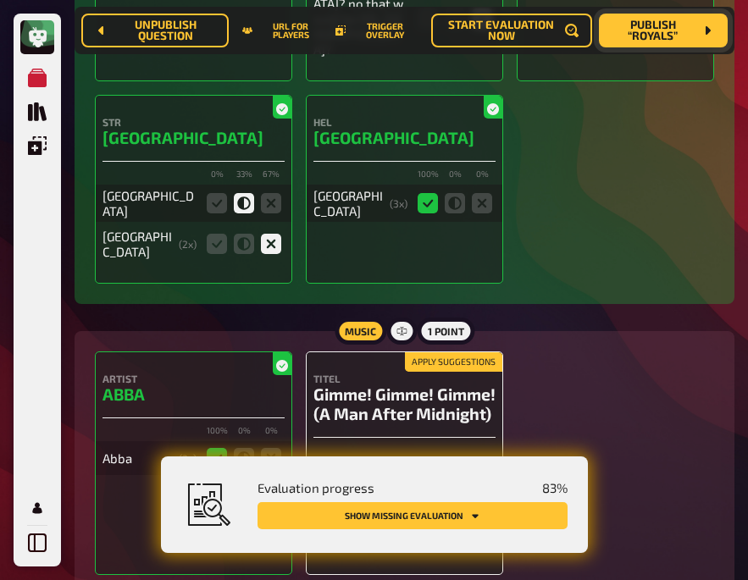
scroll to position [6585, 0]
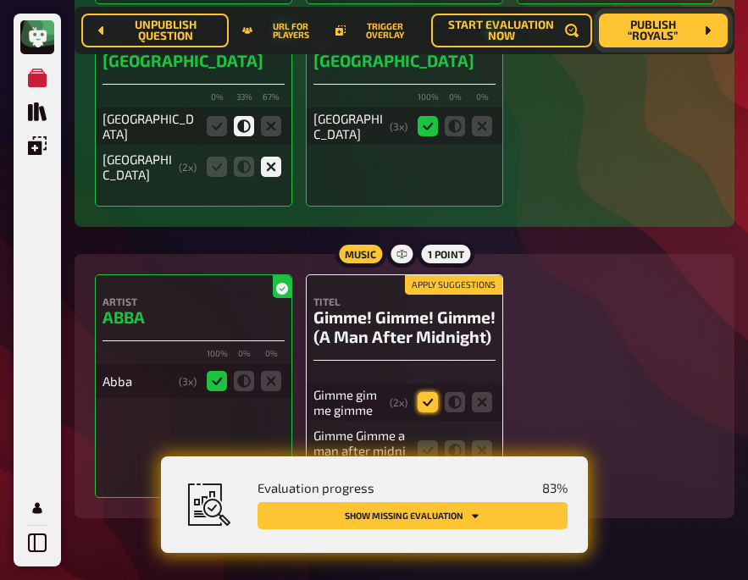
click at [424, 392] on icon at bounding box center [428, 402] width 20 height 20
click at [0, 0] on input "radio" at bounding box center [0, 0] width 0 height 0
click at [427, 440] on icon at bounding box center [428, 450] width 20 height 20
click at [0, 0] on input "radio" at bounding box center [0, 0] width 0 height 0
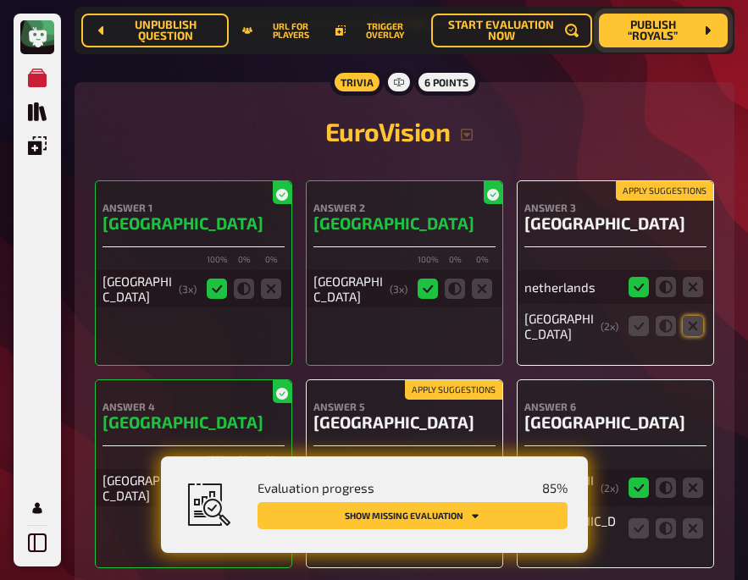
scroll to position [7157, 0]
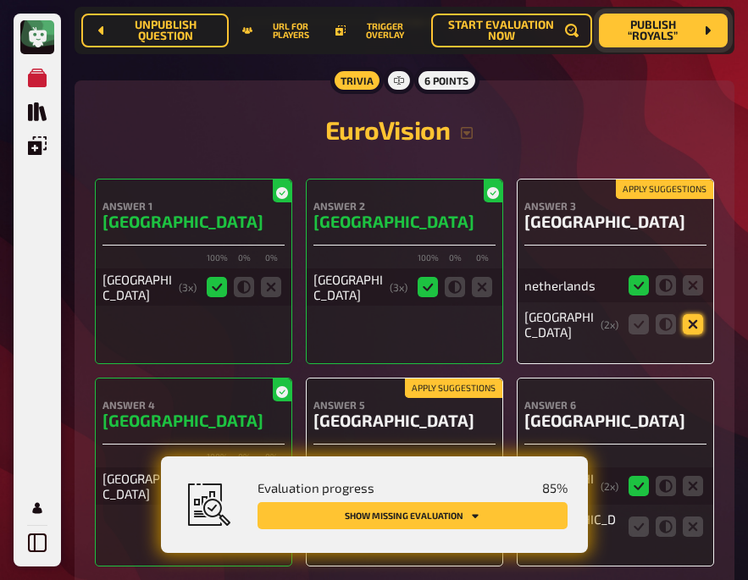
click at [696, 314] on icon at bounding box center [693, 324] width 20 height 20
click at [0, 0] on input "radio" at bounding box center [0, 0] width 0 height 0
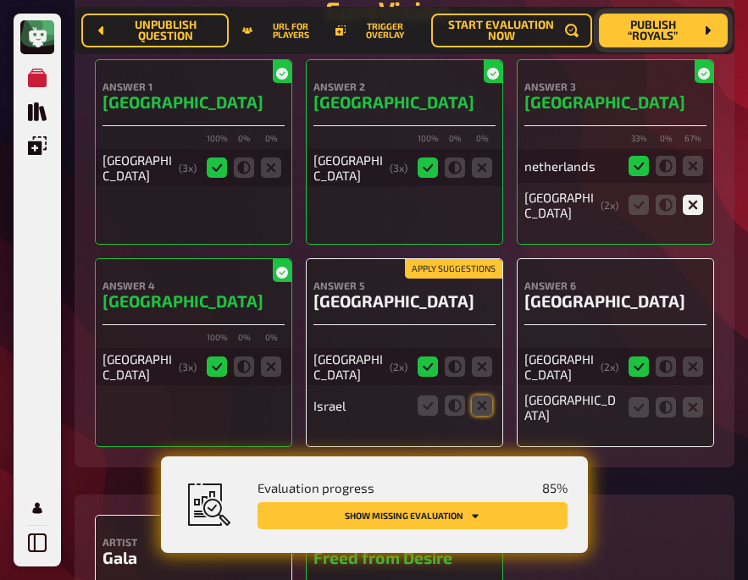
scroll to position [7277, 0]
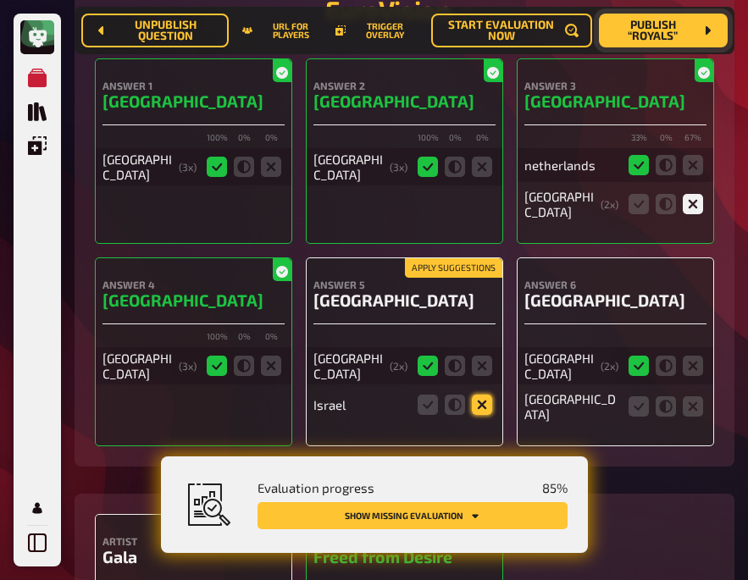
click at [481, 395] on icon at bounding box center [482, 405] width 20 height 20
click at [0, 0] on input "radio" at bounding box center [0, 0] width 0 height 0
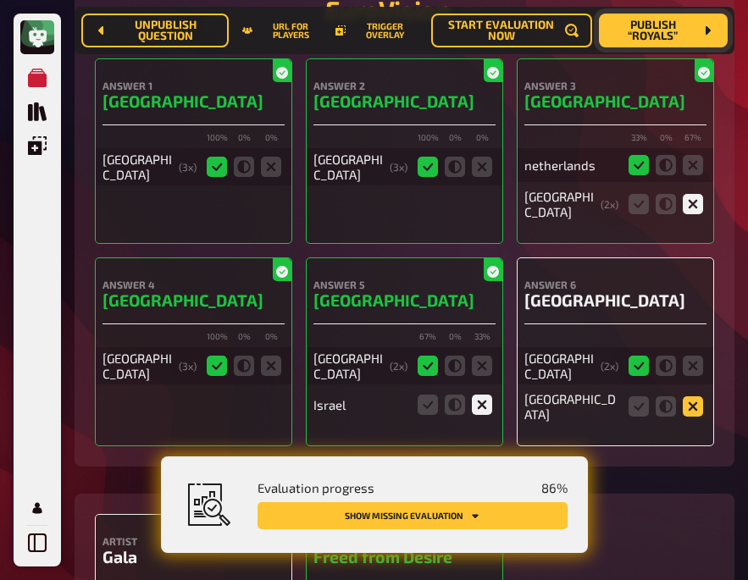
click at [691, 396] on icon at bounding box center [693, 406] width 20 height 20
click at [0, 0] on input "radio" at bounding box center [0, 0] width 0 height 0
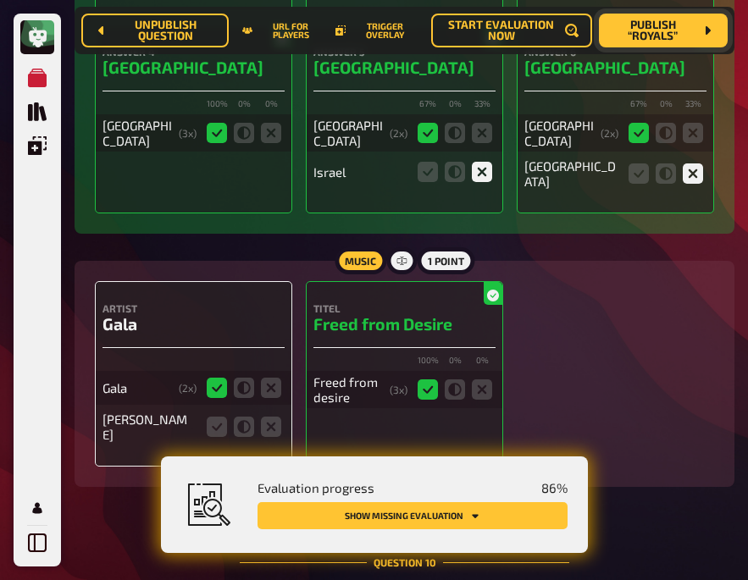
scroll to position [7573, 0]
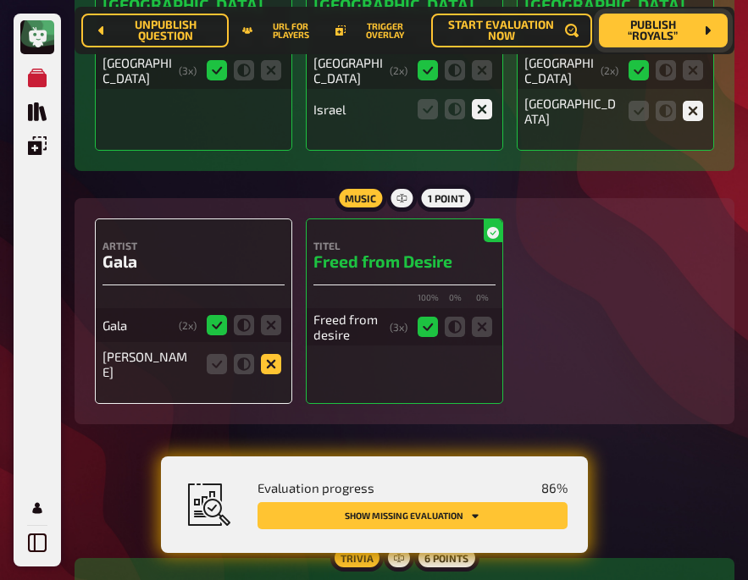
click at [268, 354] on icon at bounding box center [271, 364] width 20 height 20
click at [0, 0] on input "radio" at bounding box center [0, 0] width 0 height 0
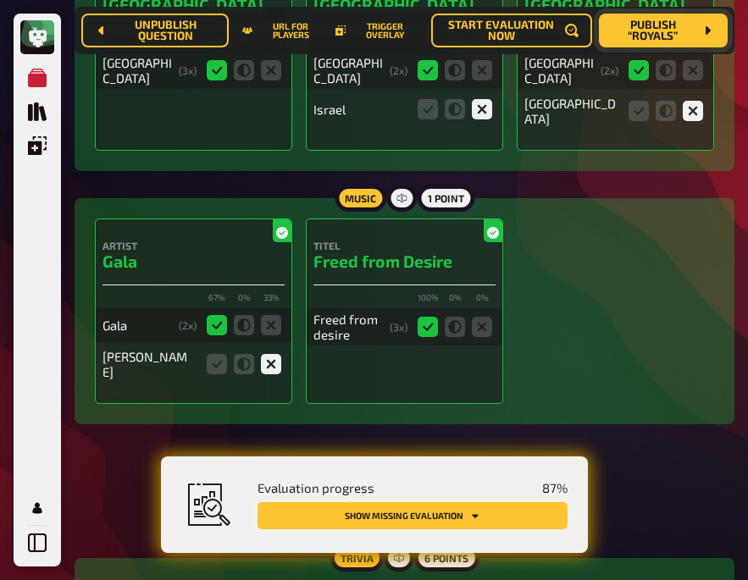
click at [388, 506] on button "Show missing evaluation" at bounding box center [413, 515] width 310 height 27
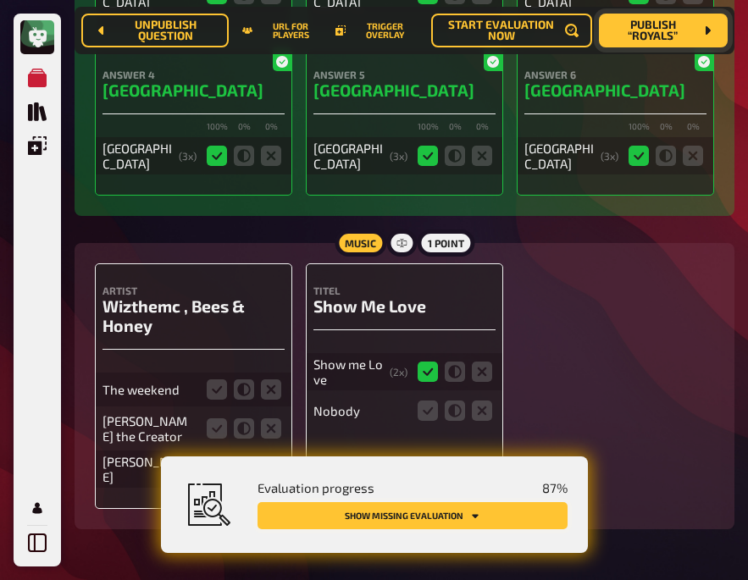
scroll to position [8386, 0]
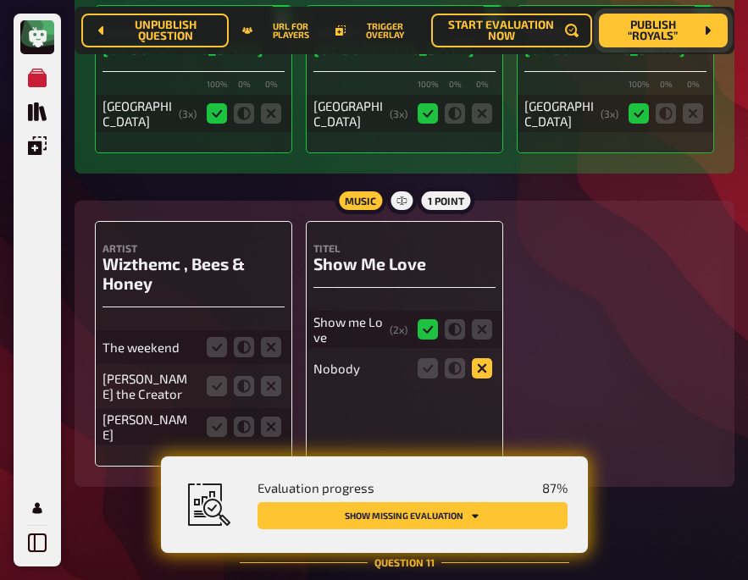
click at [486, 358] on icon at bounding box center [482, 368] width 20 height 20
click at [0, 0] on input "radio" at bounding box center [0, 0] width 0 height 0
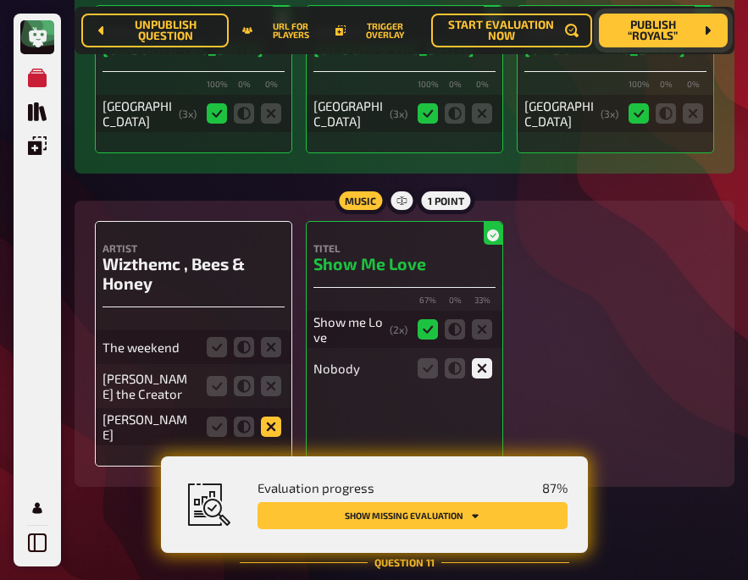
click at [266, 417] on icon at bounding box center [271, 427] width 20 height 20
click at [0, 0] on input "radio" at bounding box center [0, 0] width 0 height 0
click at [265, 376] on icon at bounding box center [271, 386] width 20 height 20
click at [0, 0] on input "radio" at bounding box center [0, 0] width 0 height 0
click at [265, 337] on icon at bounding box center [271, 347] width 20 height 20
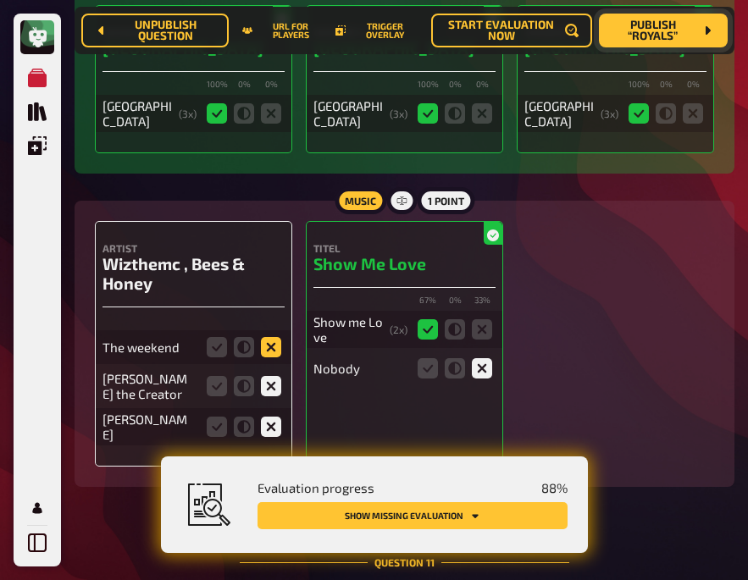
click at [0, 0] on input "radio" at bounding box center [0, 0] width 0 height 0
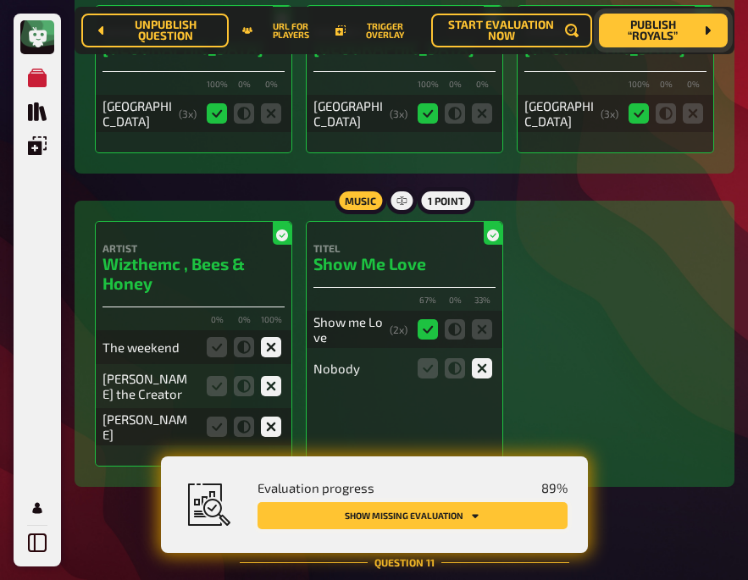
click at [430, 507] on button "Show missing evaluation" at bounding box center [413, 515] width 310 height 27
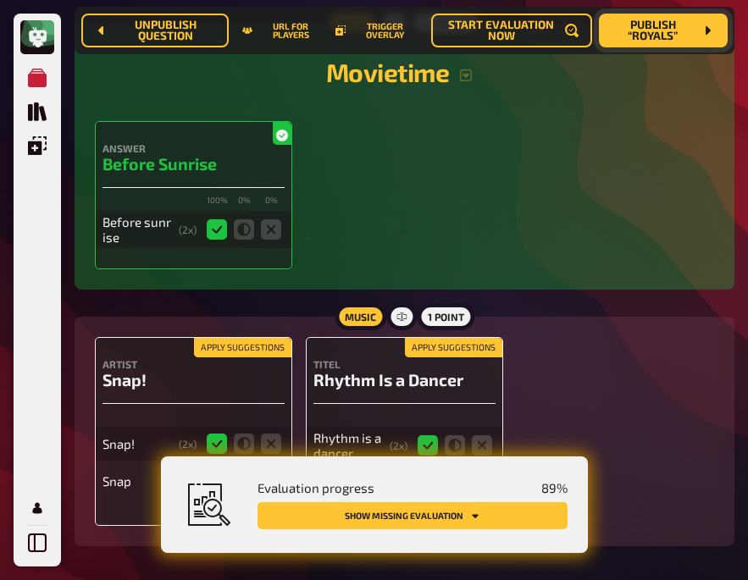
scroll to position [9097, 0]
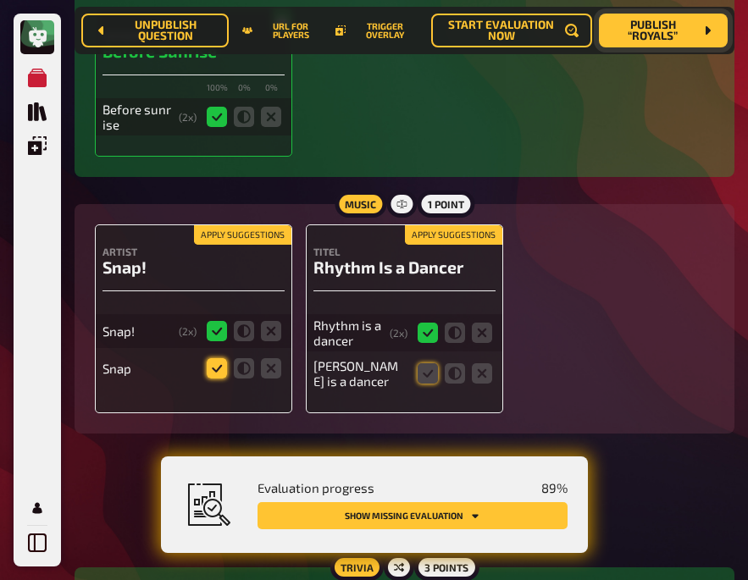
click at [220, 358] on icon at bounding box center [217, 368] width 20 height 20
click at [0, 0] on input "radio" at bounding box center [0, 0] width 0 height 0
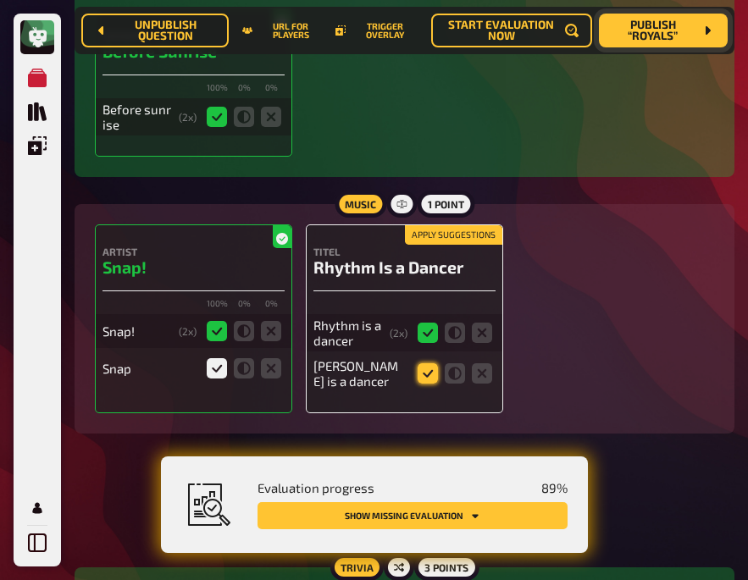
click at [419, 363] on icon at bounding box center [428, 373] width 20 height 20
click at [0, 0] on input "radio" at bounding box center [0, 0] width 0 height 0
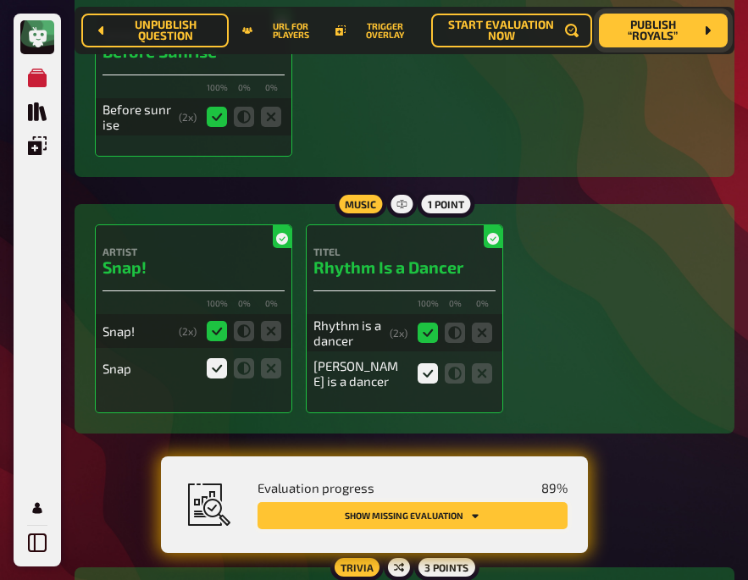
click at [457, 511] on button "Show missing evaluation" at bounding box center [413, 515] width 310 height 27
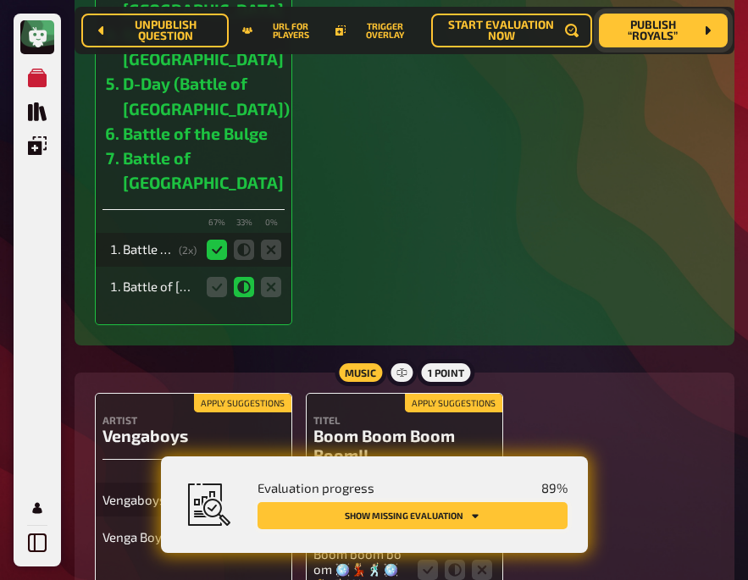
scroll to position [9967, 0]
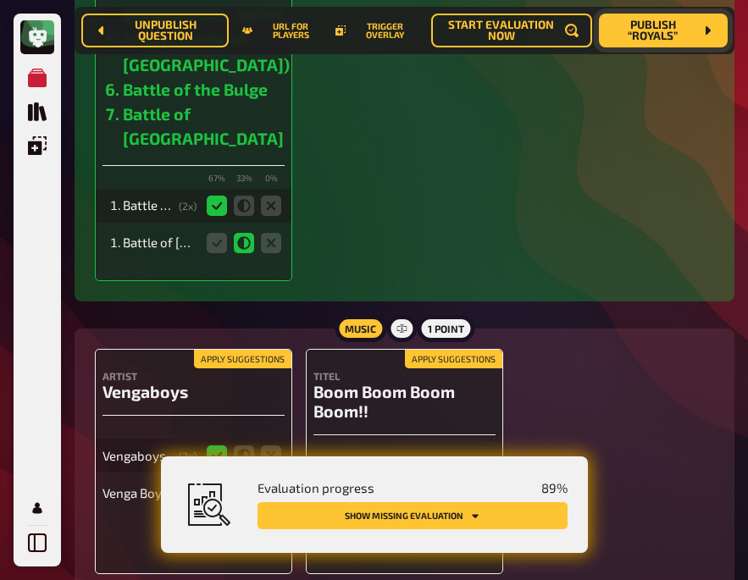
click at [209, 483] on icon at bounding box center [217, 493] width 20 height 20
click at [0, 0] on input "radio" at bounding box center [0, 0] width 0 height 0
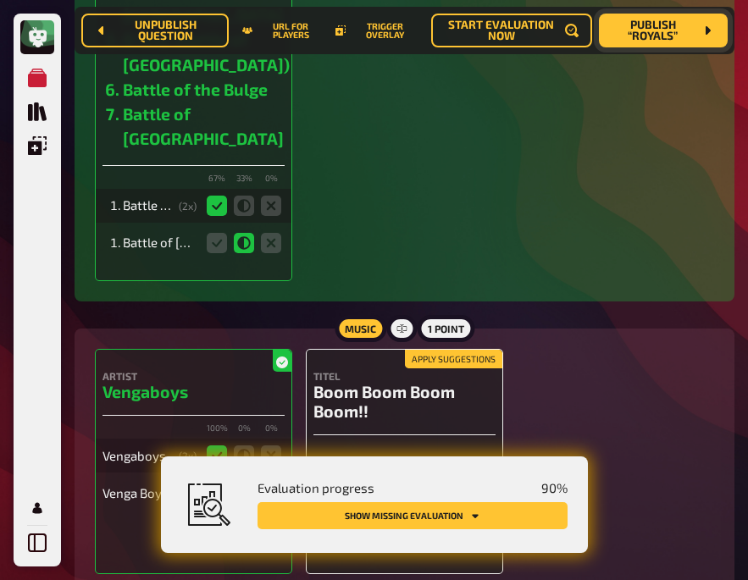
click at [422, 516] on icon at bounding box center [428, 526] width 20 height 20
click at [0, 0] on input "radio" at bounding box center [0, 0] width 0 height 0
click at [424, 467] on icon at bounding box center [428, 477] width 20 height 20
click at [0, 0] on input "radio" at bounding box center [0, 0] width 0 height 0
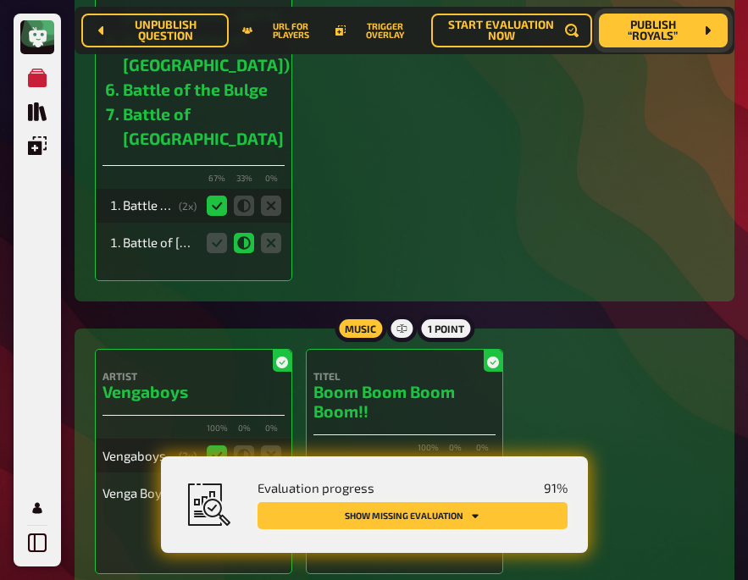
click at [426, 511] on button "Show missing evaluation" at bounding box center [413, 515] width 310 height 27
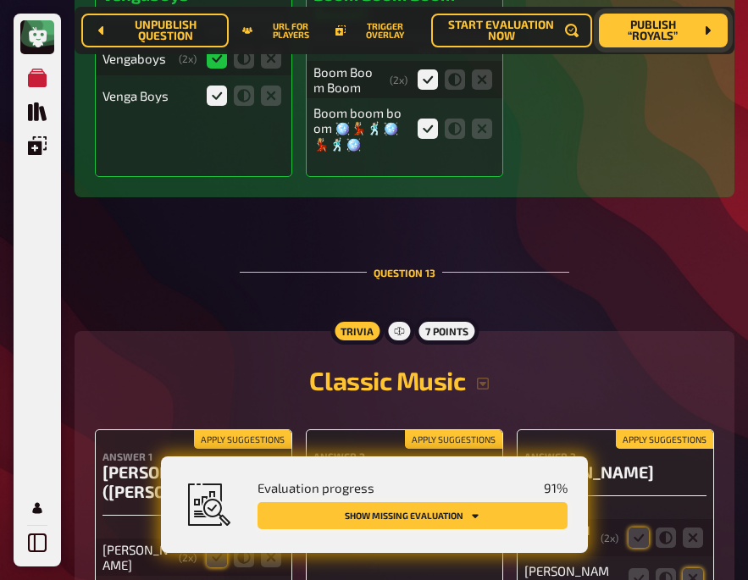
scroll to position [10365, 0]
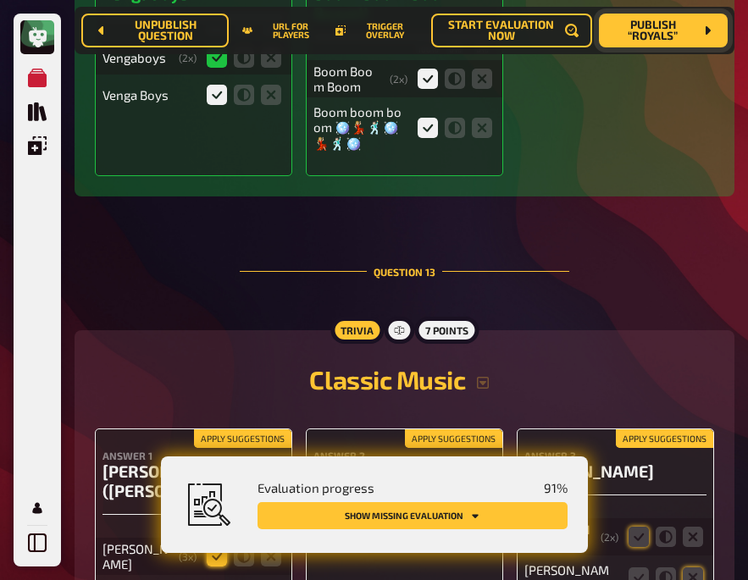
click at [216, 546] on icon at bounding box center [217, 556] width 20 height 20
click at [0, 0] on input "radio" at bounding box center [0, 0] width 0 height 0
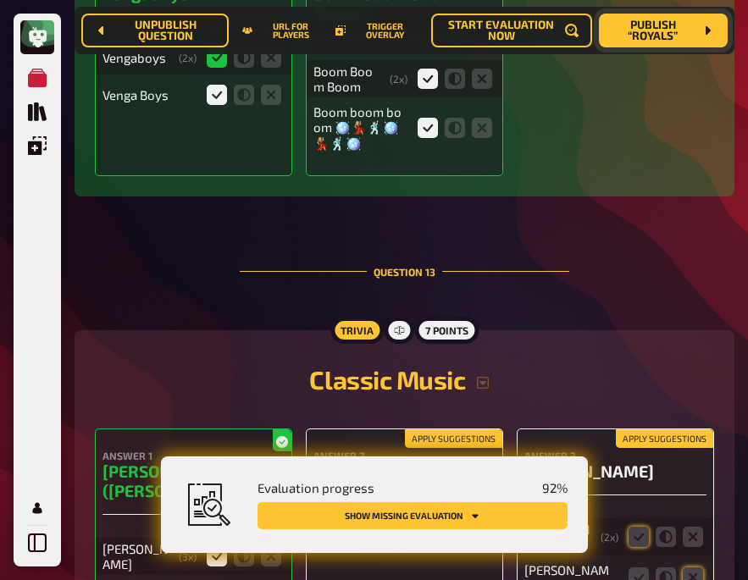
click at [418, 525] on icon at bounding box center [428, 535] width 20 height 20
click at [0, 0] on input "radio" at bounding box center [0, 0] width 0 height 0
click at [246, 364] on h2 "Classic Music" at bounding box center [404, 379] width 619 height 30
click at [650, 30] on span "Publish “Royals”" at bounding box center [652, 30] width 81 height 23
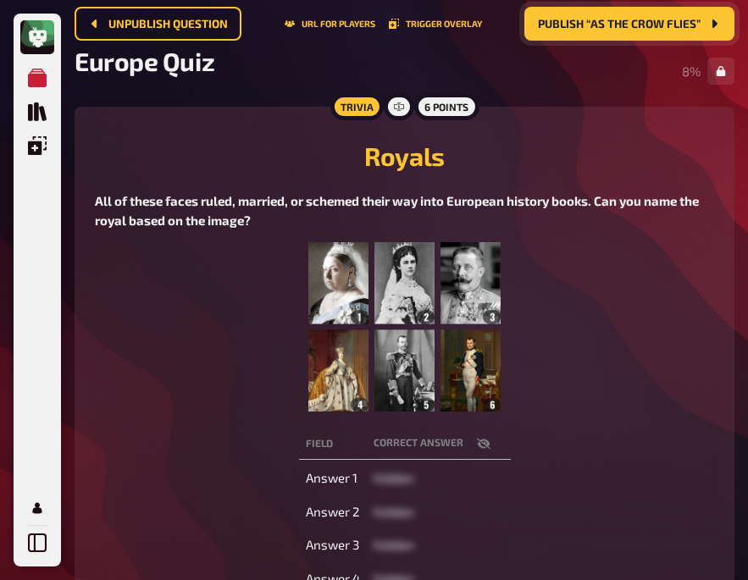
scroll to position [102, 0]
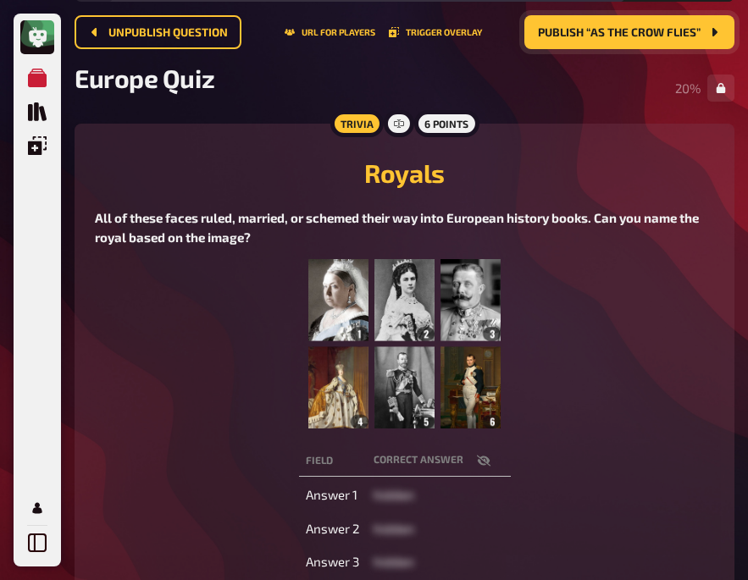
click at [474, 460] on button "button" at bounding box center [483, 460] width 41 height 17
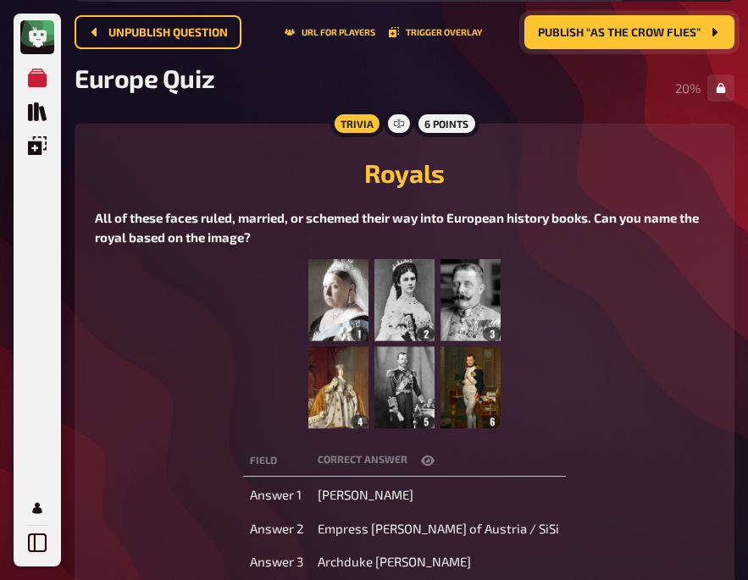
click at [435, 458] on icon "button" at bounding box center [428, 461] width 14 height 14
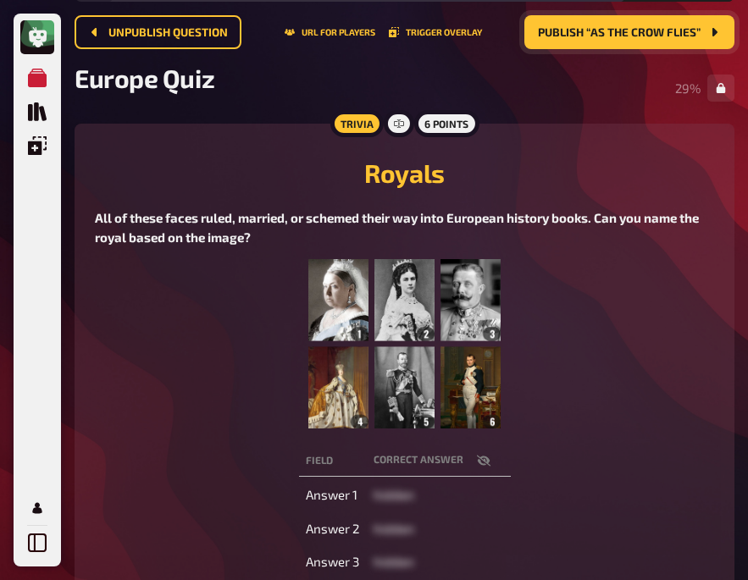
click at [235, 352] on figure at bounding box center [404, 343] width 619 height 169
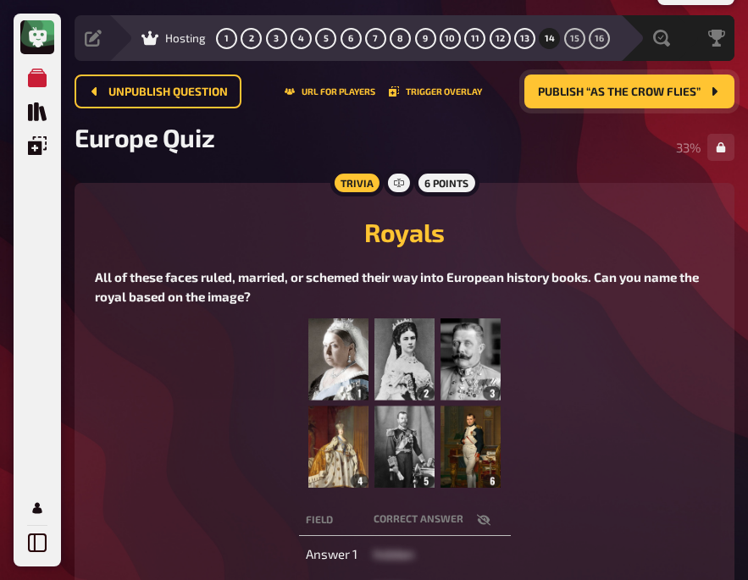
scroll to position [0, 0]
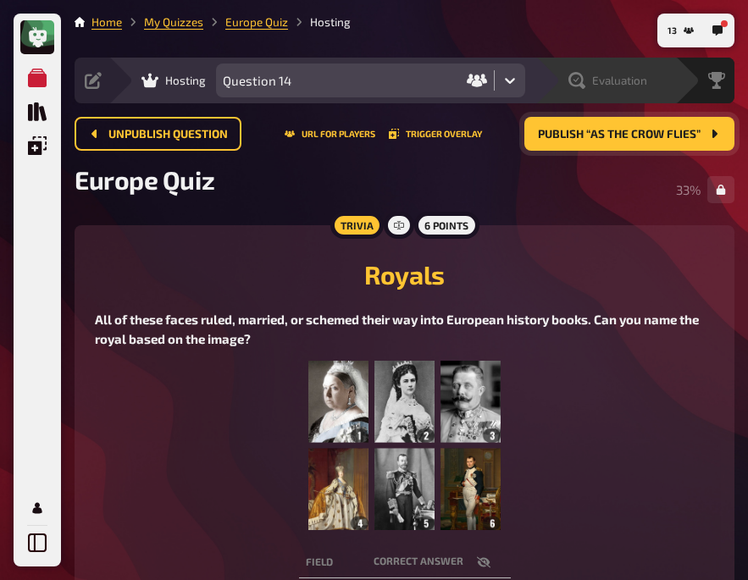
click at [601, 74] on span "Evaluation" at bounding box center [619, 81] width 55 height 14
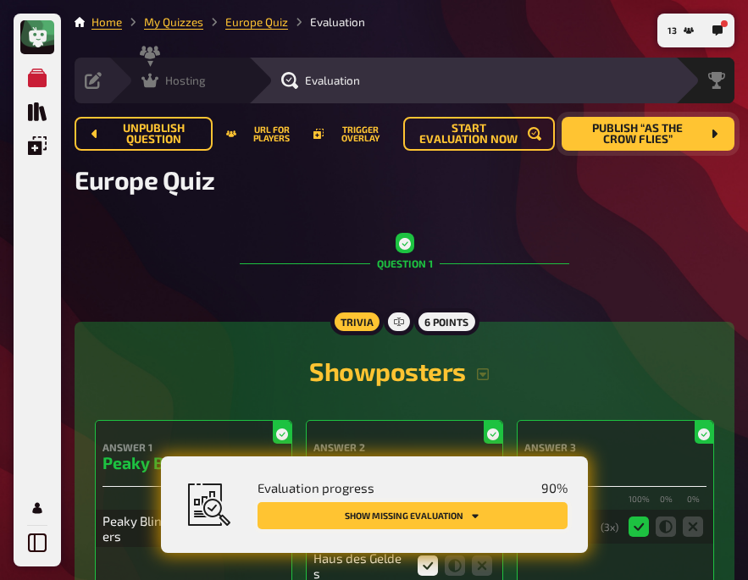
click at [465, 508] on button "Show missing evaluation" at bounding box center [413, 515] width 310 height 27
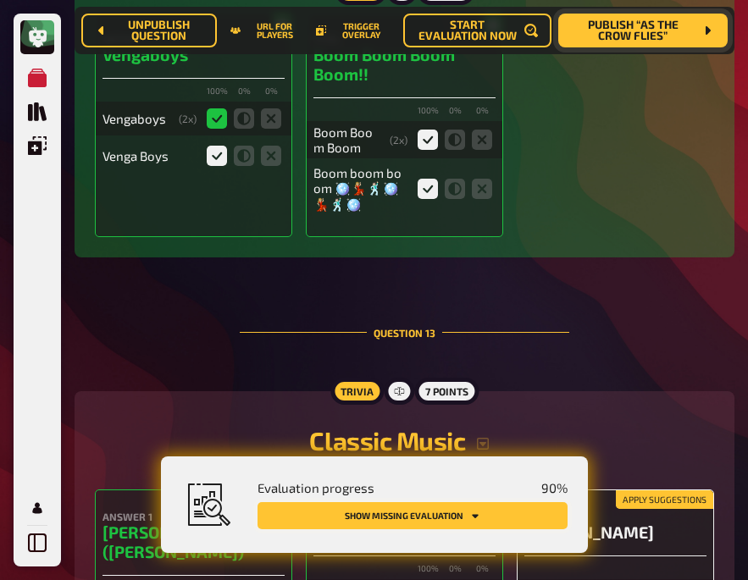
scroll to position [10351, 0]
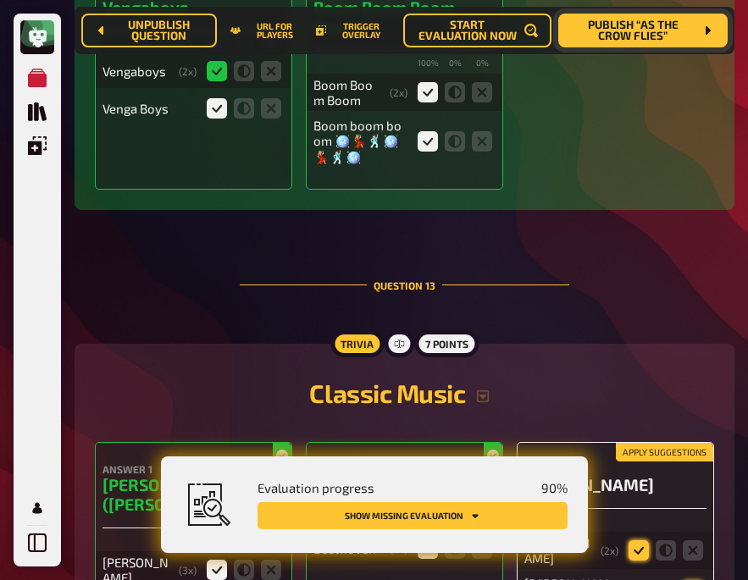
click at [633, 540] on icon at bounding box center [639, 550] width 20 height 20
click at [0, 0] on input "radio" at bounding box center [0, 0] width 0 height 0
click at [688, 581] on icon at bounding box center [693, 591] width 20 height 20
click at [0, 0] on input "radio" at bounding box center [0, 0] width 0 height 0
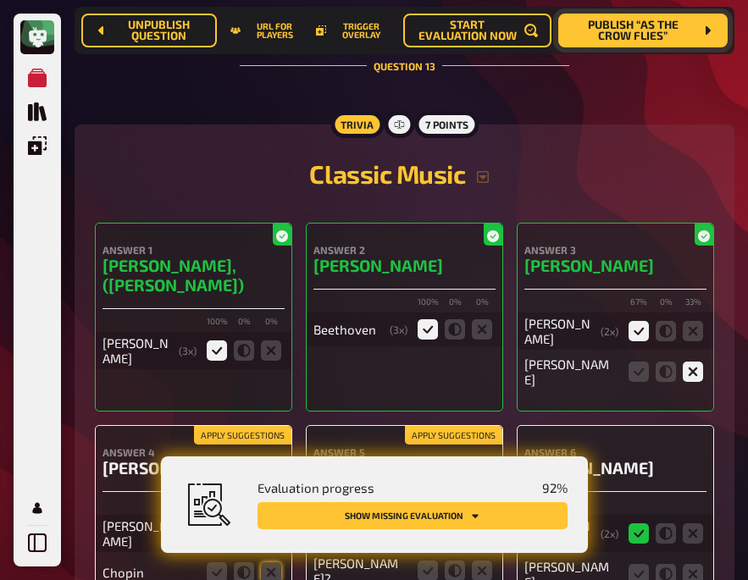
scroll to position [10571, 0]
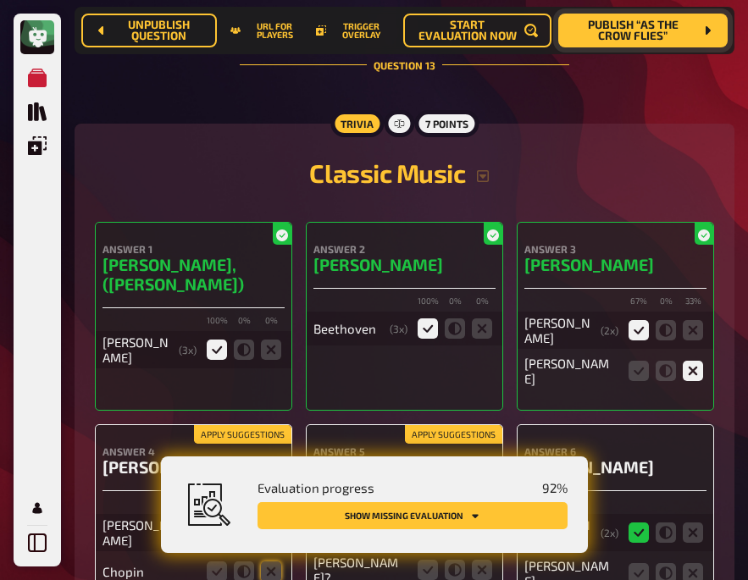
click at [213, 523] on icon at bounding box center [217, 533] width 20 height 20
click at [0, 0] on input "radio" at bounding box center [0, 0] width 0 height 0
click at [271, 562] on icon at bounding box center [271, 572] width 20 height 20
click at [0, 0] on input "radio" at bounding box center [0, 0] width 0 height 0
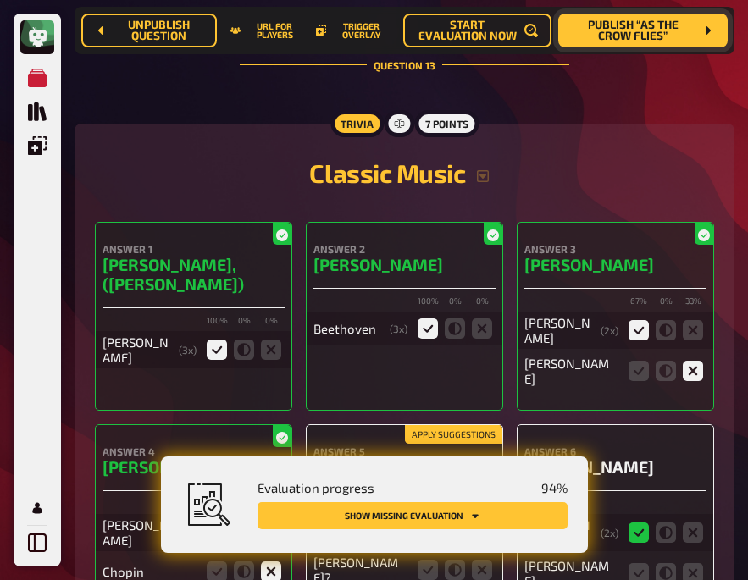
click at [423, 521] on icon at bounding box center [428, 531] width 20 height 20
click at [0, 0] on input "radio" at bounding box center [0, 0] width 0 height 0
click at [479, 560] on icon at bounding box center [482, 570] width 20 height 20
click at [0, 0] on input "radio" at bounding box center [0, 0] width 0 height 0
click at [630, 523] on icon at bounding box center [639, 533] width 20 height 20
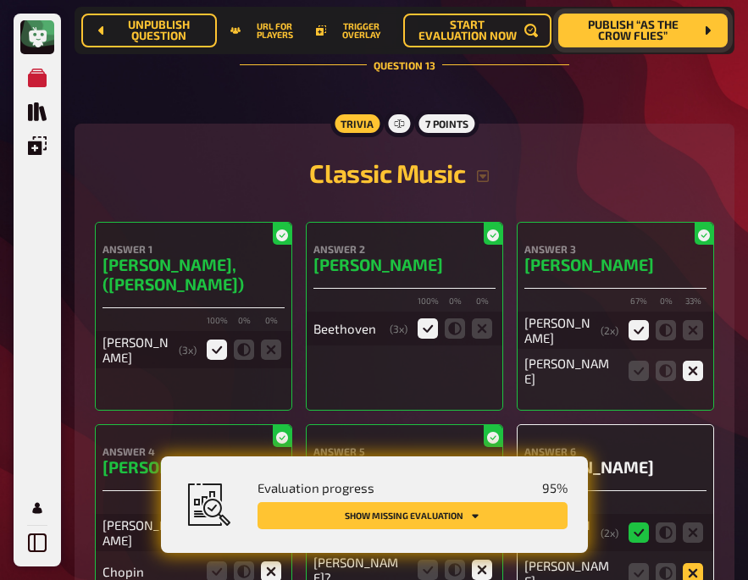
click at [687, 563] on icon at bounding box center [693, 573] width 20 height 20
click at [0, 0] on input "radio" at bounding box center [0, 0] width 0 height 0
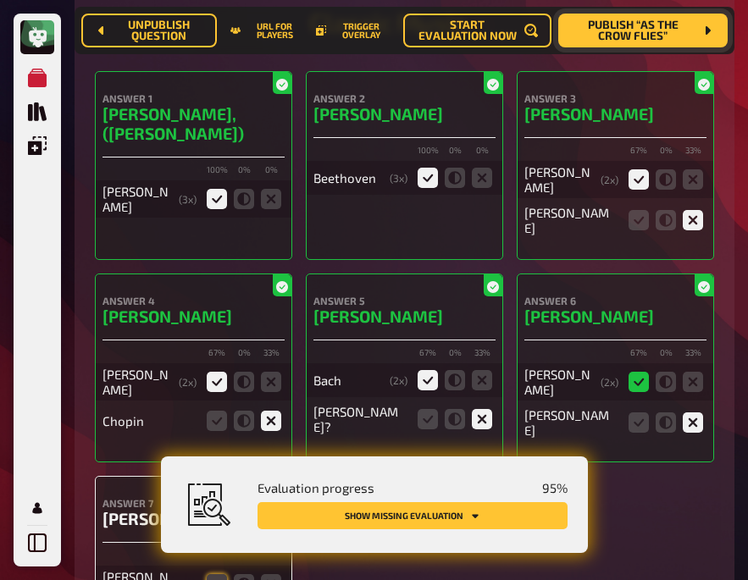
scroll to position [10723, 0]
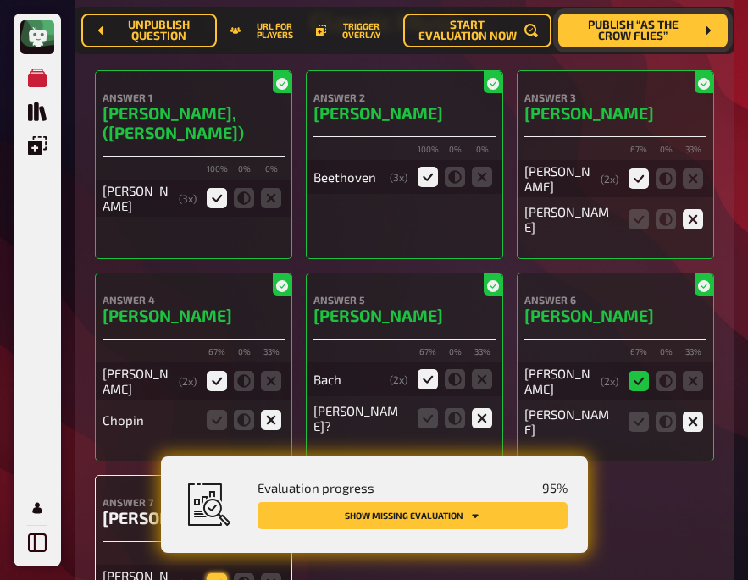
click at [214, 573] on icon at bounding box center [217, 583] width 20 height 20
click at [0, 0] on input "radio" at bounding box center [0, 0] width 0 height 0
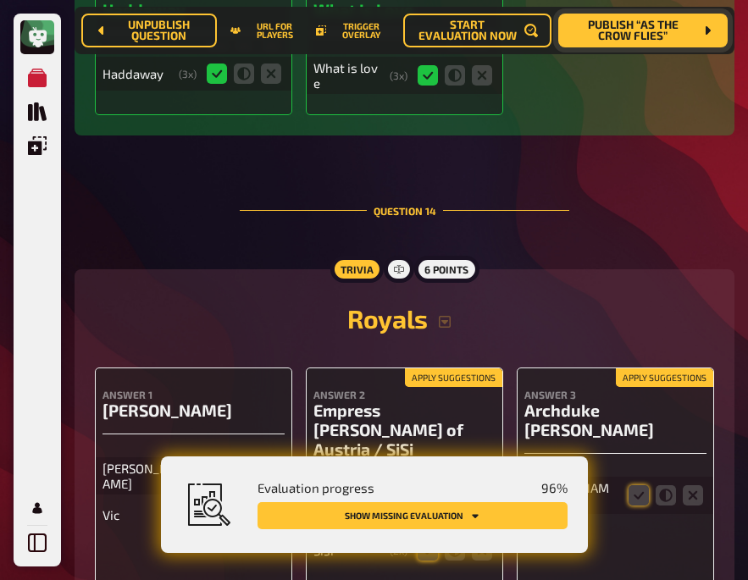
scroll to position [11445, 0]
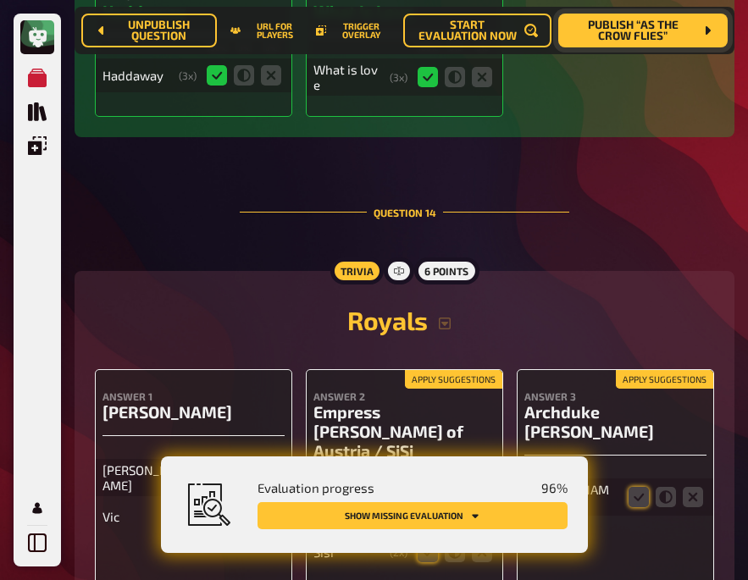
click at [424, 505] on icon at bounding box center [428, 515] width 20 height 20
click at [0, 0] on input "radio" at bounding box center [0, 0] width 0 height 0
click at [429, 542] on icon at bounding box center [428, 552] width 20 height 20
click at [0, 0] on input "radio" at bounding box center [0, 0] width 0 height 0
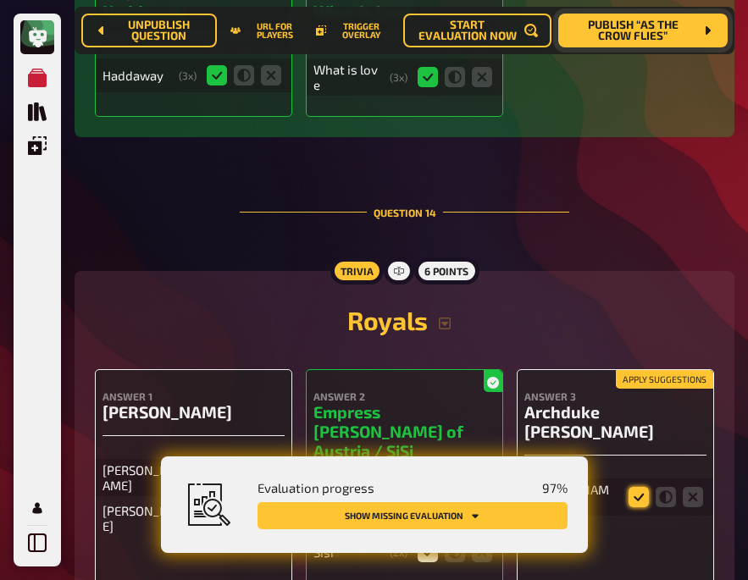
click at [640, 487] on icon at bounding box center [639, 497] width 20 height 20
click at [0, 0] on input "radio" at bounding box center [0, 0] width 0 height 0
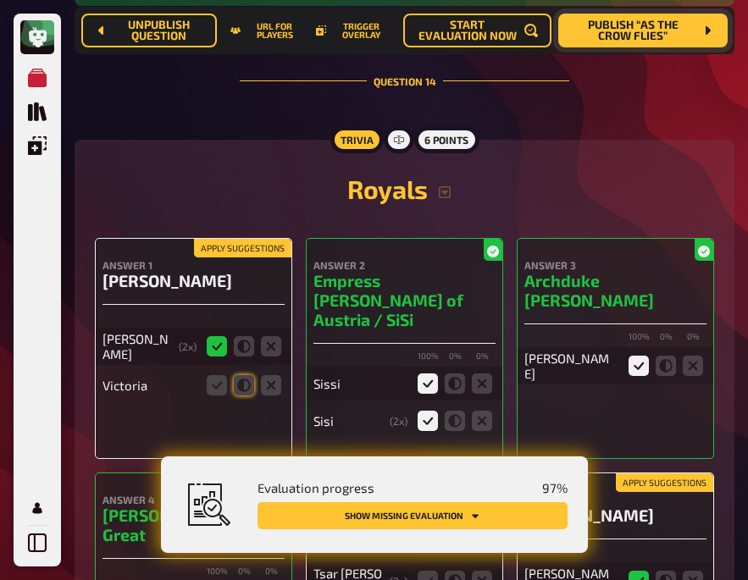
scroll to position [11580, 0]
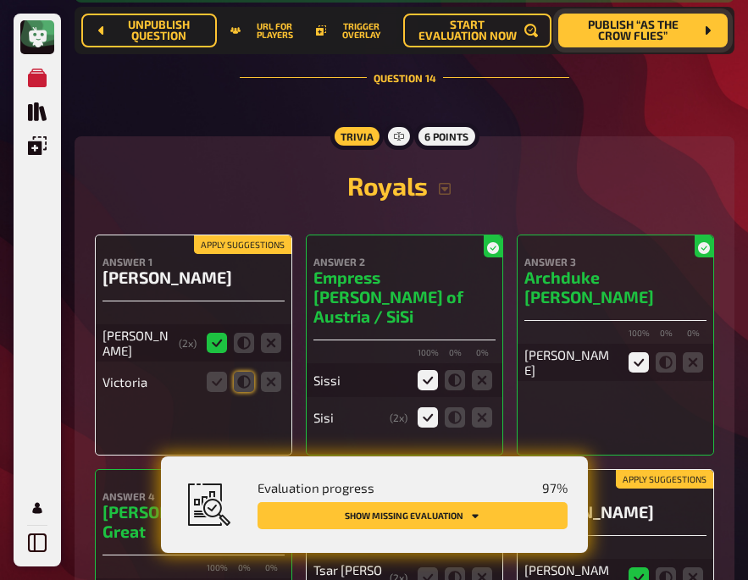
click at [0, 0] on input "radio" at bounding box center [0, 0] width 0 height 0
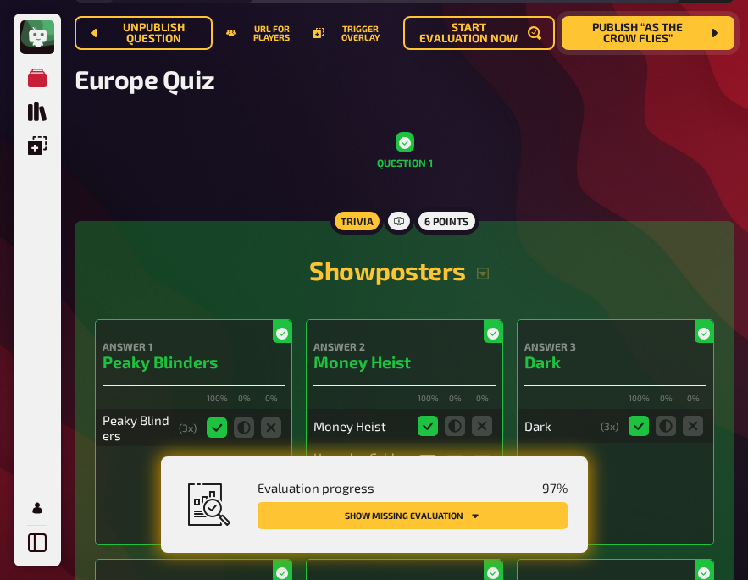
scroll to position [0, 0]
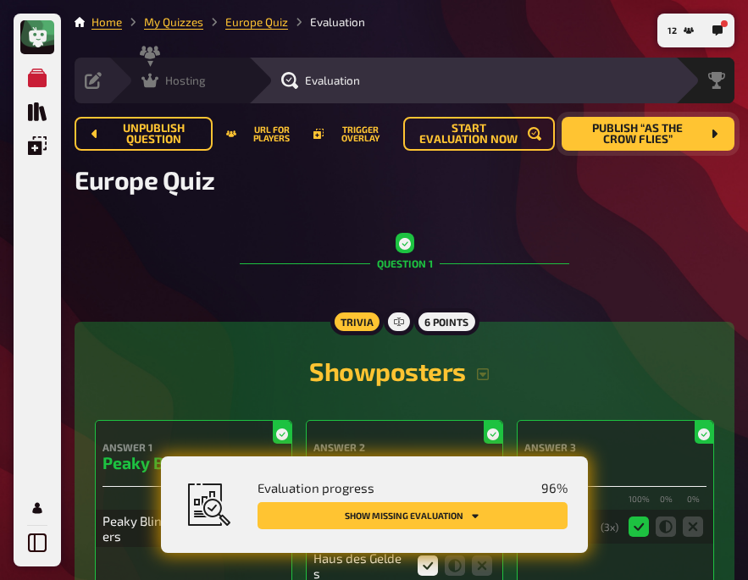
click at [158, 76] on div "Hosting" at bounding box center [173, 80] width 64 height 17
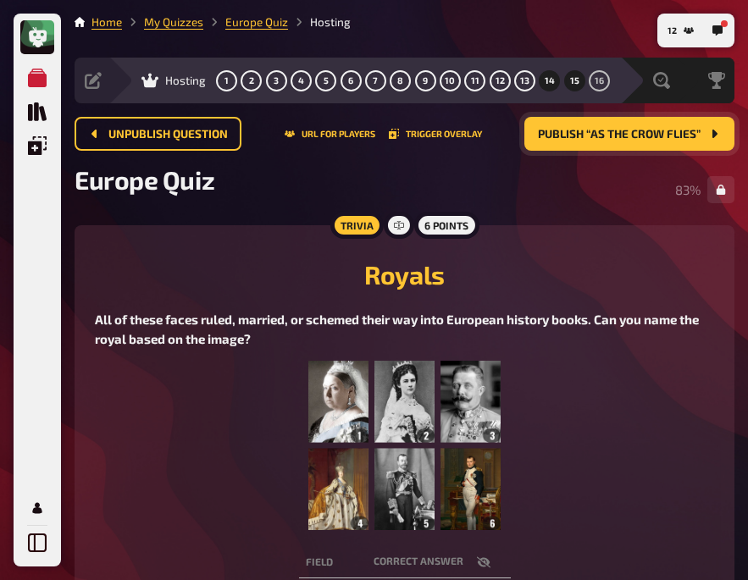
click at [572, 80] on span "15" at bounding box center [574, 80] width 9 height 9
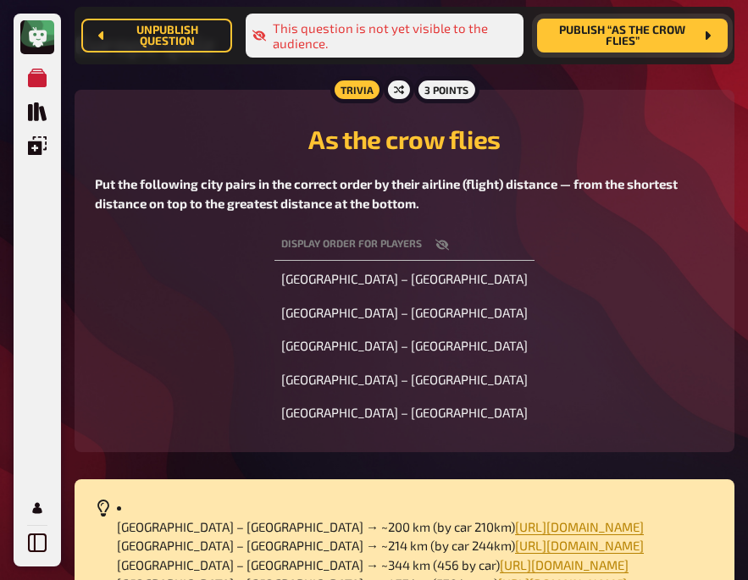
scroll to position [160, 0]
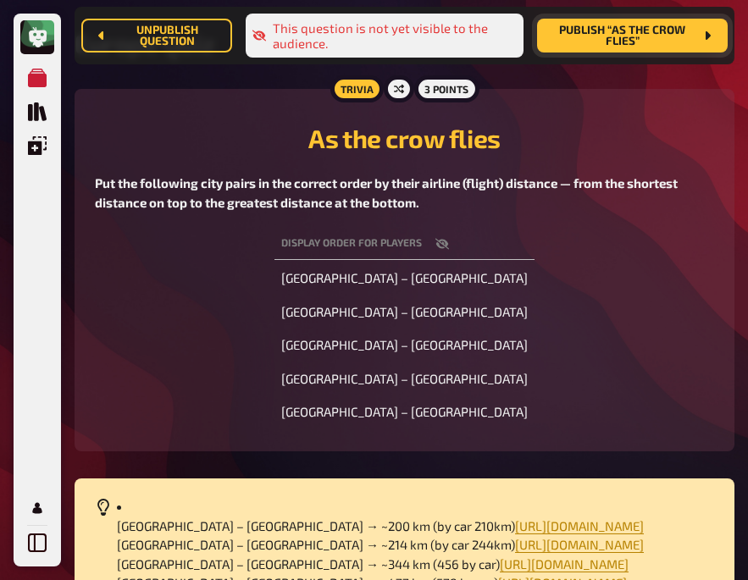
click at [449, 244] on icon "button" at bounding box center [442, 244] width 14 height 11
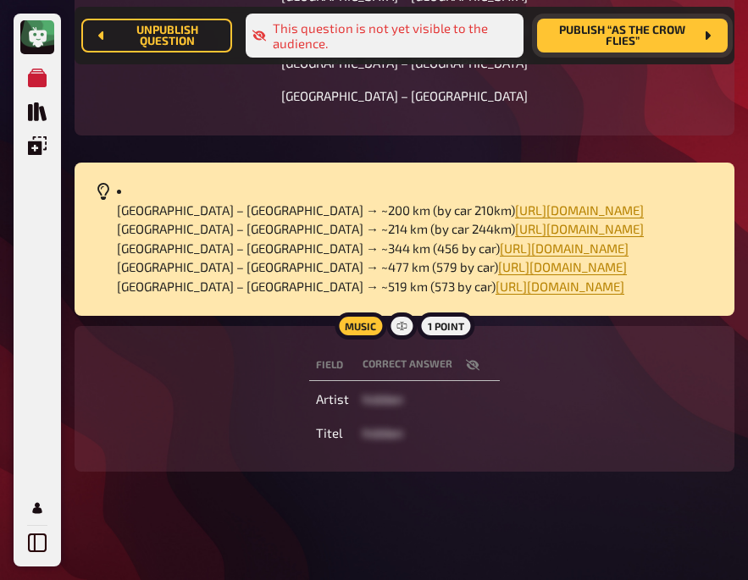
scroll to position [0, 0]
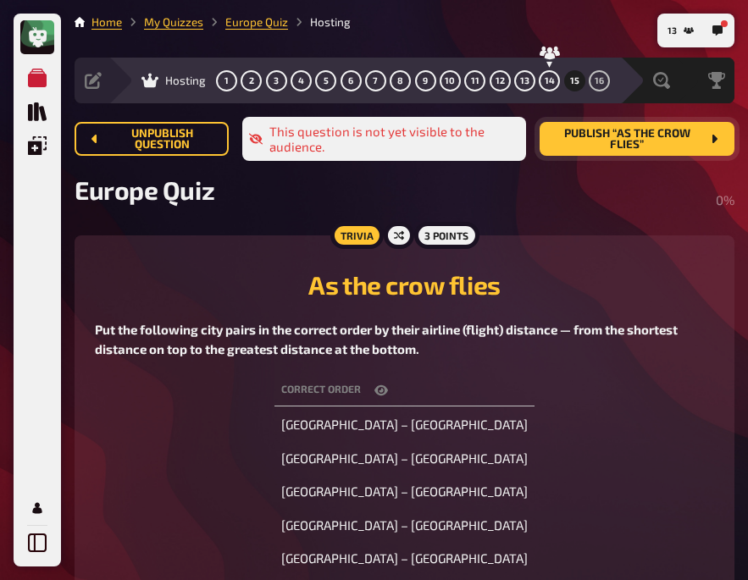
click at [221, 242] on div "Trivia 3 points As the crow flies Put the following city pairs in the correct o…" at bounding box center [405, 416] width 660 height 363
click at [594, 136] on span "Publish “As the crow flies”" at bounding box center [626, 139] width 147 height 23
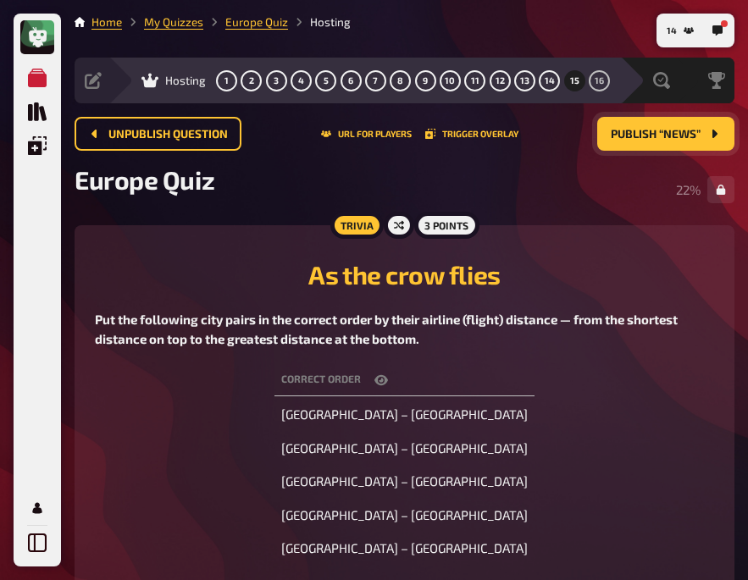
click at [130, 410] on div "Correct order Amsterdam – Brussels Budapest – Vienna London – Paris Rome – Mila…" at bounding box center [404, 465] width 619 height 206
click at [179, 402] on div "Correct order Amsterdam – Brussels Budapest – Vienna London – Paris Rome – Mila…" at bounding box center [404, 465] width 619 height 206
click at [636, 129] on span "Publish “News”" at bounding box center [656, 135] width 90 height 12
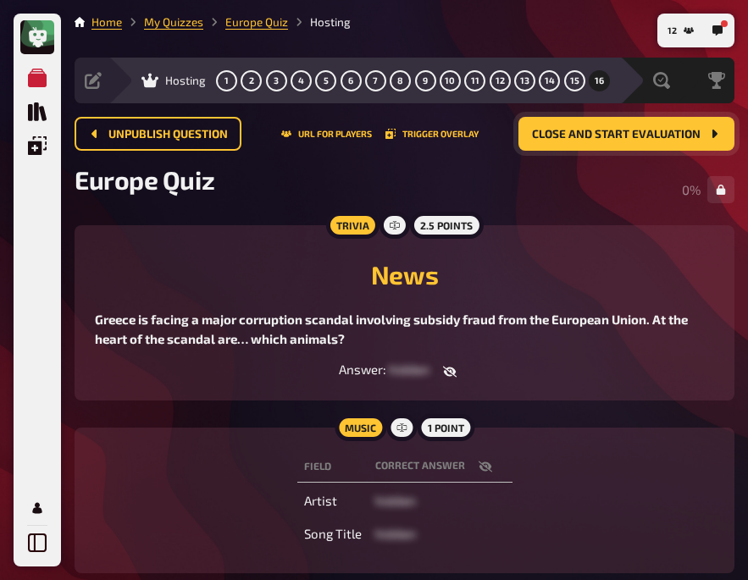
click at [443, 367] on icon "button" at bounding box center [450, 372] width 14 height 14
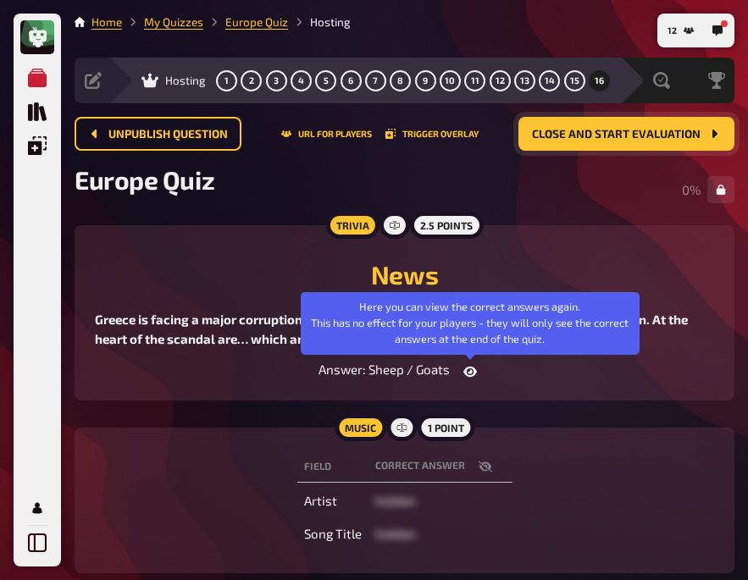
click at [472, 368] on icon "button" at bounding box center [470, 371] width 14 height 10
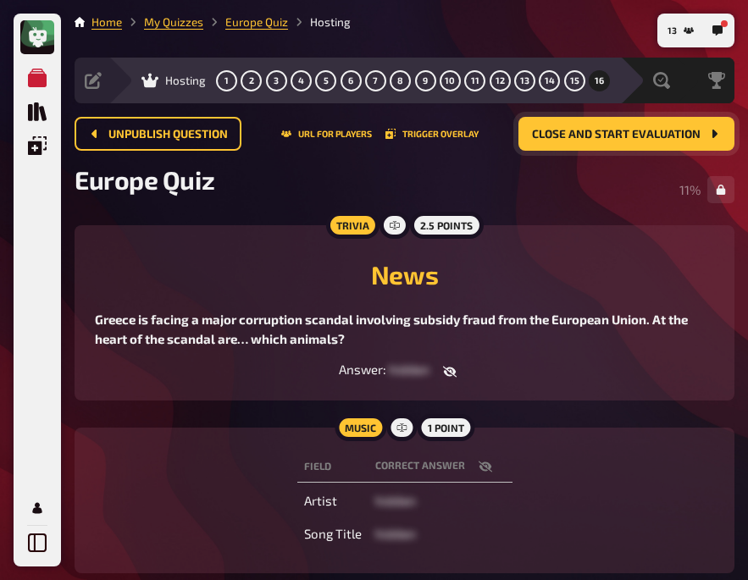
click at [227, 263] on h2 "News" at bounding box center [404, 274] width 619 height 30
click at [209, 474] on div "Field correct answer Artist hidden Song Title hidden" at bounding box center [404, 500] width 619 height 105
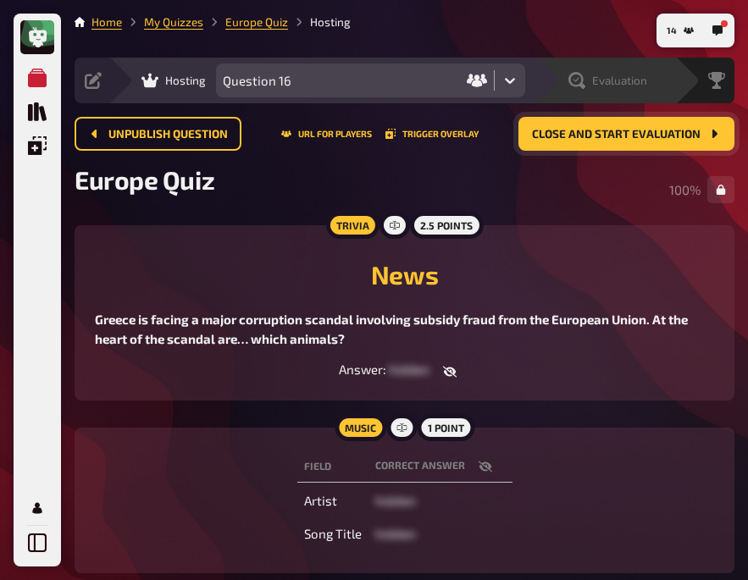
click at [600, 74] on span "Evaluation" at bounding box center [619, 81] width 55 height 14
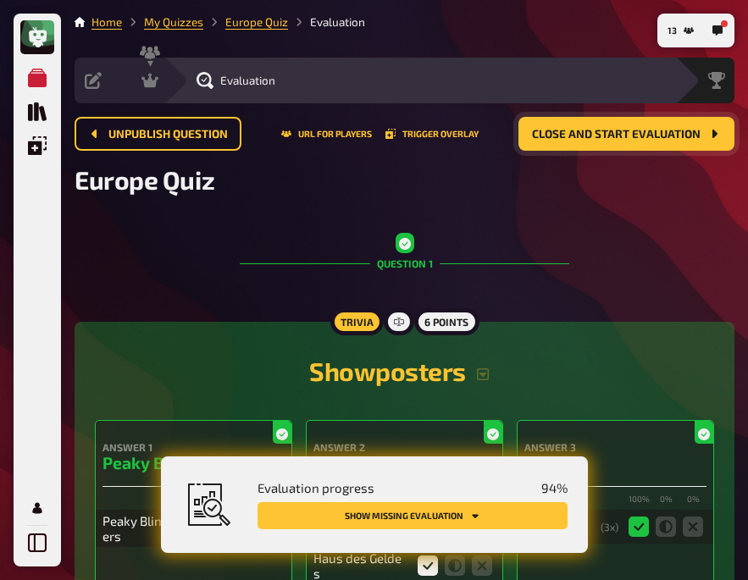
click at [439, 514] on button "Show missing evaluation" at bounding box center [413, 515] width 310 height 27
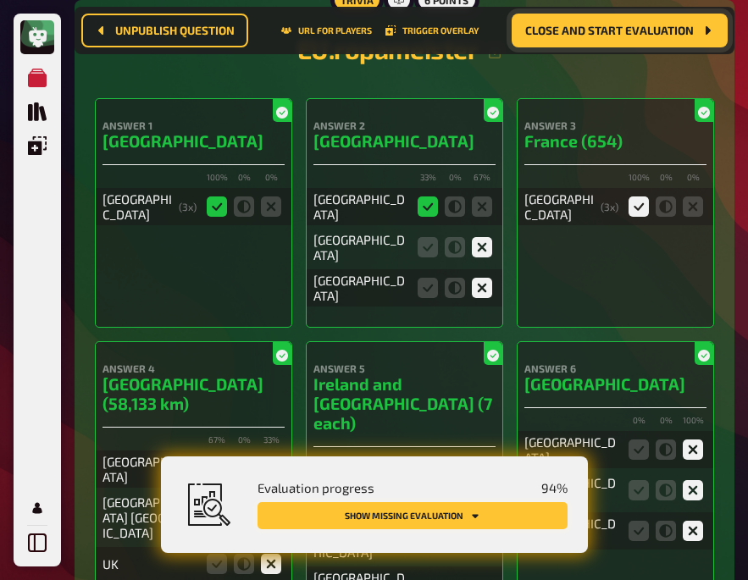
scroll to position [5137, 0]
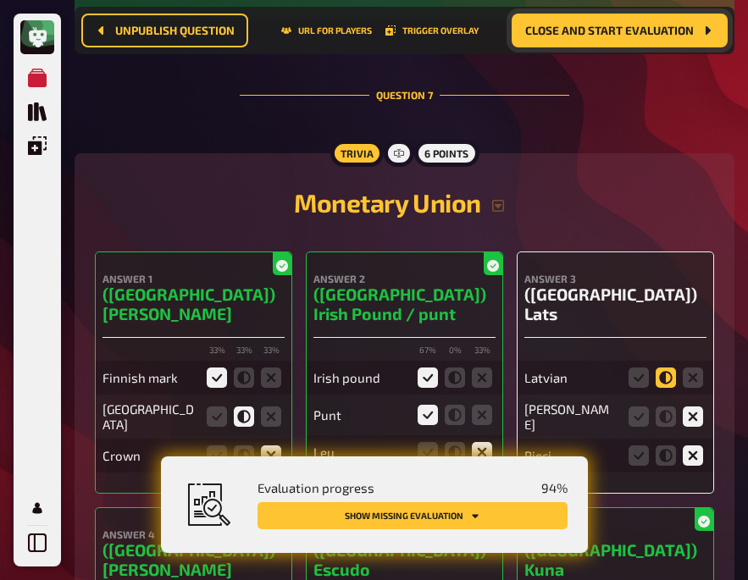
click at [666, 368] on icon at bounding box center [666, 378] width 20 height 20
click at [0, 0] on input "radio" at bounding box center [0, 0] width 0 height 0
click at [635, 368] on icon at bounding box center [639, 378] width 20 height 20
click at [0, 0] on input "radio" at bounding box center [0, 0] width 0 height 0
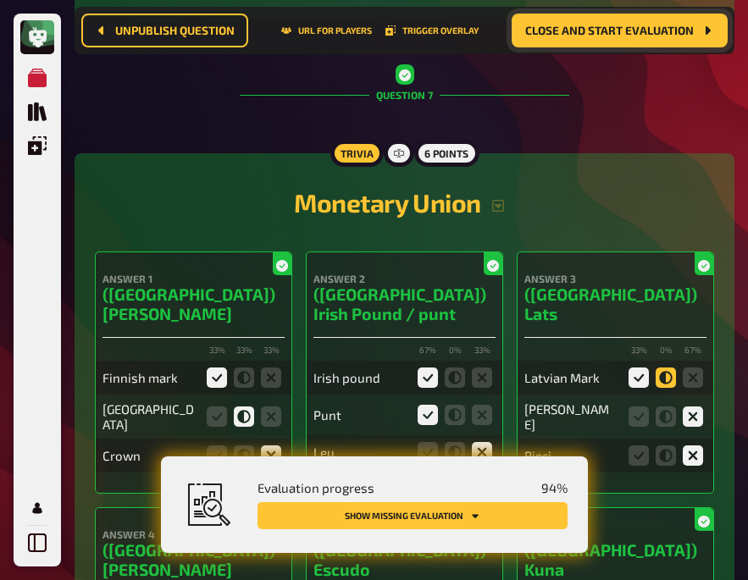
click at [675, 368] on icon at bounding box center [666, 378] width 20 height 20
click at [0, 0] on input "radio" at bounding box center [0, 0] width 0 height 0
click at [667, 368] on icon at bounding box center [666, 378] width 20 height 20
click at [0, 0] on input "radio" at bounding box center [0, 0] width 0 height 0
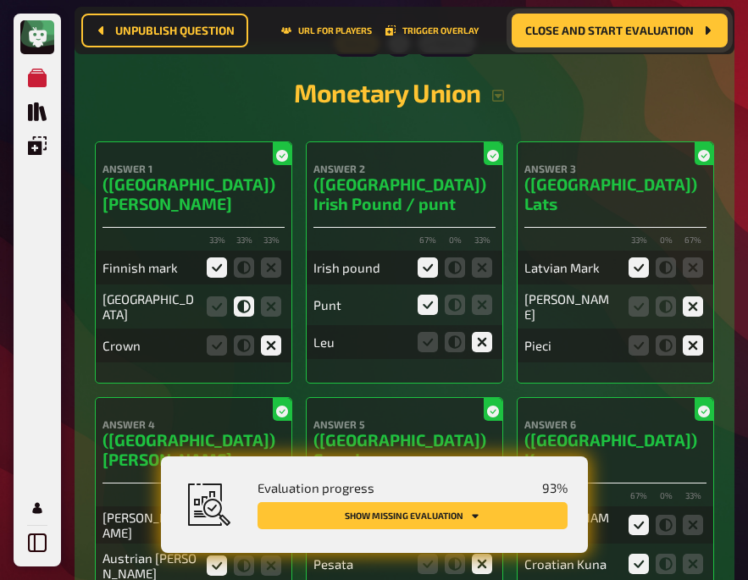
scroll to position [5256, 0]
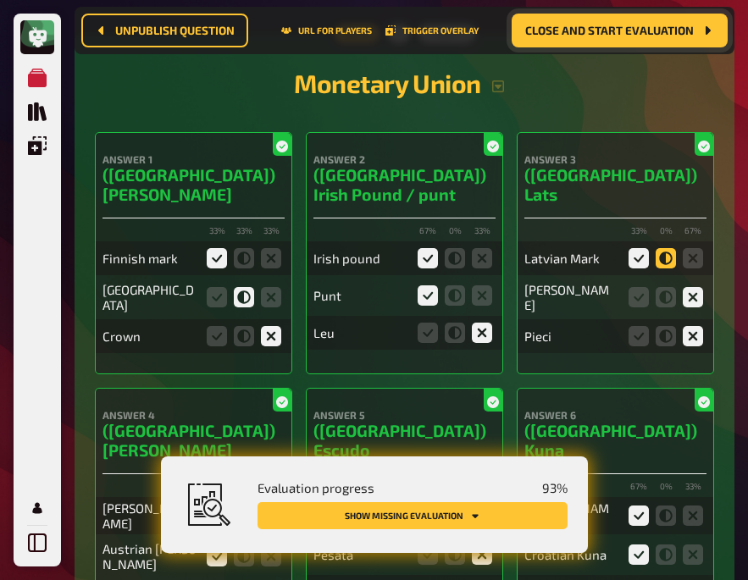
click at [668, 248] on icon at bounding box center [666, 258] width 20 height 20
click at [0, 0] on input "radio" at bounding box center [0, 0] width 0 height 0
click at [721, 291] on div "Trivia 6 points Monetary Union Answer 1 (Finland) Markka 33 % 33 % 33 % Finnish…" at bounding box center [405, 344] width 660 height 620
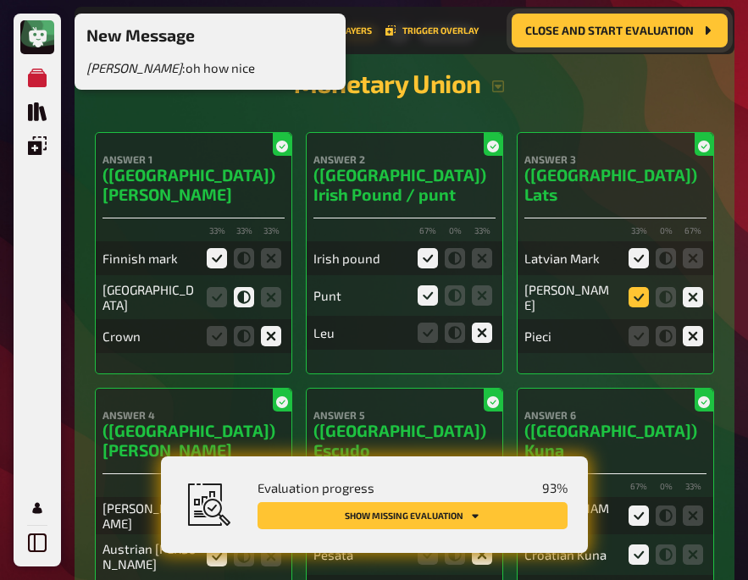
click at [637, 287] on icon at bounding box center [639, 297] width 20 height 20
click at [0, 0] on input "radio" at bounding box center [0, 0] width 0 height 0
click at [663, 248] on icon at bounding box center [666, 258] width 20 height 20
click at [0, 0] on input "radio" at bounding box center [0, 0] width 0 height 0
click at [700, 287] on icon at bounding box center [693, 297] width 20 height 20
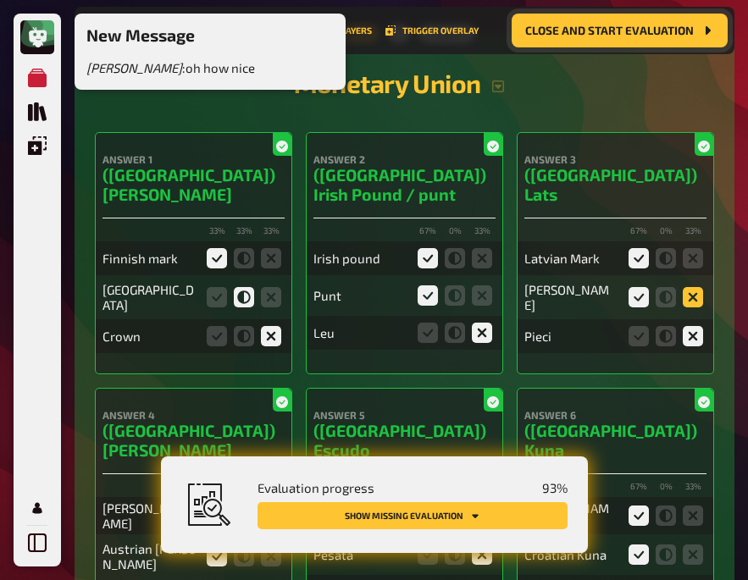
click at [0, 0] on input "radio" at bounding box center [0, 0] width 0 height 0
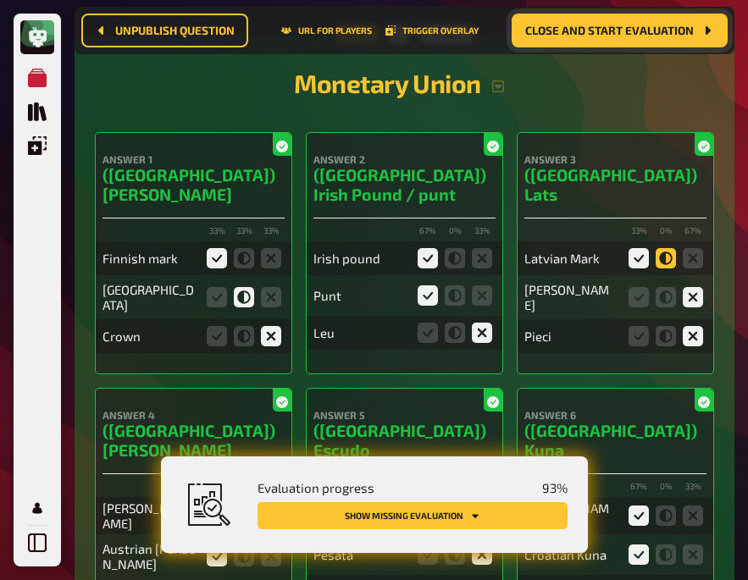
click at [659, 248] on icon at bounding box center [666, 258] width 20 height 20
click at [0, 0] on input "radio" at bounding box center [0, 0] width 0 height 0
click at [673, 248] on icon at bounding box center [666, 258] width 20 height 20
click at [0, 0] on input "radio" at bounding box center [0, 0] width 0 height 0
click at [686, 248] on icon at bounding box center [693, 258] width 20 height 20
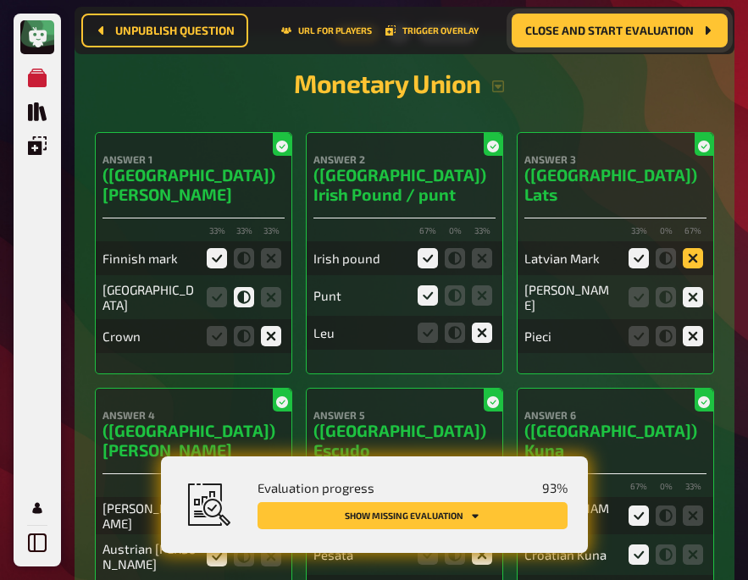
click at [0, 0] on input "radio" at bounding box center [0, 0] width 0 height 0
click at [686, 248] on icon at bounding box center [693, 258] width 20 height 20
click at [0, 0] on input "radio" at bounding box center [0, 0] width 0 height 0
click at [686, 248] on icon at bounding box center [693, 258] width 20 height 20
click at [0, 0] on input "radio" at bounding box center [0, 0] width 0 height 0
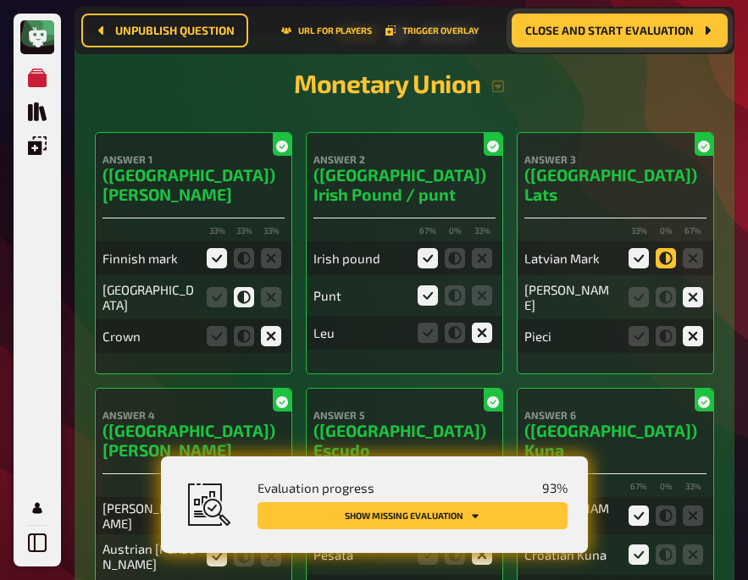
click at [661, 248] on icon at bounding box center [666, 258] width 20 height 20
click at [0, 0] on input "radio" at bounding box center [0, 0] width 0 height 0
click at [661, 248] on icon at bounding box center [666, 258] width 20 height 20
click at [0, 0] on input "radio" at bounding box center [0, 0] width 0 height 0
click at [690, 248] on icon at bounding box center [693, 258] width 20 height 20
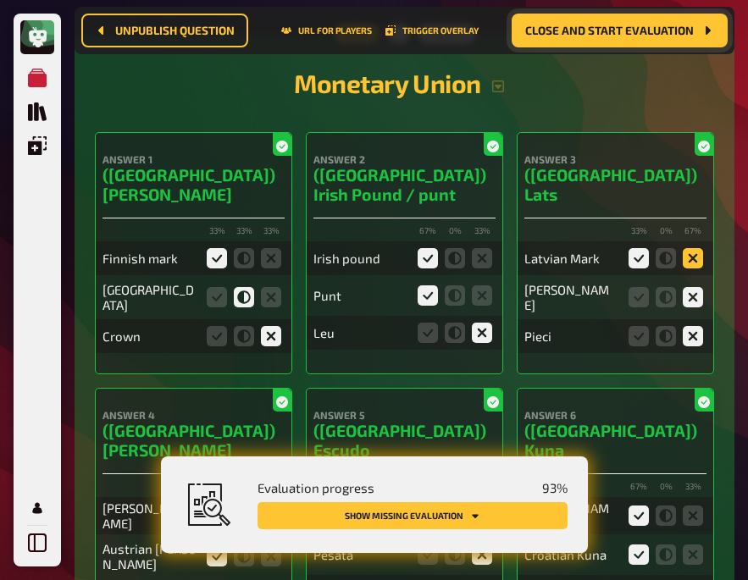
click at [0, 0] on input "radio" at bounding box center [0, 0] width 0 height 0
click at [639, 287] on icon at bounding box center [639, 297] width 20 height 20
click at [0, 0] on input "radio" at bounding box center [0, 0] width 0 height 0
click at [636, 326] on icon at bounding box center [639, 336] width 20 height 20
click at [0, 0] on input "radio" at bounding box center [0, 0] width 0 height 0
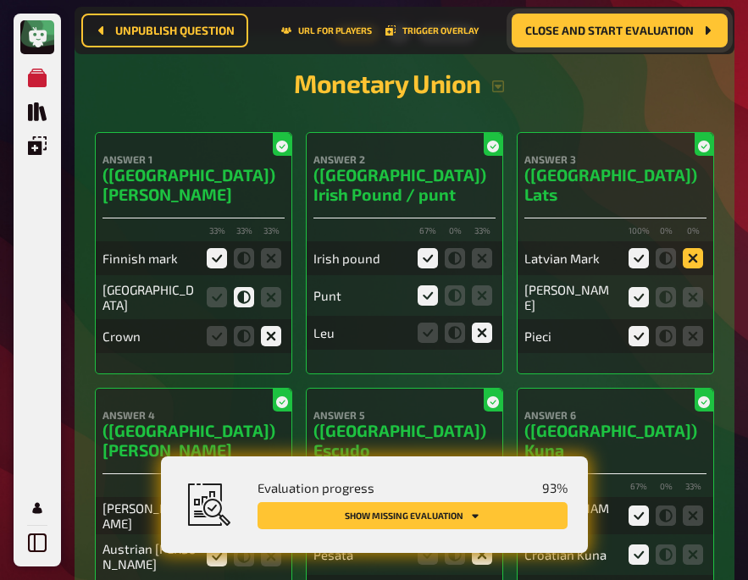
click at [691, 248] on icon at bounding box center [693, 258] width 20 height 20
click at [0, 0] on input "radio" at bounding box center [0, 0] width 0 height 0
click at [694, 279] on div "Kuna" at bounding box center [615, 297] width 182 height 37
click at [694, 287] on icon at bounding box center [693, 297] width 20 height 20
click at [0, 0] on input "radio" at bounding box center [0, 0] width 0 height 0
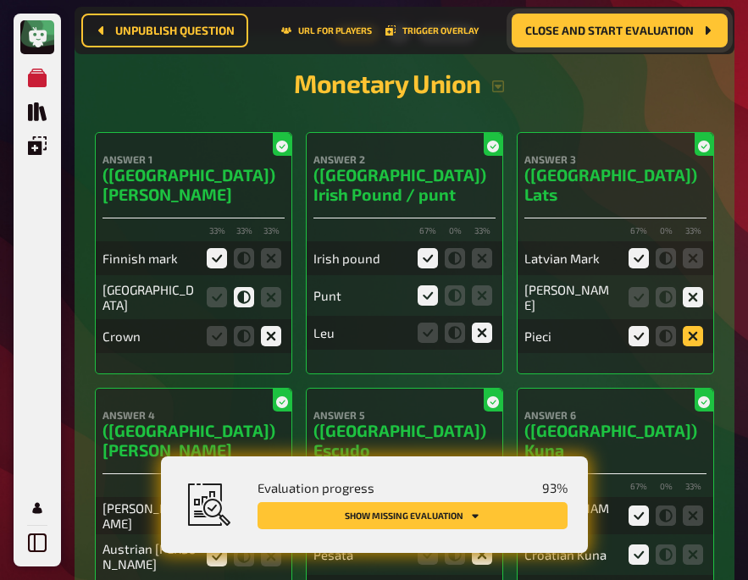
click at [695, 326] on icon at bounding box center [693, 336] width 20 height 20
click at [0, 0] on input "radio" at bounding box center [0, 0] width 0 height 0
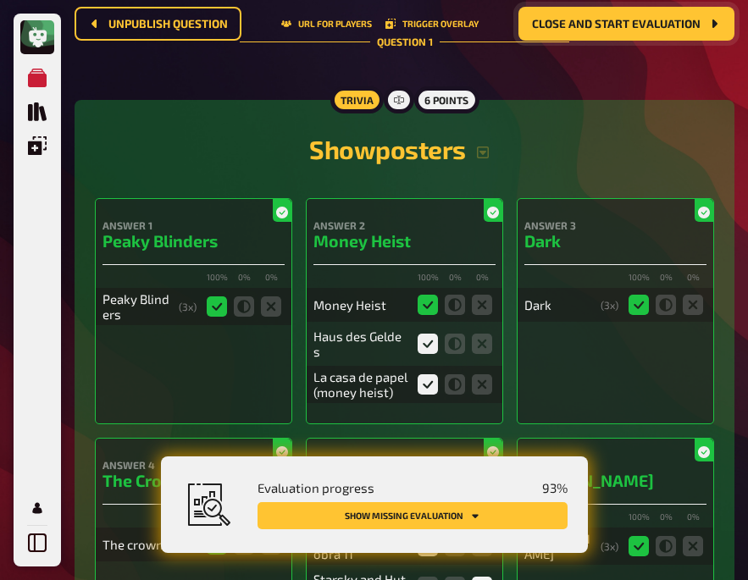
scroll to position [0, 0]
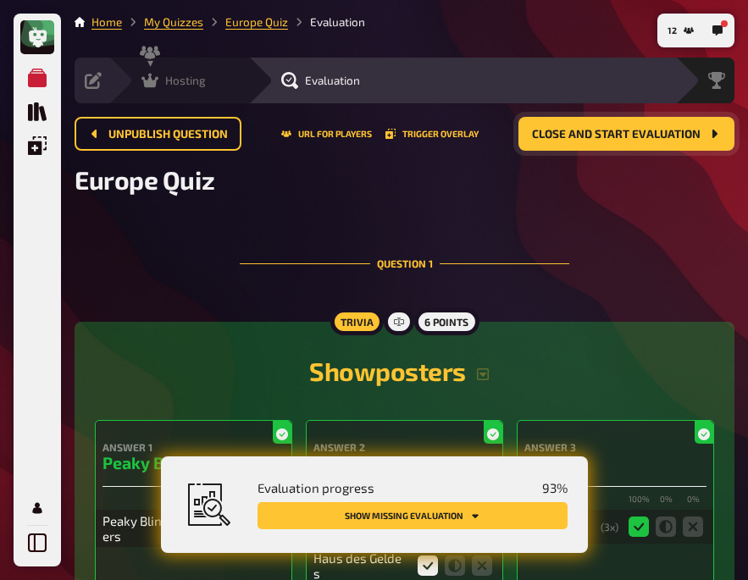
click at [164, 87] on div "Hosting" at bounding box center [173, 80] width 64 height 17
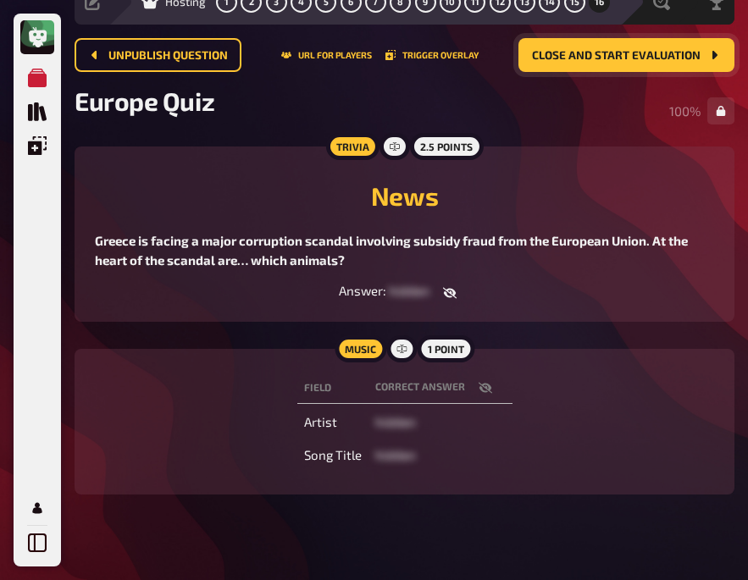
scroll to position [81, 0]
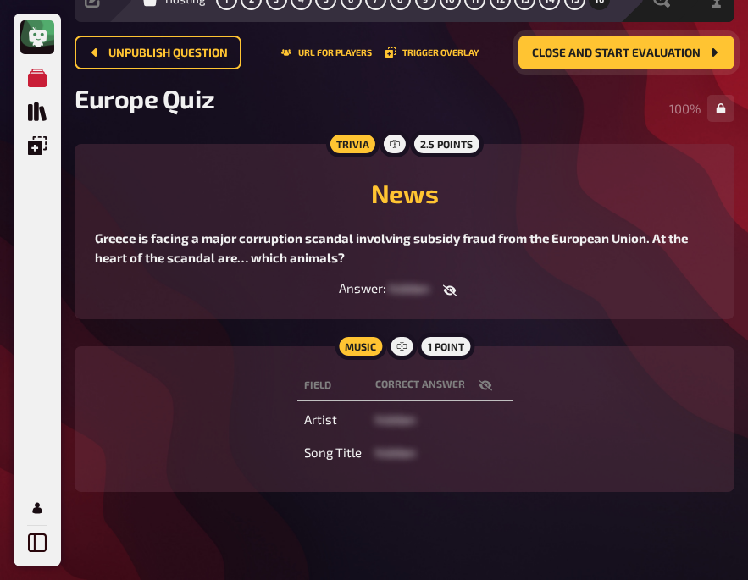
click at [224, 197] on h2 "News" at bounding box center [404, 193] width 619 height 30
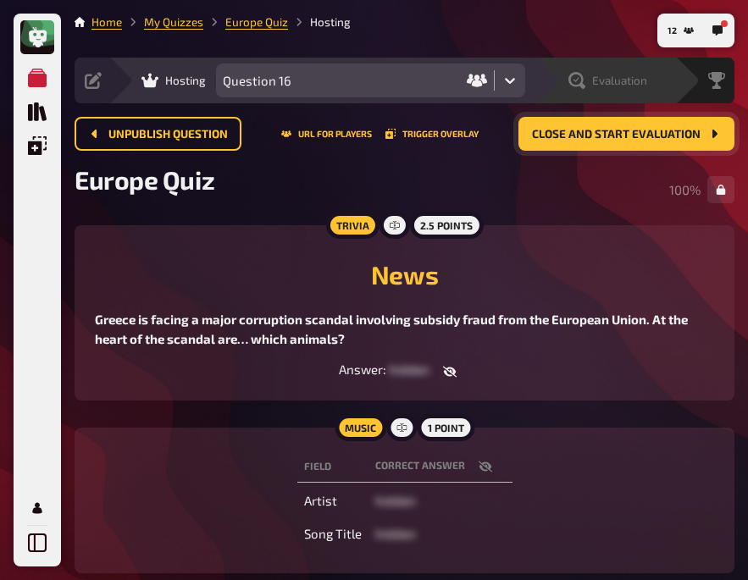
click at [612, 80] on span "Evaluation" at bounding box center [619, 81] width 55 height 14
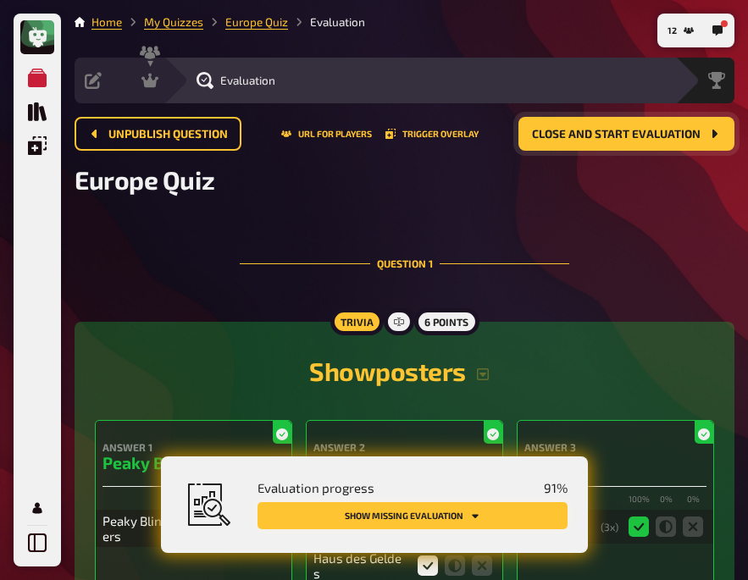
click at [477, 519] on icon "Show missing evaluation" at bounding box center [475, 516] width 10 height 10
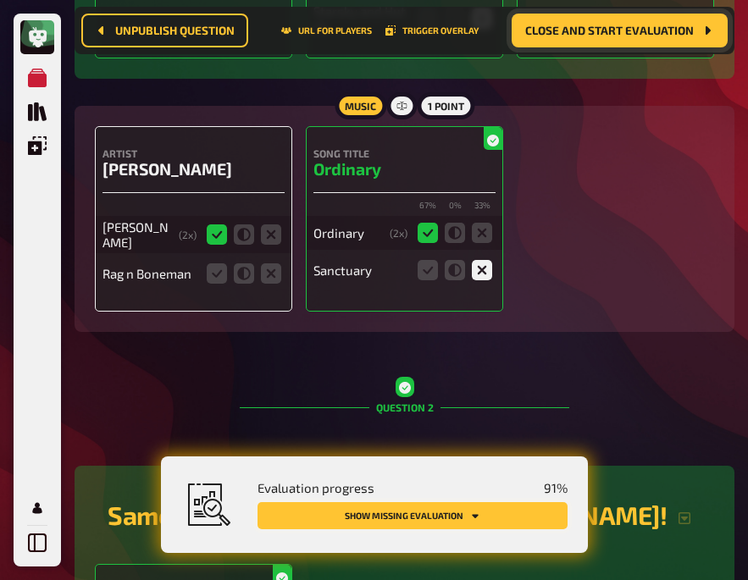
scroll to position [820, 0]
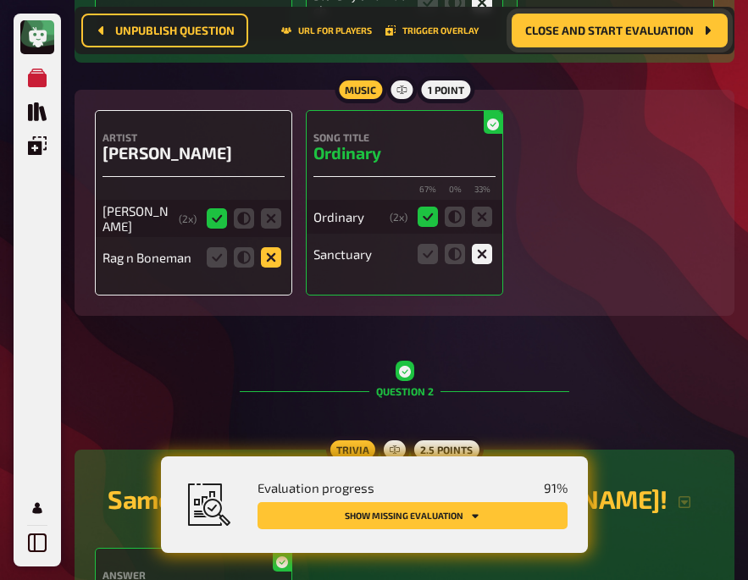
click at [269, 259] on icon at bounding box center [271, 257] width 20 height 20
click at [0, 0] on input "radio" at bounding box center [0, 0] width 0 height 0
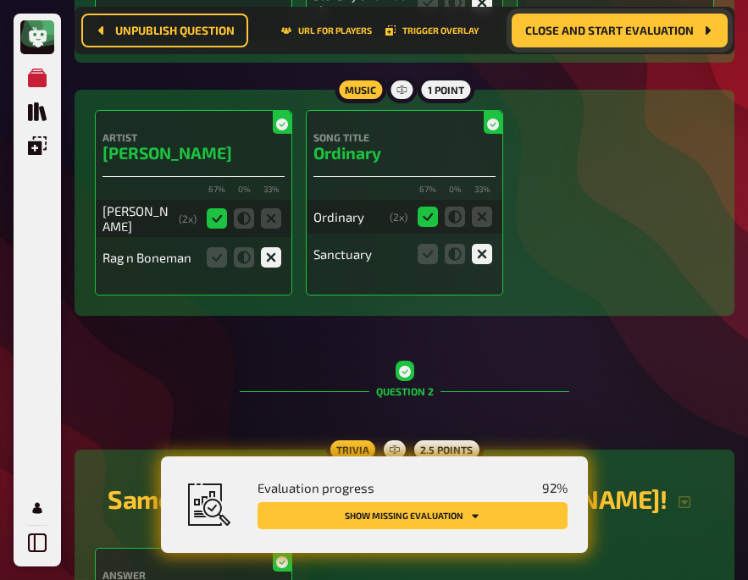
click at [384, 513] on button "Show missing evaluation" at bounding box center [413, 515] width 310 height 27
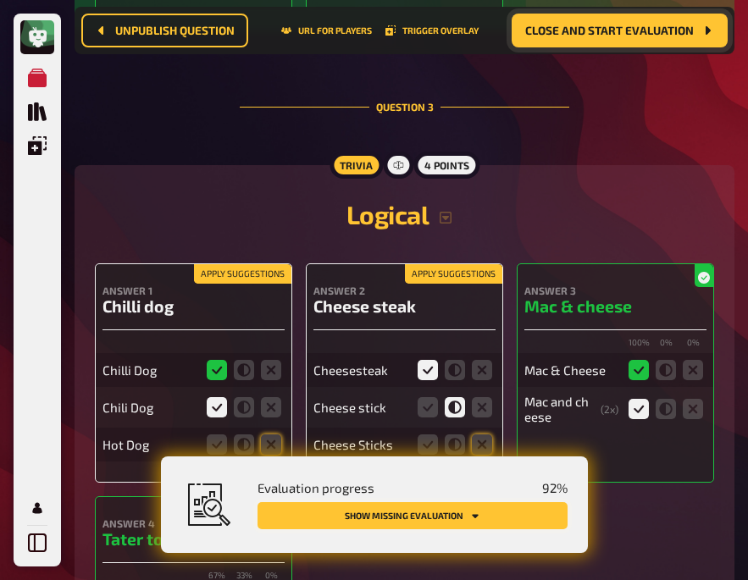
scroll to position [1807, 0]
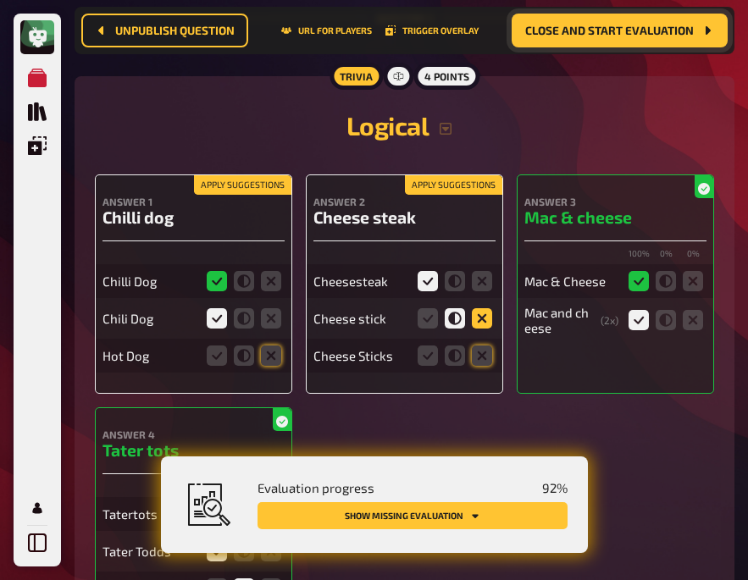
click at [484, 313] on icon at bounding box center [482, 318] width 20 height 20
click at [0, 0] on input "radio" at bounding box center [0, 0] width 0 height 0
click at [268, 352] on icon at bounding box center [271, 356] width 20 height 20
click at [0, 0] on input "radio" at bounding box center [0, 0] width 0 height 0
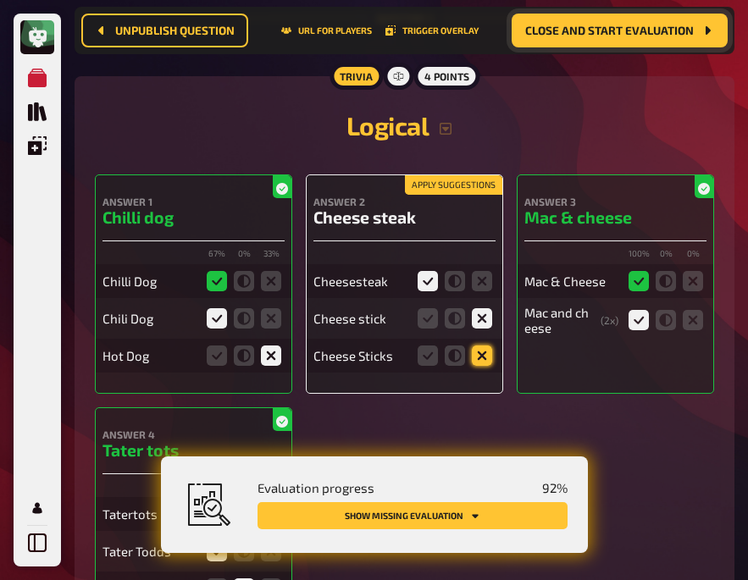
click at [481, 355] on icon at bounding box center [482, 356] width 20 height 20
click at [0, 0] on input "radio" at bounding box center [0, 0] width 0 height 0
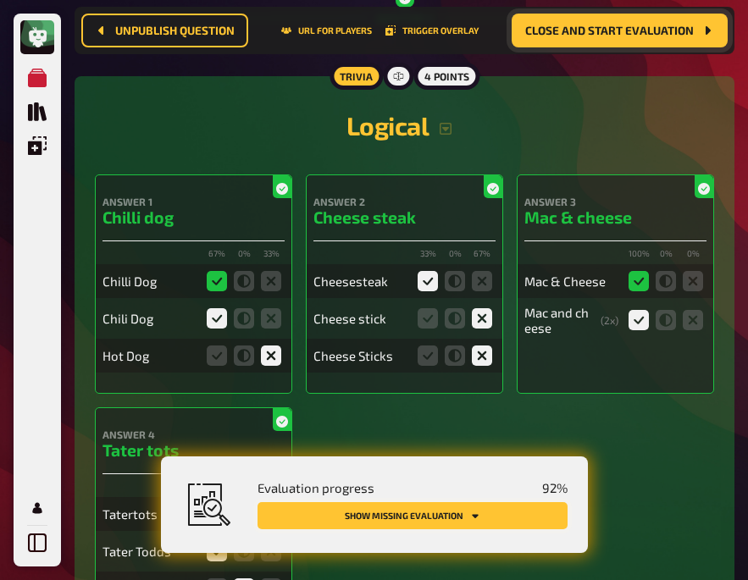
click at [455, 519] on button "Show missing evaluation" at bounding box center [413, 515] width 310 height 27
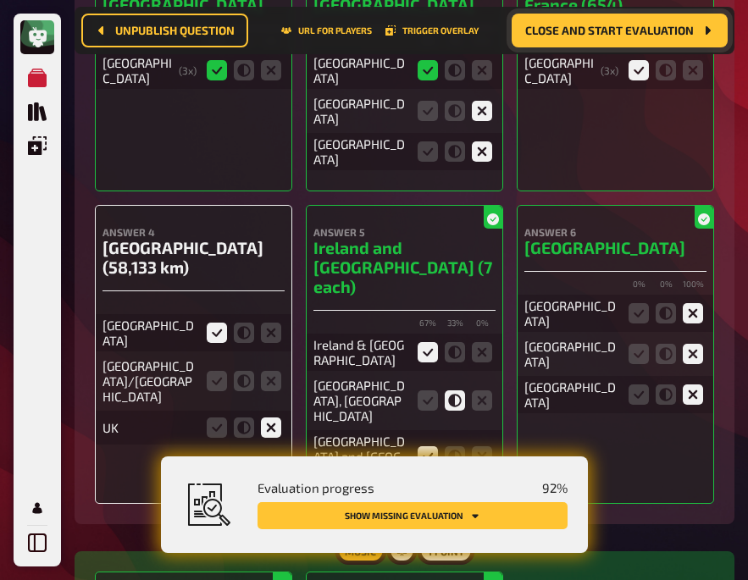
scroll to position [4397, 0]
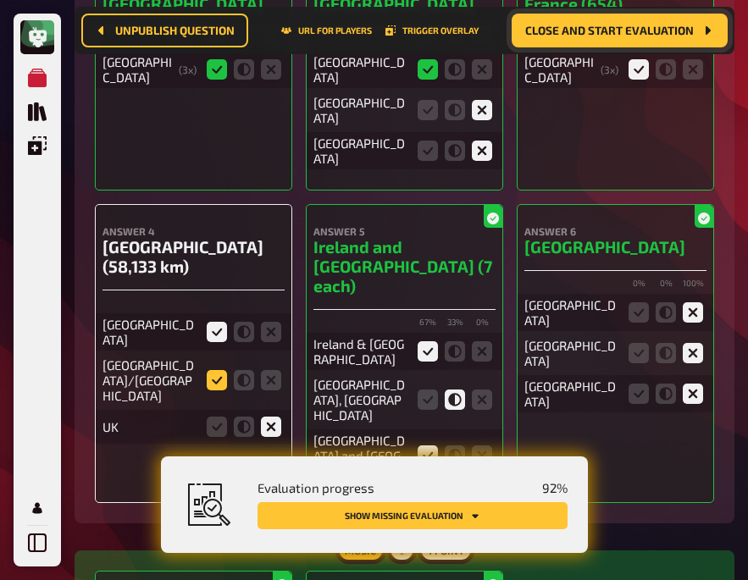
click at [209, 370] on icon at bounding box center [217, 380] width 20 height 20
click at [0, 0] on input "radio" at bounding box center [0, 0] width 0 height 0
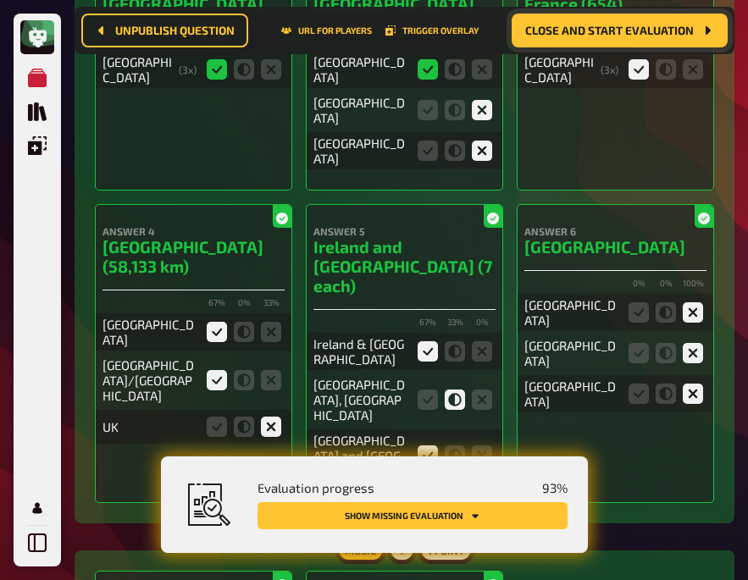
click at [465, 518] on button "Show missing evaluation" at bounding box center [413, 515] width 310 height 27
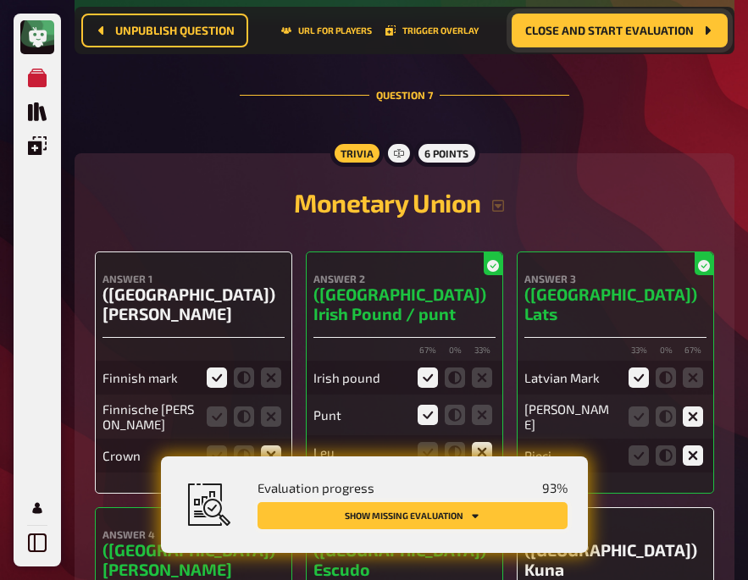
scroll to position [5150, 0]
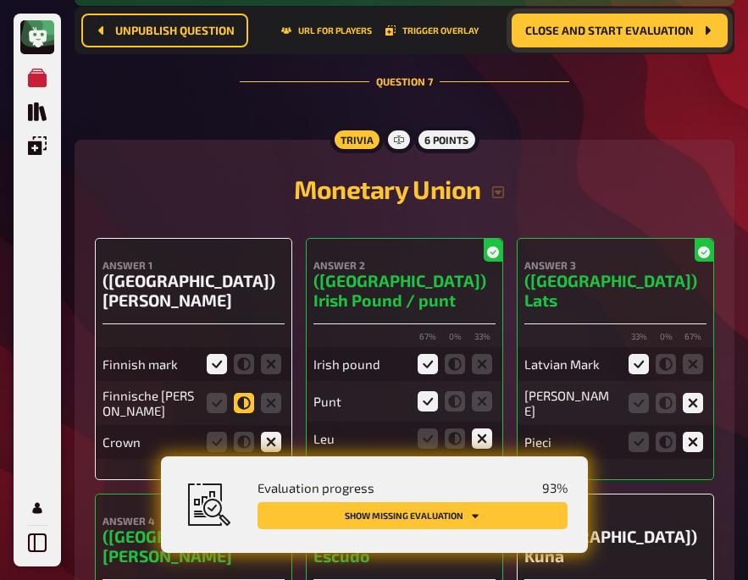
click at [249, 393] on icon at bounding box center [244, 403] width 20 height 20
click at [0, 0] on input "radio" at bounding box center [0, 0] width 0 height 0
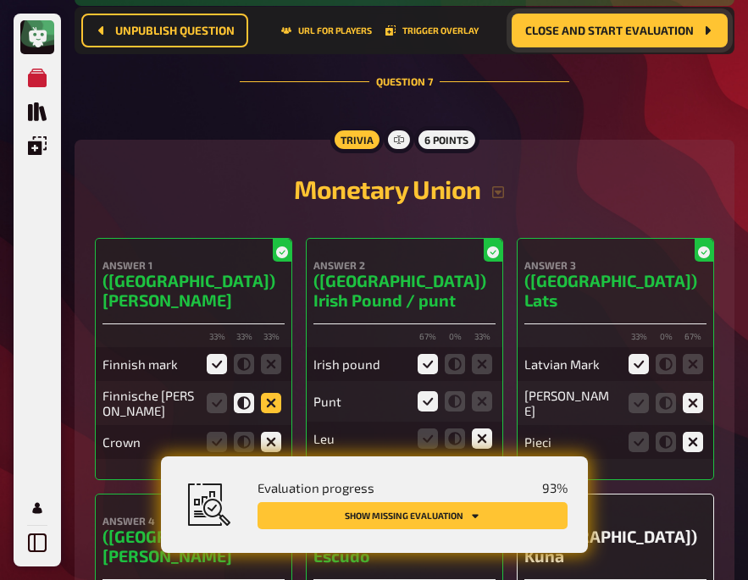
click at [269, 393] on icon at bounding box center [271, 403] width 20 height 20
click at [0, 0] on input "radio" at bounding box center [0, 0] width 0 height 0
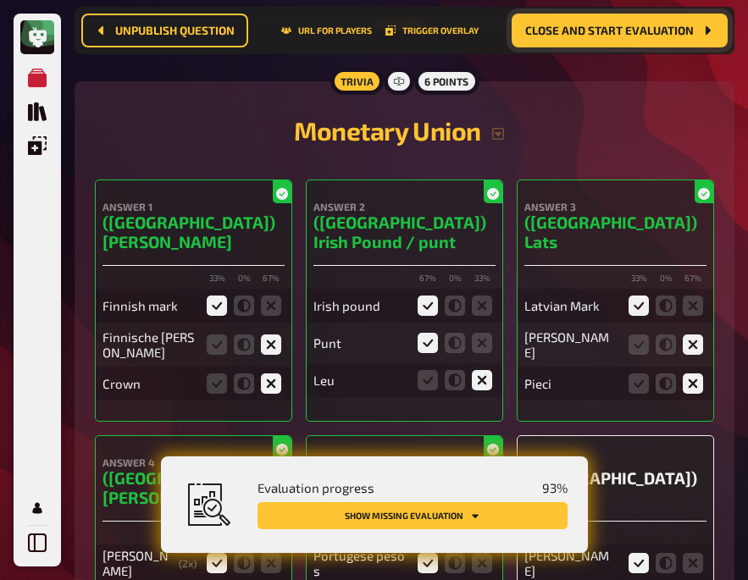
scroll to position [5214, 0]
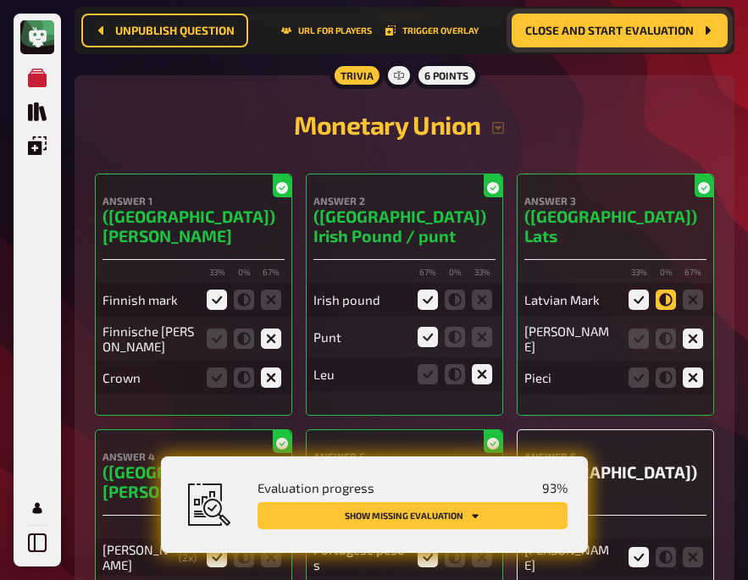
click at [662, 290] on icon at bounding box center [666, 300] width 20 height 20
click at [0, 0] on input "radio" at bounding box center [0, 0] width 0 height 0
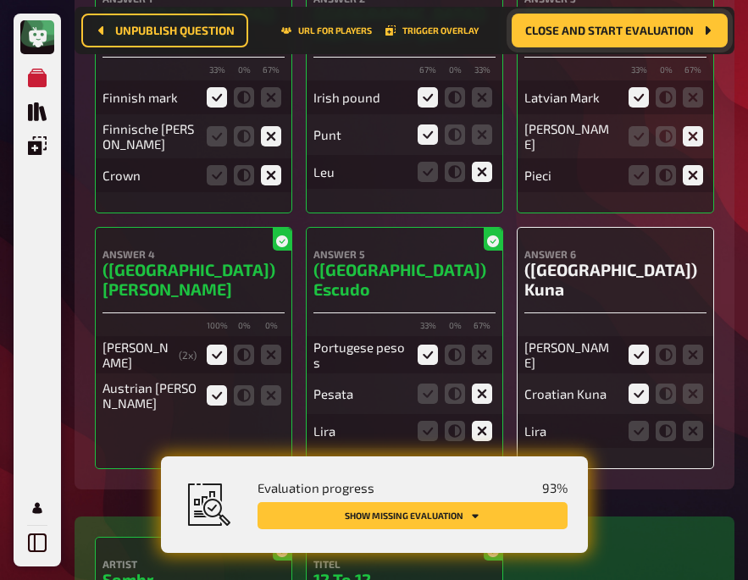
scroll to position [5420, 0]
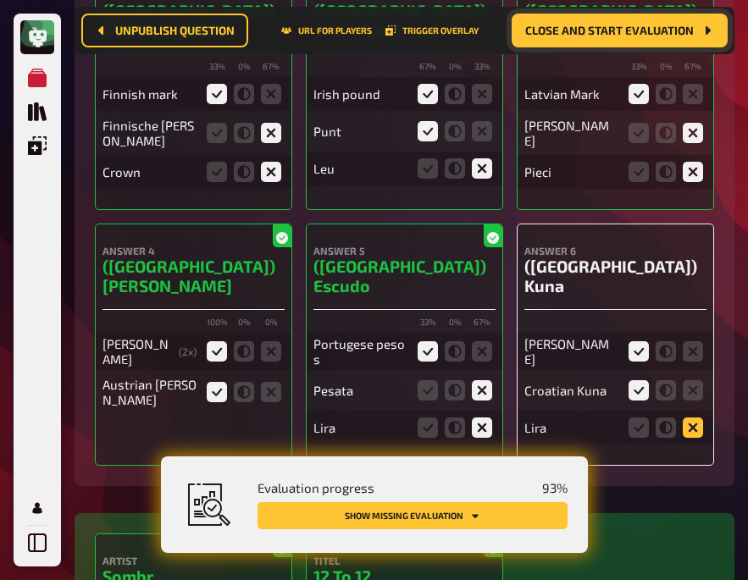
click at [688, 418] on icon at bounding box center [693, 428] width 20 height 20
click at [0, 0] on input "radio" at bounding box center [0, 0] width 0 height 0
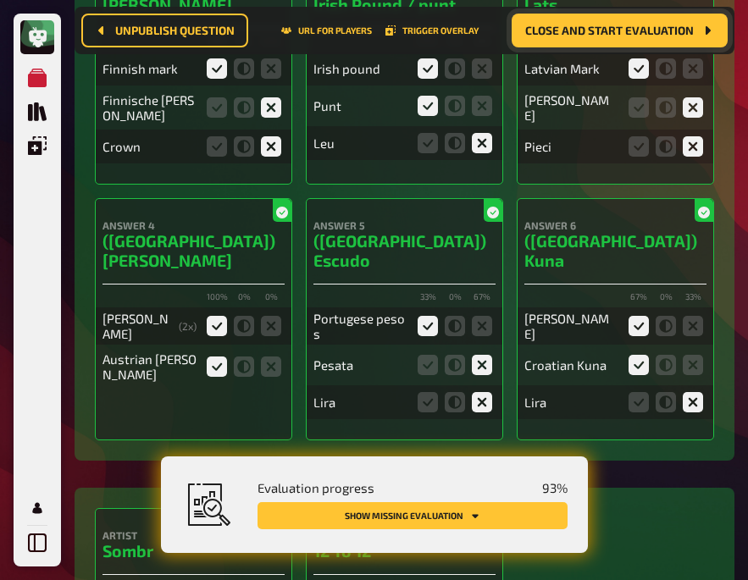
scroll to position [5641, 0]
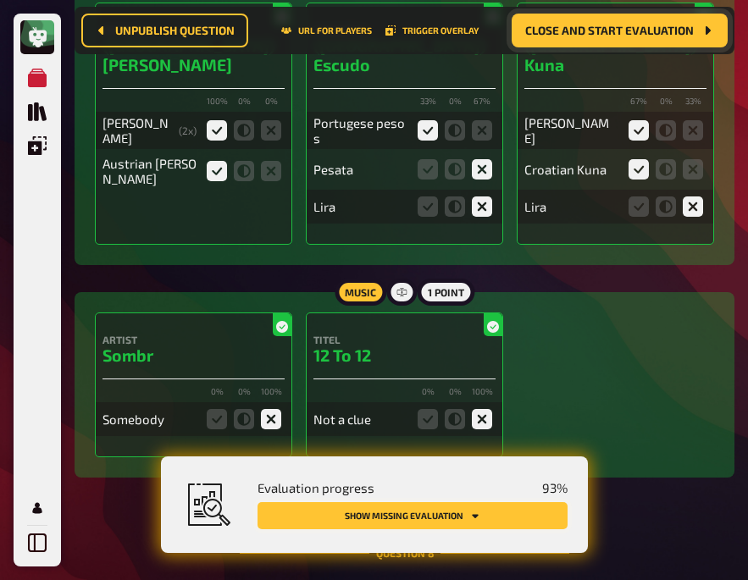
click at [461, 523] on button "Show missing evaluation" at bounding box center [413, 515] width 310 height 27
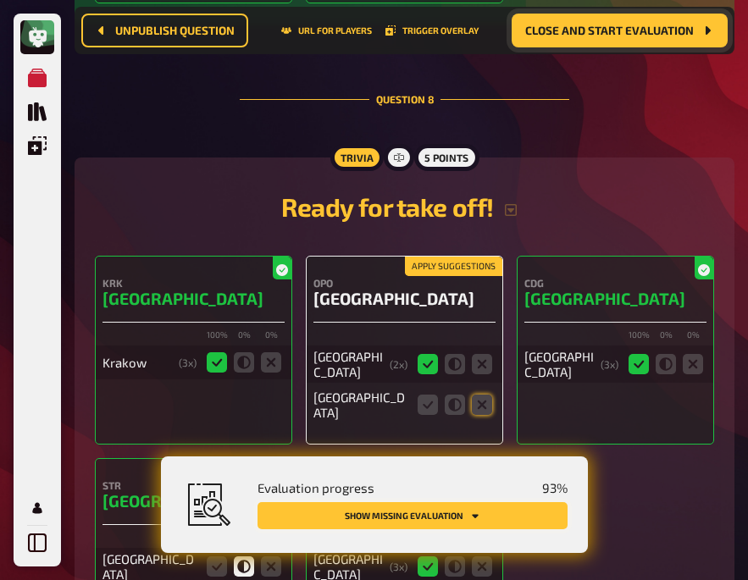
scroll to position [6096, 0]
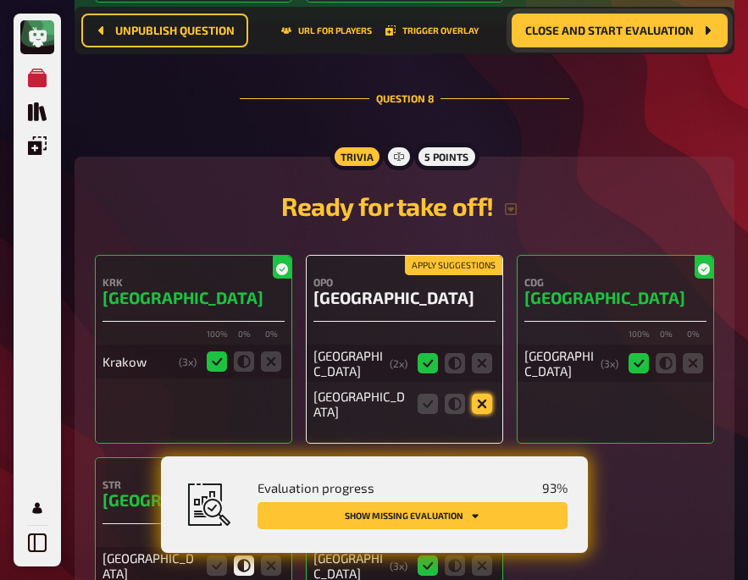
click at [490, 394] on icon at bounding box center [482, 404] width 20 height 20
click at [0, 0] on input "radio" at bounding box center [0, 0] width 0 height 0
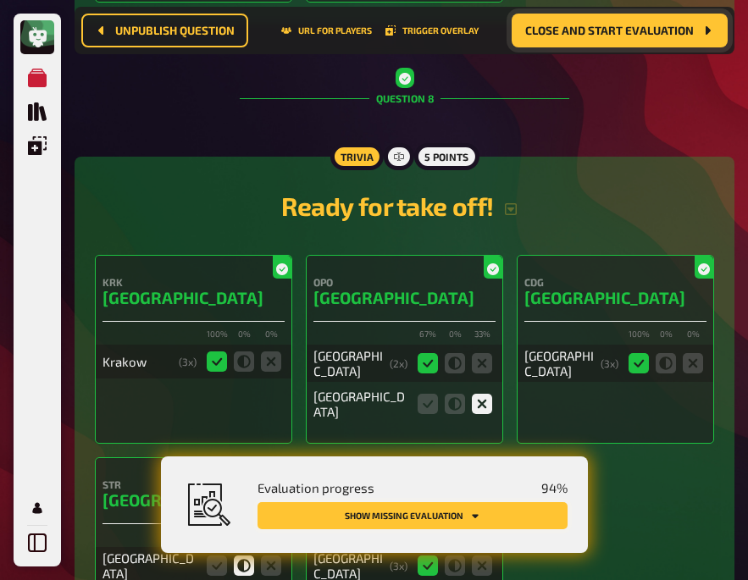
click at [468, 512] on button "Show missing evaluation" at bounding box center [413, 515] width 310 height 27
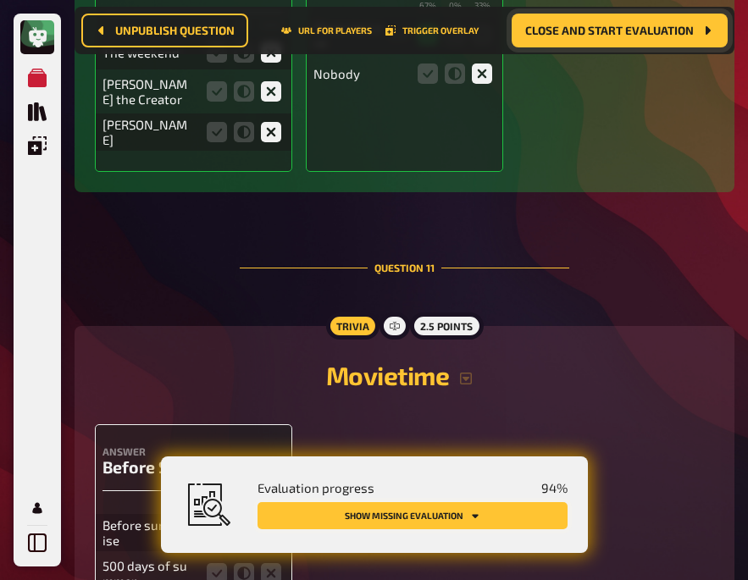
scroll to position [8784, 0]
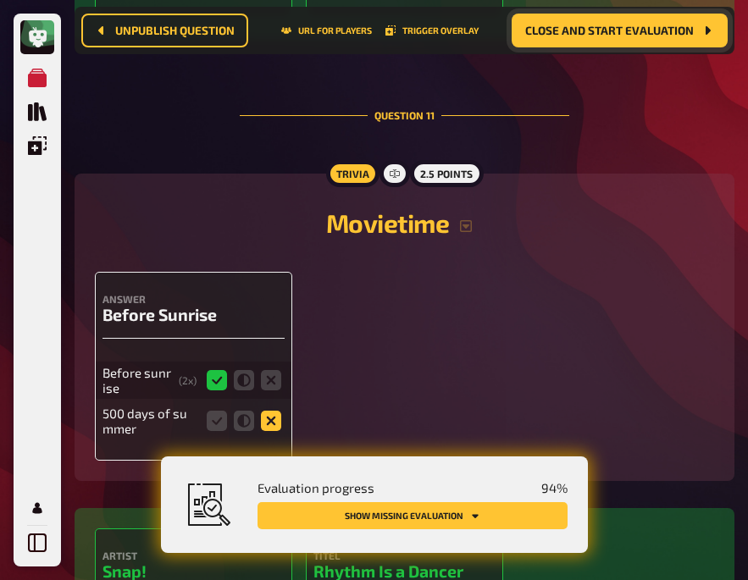
click at [266, 411] on icon at bounding box center [271, 421] width 20 height 20
click at [0, 0] on input "radio" at bounding box center [0, 0] width 0 height 0
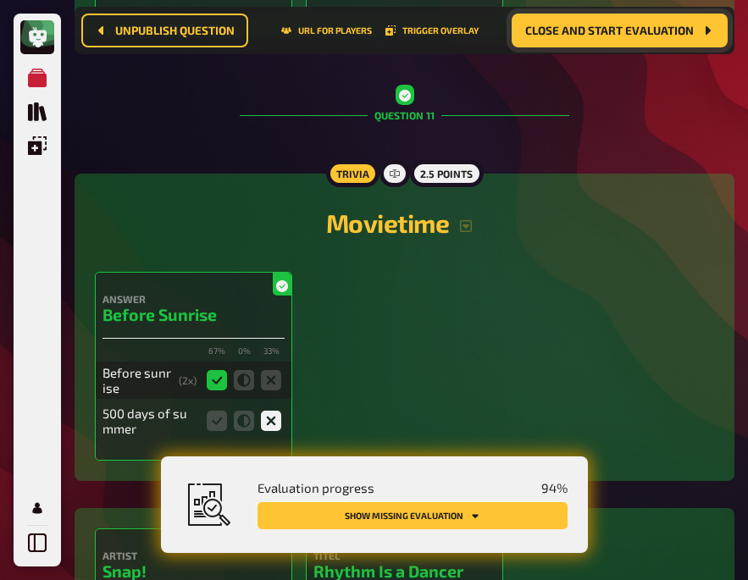
click at [381, 513] on button "Show missing evaluation" at bounding box center [413, 515] width 310 height 27
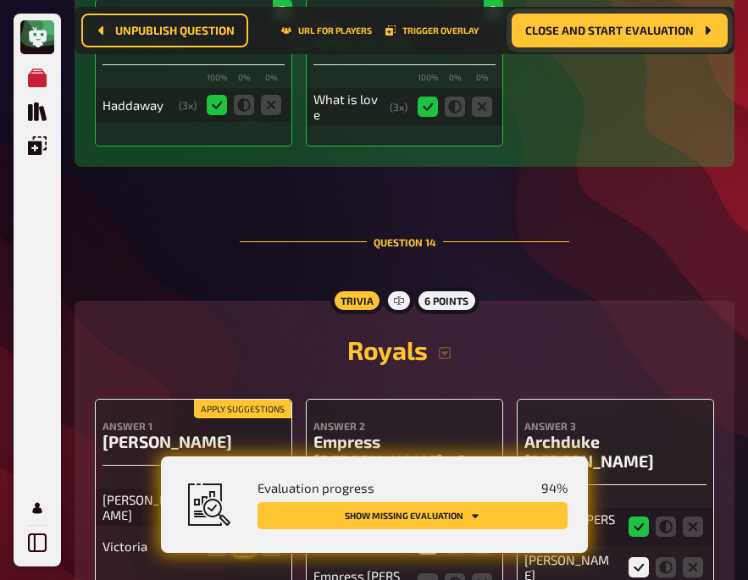
scroll to position [11411, 0]
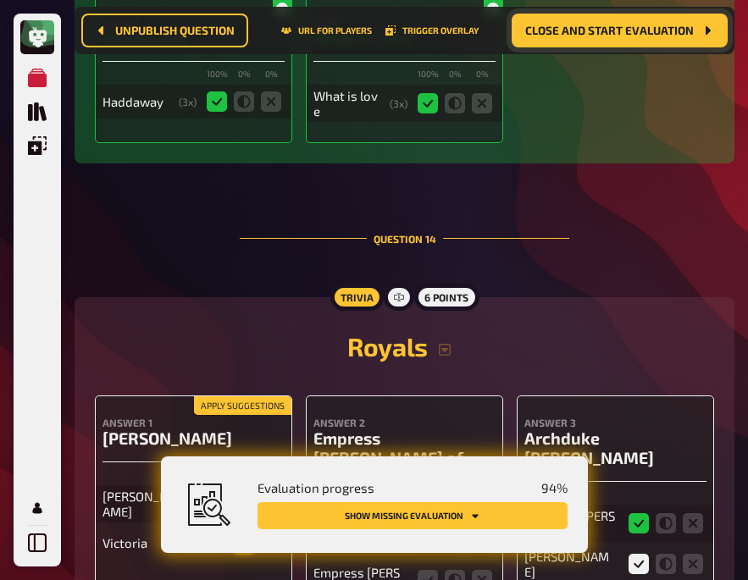
click at [246, 533] on icon at bounding box center [244, 543] width 20 height 20
click at [0, 0] on input "radio" at bounding box center [0, 0] width 0 height 0
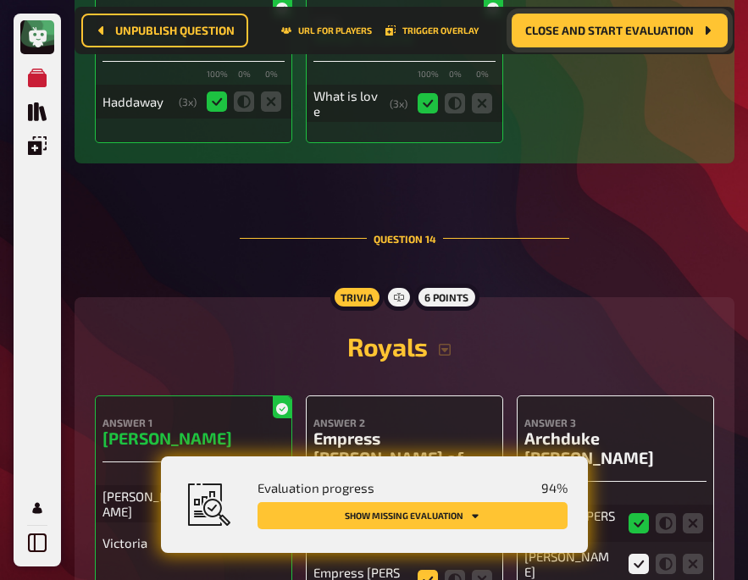
click at [428, 570] on icon at bounding box center [428, 580] width 20 height 20
click at [0, 0] on input "radio" at bounding box center [0, 0] width 0 height 0
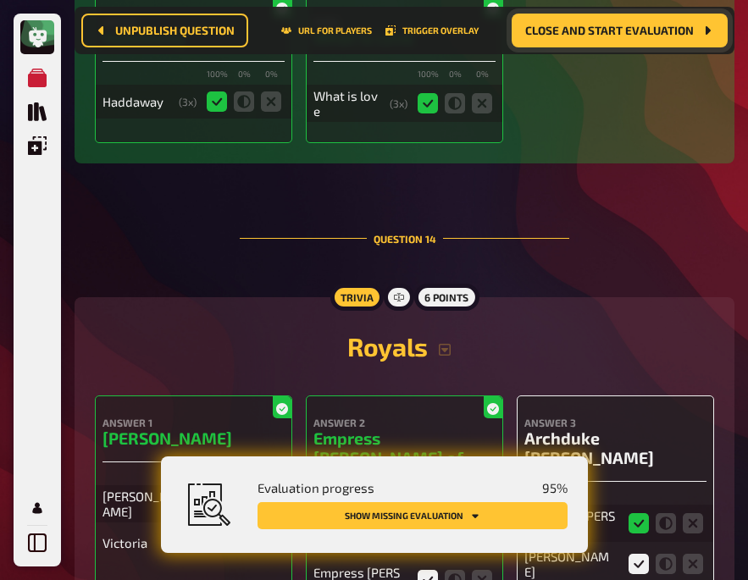
click at [252, 331] on h2 "Royals" at bounding box center [404, 346] width 619 height 30
click at [580, 31] on span "Close and start evaluation" at bounding box center [609, 31] width 169 height 12
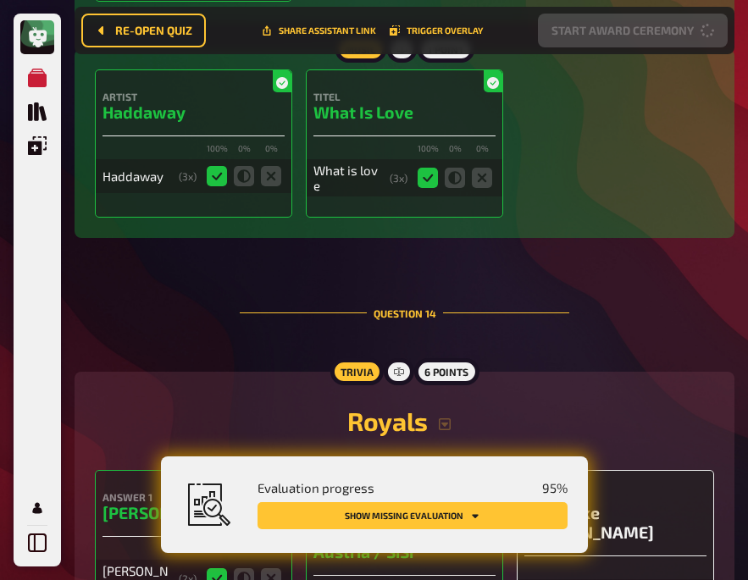
scroll to position [11485, 0]
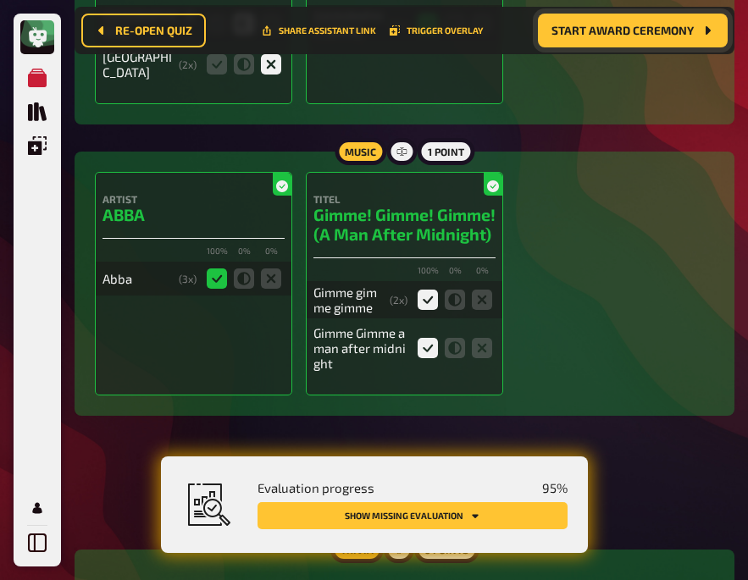
click at [610, 172] on div "Artist ABBA 100 % 0 % 0 % Abba ( 3 x) Titel Gimme! Gimme! Gimme! (A Man After M…" at bounding box center [404, 284] width 619 height 224
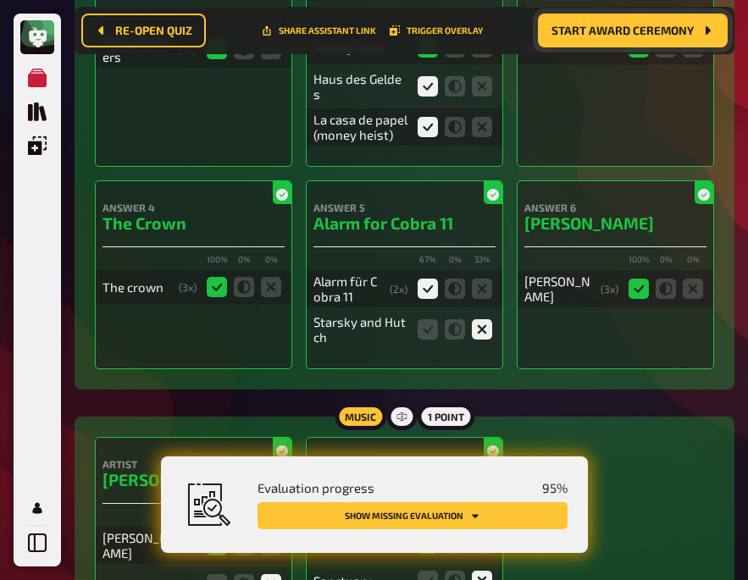
scroll to position [0, 0]
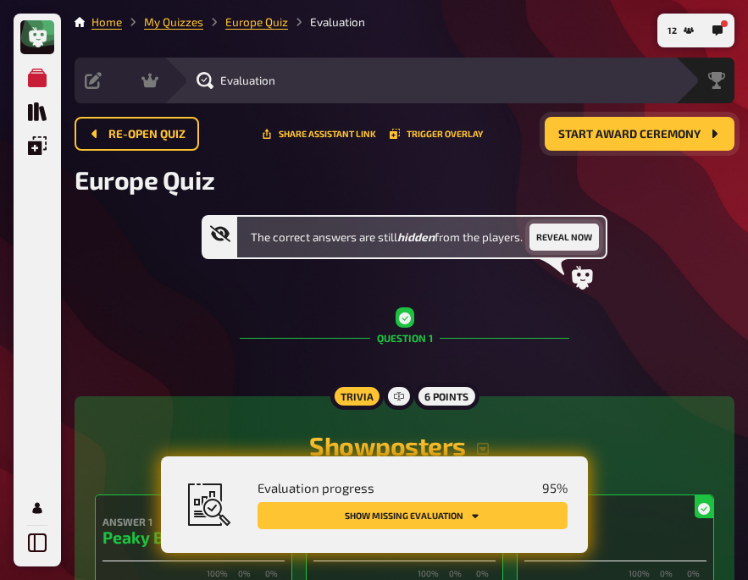
click at [551, 235] on button "Reveal now" at bounding box center [563, 237] width 69 height 27
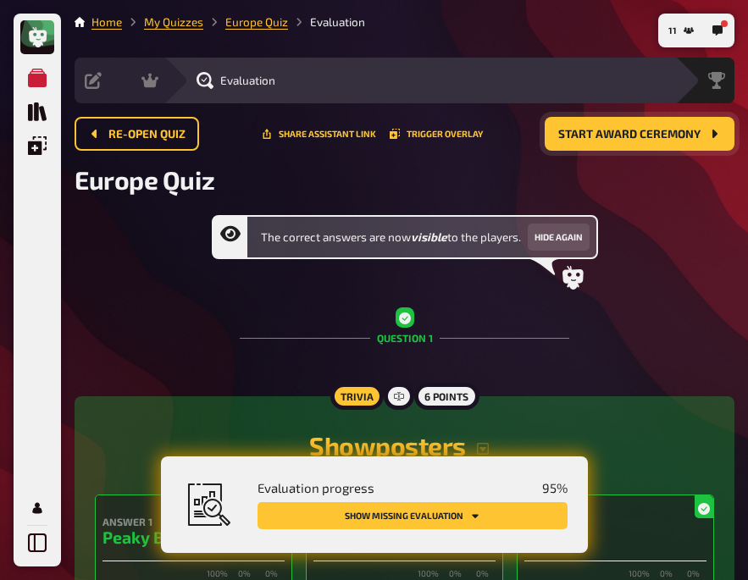
click at [184, 284] on div "The correct answers are now visible to the players. Hide again" at bounding box center [405, 252] width 660 height 75
click at [474, 522] on button "Show missing evaluation" at bounding box center [413, 515] width 310 height 27
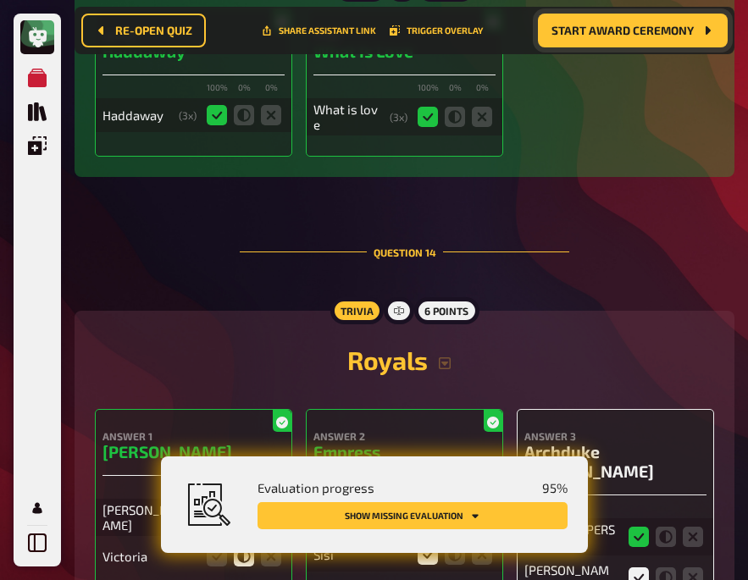
scroll to position [11562, 0]
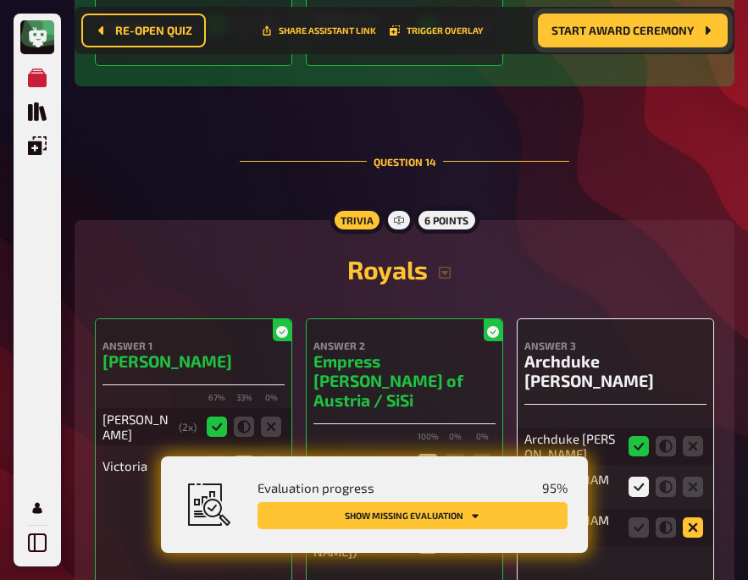
click at [694, 518] on icon at bounding box center [693, 528] width 20 height 20
click at [0, 0] on input "radio" at bounding box center [0, 0] width 0 height 0
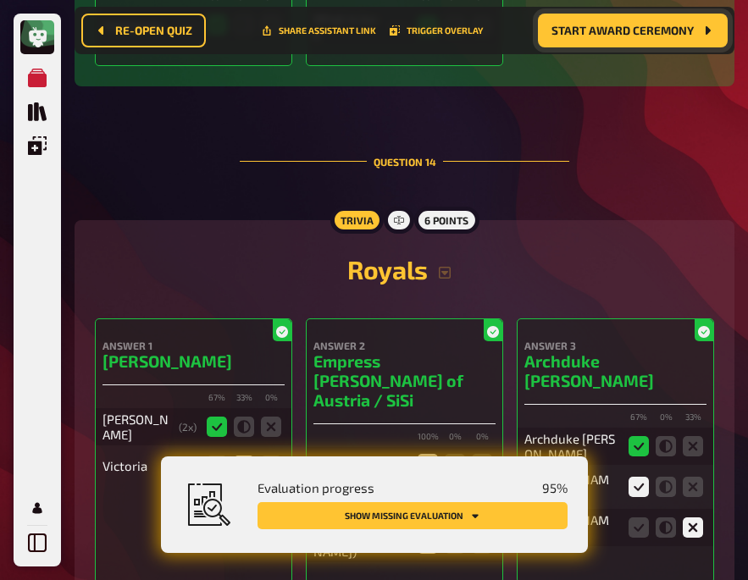
scroll to position [11707, 0]
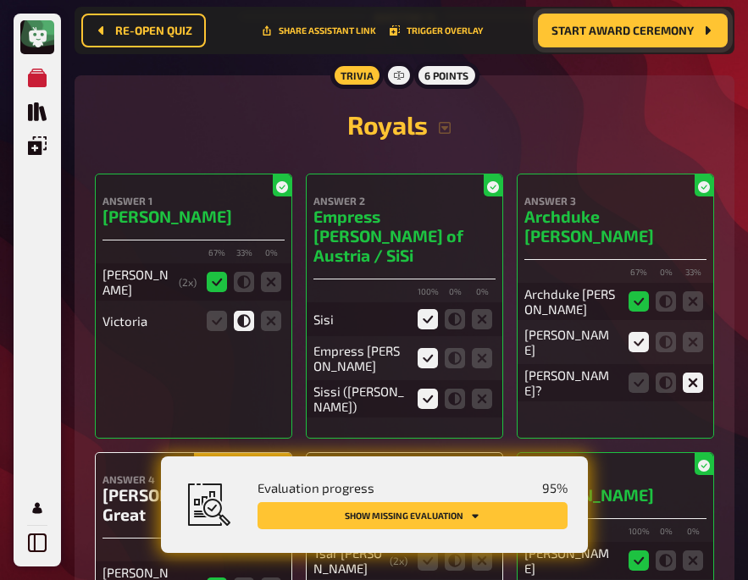
click at [0, 0] on input "radio" at bounding box center [0, 0] width 0 height 0
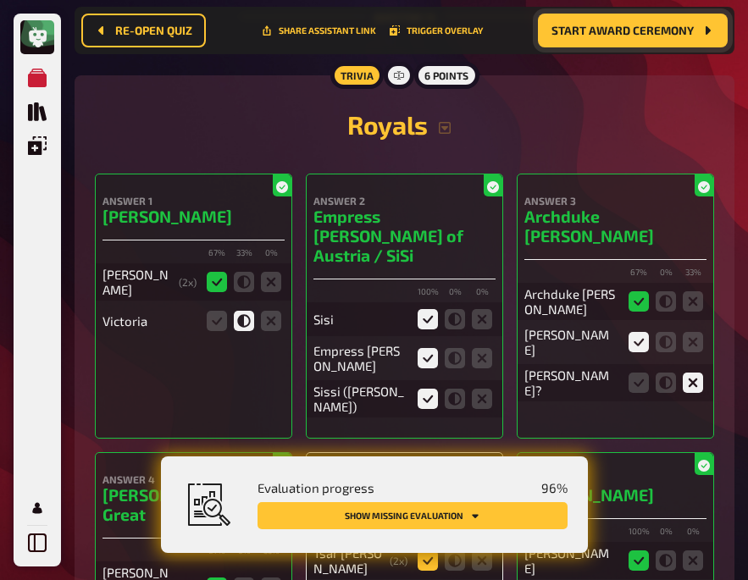
click at [424, 551] on icon at bounding box center [428, 561] width 20 height 20
click at [0, 0] on input "radio" at bounding box center [0, 0] width 0 height 0
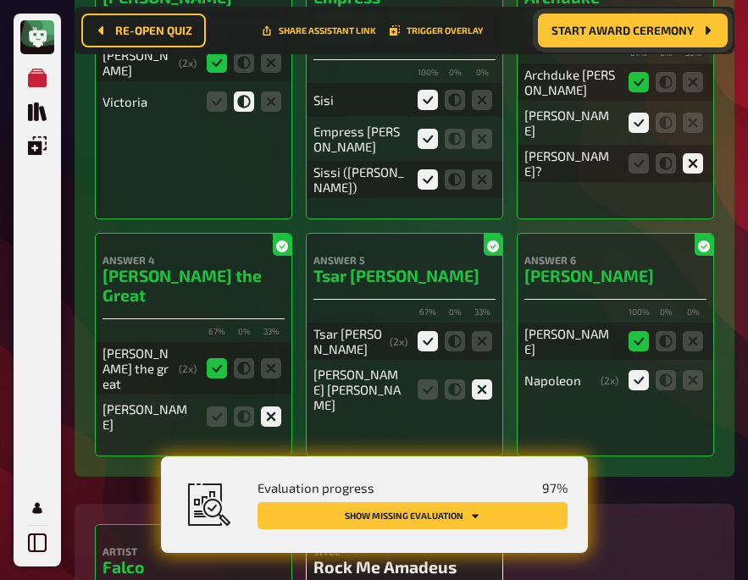
scroll to position [11986, 0]
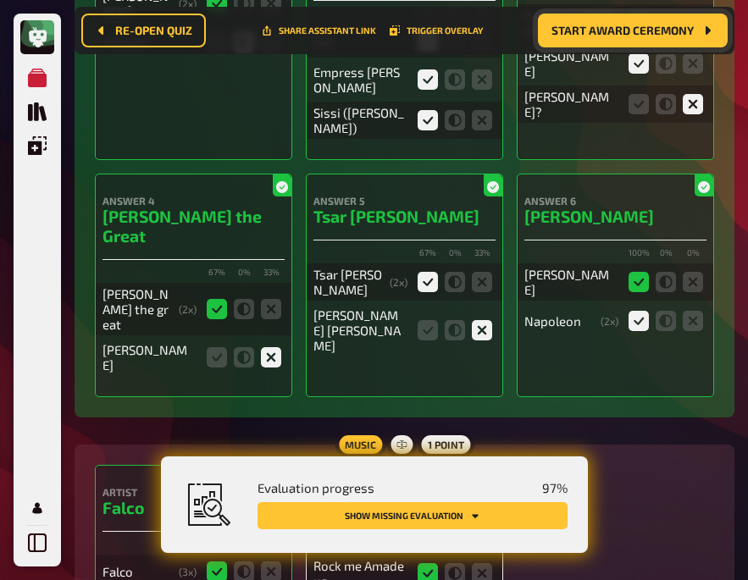
click at [0, 0] on input "radio" at bounding box center [0, 0] width 0 height 0
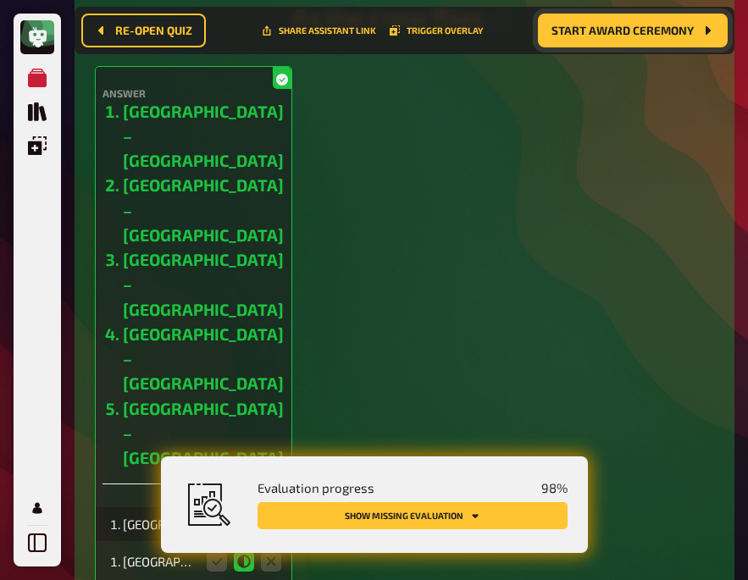
scroll to position [12885, 0]
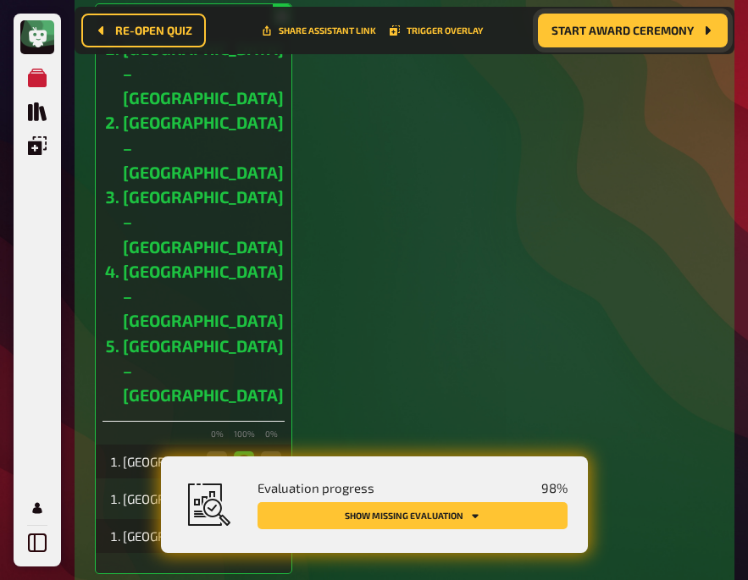
click at [0, 0] on input "radio" at bounding box center [0, 0] width 0 height 0
click at [436, 510] on button "Show missing evaluation" at bounding box center [413, 515] width 310 height 27
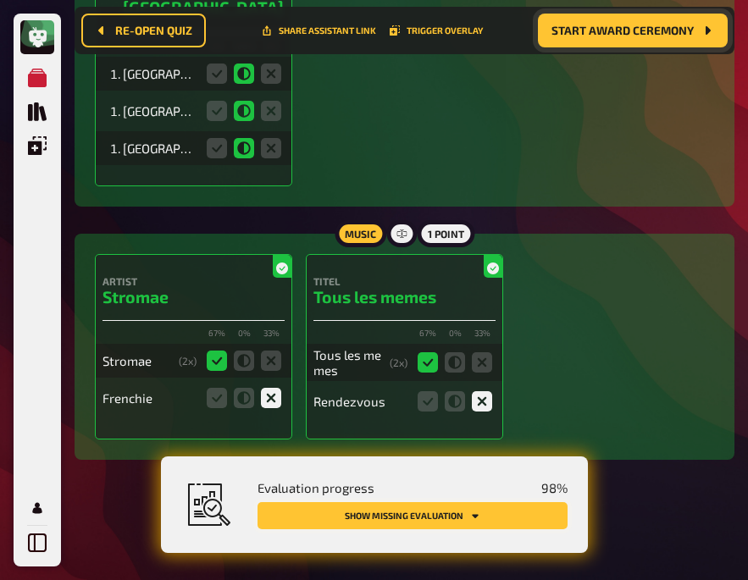
scroll to position [13287, 0]
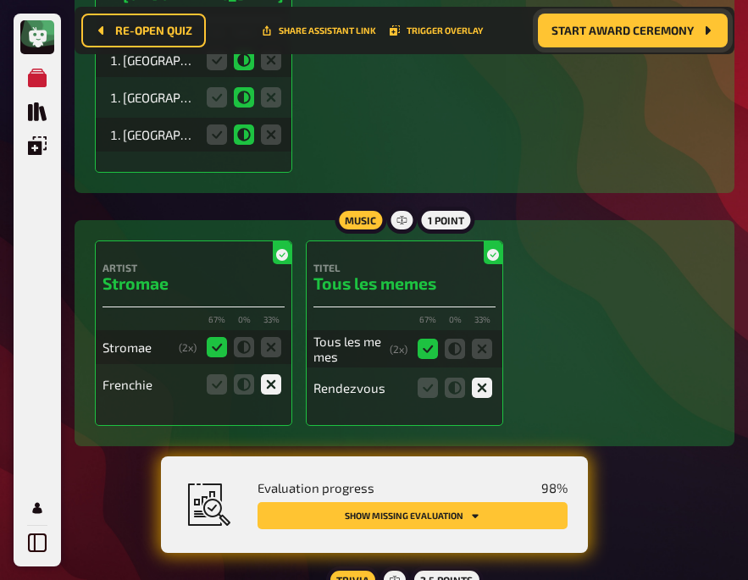
click at [0, 0] on input "radio" at bounding box center [0, 0] width 0 height 0
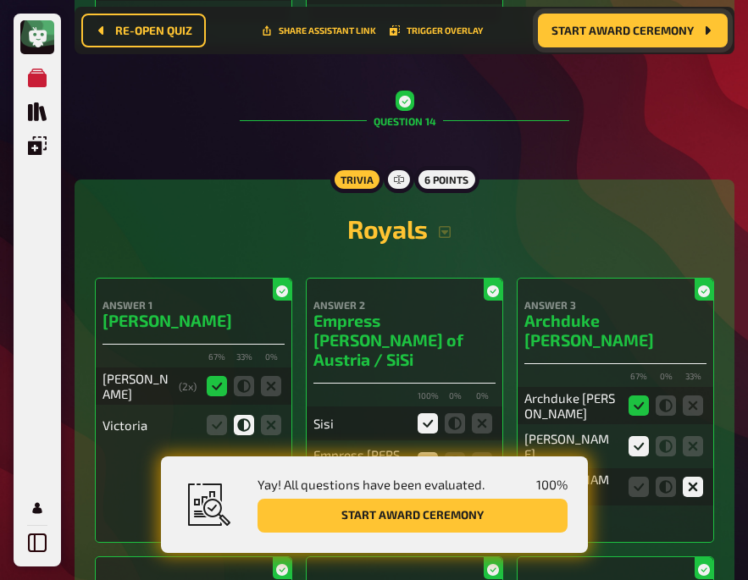
scroll to position [11557, 0]
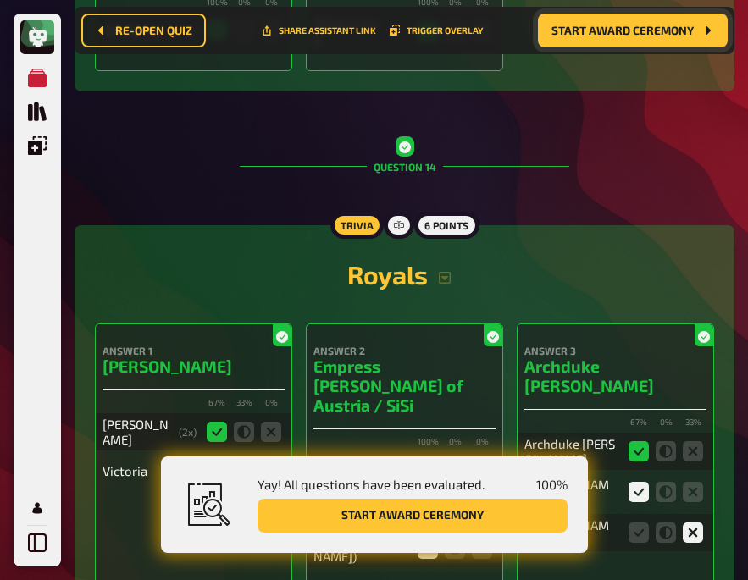
click at [220, 461] on icon at bounding box center [217, 471] width 20 height 20
click at [0, 0] on input "radio" at bounding box center [0, 0] width 0 height 0
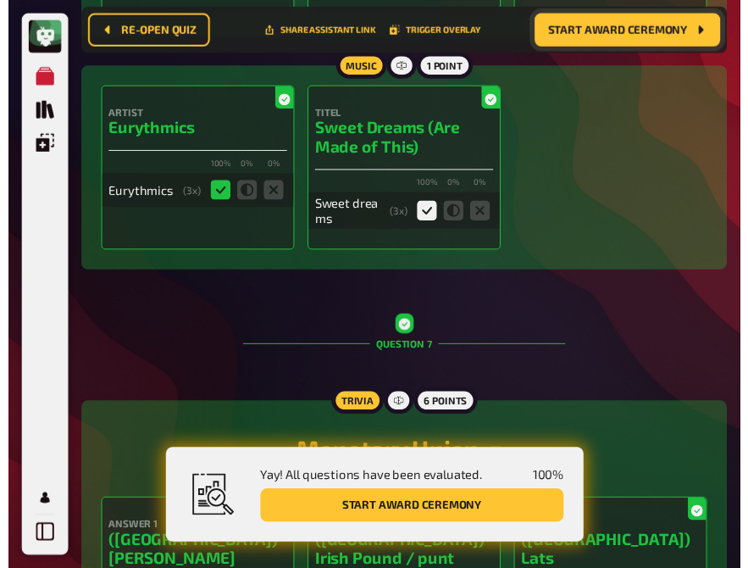
scroll to position [0, 0]
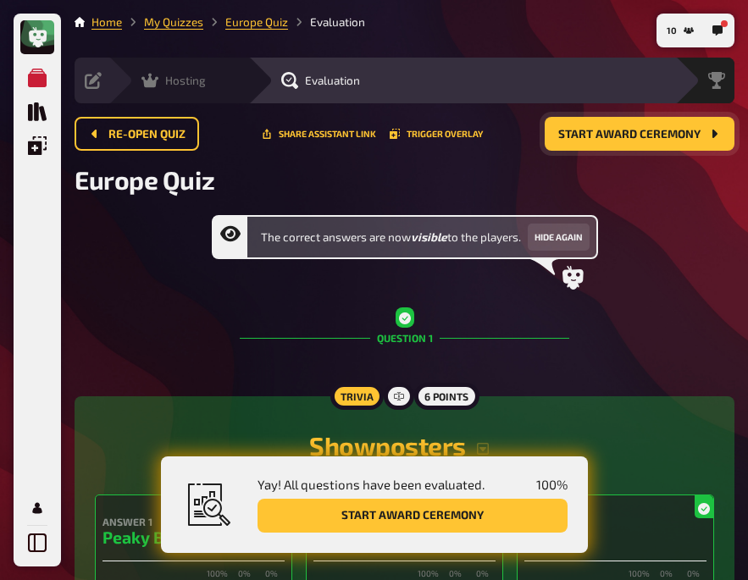
click at [143, 76] on icon at bounding box center [149, 80] width 17 height 17
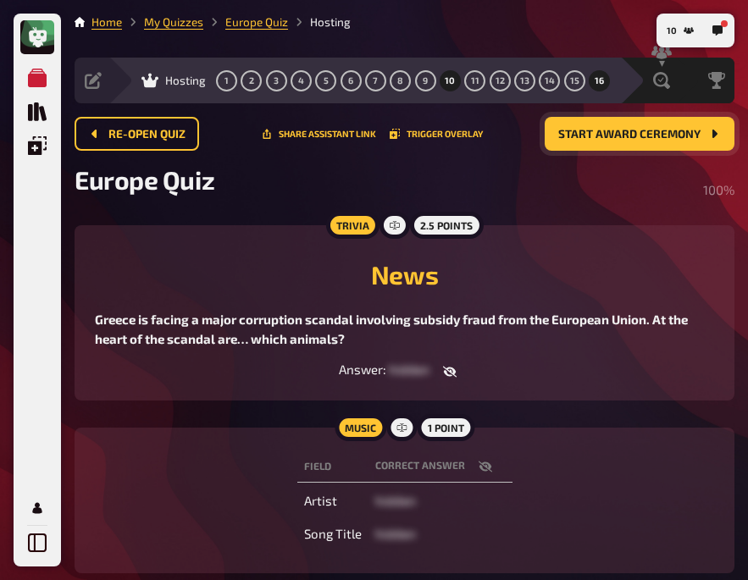
click at [457, 79] on button "10" at bounding box center [449, 80] width 27 height 27
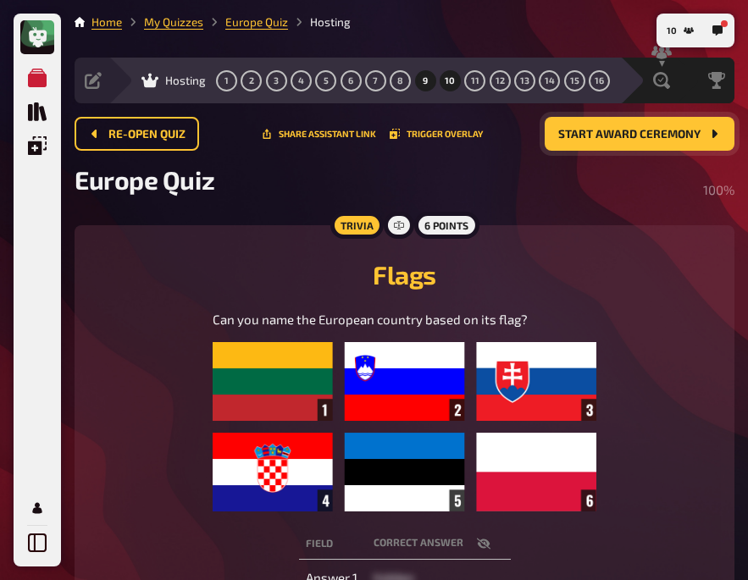
click at [427, 76] on span "9" at bounding box center [425, 80] width 5 height 9
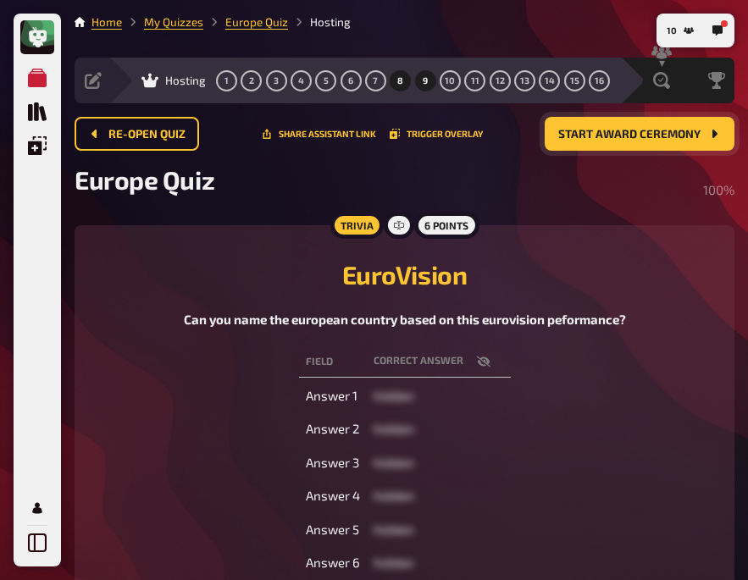
click at [392, 79] on button "8" at bounding box center [400, 80] width 27 height 27
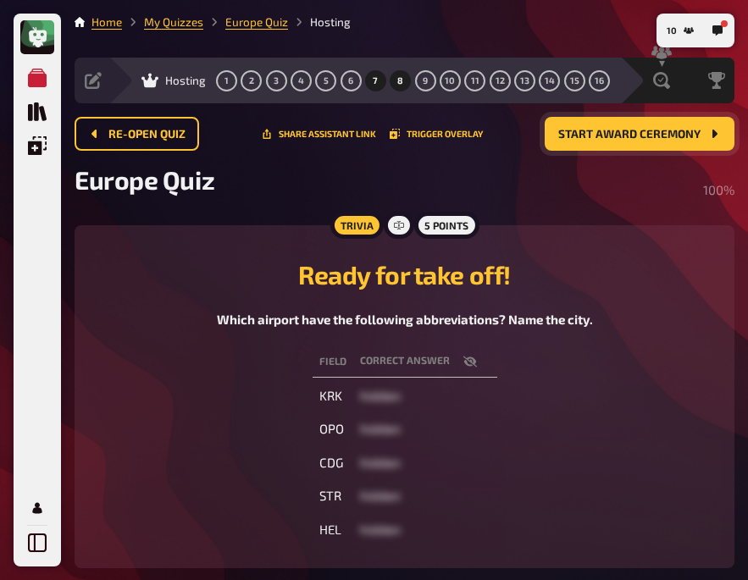
click at [374, 79] on span "7" at bounding box center [375, 80] width 5 height 9
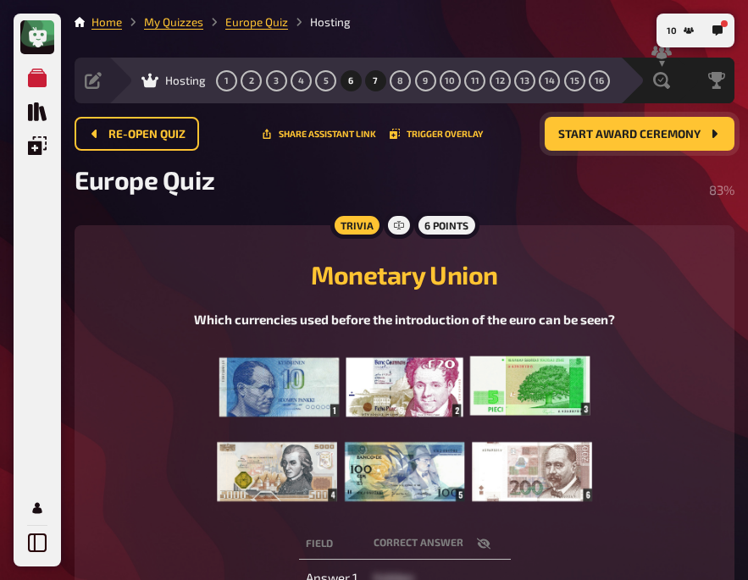
click at [353, 79] on button "6" at bounding box center [350, 80] width 27 height 27
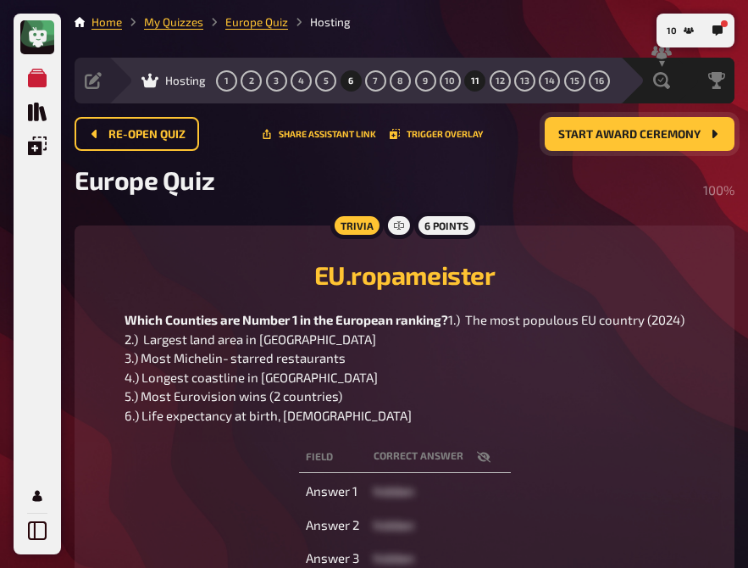
click at [489, 75] on button "11" at bounding box center [475, 80] width 27 height 27
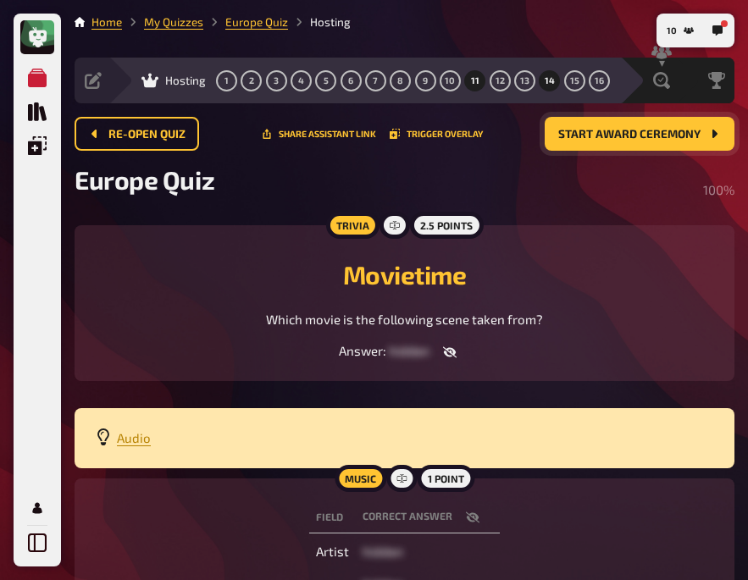
click at [546, 76] on span "14" at bounding box center [550, 80] width 10 height 9
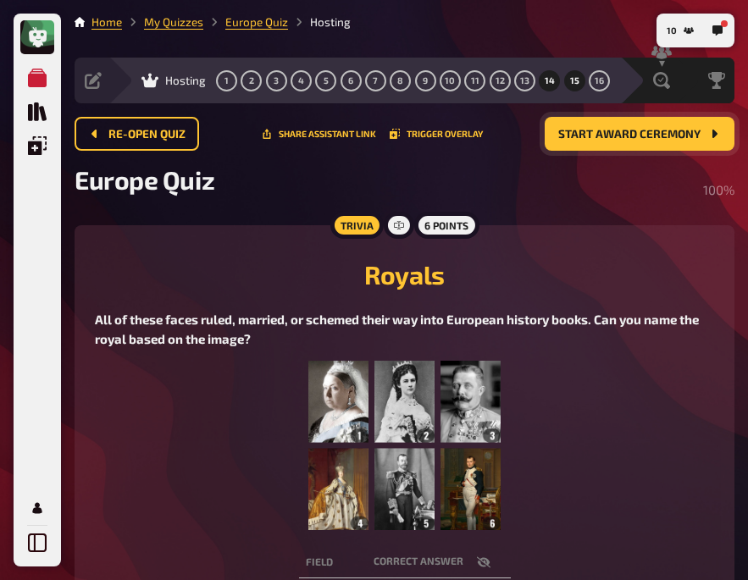
click at [582, 78] on button "15" at bounding box center [574, 80] width 27 height 27
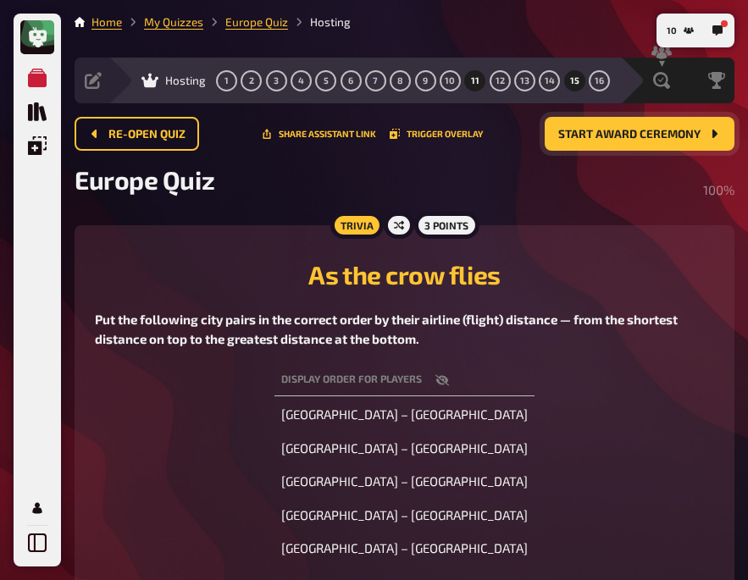
click at [475, 82] on span "11" at bounding box center [475, 80] width 8 height 9
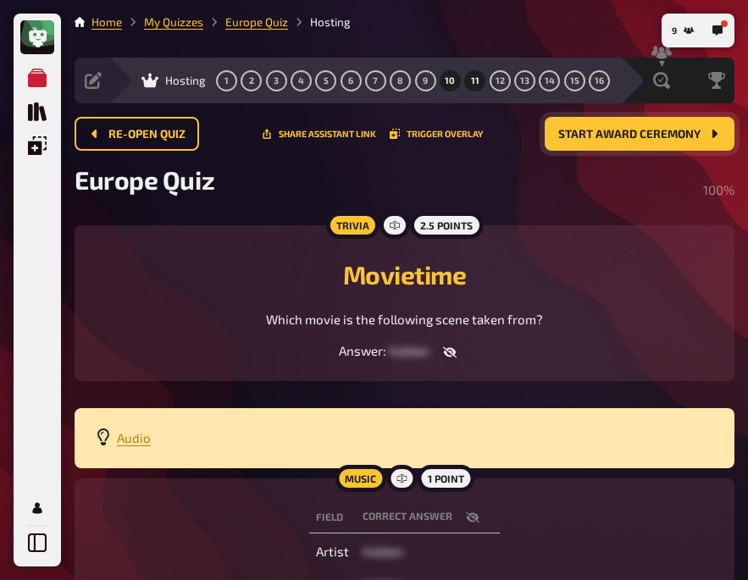
click at [443, 82] on button "10" at bounding box center [449, 80] width 27 height 27
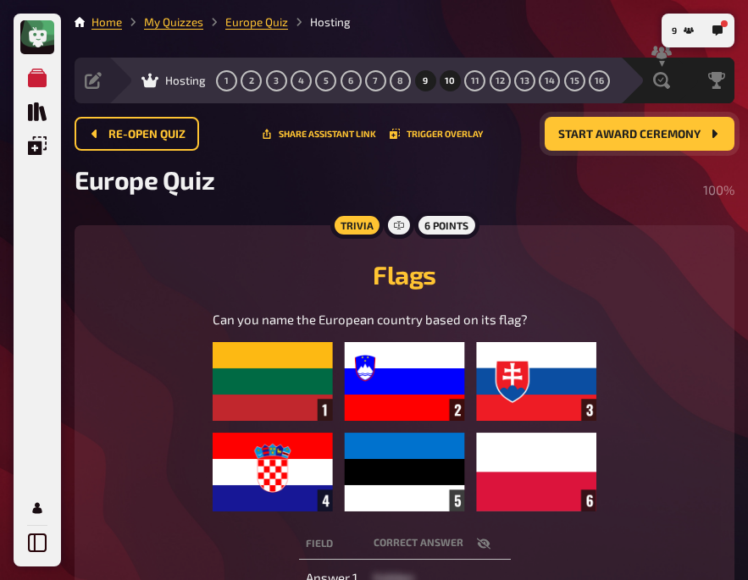
click at [417, 80] on button "9" at bounding box center [425, 80] width 27 height 27
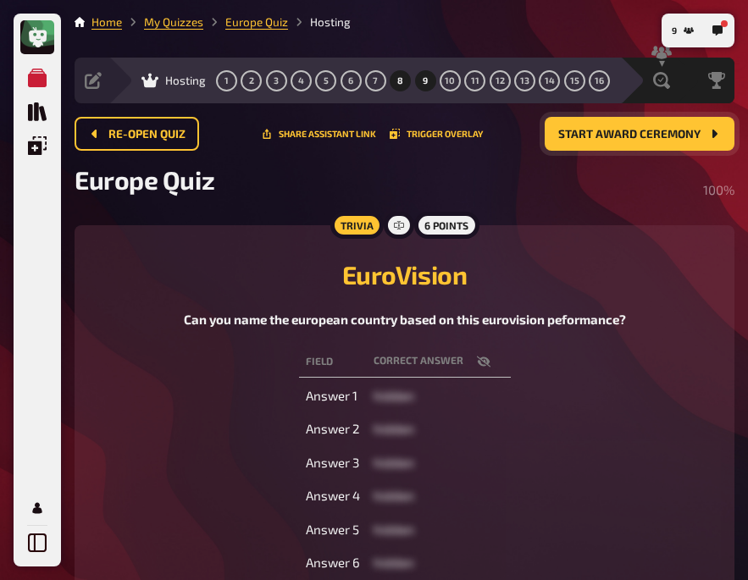
click at [391, 79] on button "8" at bounding box center [400, 80] width 27 height 27
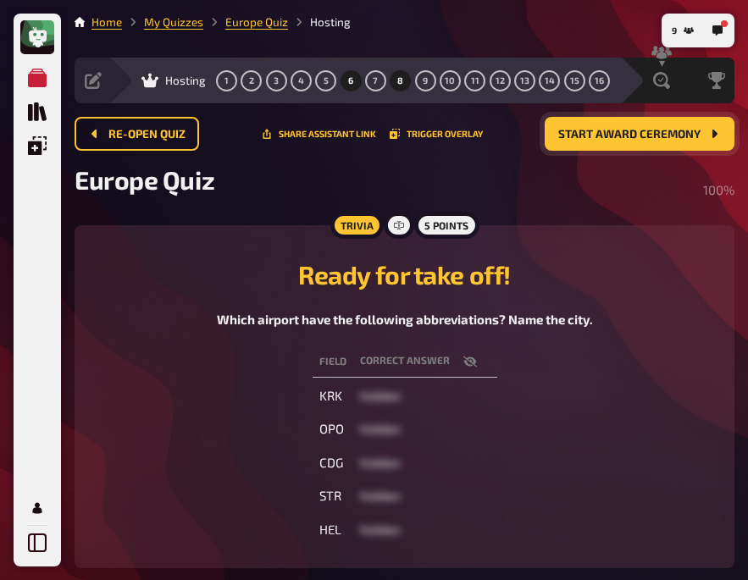
click at [357, 79] on button "6" at bounding box center [350, 80] width 27 height 27
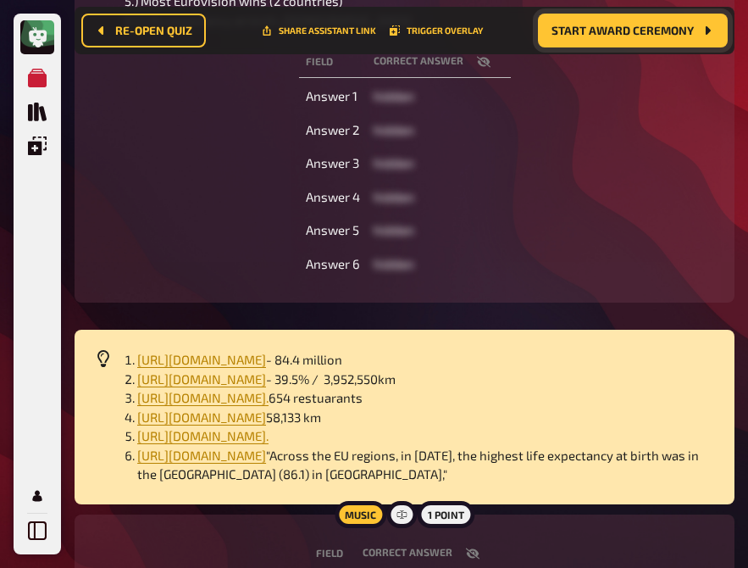
scroll to position [407, 3]
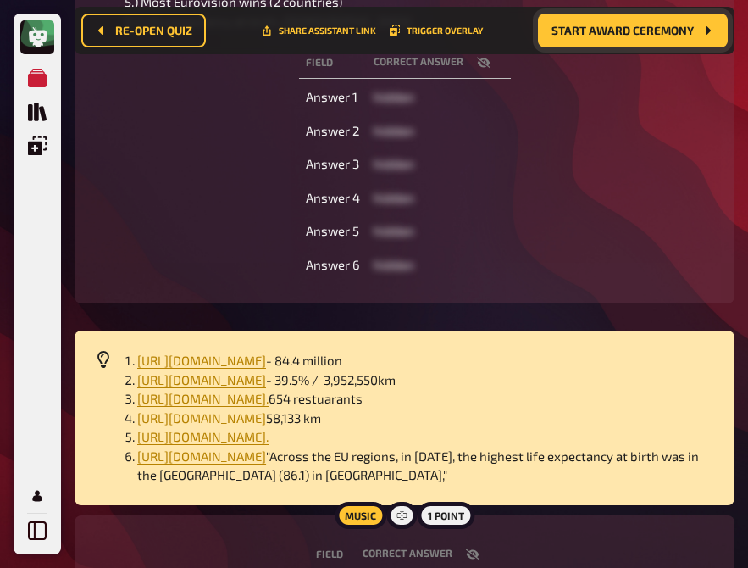
click at [490, 69] on icon "button" at bounding box center [484, 63] width 14 height 14
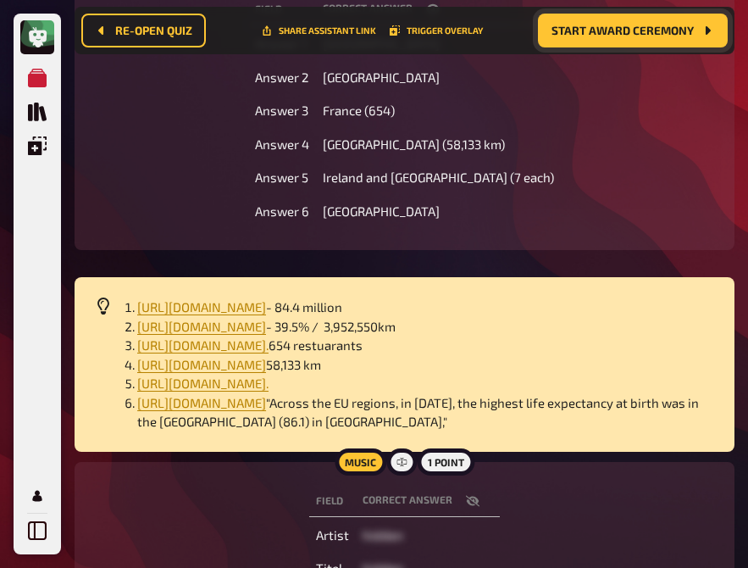
scroll to position [462, 3]
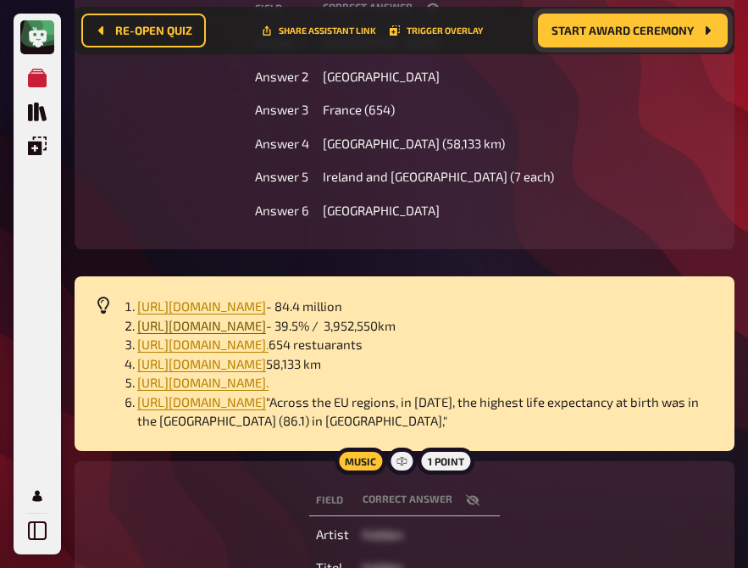
click at [234, 333] on span "https://en.wikipedia.org/wiki/List_of_European_countries_by_area" at bounding box center [201, 325] width 129 height 15
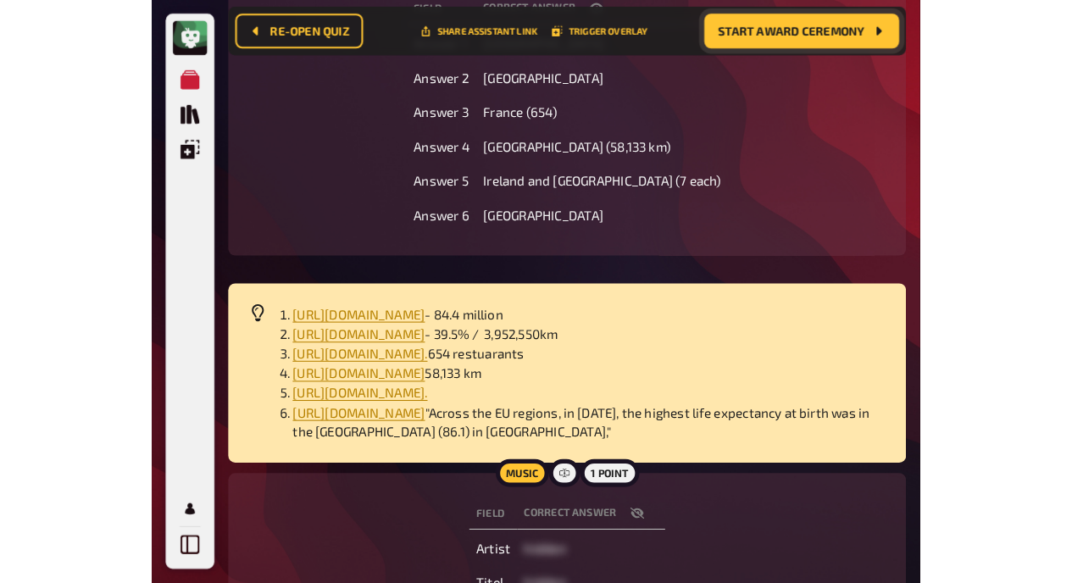
scroll to position [462, 0]
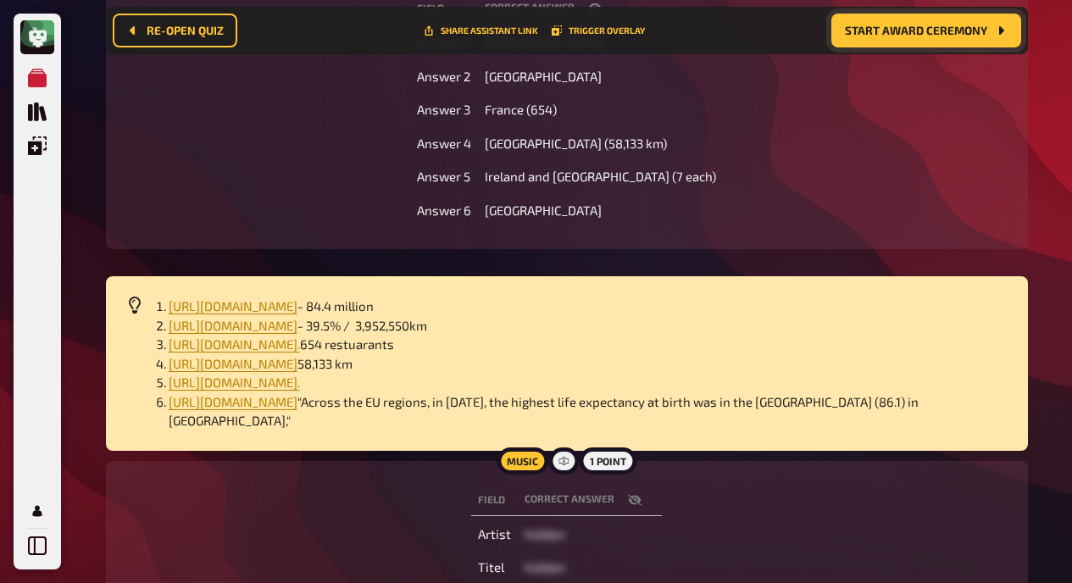
click at [891, 36] on button "Start award ceremony" at bounding box center [926, 31] width 190 height 34
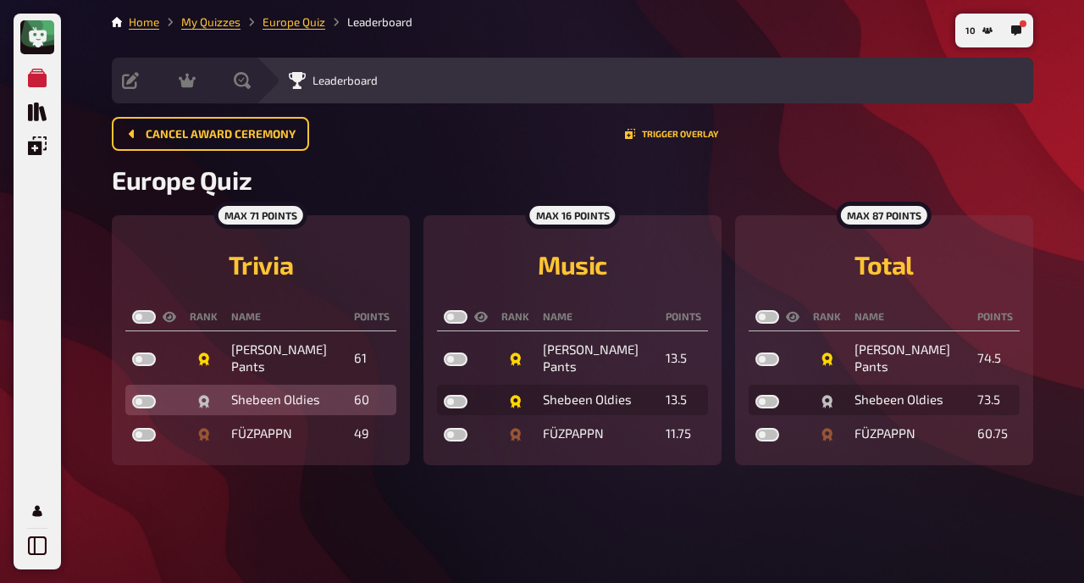
click at [149, 403] on label at bounding box center [144, 402] width 24 height 14
click at [132, 395] on input "checkbox" at bounding box center [131, 394] width 1 height 1
checkbox input "true"
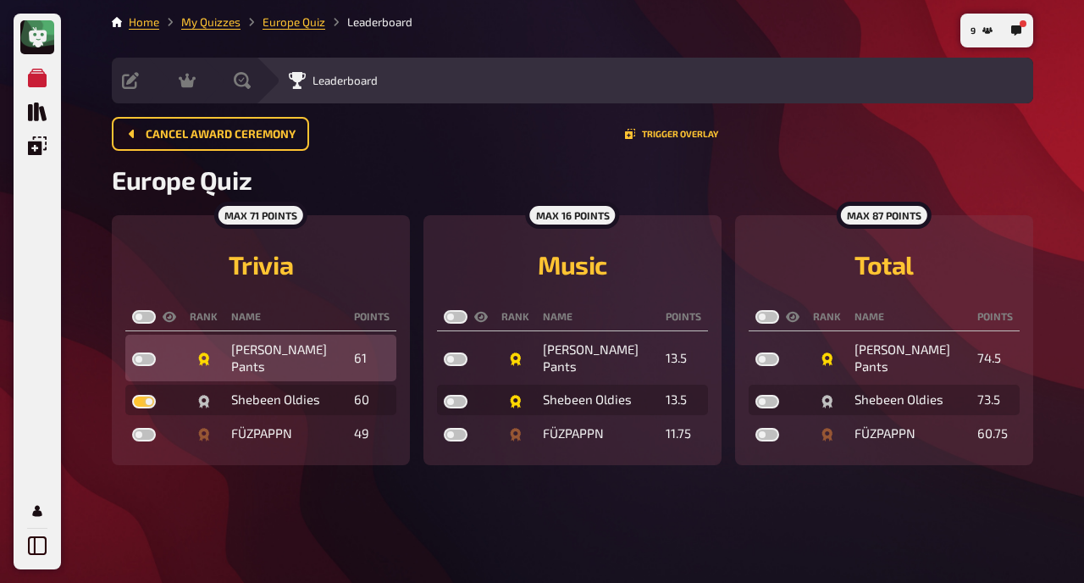
click at [152, 358] on label at bounding box center [144, 359] width 24 height 14
click at [132, 352] on input "checkbox" at bounding box center [131, 352] width 1 height 1
checkbox input "true"
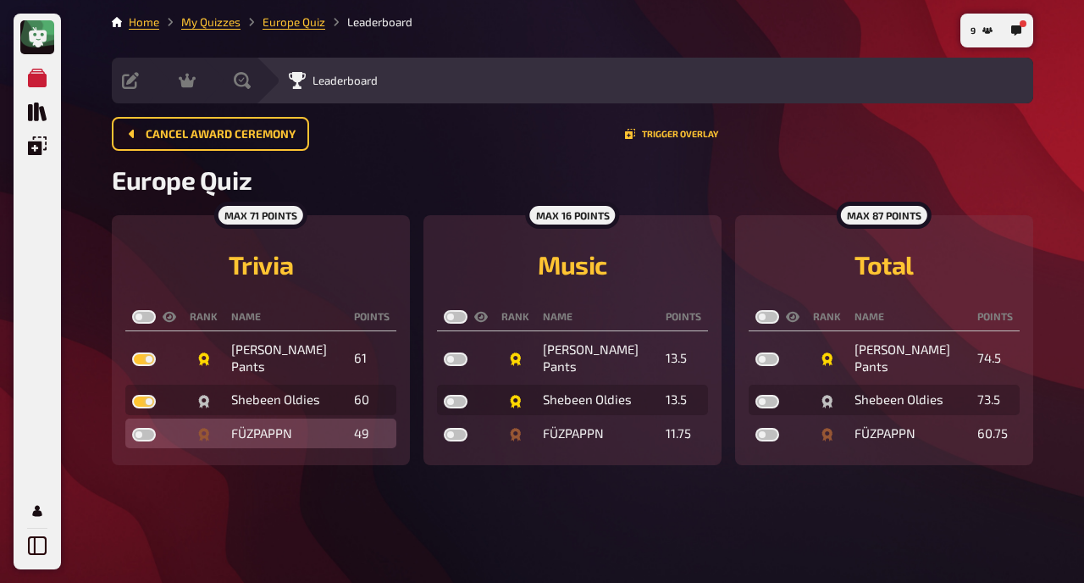
click at [145, 434] on label at bounding box center [144, 435] width 24 height 14
click at [132, 428] on input "checkbox" at bounding box center [131, 427] width 1 height 1
checkbox input "true"
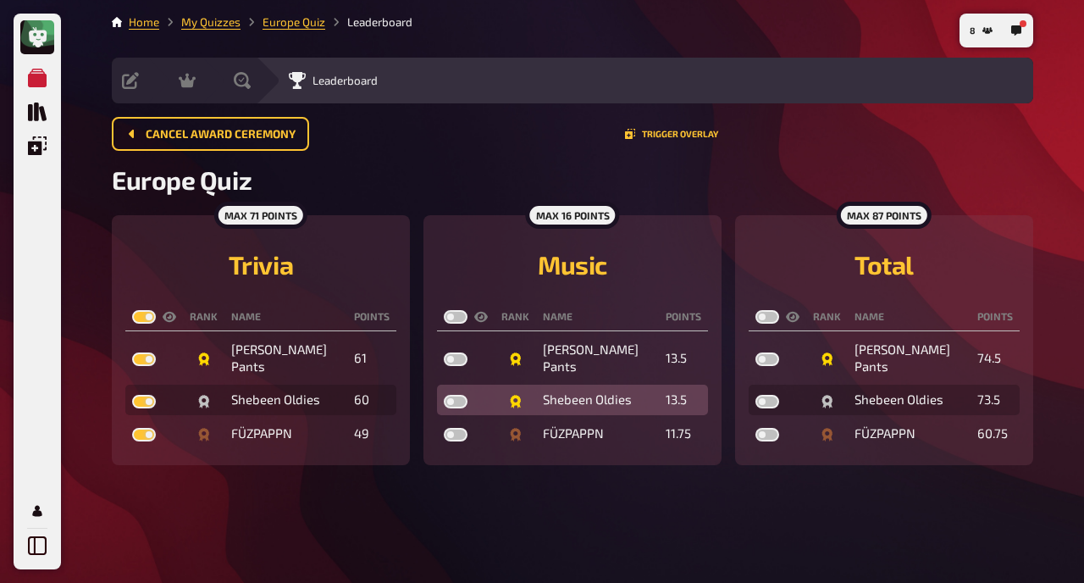
click at [456, 399] on label at bounding box center [456, 402] width 24 height 14
click at [444, 395] on input "checkbox" at bounding box center [443, 394] width 1 height 1
checkbox input "true"
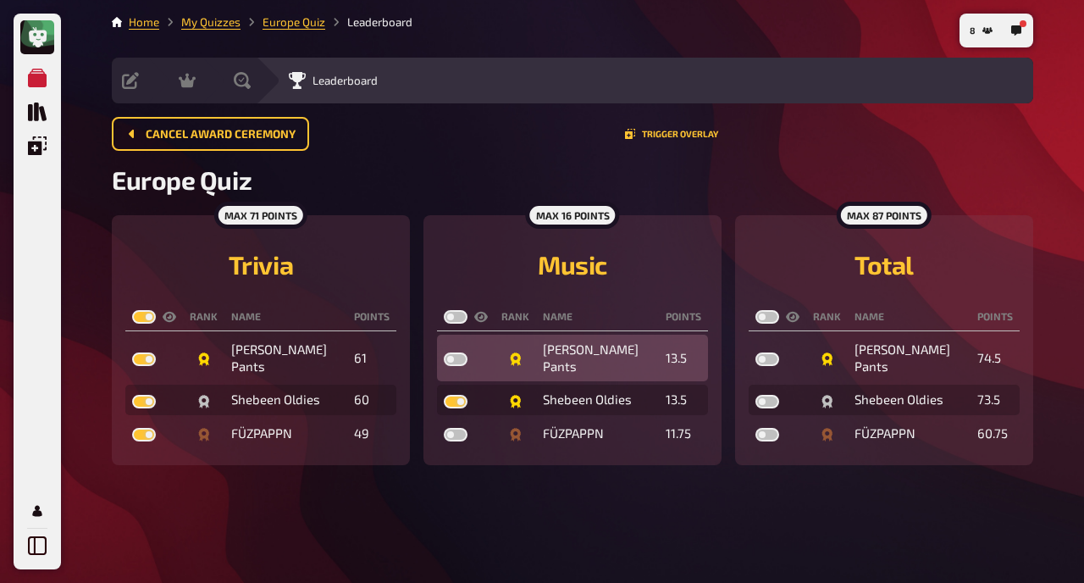
click at [457, 357] on label at bounding box center [456, 359] width 24 height 14
click at [444, 352] on input "checkbox" at bounding box center [443, 352] width 1 height 1
checkbox input "true"
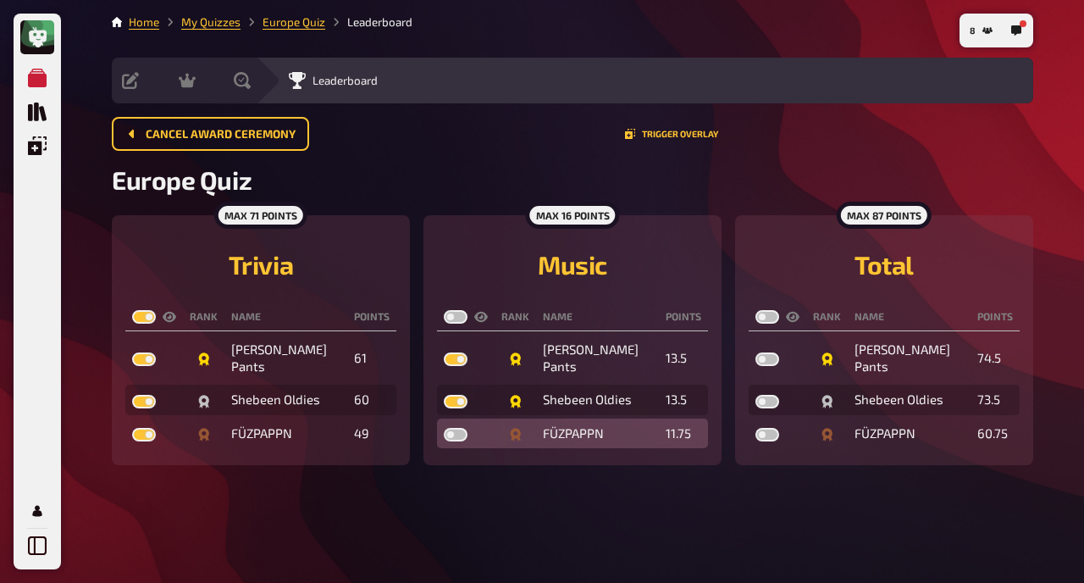
click at [461, 435] on label at bounding box center [456, 435] width 24 height 14
click at [444, 428] on input "checkbox" at bounding box center [443, 427] width 1 height 1
checkbox input "true"
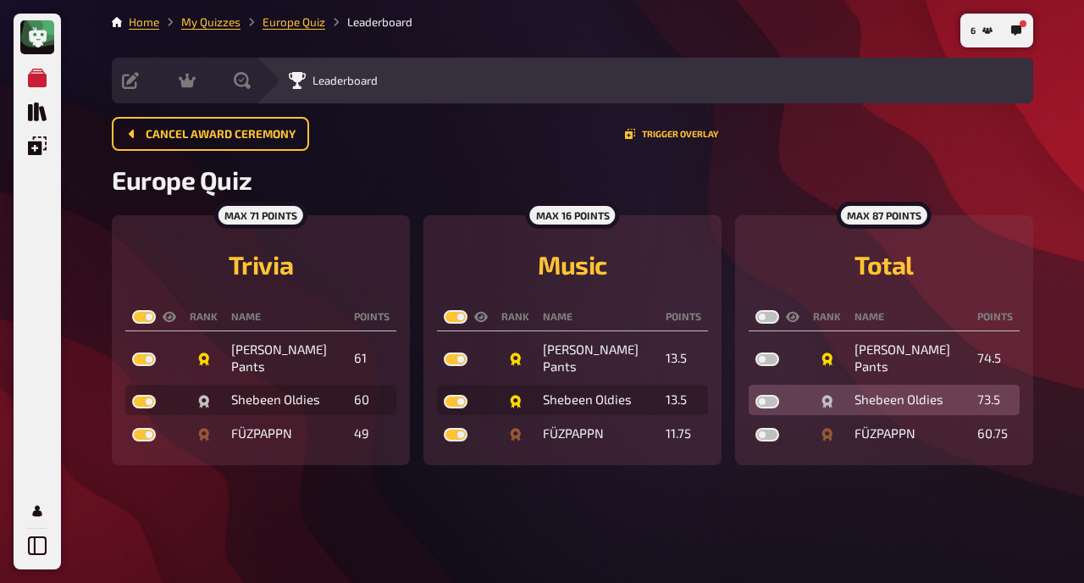
click at [765, 393] on td at bounding box center [778, 400] width 58 height 30
click at [765, 402] on label at bounding box center [768, 402] width 24 height 14
click at [756, 395] on input "checkbox" at bounding box center [755, 394] width 1 height 1
checkbox input "true"
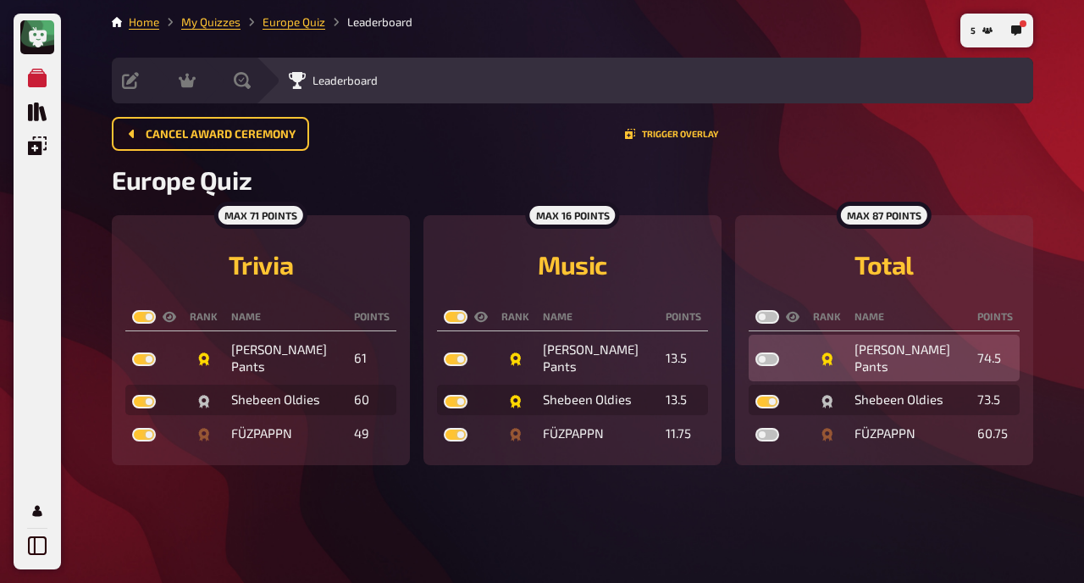
click at [773, 357] on label at bounding box center [768, 359] width 24 height 14
click at [756, 352] on input "checkbox" at bounding box center [755, 352] width 1 height 1
checkbox input "true"
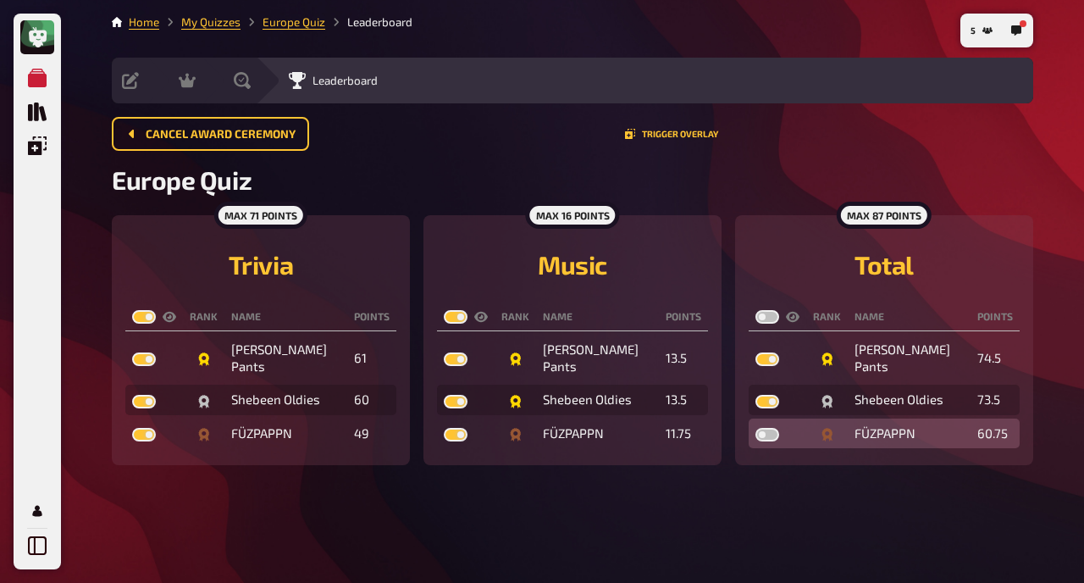
click at [762, 433] on label at bounding box center [768, 435] width 24 height 14
click at [756, 428] on input "checkbox" at bounding box center [755, 427] width 1 height 1
checkbox input "true"
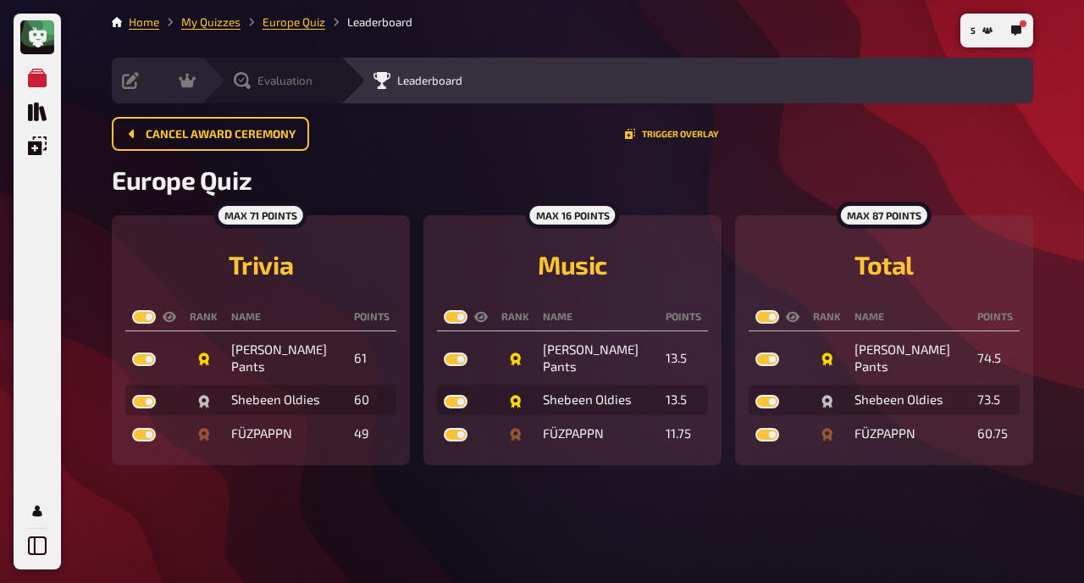
click at [242, 91] on div "Evaluation" at bounding box center [271, 81] width 140 height 46
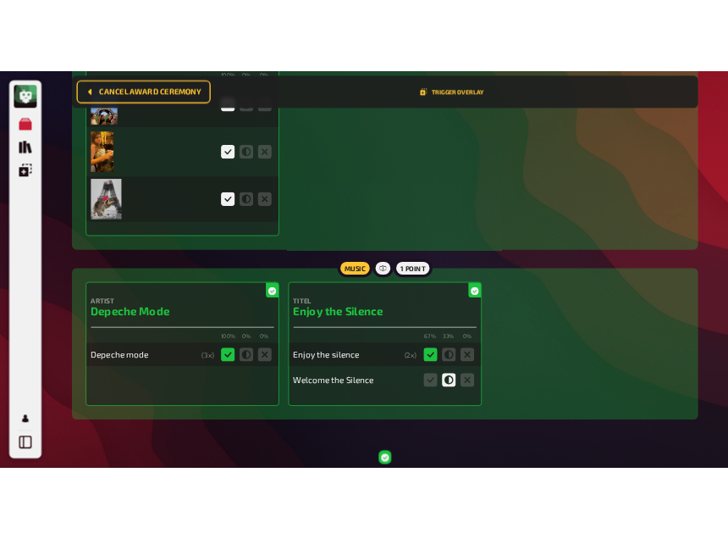
scroll to position [3710, 0]
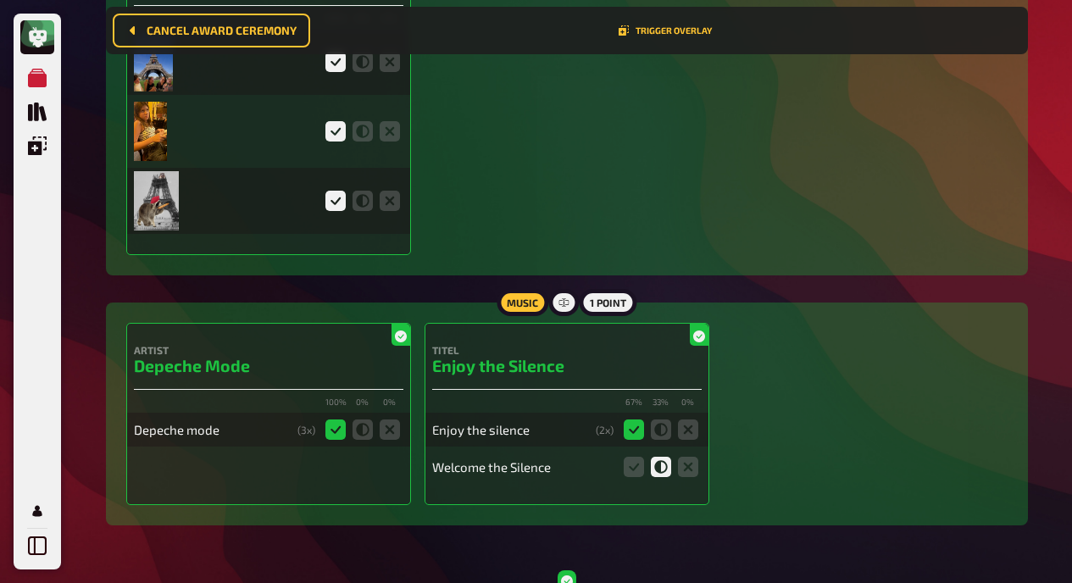
click at [150, 80] on img at bounding box center [154, 61] width 40 height 59
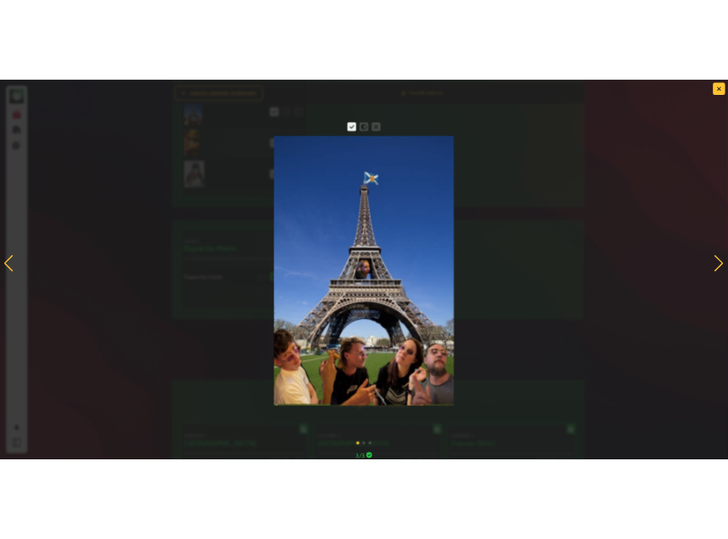
scroll to position [3700, 0]
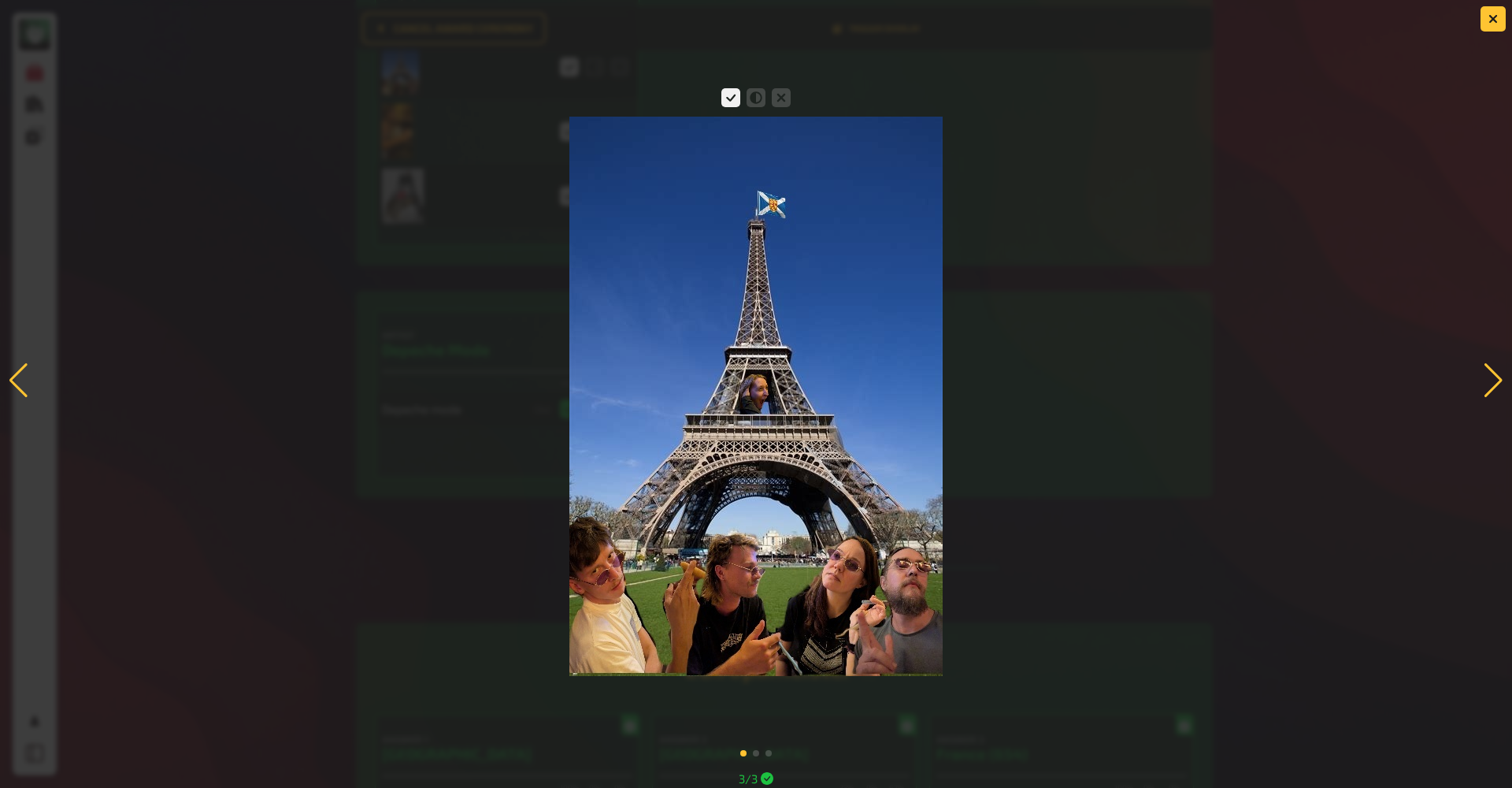
click at [1064, 367] on div at bounding box center [1493, 380] width 21 height 34
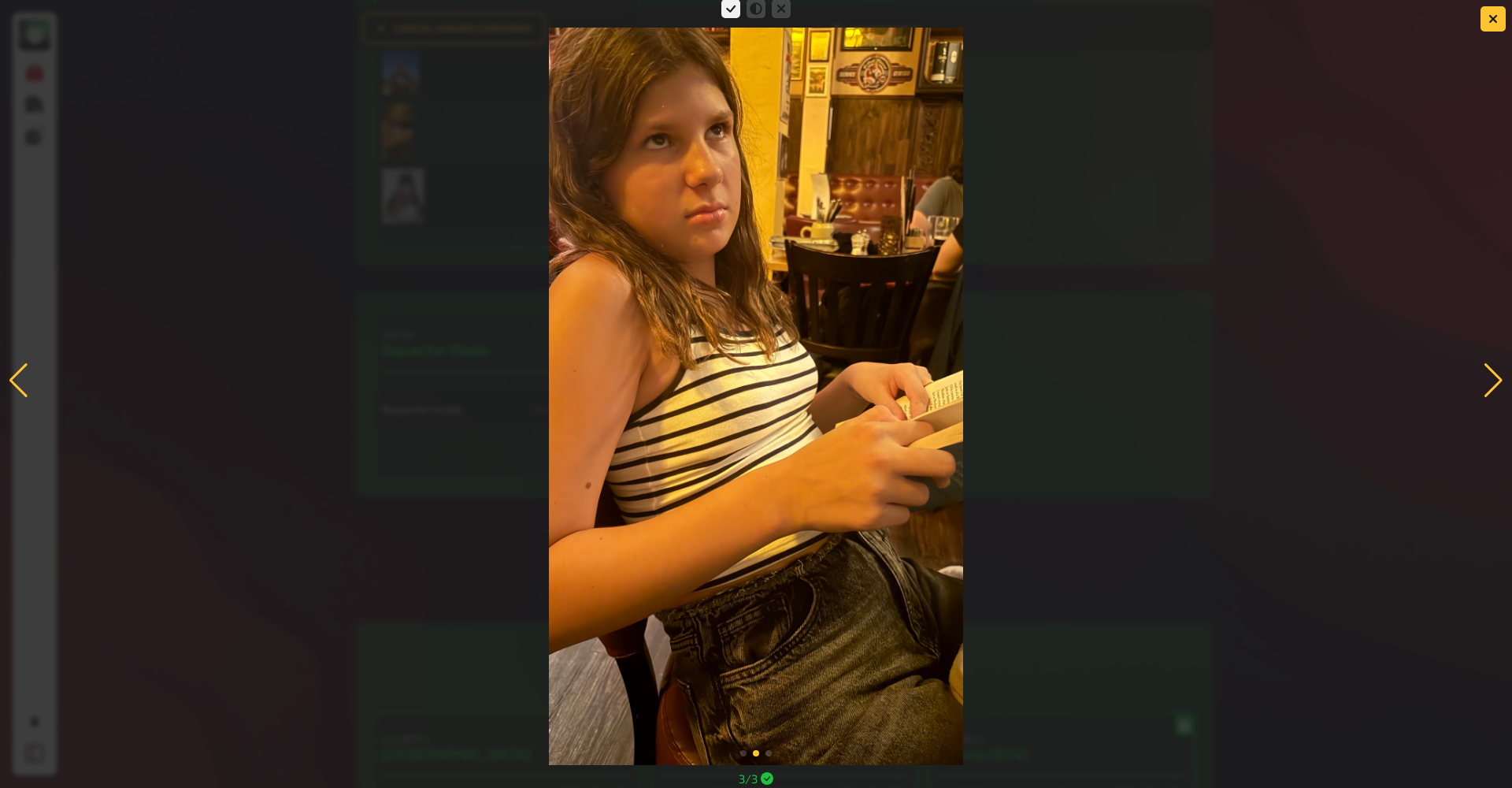
click at [1064, 372] on div at bounding box center [1493, 380] width 21 height 34
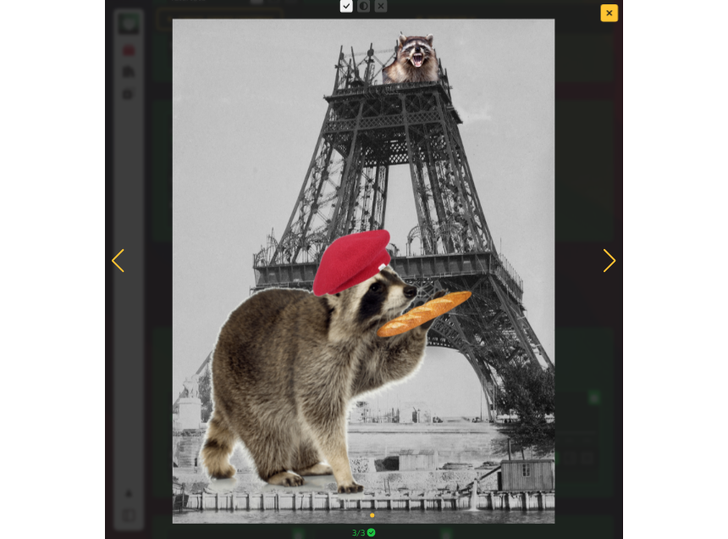
scroll to position [2274, 0]
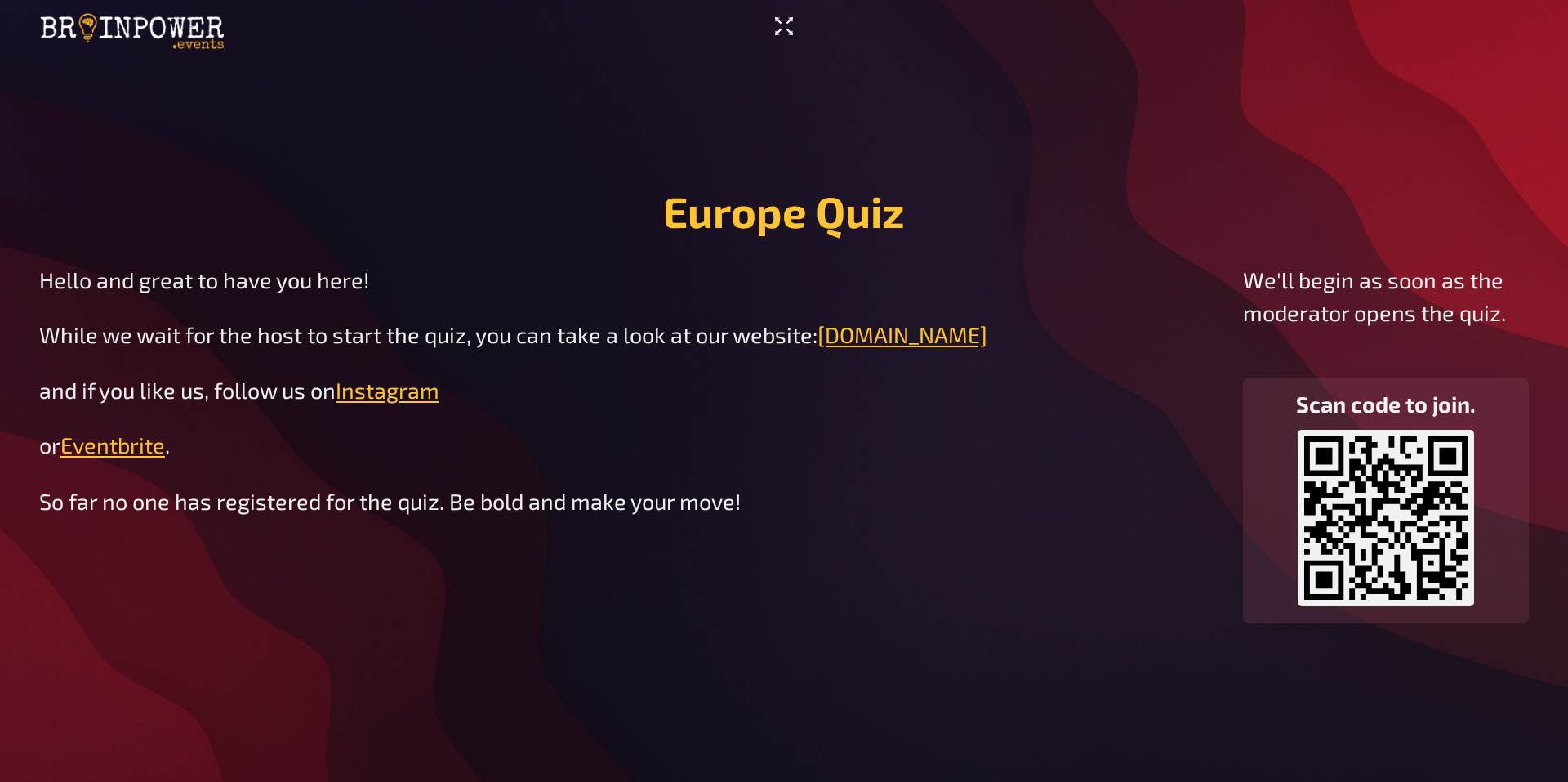
click at [713, 35] on icon "Enter Fullscreen" at bounding box center [784, 26] width 26 height 26
